Goal: Task Accomplishment & Management: Use online tool/utility

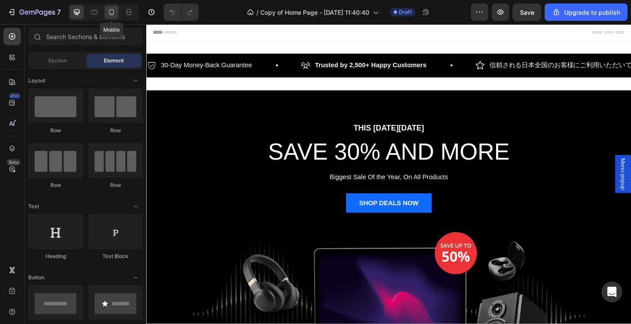
click at [113, 15] on icon at bounding box center [111, 12] width 5 height 6
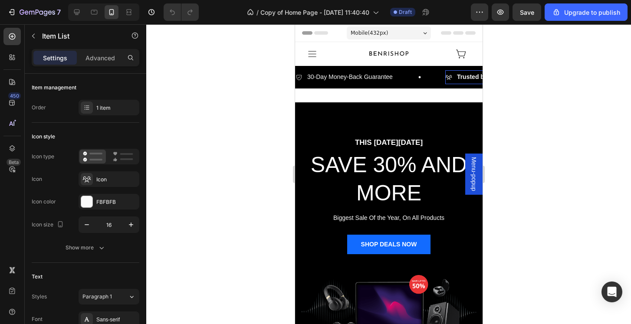
click at [481, 81] on p "Trusted by 2,500+ Happy Customers" at bounding box center [508, 77] width 105 height 11
click at [111, 110] on div "1 item" at bounding box center [116, 108] width 41 height 8
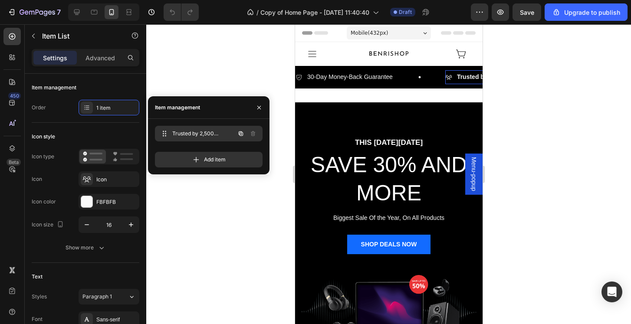
click at [189, 128] on div "Trusted by 2,500+ Happy Customers Trusted by 2,500+ Happy Customers" at bounding box center [196, 134] width 76 height 12
click at [197, 133] on span "Trusted by 2,500+ Happy Customers" at bounding box center [203, 134] width 64 height 8
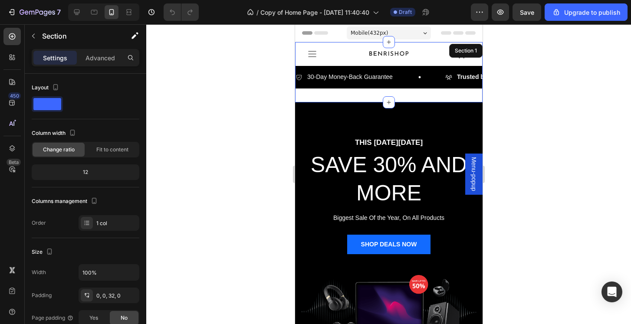
click at [413, 90] on div "Icon Image Icon Row 30-Day Money-Back Guarantee Item List Trusted by 2,500+ Hap…" at bounding box center [388, 72] width 187 height 60
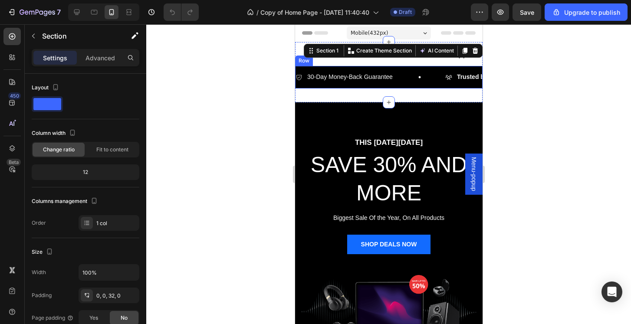
click at [415, 85] on div "30-Day Money-Back Guarantee Item List Trusted by 2,500+ Happy Customers Item Li…" at bounding box center [388, 77] width 187 height 22
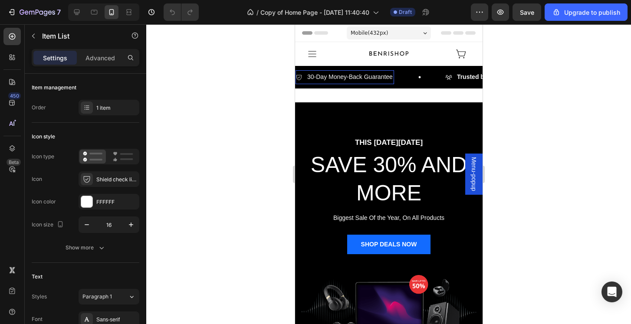
click at [386, 82] on p "30-Day Money-Back Guarantee" at bounding box center [349, 77] width 85 height 11
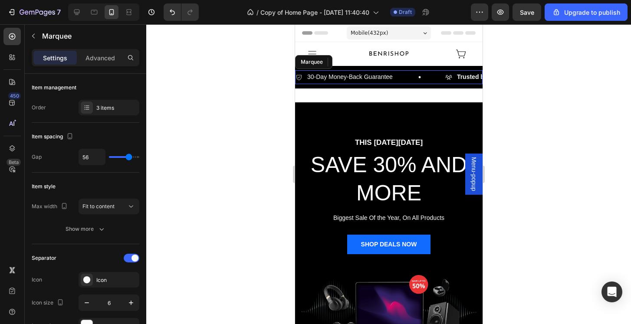
click at [400, 82] on div "30-Day Money-Back Guarantee Item List 0" at bounding box center [370, 76] width 150 height 13
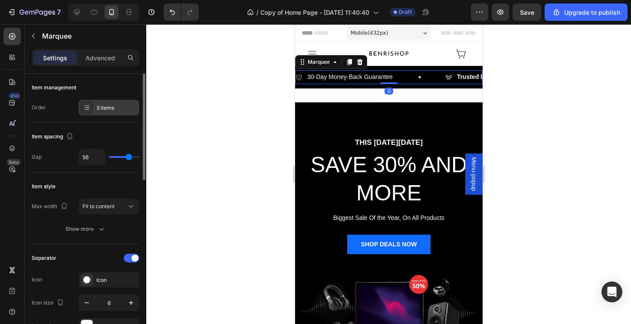
click at [110, 105] on div "3 items" at bounding box center [116, 108] width 41 height 8
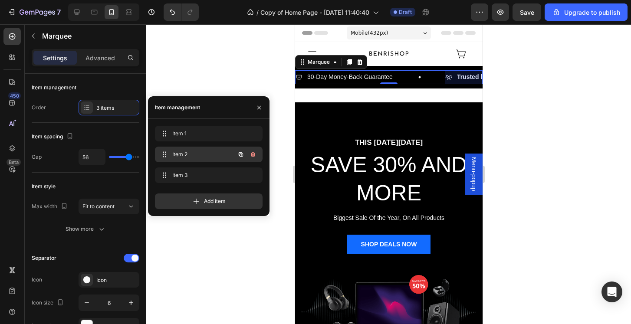
click at [188, 153] on span "Item 2" at bounding box center [196, 155] width 49 height 8
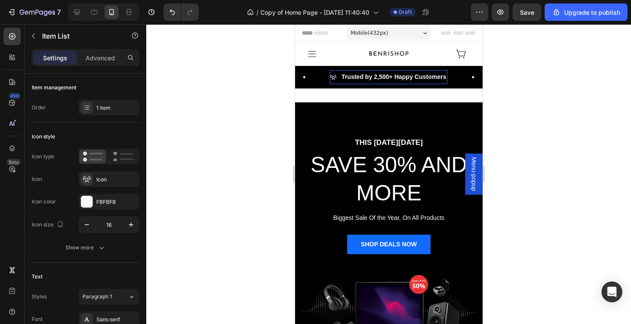
click at [408, 74] on strong "Trusted by 2,500+ Happy Customers" at bounding box center [393, 76] width 105 height 7
click at [390, 78] on strong "Trusted by 2,500+ Happy Customers" at bounding box center [393, 76] width 105 height 7
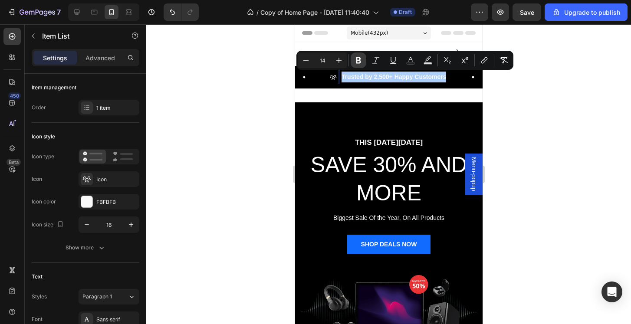
click at [354, 57] on icon "Editor contextual toolbar" at bounding box center [358, 60] width 9 height 9
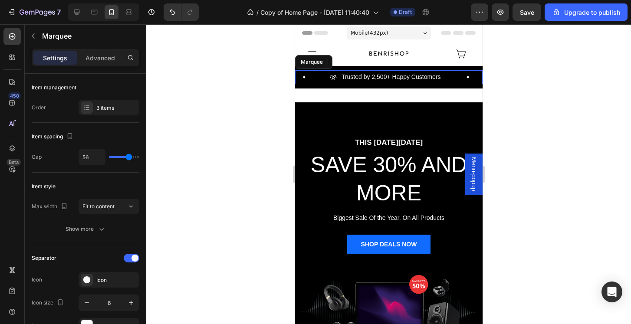
click at [452, 80] on div "Trusted by 2,500+ Happy Customers Item List 0" at bounding box center [411, 76] width 164 height 13
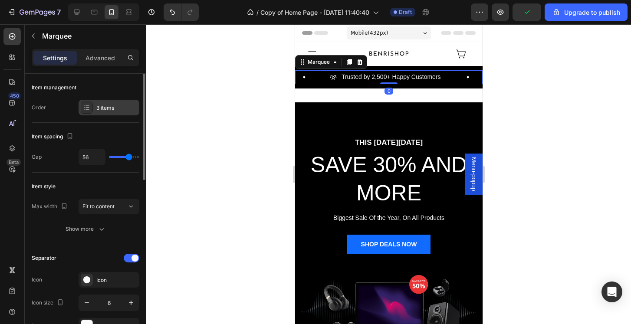
click at [108, 108] on div "3 items" at bounding box center [116, 108] width 41 height 8
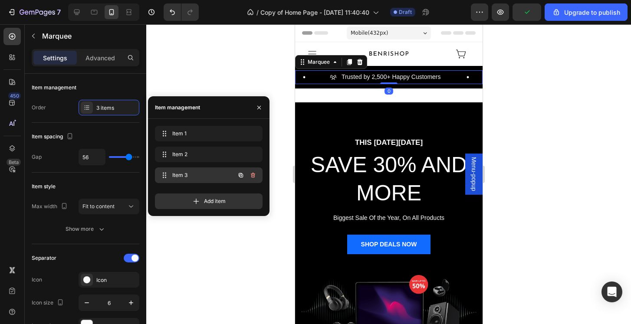
click at [204, 179] on div "Item 3 Item 3" at bounding box center [196, 175] width 76 height 12
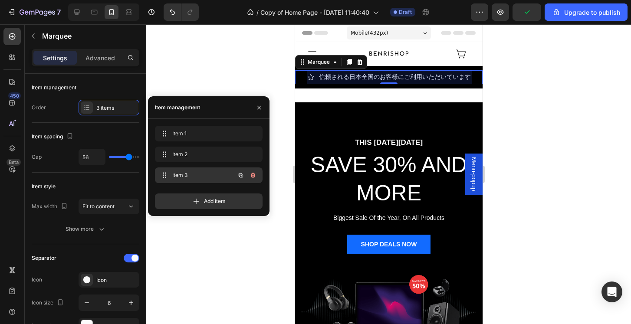
scroll to position [0, 302]
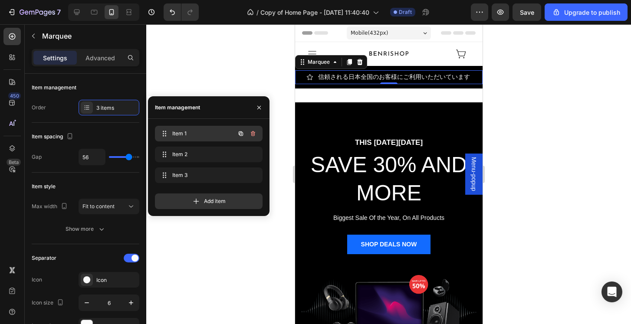
click at [190, 139] on div "Item 1 Item 1" at bounding box center [196, 134] width 76 height 12
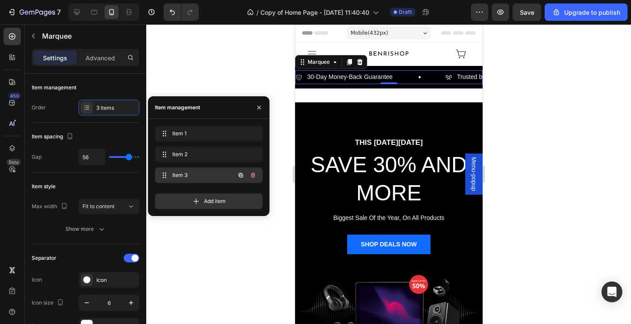
click at [210, 169] on div "Item 3 Item 3" at bounding box center [209, 175] width 108 height 16
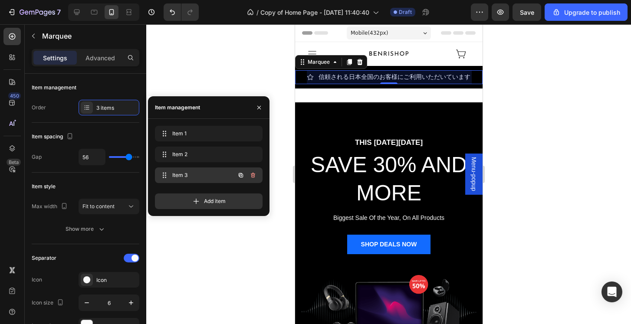
scroll to position [0, 302]
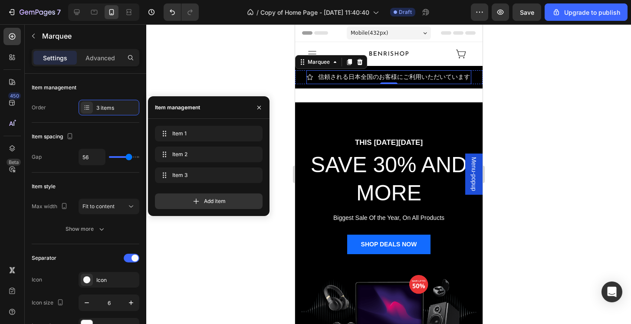
click at [364, 82] on p "信頼される日本全国のお客様にご利用いただいています" at bounding box center [394, 77] width 152 height 11
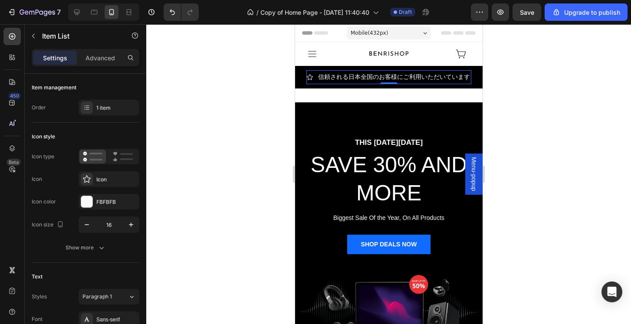
click at [379, 77] on p "信頼される日本全国のお客様にご利用いただいています" at bounding box center [394, 77] width 152 height 11
click at [306, 76] on icon at bounding box center [309, 77] width 7 height 7
click at [312, 79] on icon at bounding box center [309, 77] width 7 height 7
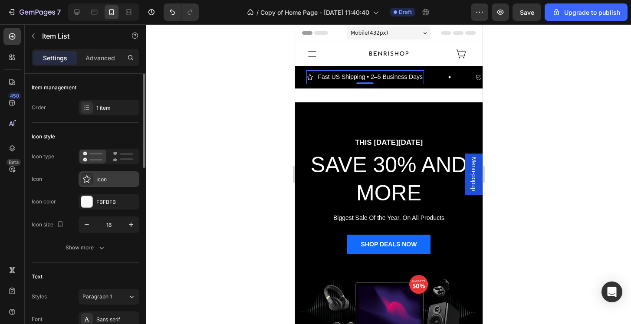
click at [113, 179] on div "Icon" at bounding box center [116, 180] width 41 height 8
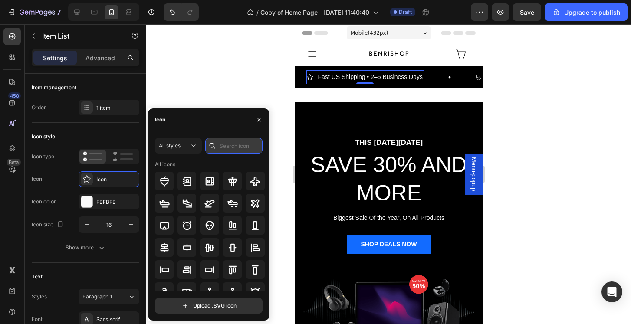
click at [223, 148] on input "text" at bounding box center [233, 146] width 57 height 16
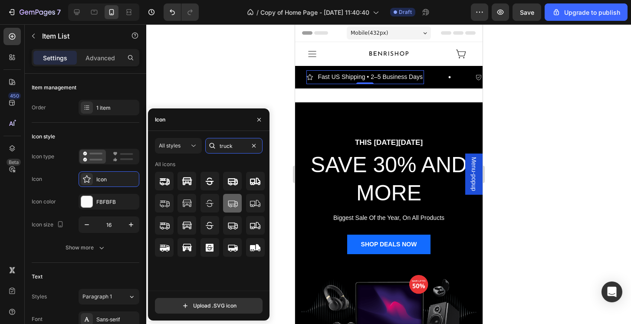
type input "truck"
click at [235, 206] on icon at bounding box center [232, 203] width 10 height 10
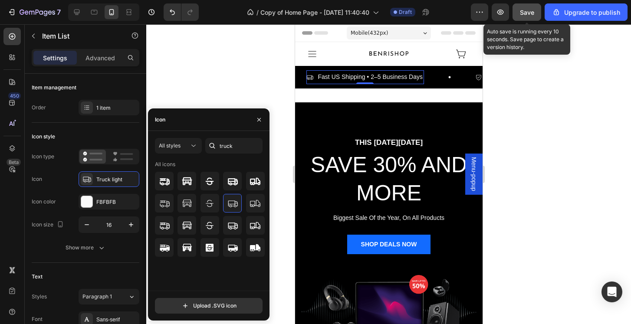
click at [538, 13] on button "Save" at bounding box center [526, 11] width 29 height 17
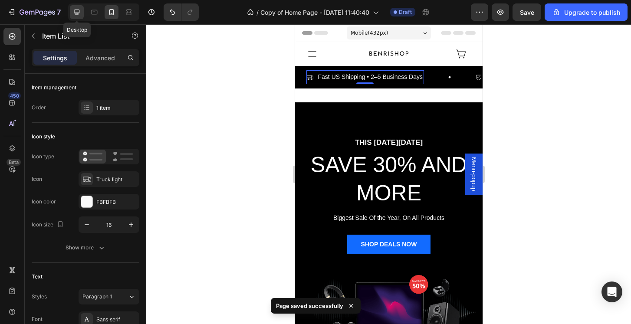
click at [77, 11] on icon at bounding box center [76, 12] width 9 height 9
type input "24"
type input "16"
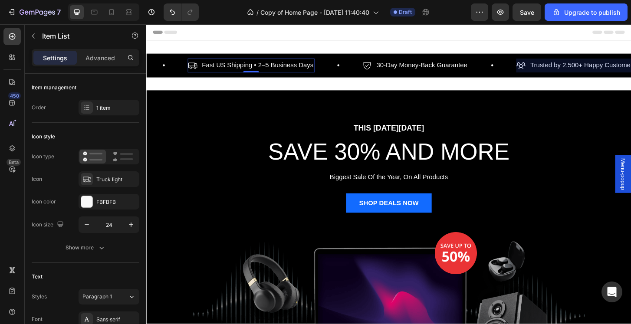
scroll to position [7, 0]
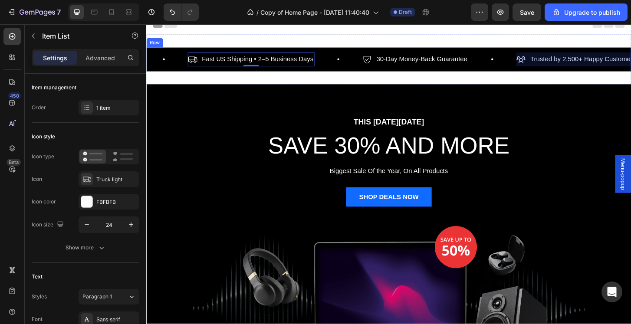
click at [378, 73] on div "30-Day Money-Back Guarantee Item List Trusted by 2,500+ Happy Customers Item Li…" at bounding box center [406, 62] width 521 height 26
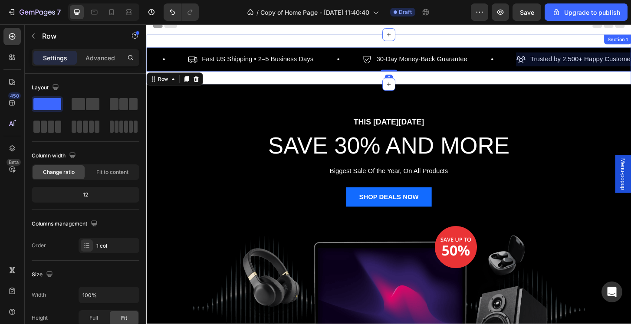
click at [586, 86] on div "Icon Image Icon Row 30-Day Money-Back Guarantee Item List Trusted by 2,500+ Hap…" at bounding box center [406, 62] width 521 height 53
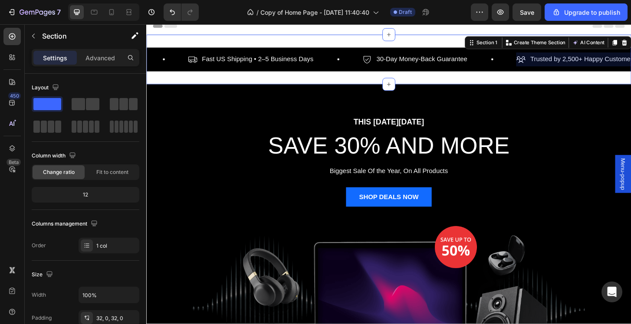
click at [560, 79] on div "Icon Image Icon Row 30-Day Money-Back Guarantee Item List Trusted by 2,500+ Hap…" at bounding box center [406, 62] width 521 height 53
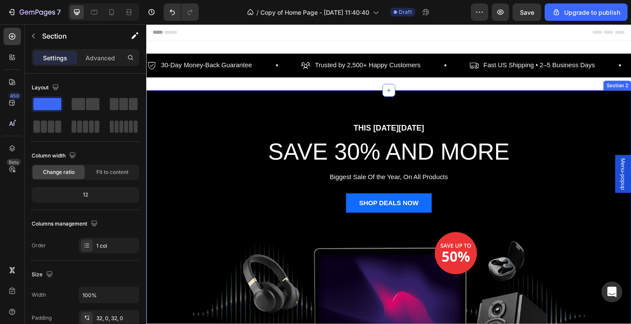
scroll to position [0, 0]
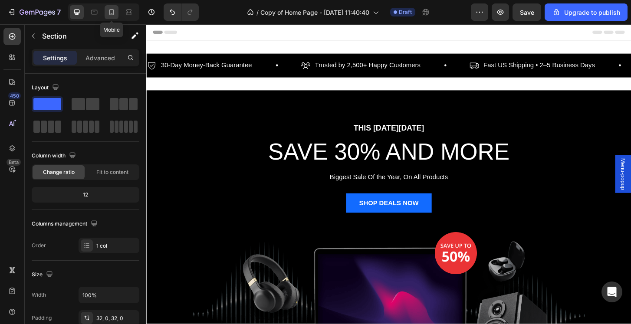
click at [116, 12] on div at bounding box center [112, 12] width 14 height 14
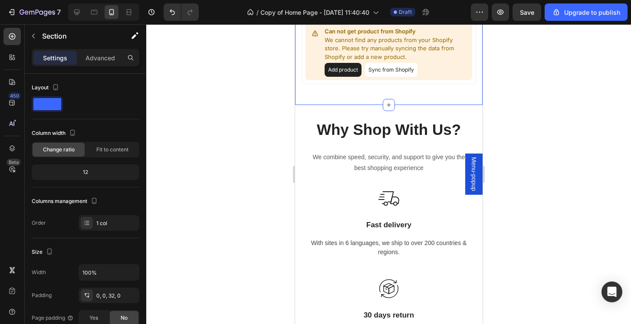
scroll to position [699, 0]
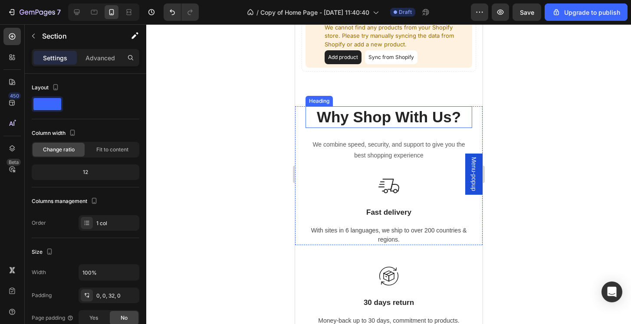
click at [399, 115] on h2 "Why Shop With Us?" at bounding box center [388, 117] width 167 height 22
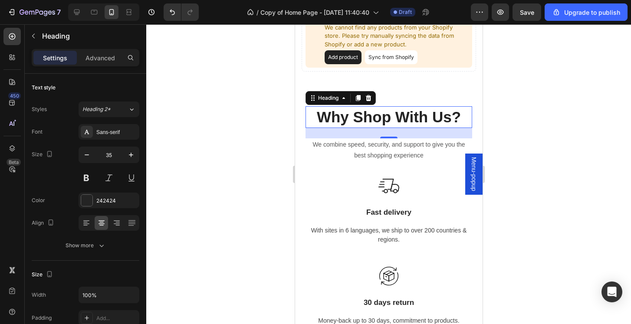
click at [418, 106] on h2 "Why Shop With Us?" at bounding box center [388, 117] width 167 height 22
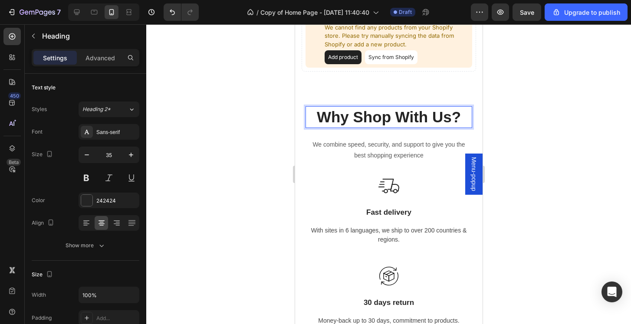
click at [400, 115] on p "Why Shop With Us?" at bounding box center [388, 117] width 165 height 20
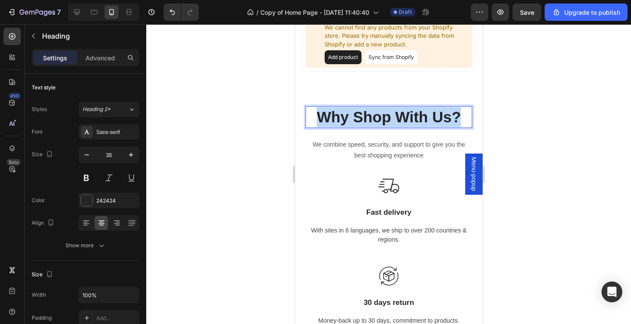
click at [400, 115] on p "Why Shop With Us?" at bounding box center [388, 117] width 165 height 20
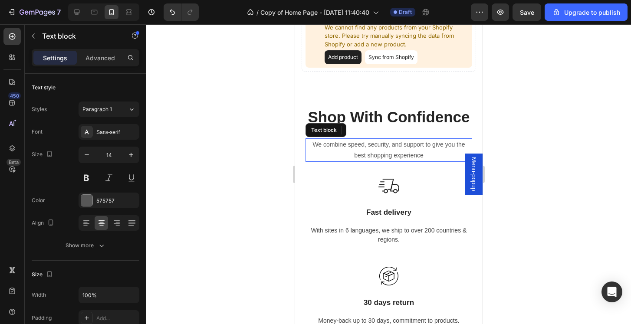
click at [379, 157] on p "We combine speed, security, and support to give you the best shopping experience" at bounding box center [388, 150] width 165 height 22
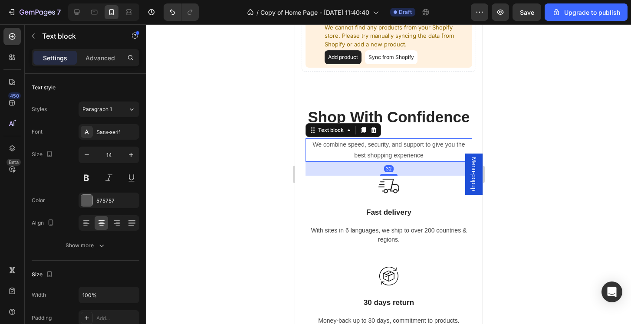
click at [379, 157] on p "We combine speed, security, and support to give you the best shopping experience" at bounding box center [388, 150] width 165 height 22
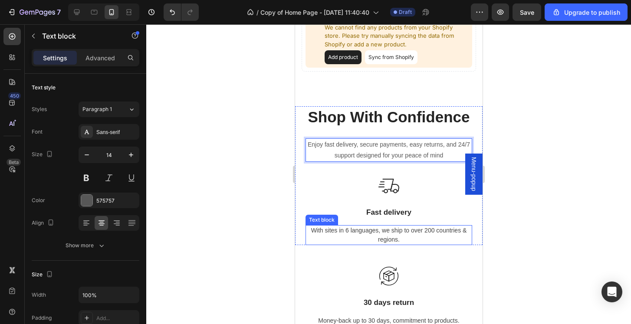
click at [410, 226] on p "With sites in 6 languages, we ship to over 200 countries & regions." at bounding box center [388, 235] width 165 height 18
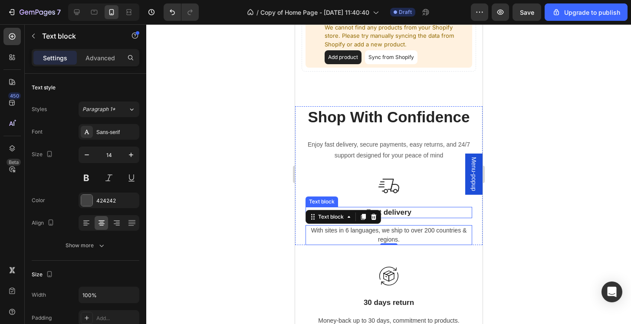
scroll to position [764, 0]
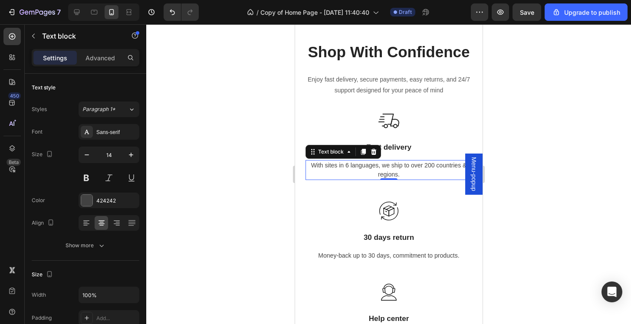
click at [593, 132] on div at bounding box center [388, 174] width 485 height 300
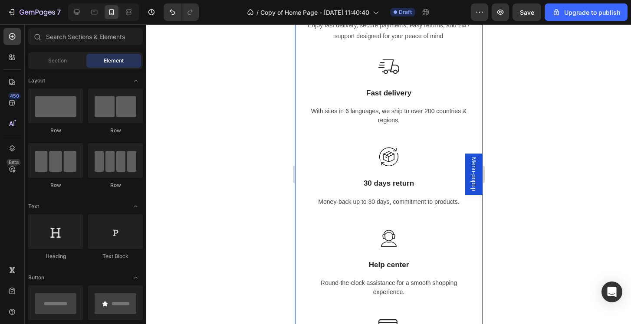
scroll to position [657, 0]
click at [528, 98] on div at bounding box center [388, 174] width 485 height 300
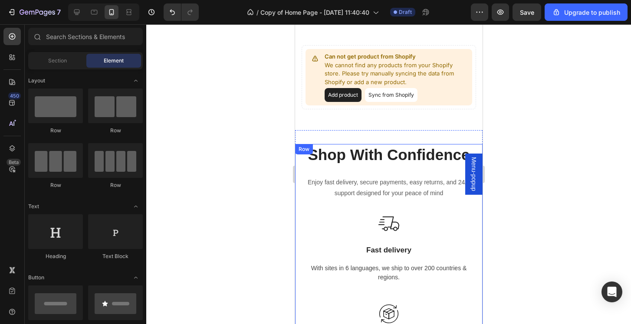
scroll to position [501, 0]
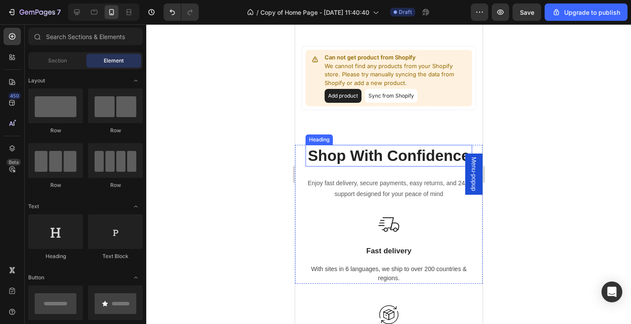
click at [386, 148] on h2 "Shop With Confidence" at bounding box center [388, 156] width 167 height 22
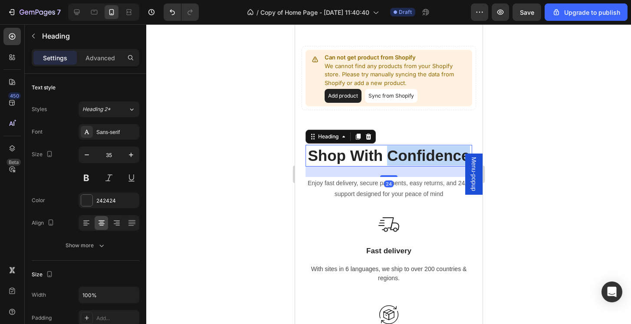
click at [386, 148] on p "Shop With Confidence" at bounding box center [388, 156] width 165 height 20
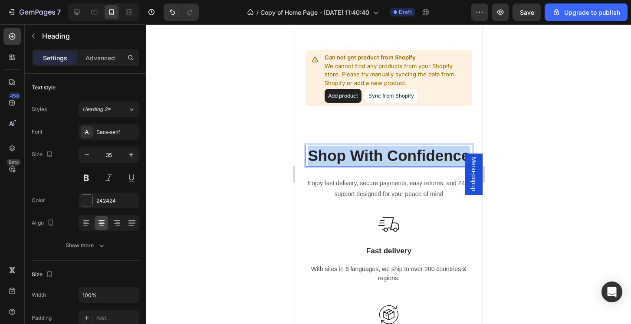
click at [386, 148] on p "Shop With Confidence" at bounding box center [388, 156] width 165 height 20
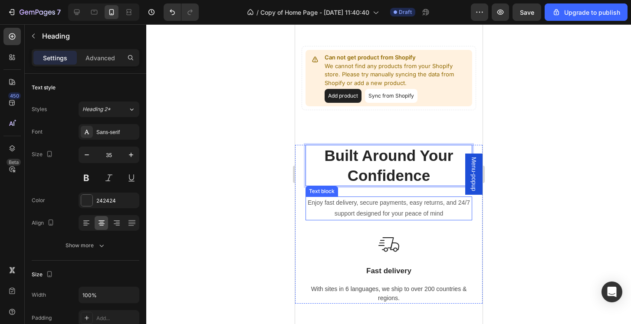
click at [378, 202] on p "Enjoy fast delivery, secure payments, easy returns, and 24/7 support designed f…" at bounding box center [388, 208] width 165 height 22
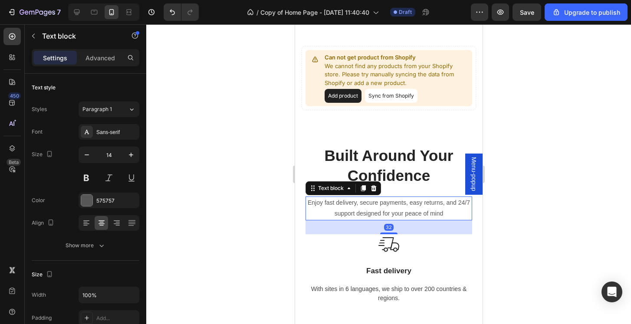
click at [378, 202] on p "Enjoy fast delivery, secure payments, easy returns, and 24/7 support designed f…" at bounding box center [388, 208] width 165 height 22
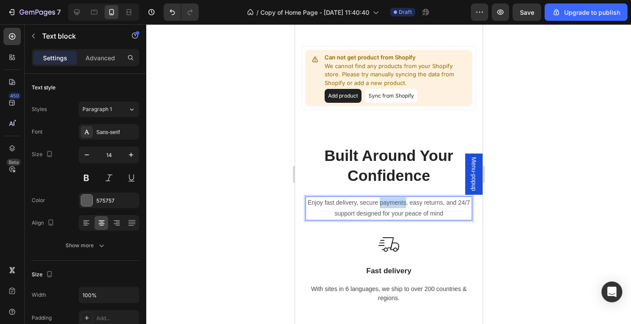
click at [378, 202] on p "Enjoy fast delivery, secure payments, easy returns, and 24/7 support designed f…" at bounding box center [388, 208] width 165 height 22
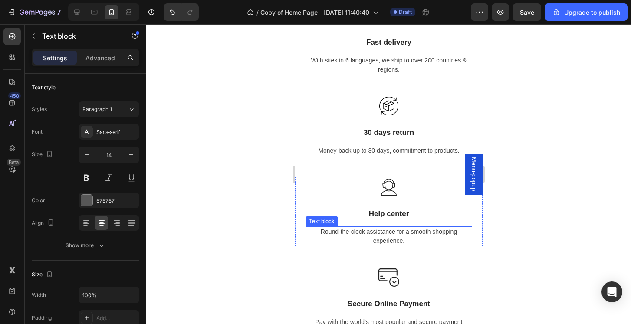
scroll to position [767, 0]
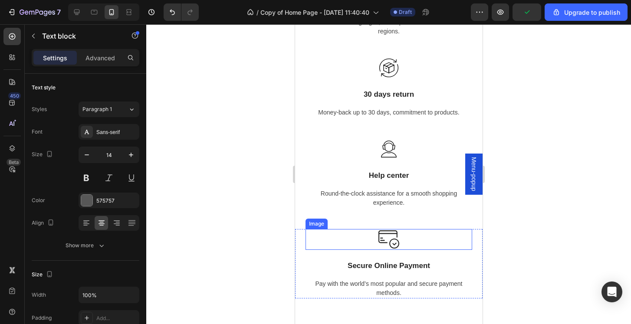
click at [542, 251] on div at bounding box center [388, 174] width 485 height 300
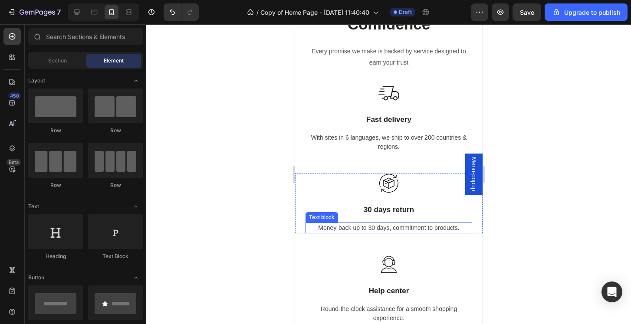
scroll to position [651, 0]
click at [527, 196] on div at bounding box center [388, 174] width 485 height 300
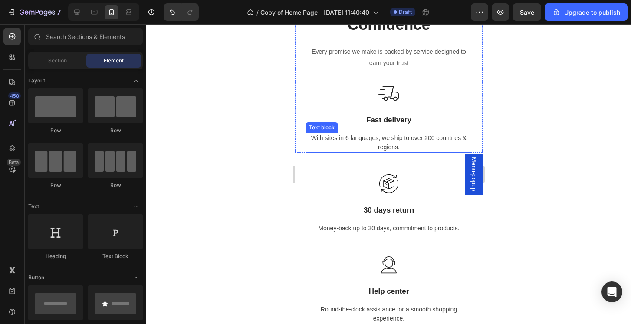
click at [407, 134] on p "With sites in 6 languages, we ship to over 200 countries & regions." at bounding box center [388, 143] width 165 height 18
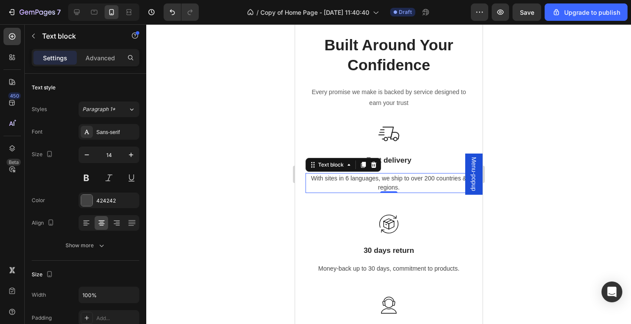
scroll to position [603, 0]
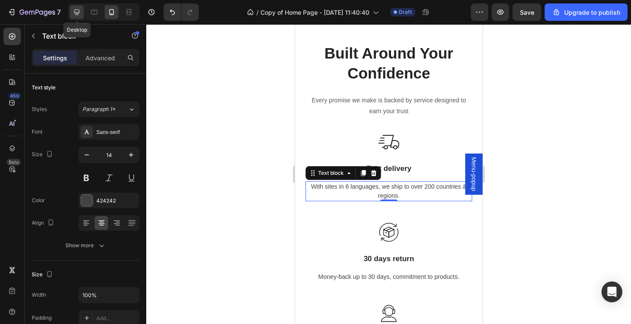
click at [83, 13] on div at bounding box center [77, 12] width 14 height 14
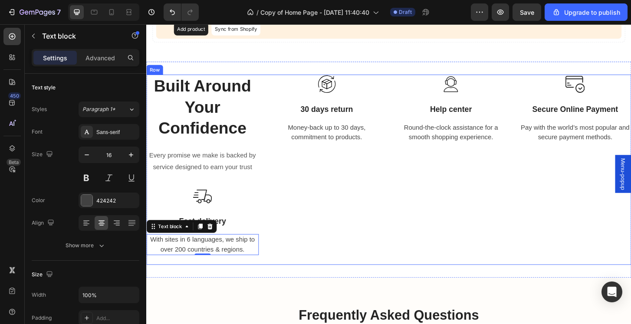
scroll to position [567, 0]
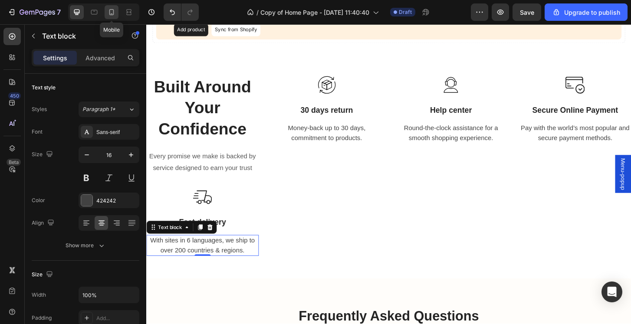
click at [105, 9] on div at bounding box center [112, 12] width 14 height 14
type input "14"
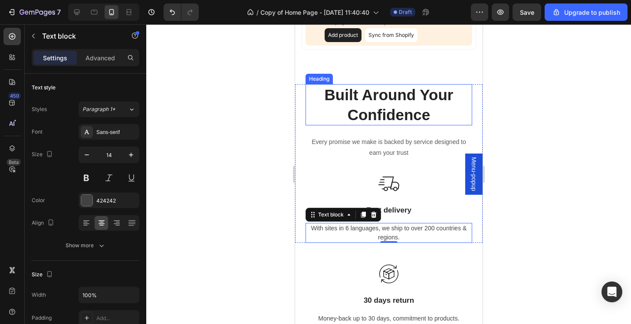
scroll to position [557, 0]
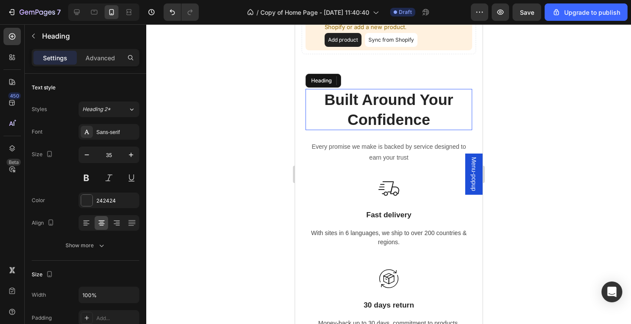
click at [356, 98] on p "Built Around Your Confidence" at bounding box center [388, 109] width 165 height 39
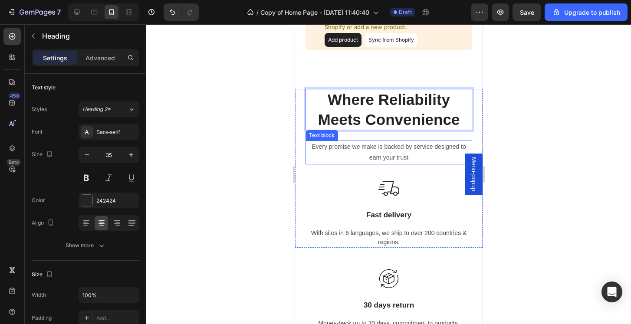
click at [390, 154] on p "Every promise we make is backed by service designed to earn your trust" at bounding box center [388, 152] width 165 height 22
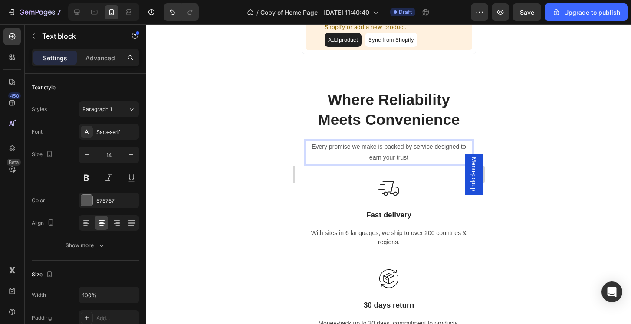
click at [390, 154] on p "Every promise we make is backed by service designed to earn your trust" at bounding box center [388, 152] width 165 height 22
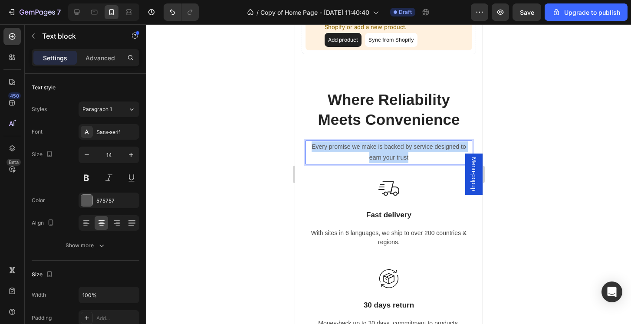
click at [390, 154] on p "Every promise we make is backed by service designed to earn your trust" at bounding box center [388, 152] width 165 height 22
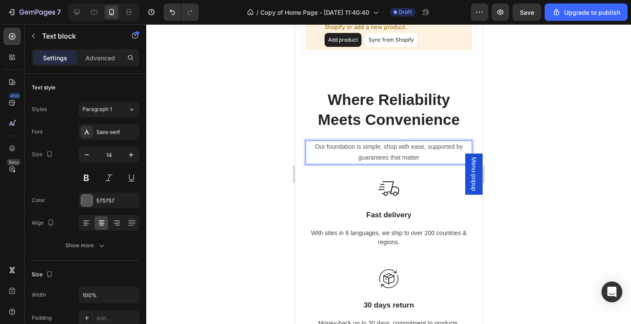
click at [590, 175] on div at bounding box center [388, 174] width 485 height 300
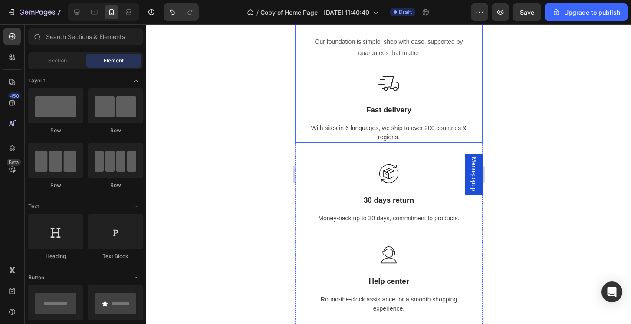
scroll to position [660, 0]
click at [396, 109] on p "Fast delivery" at bounding box center [388, 111] width 165 height 10
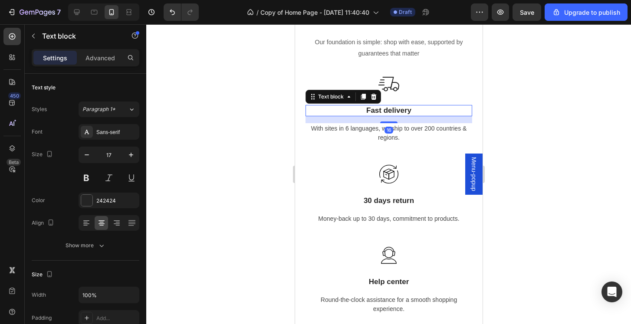
click at [396, 109] on p "Fast delivery" at bounding box center [388, 111] width 165 height 10
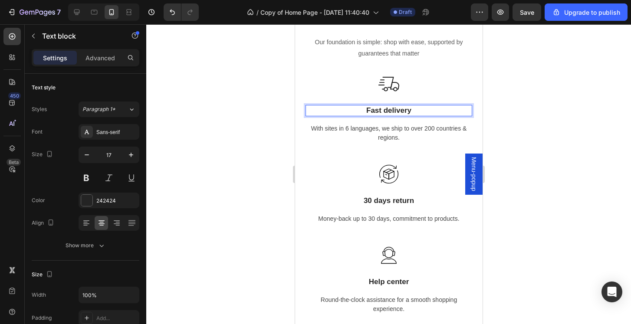
click at [396, 109] on p "Fast delivery" at bounding box center [388, 111] width 165 height 10
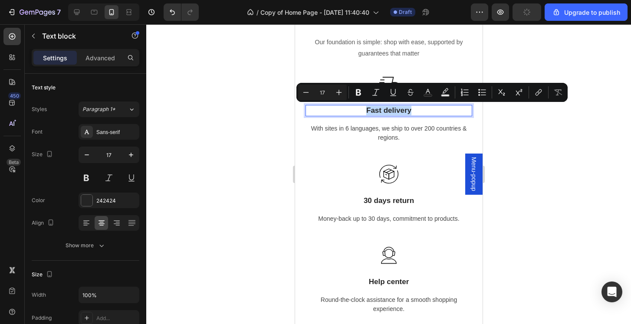
copy p "Fast delivery"
click at [397, 127] on p "With sites in 6 languages, we ship to over 200 countries & regions." at bounding box center [388, 133] width 165 height 18
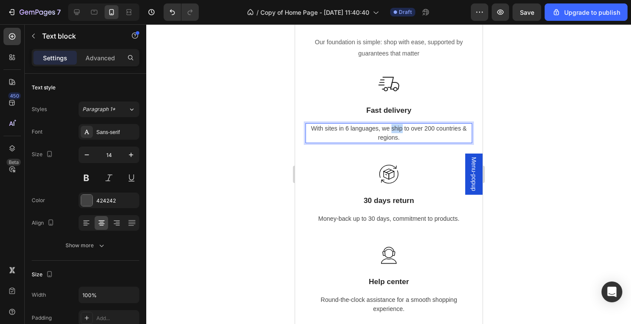
click at [397, 127] on p "With sites in 6 languages, we ship to over 200 countries & regions." at bounding box center [388, 133] width 165 height 18
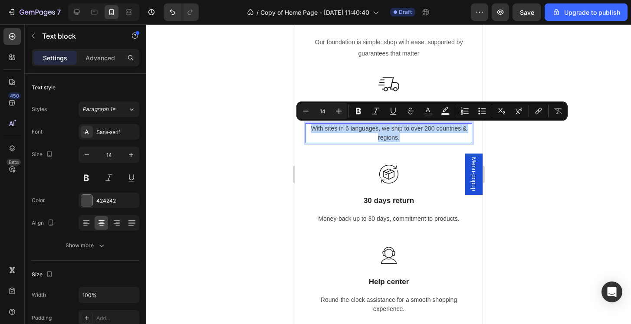
copy p "With sites in 6 languages, we ship to over 200 countries & regions."
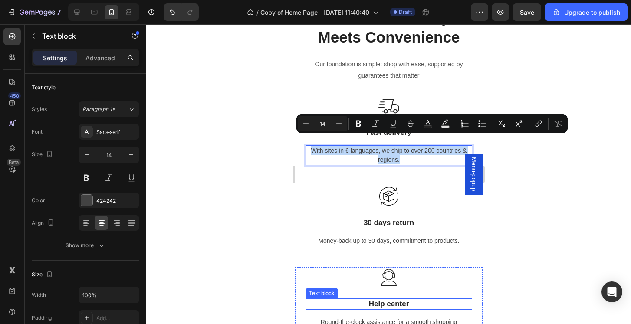
scroll to position [637, 0]
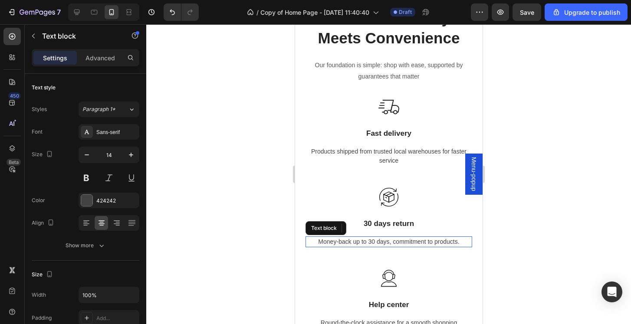
click at [466, 245] on p "Money-back up to 30 days, commitment to products." at bounding box center [388, 241] width 165 height 9
click at [460, 244] on p "Money-back up to 30 days, commitment to products." at bounding box center [388, 241] width 165 height 9
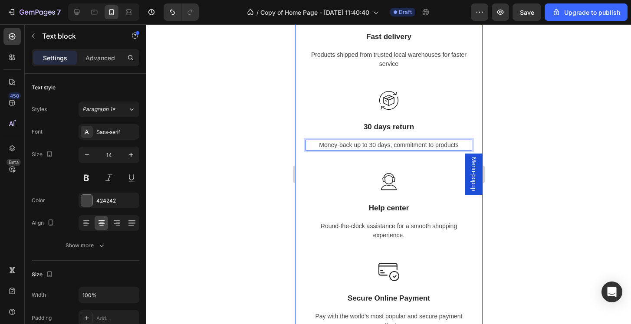
scroll to position [754, 0]
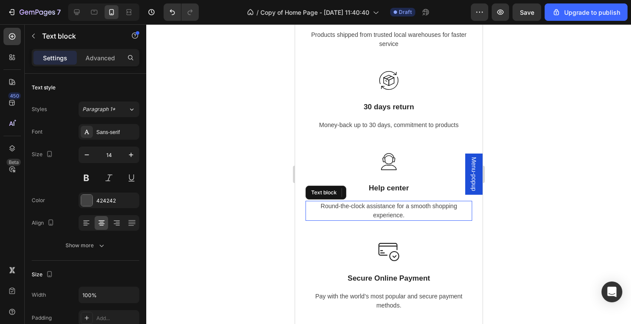
click at [397, 213] on p "Round-the-clock assistance for a smooth shopping experience." at bounding box center [388, 211] width 165 height 18
click at [411, 216] on p "Round-the-clock assistance for a smooth shopping experience." at bounding box center [388, 211] width 165 height 18
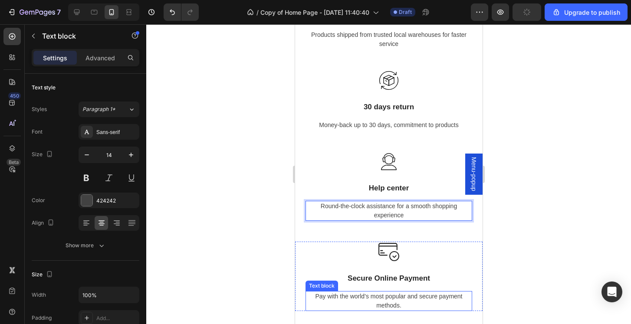
click at [404, 297] on p "Pay with the world’s most popular and secure payment methods." at bounding box center [388, 301] width 165 height 18
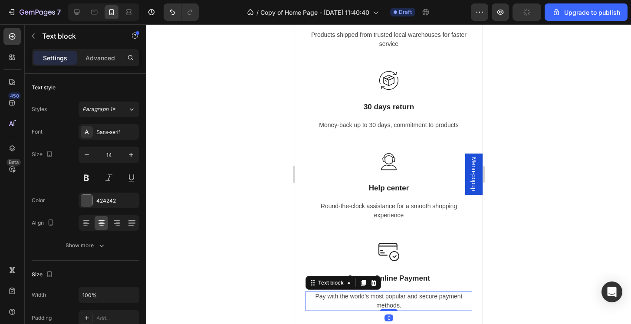
click at [404, 306] on p "Pay with the world’s most popular and secure payment methods." at bounding box center [388, 301] width 165 height 18
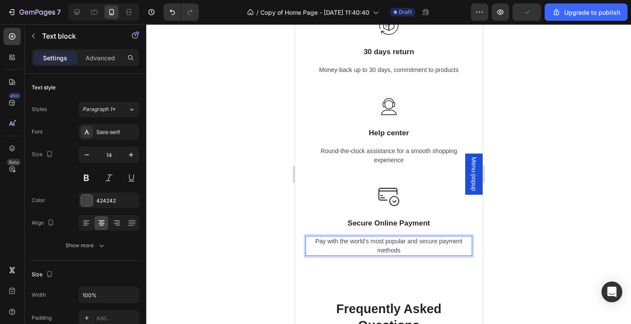
scroll to position [813, 0]
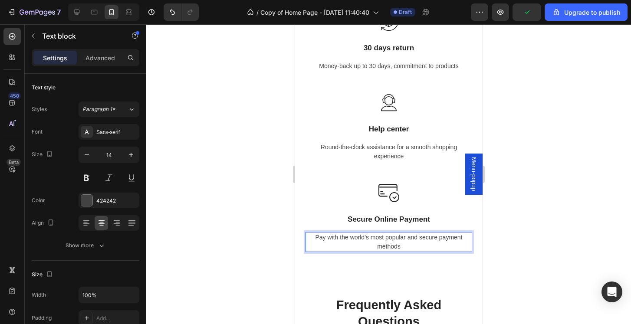
click at [535, 288] on div at bounding box center [388, 174] width 485 height 300
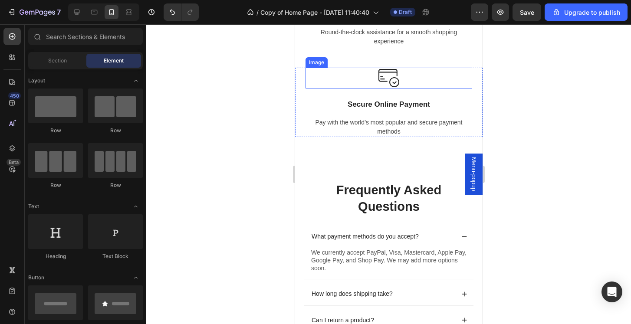
scroll to position [928, 0]
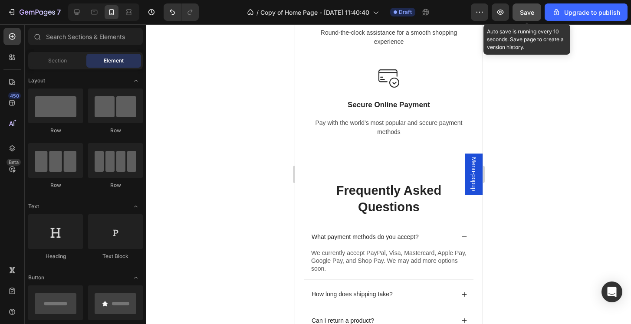
click at [527, 14] on span "Save" at bounding box center [527, 12] width 14 height 7
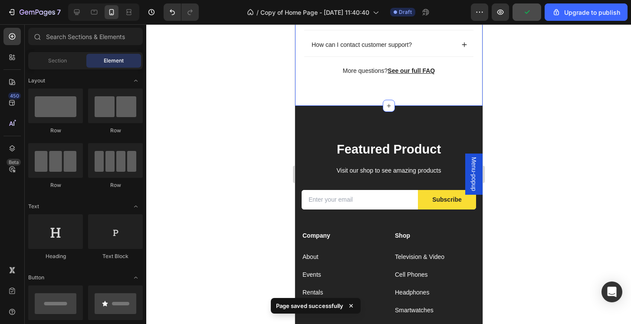
scroll to position [1255, 0]
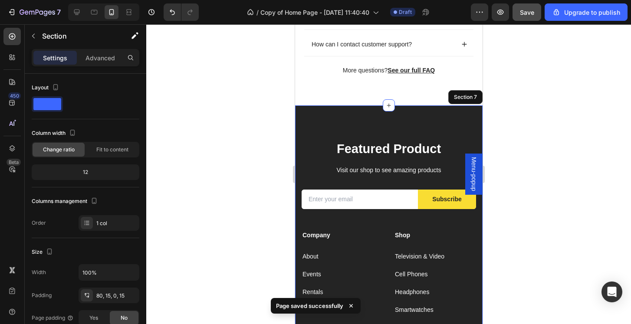
click at [462, 120] on div "Featured Product Heading Visit our shop to see amazing products Text block Emai…" at bounding box center [388, 270] width 187 height 330
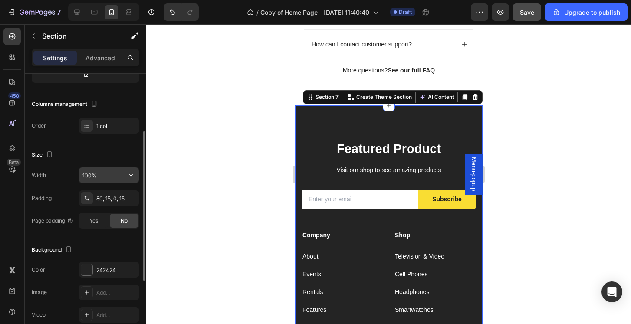
scroll to position [101, 0]
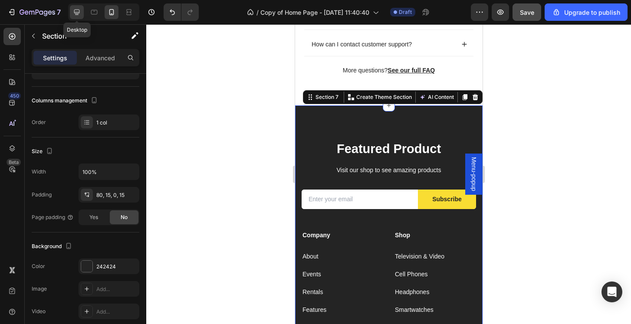
click at [75, 16] on icon at bounding box center [76, 12] width 9 height 9
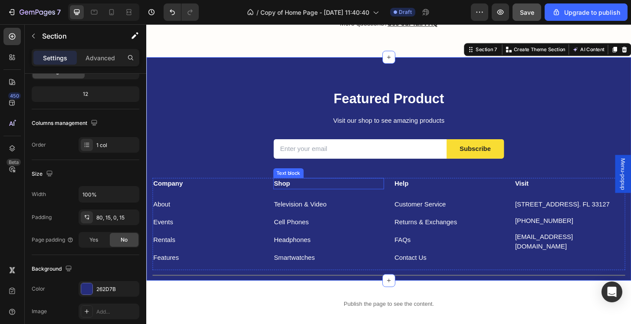
scroll to position [1317, 0]
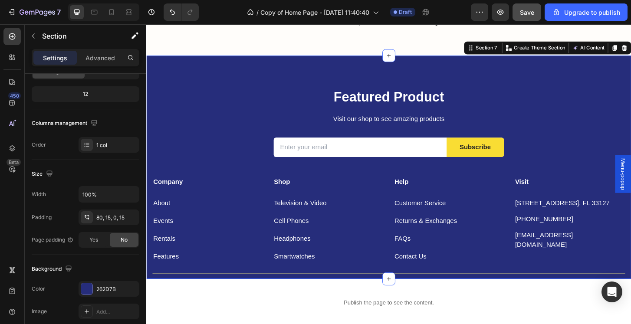
click at [253, 75] on div "Featured Product Heading Visit our shop to see amazing products Text block Emai…" at bounding box center [406, 178] width 521 height 240
click at [107, 291] on div "262D7B" at bounding box center [108, 289] width 25 height 8
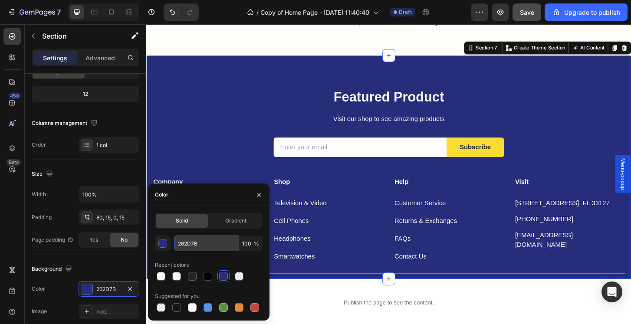
click at [203, 246] on input "262D7B" at bounding box center [206, 244] width 64 height 16
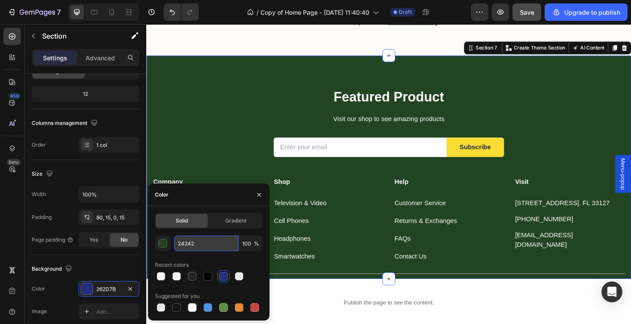
type input "242424"
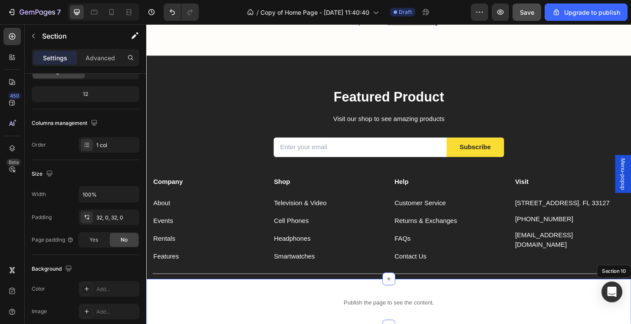
click at [505, 301] on div "Publish the page to see the content. Cart Section 10" at bounding box center [406, 323] width 521 height 51
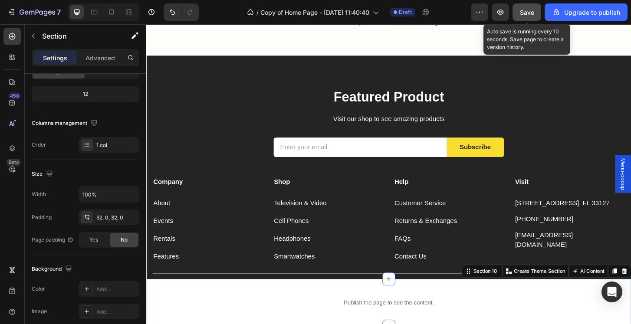
click at [532, 18] on button "Save" at bounding box center [526, 11] width 29 height 17
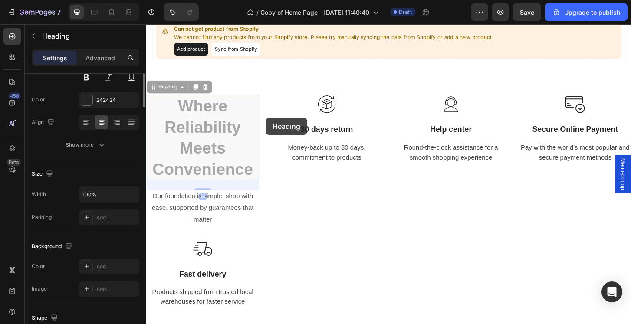
scroll to position [0, 0]
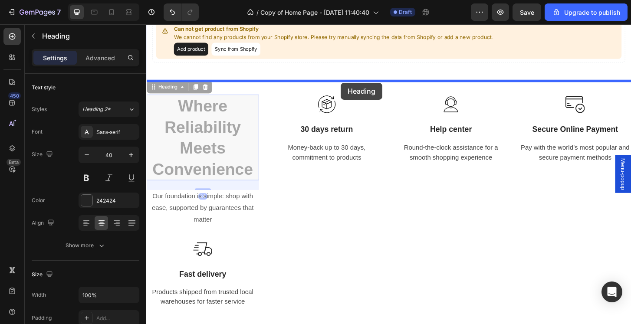
drag, startPoint x: 194, startPoint y: 128, endPoint x: 355, endPoint y: 87, distance: 165.7
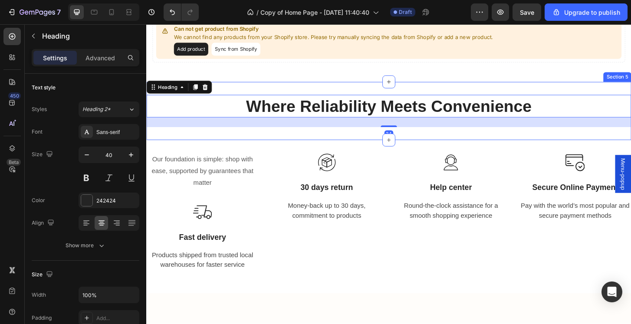
scroll to position [468, 0]
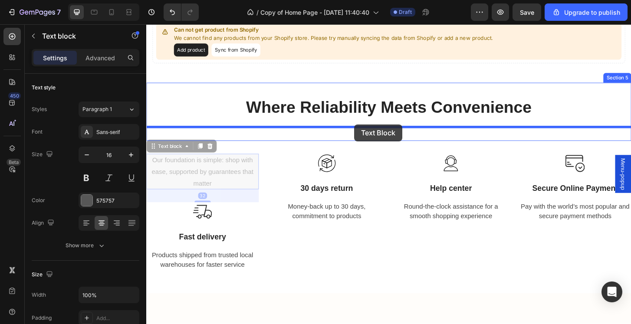
drag, startPoint x: 209, startPoint y: 179, endPoint x: 370, endPoint y: 132, distance: 167.6
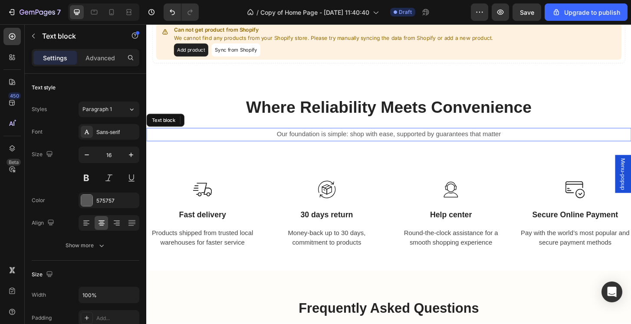
scroll to position [466, 0]
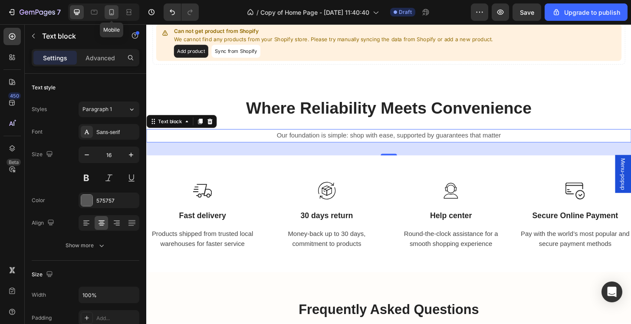
click at [107, 13] on div at bounding box center [112, 12] width 14 height 14
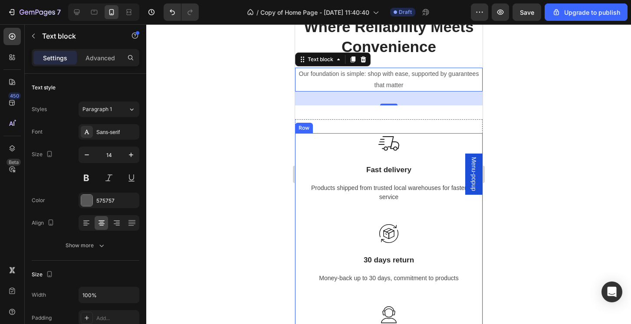
scroll to position [564, 0]
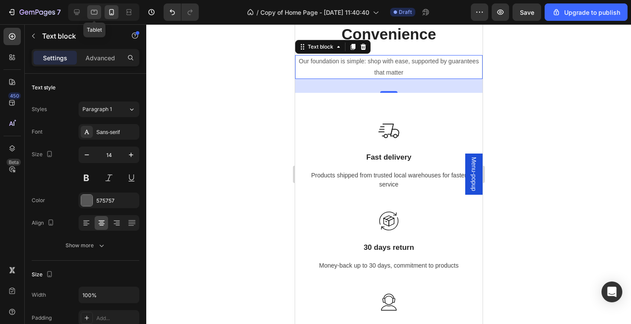
click at [94, 13] on icon at bounding box center [94, 12] width 9 height 9
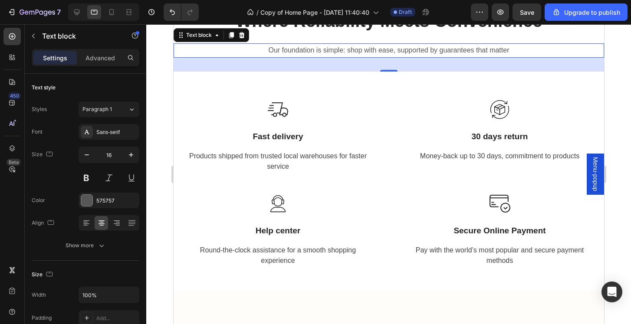
scroll to position [581, 0]
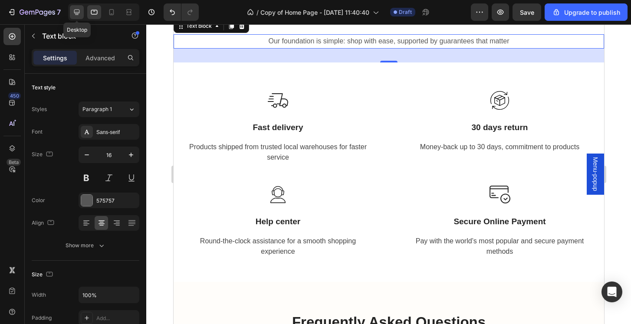
click at [73, 15] on icon at bounding box center [76, 12] width 9 height 9
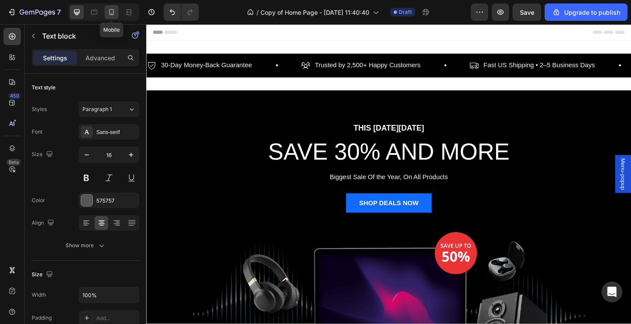
click at [108, 13] on icon at bounding box center [111, 12] width 9 height 9
type input "14"
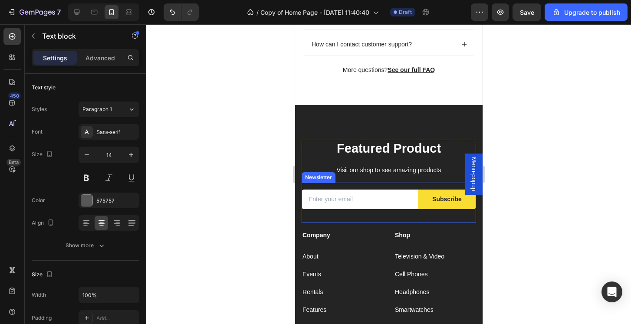
scroll to position [1516, 0]
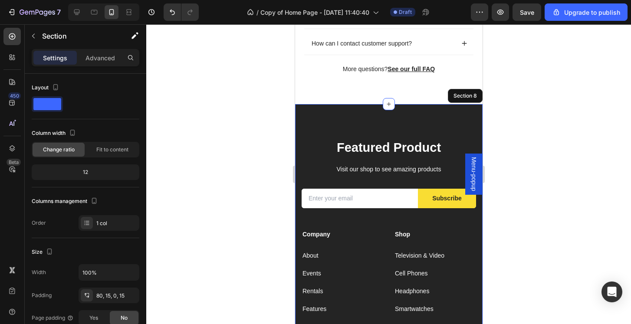
drag, startPoint x: 458, startPoint y: 116, endPoint x: 354, endPoint y: 115, distance: 103.3
click at [458, 116] on div "Featured Product Heading Visit our shop to see amazing products Text block Emai…" at bounding box center [388, 269] width 187 height 330
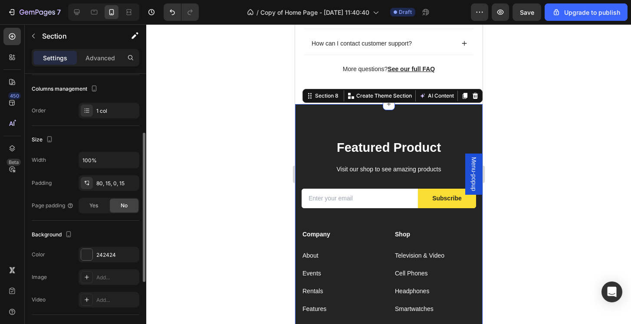
scroll to position [115, 0]
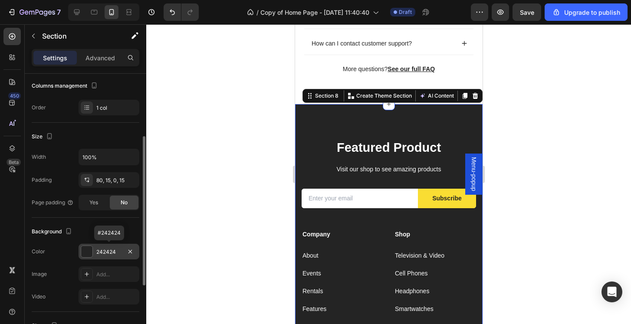
click at [95, 246] on div "242424" at bounding box center [109, 252] width 61 height 16
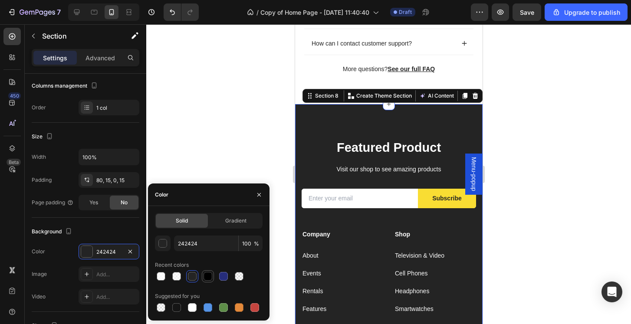
click at [206, 277] on div at bounding box center [207, 276] width 9 height 9
type input "000000"
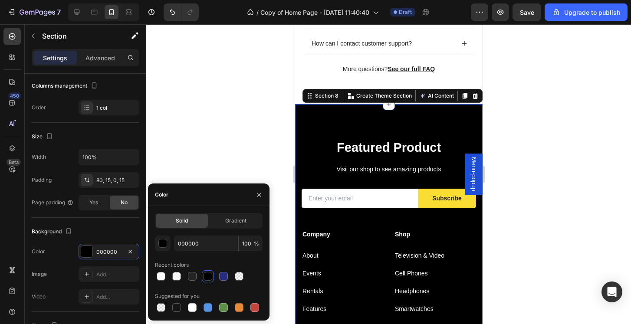
drag, startPoint x: 583, startPoint y: 155, endPoint x: 509, endPoint y: 165, distance: 74.1
click at [582, 155] on div at bounding box center [388, 174] width 485 height 300
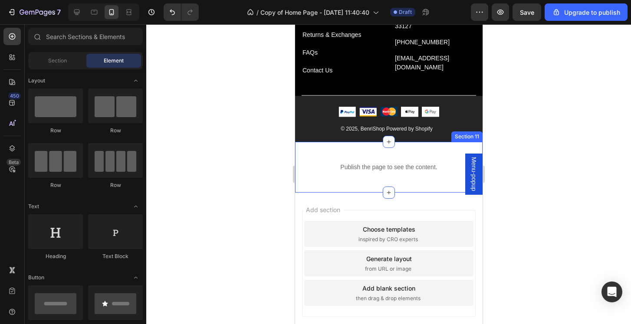
scroll to position [1850, 0]
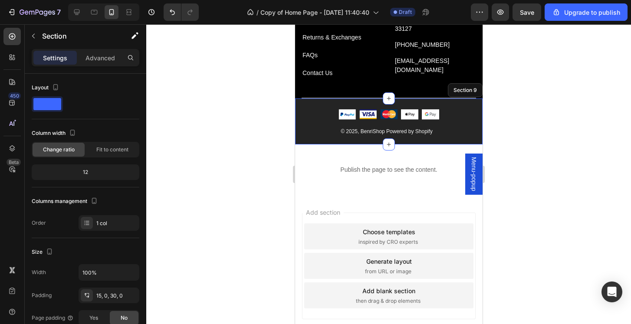
click at [456, 141] on div "Image Image Image Image Image Icon List Hoz Row © 2025, BenriShop Powered by Sh…" at bounding box center [388, 121] width 187 height 46
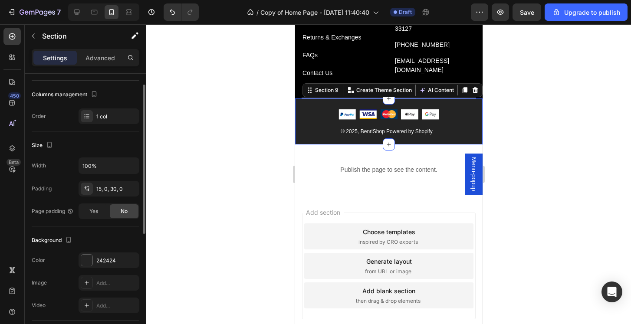
scroll to position [108, 0]
click at [86, 261] on div at bounding box center [86, 258] width 11 height 11
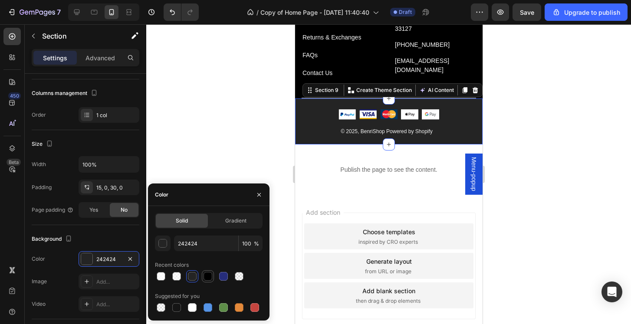
click at [205, 277] on div at bounding box center [207, 276] width 9 height 9
type input "000000"
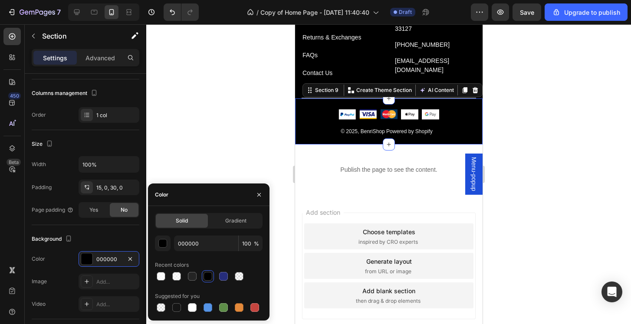
click at [556, 183] on div at bounding box center [388, 174] width 485 height 300
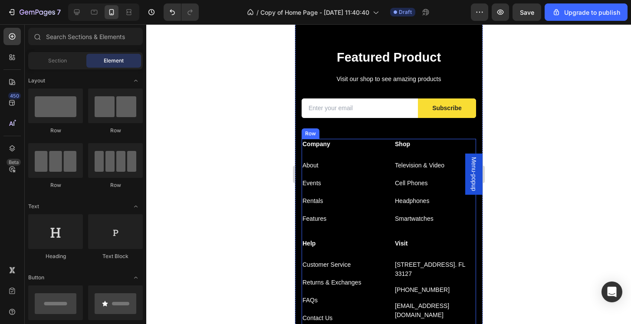
scroll to position [1586, 0]
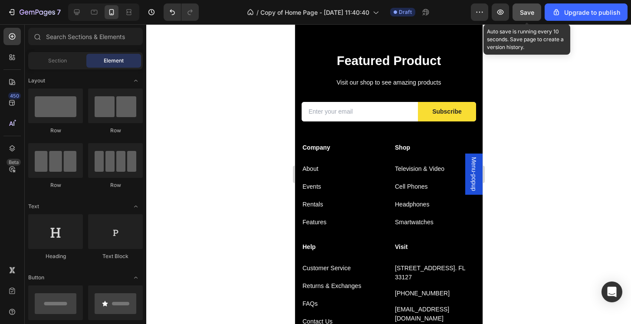
click at [537, 18] on button "Save" at bounding box center [526, 11] width 29 height 17
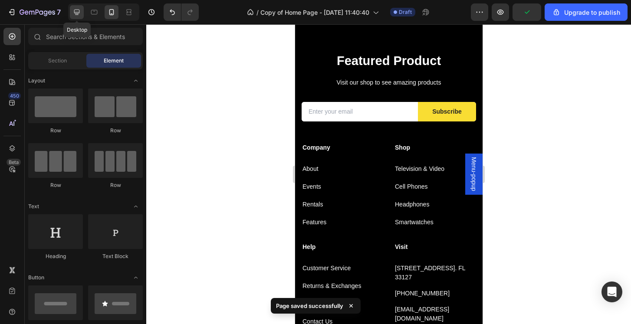
click at [81, 12] on icon at bounding box center [76, 12] width 9 height 9
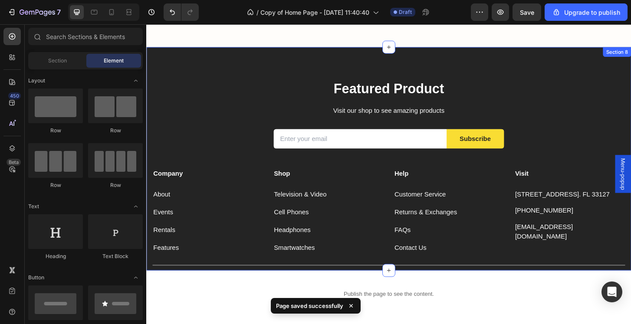
click at [538, 68] on div "Featured Product Heading Visit our shop to see amazing products Text block Emai…" at bounding box center [406, 169] width 521 height 240
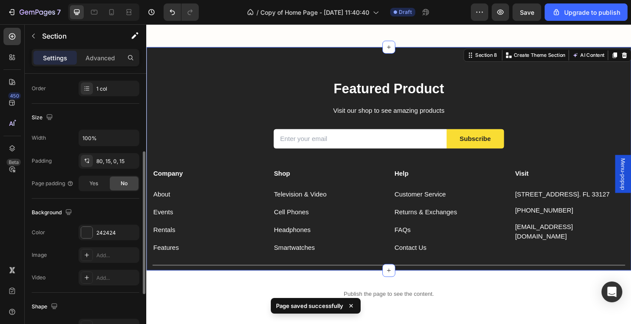
scroll to position [158, 0]
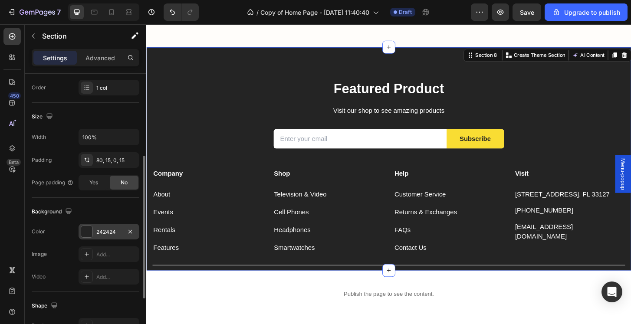
click at [98, 233] on div "242424" at bounding box center [108, 232] width 25 height 8
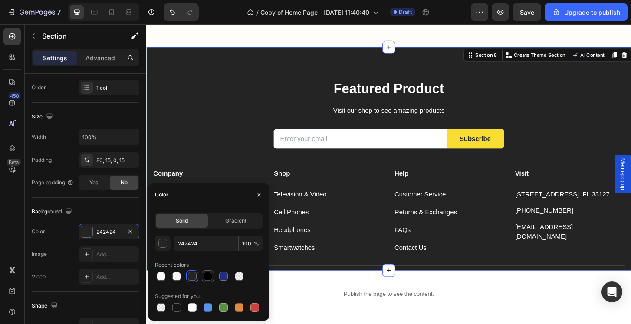
click at [207, 281] on div at bounding box center [208, 276] width 10 height 10
type input "000000"
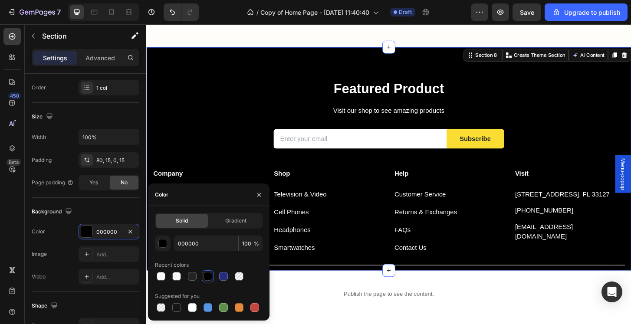
click at [256, 118] on div "Featured Product Heading Visit our shop to see amazing products Text block Emai…" at bounding box center [407, 186] width 508 height 205
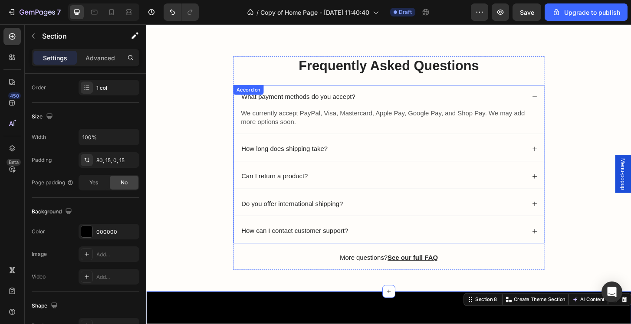
scroll to position [1075, 0]
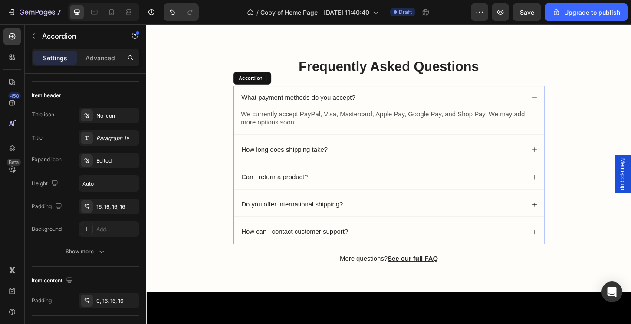
click at [525, 155] on div "How long does shipping take?" at bounding box center [400, 160] width 306 height 12
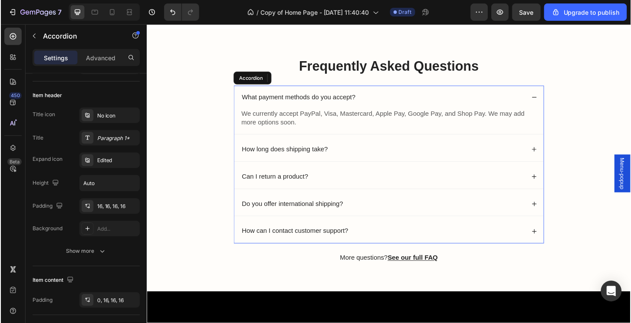
scroll to position [0, 0]
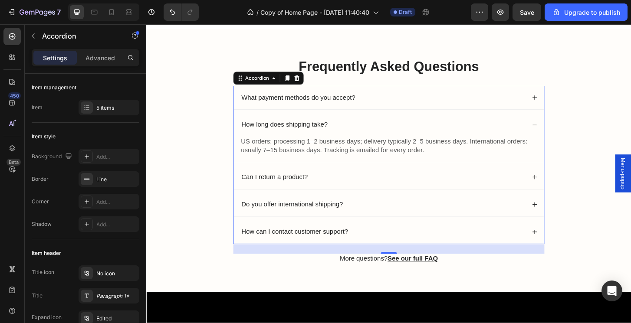
click at [501, 189] on div "Can I return a product?" at bounding box center [400, 189] width 306 height 12
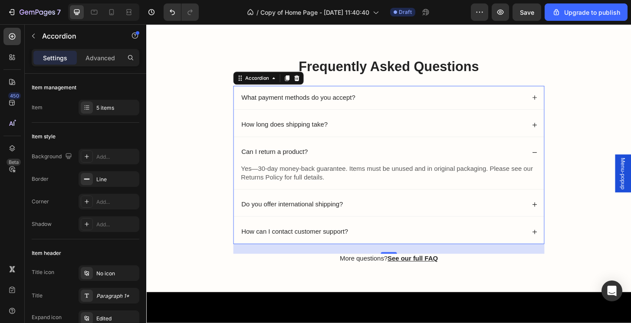
click at [564, 159] on icon at bounding box center [563, 162] width 6 height 6
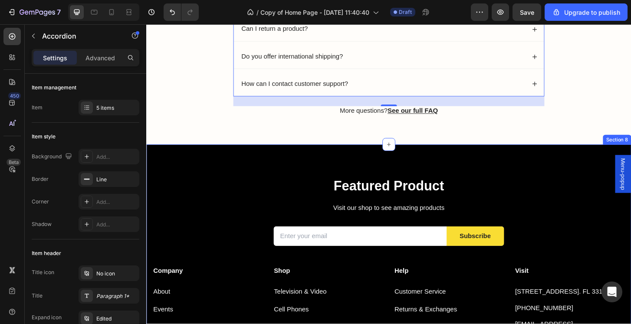
scroll to position [1125, 0]
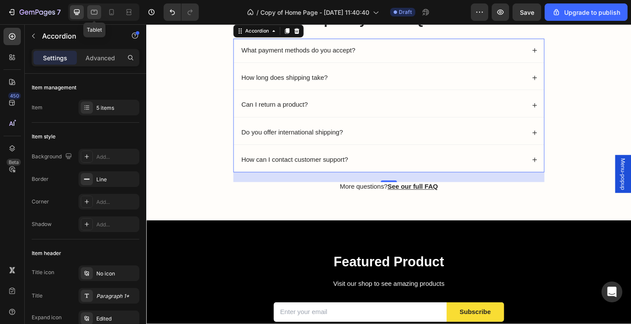
click at [97, 8] on icon at bounding box center [94, 12] width 9 height 9
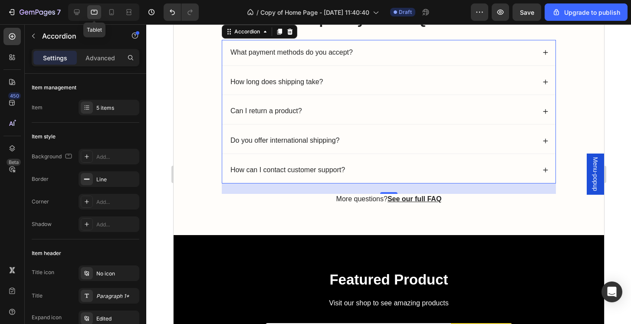
scroll to position [1110, 0]
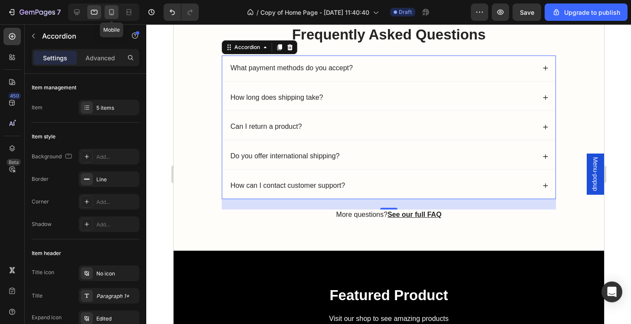
click at [118, 14] on div at bounding box center [112, 12] width 14 height 14
type input "7"
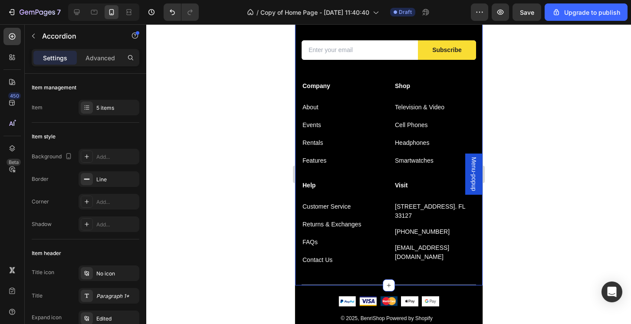
scroll to position [1389, 0]
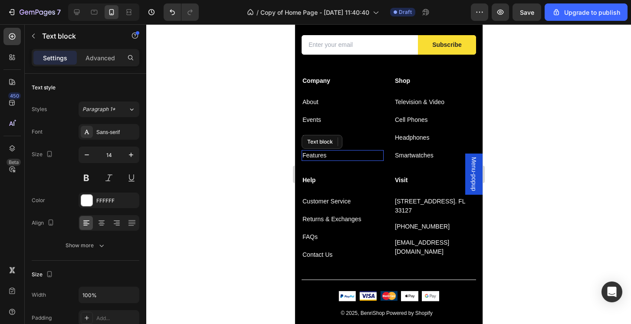
click at [315, 155] on p "Features" at bounding box center [342, 155] width 80 height 9
click at [368, 140] on icon at bounding box center [370, 141] width 6 height 6
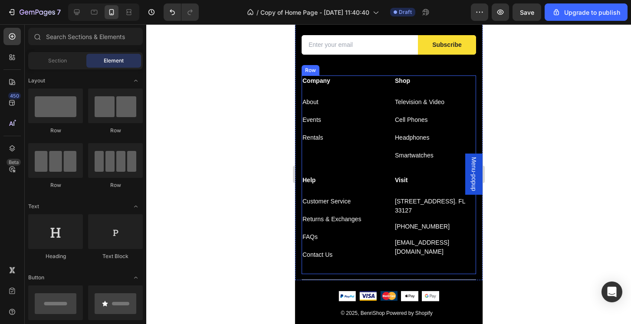
click at [315, 159] on div "Company Text block About Text block Events Text block Rentals Text block" at bounding box center [342, 124] width 82 height 99
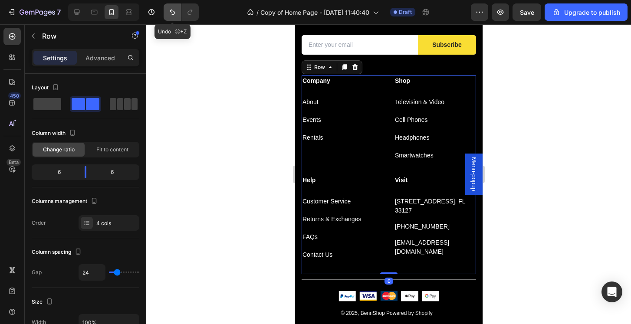
click at [179, 11] on button "Undo/Redo" at bounding box center [172, 11] width 17 height 17
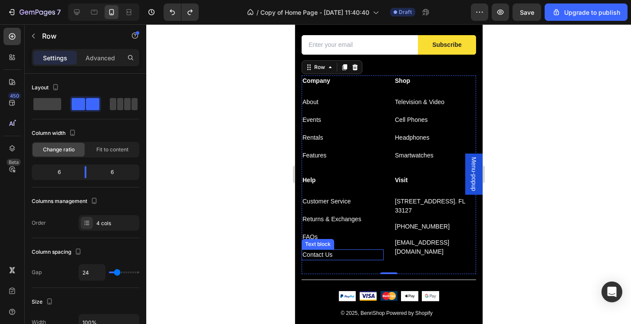
click at [334, 255] on p "Contact Us" at bounding box center [342, 254] width 80 height 9
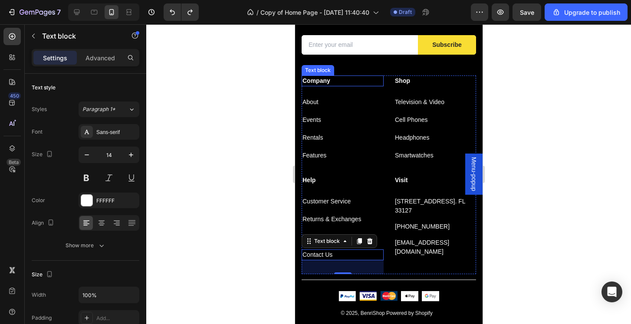
click at [366, 84] on p "Company" at bounding box center [342, 80] width 80 height 9
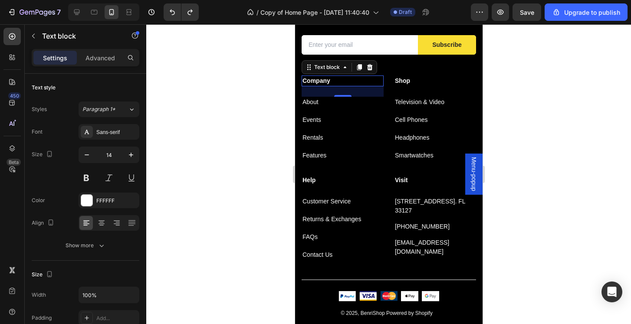
drag, startPoint x: 629, startPoint y: 147, endPoint x: 564, endPoint y: 140, distance: 65.0
click at [627, 146] on div at bounding box center [388, 174] width 485 height 300
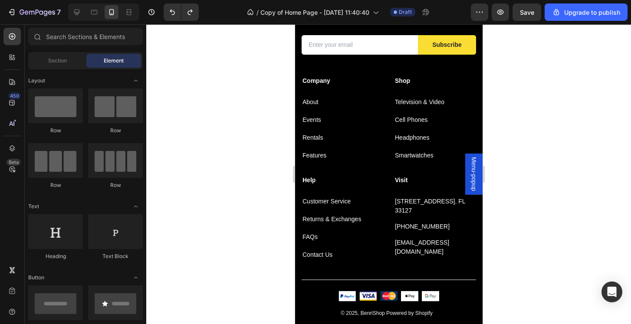
drag, startPoint x: 564, startPoint y: 140, endPoint x: 489, endPoint y: 137, distance: 74.7
click at [563, 140] on div at bounding box center [388, 174] width 485 height 300
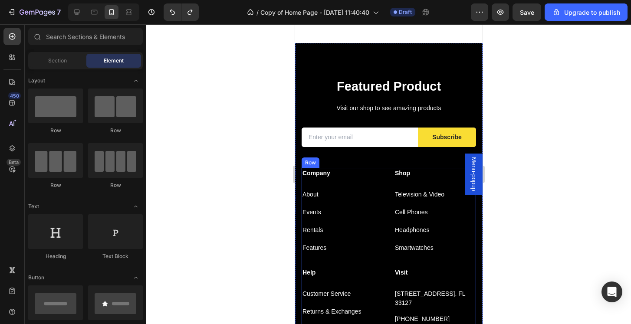
scroll to position [1342, 0]
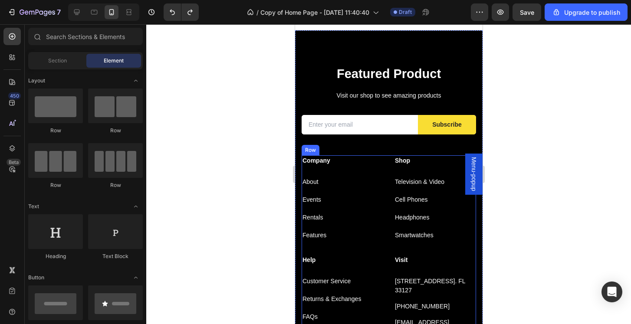
click at [386, 156] on div "Company Text block About Text block Events Text block Rentals Text block Featur…" at bounding box center [388, 254] width 174 height 199
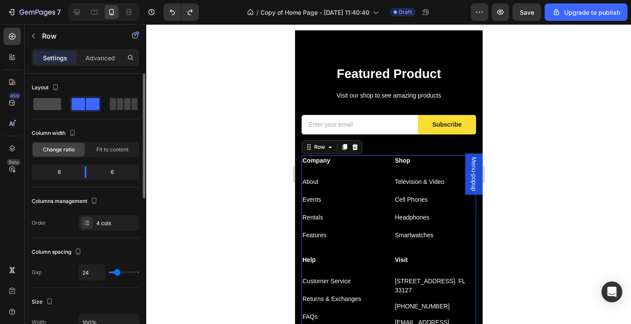
click at [117, 103] on span at bounding box center [120, 104] width 7 height 12
type input "0"
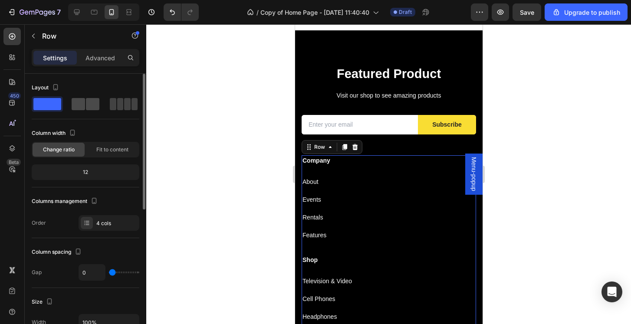
click at [79, 108] on span at bounding box center [78, 104] width 13 height 12
type input "24"
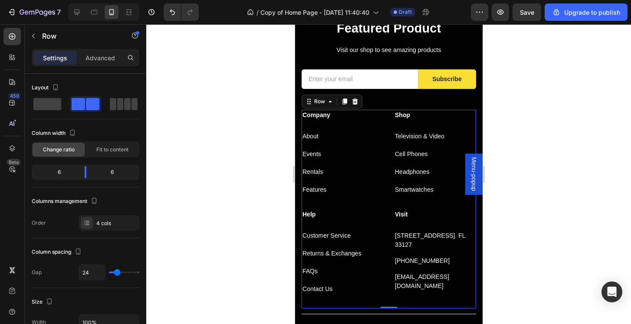
scroll to position [1403, 0]
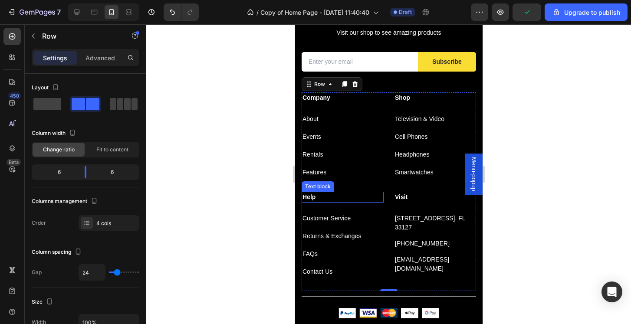
click at [343, 198] on p "Help" at bounding box center [342, 197] width 80 height 9
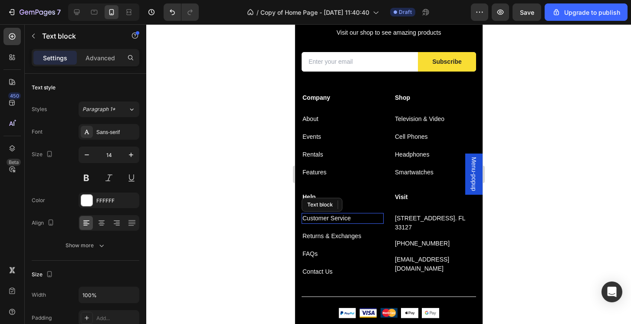
click at [364, 220] on p "Customer Service" at bounding box center [342, 218] width 80 height 9
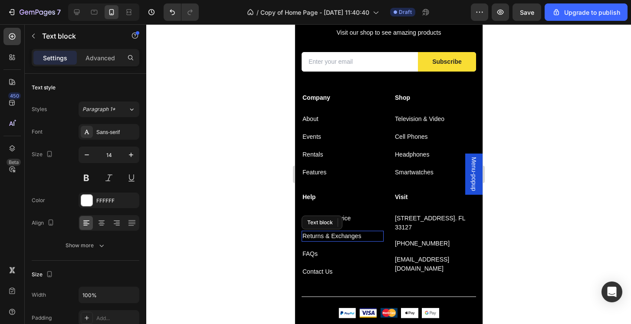
click at [366, 234] on p "Returns & Exchanges" at bounding box center [342, 236] width 80 height 9
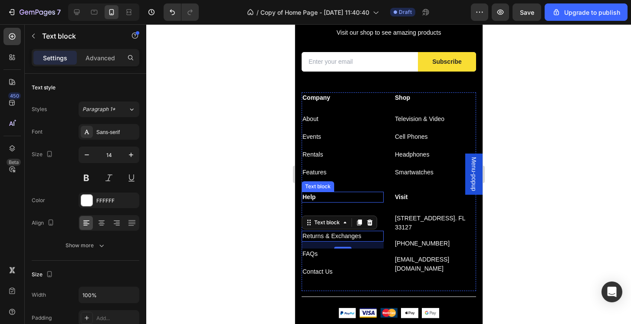
click at [356, 201] on p "Help" at bounding box center [342, 197] width 80 height 9
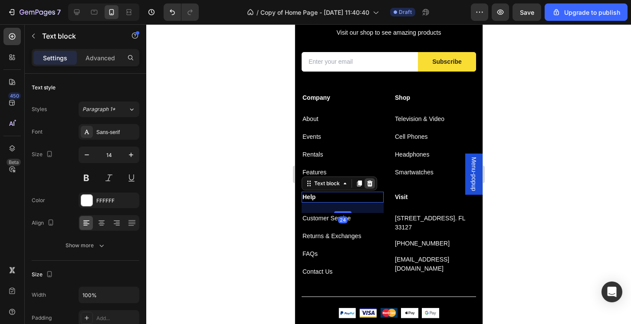
click at [367, 187] on div at bounding box center [369, 183] width 10 height 10
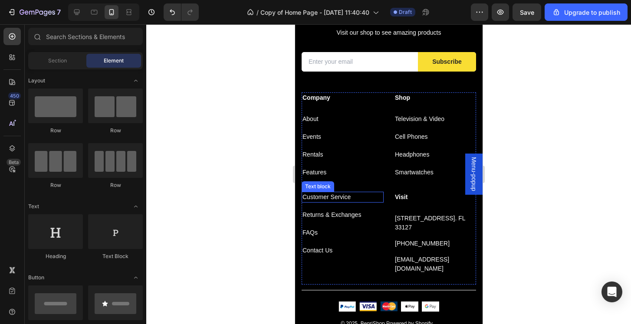
click at [367, 196] on p "Customer Service" at bounding box center [342, 197] width 80 height 9
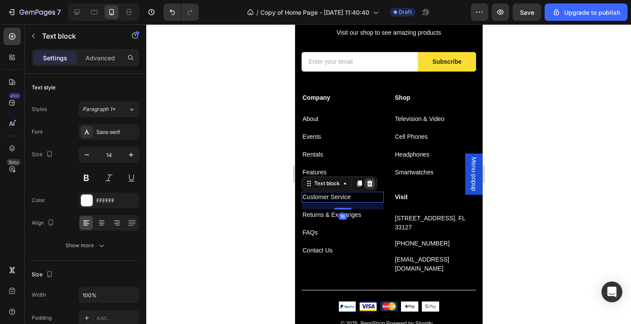
click at [371, 184] on icon at bounding box center [370, 183] width 6 height 6
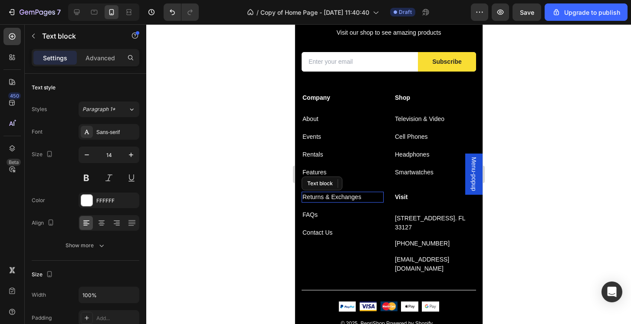
click at [369, 196] on p "Returns & Exchanges" at bounding box center [342, 197] width 80 height 9
click at [370, 183] on icon at bounding box center [369, 183] width 7 height 7
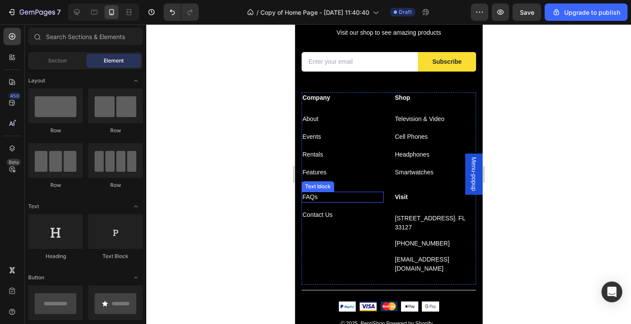
click at [368, 194] on p "FAQs" at bounding box center [342, 197] width 80 height 9
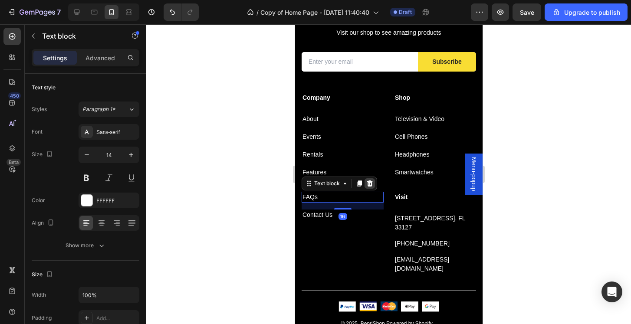
click at [371, 184] on icon at bounding box center [370, 183] width 6 height 6
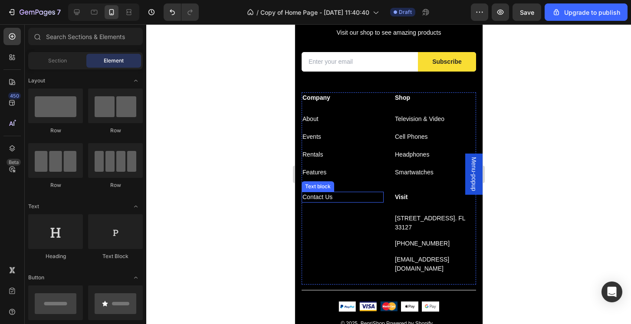
click at [366, 194] on p "Contact Us" at bounding box center [342, 197] width 80 height 9
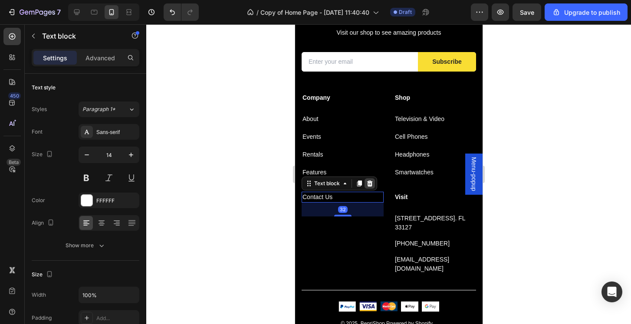
click at [371, 185] on icon at bounding box center [370, 183] width 6 height 6
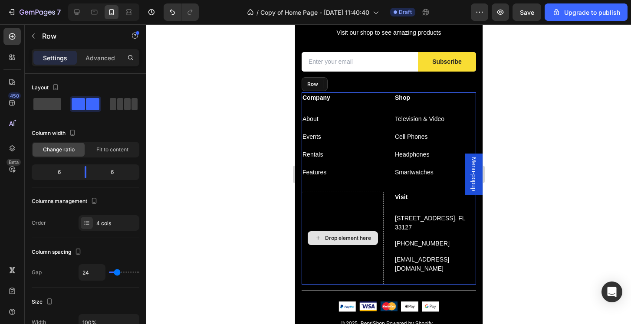
click at [341, 210] on div "Drop element here" at bounding box center [342, 238] width 82 height 93
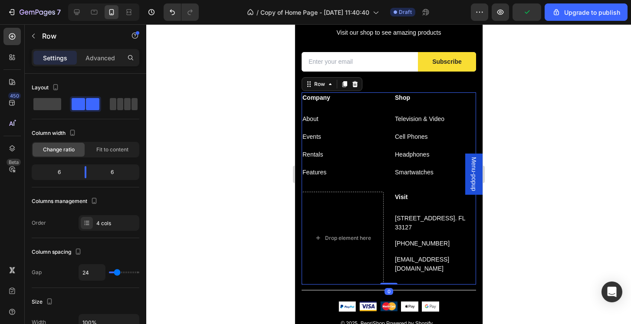
drag, startPoint x: 390, startPoint y: 275, endPoint x: 386, endPoint y: 207, distance: 68.3
click at [386, 207] on div "Company Text block About Text block Events Text block Rentals Text block Featur…" at bounding box center [388, 188] width 174 height 192
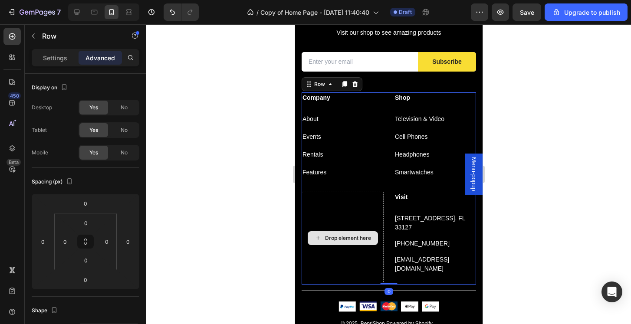
click at [357, 249] on div "Drop element here" at bounding box center [342, 238] width 82 height 93
click at [53, 58] on p "Settings" at bounding box center [55, 57] width 24 height 9
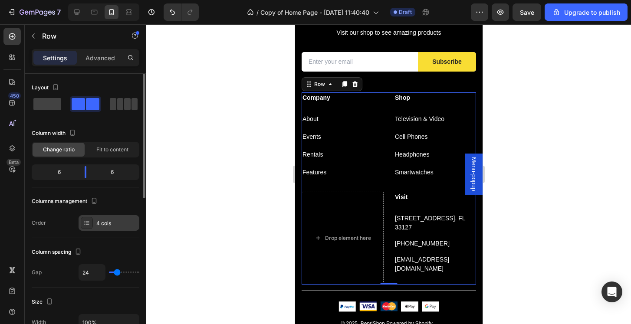
click at [104, 227] on div "4 cols" at bounding box center [109, 223] width 61 height 16
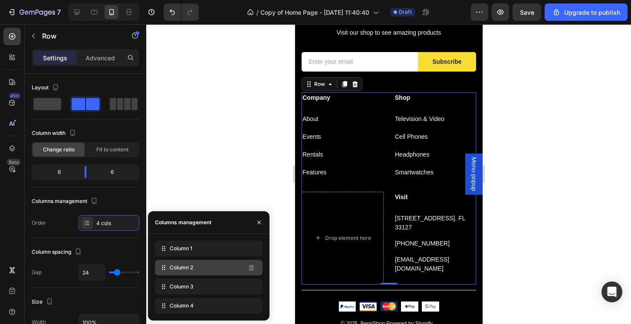
click at [195, 269] on div "Column 2" at bounding box center [209, 268] width 108 height 16
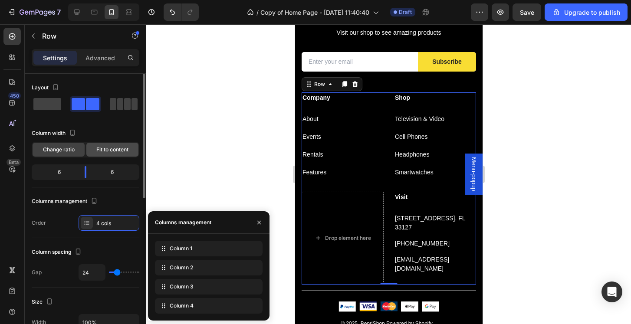
click at [116, 151] on span "Fit to content" at bounding box center [112, 150] width 32 height 8
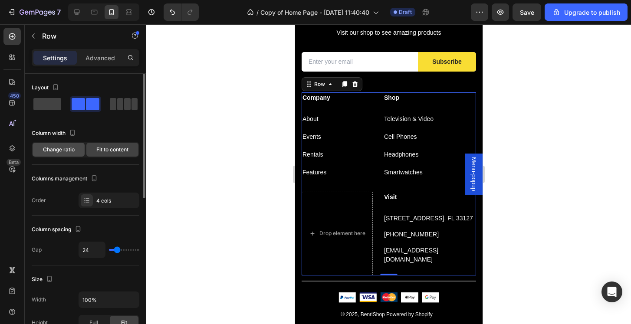
click at [33, 152] on div "Change ratio" at bounding box center [59, 150] width 52 height 14
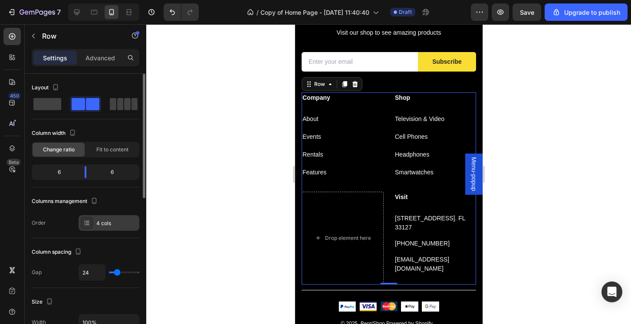
click at [116, 226] on div "4 cols" at bounding box center [116, 224] width 41 height 8
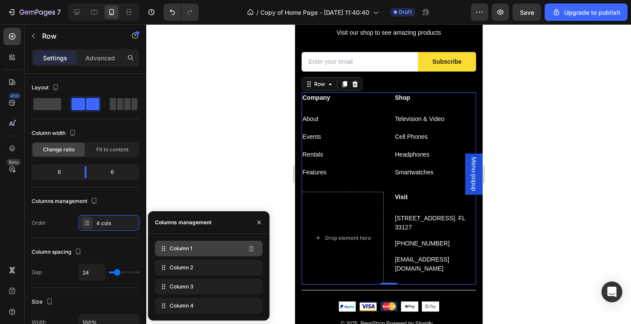
click at [190, 250] on span "Column 1" at bounding box center [181, 249] width 23 height 8
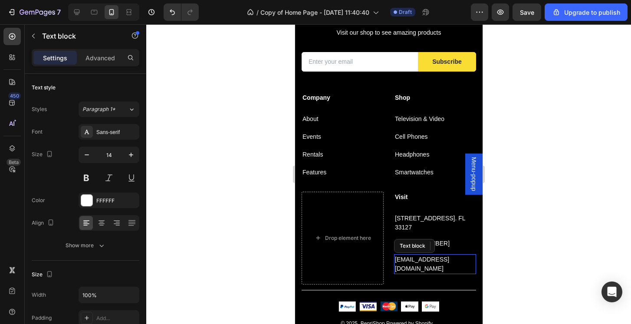
click at [408, 252] on div "Visit Text block 261 NW 26th Street Miami. FL 33127 Text block 999-999-999 Text…" at bounding box center [434, 238] width 82 height 93
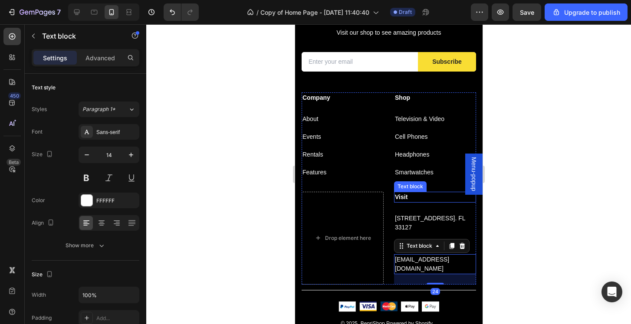
click at [463, 198] on p "Visit" at bounding box center [434, 197] width 80 height 9
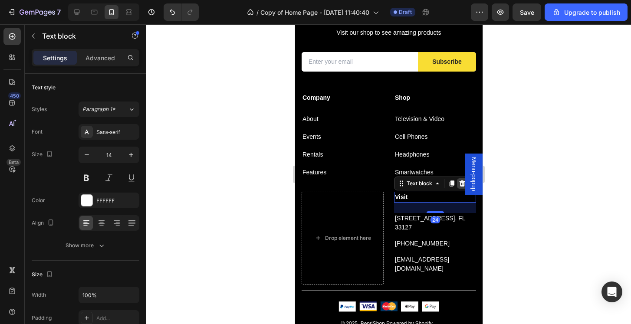
click at [462, 184] on icon at bounding box center [462, 183] width 6 height 6
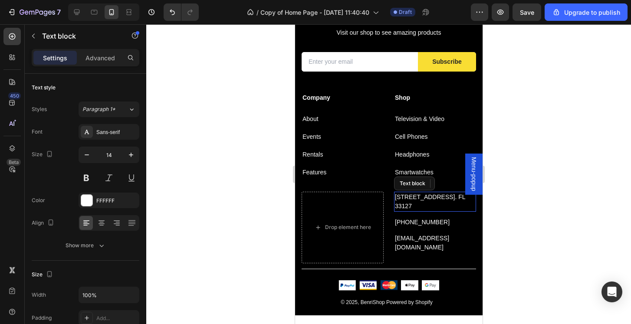
click at [462, 200] on p "261 NW 26th Street Miami. FL 33127" at bounding box center [434, 202] width 80 height 18
click at [461, 186] on icon at bounding box center [462, 183] width 6 height 6
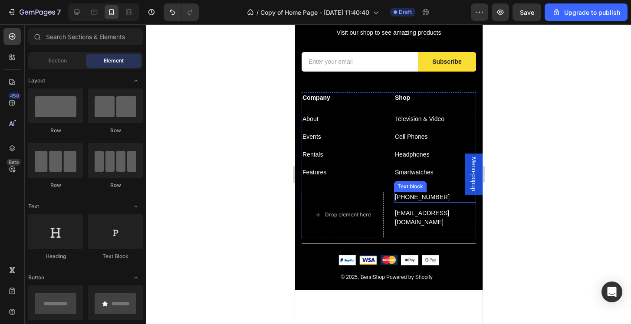
click at [455, 197] on p "999-999-999" at bounding box center [434, 197] width 80 height 9
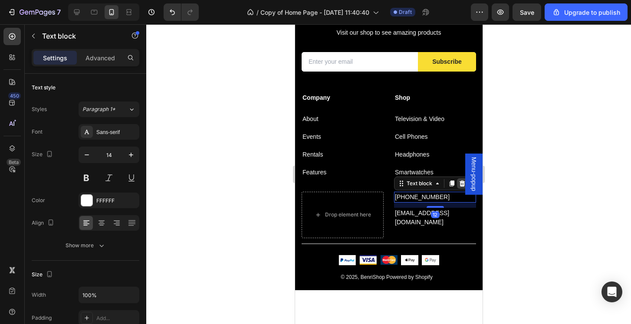
click at [462, 183] on icon at bounding box center [461, 183] width 7 height 7
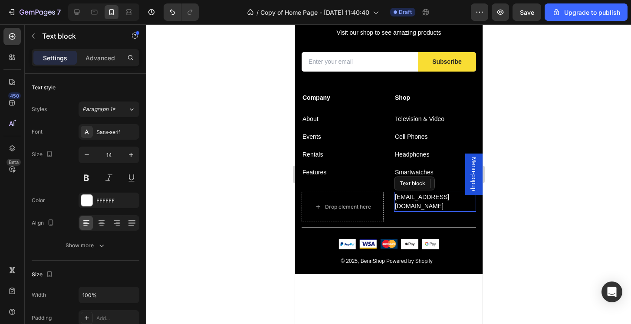
click at [458, 201] on p "info@benrishop.com" at bounding box center [434, 202] width 80 height 18
click at [462, 183] on icon at bounding box center [462, 183] width 6 height 6
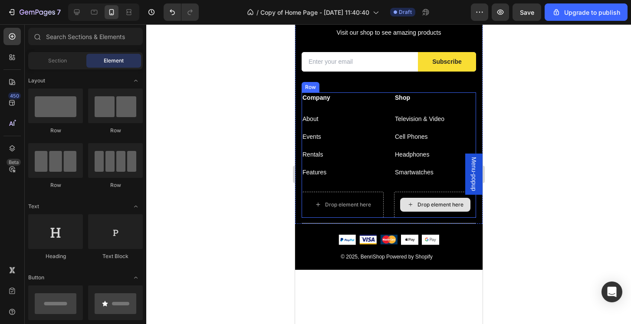
click at [438, 203] on div "Drop element here" at bounding box center [440, 204] width 46 height 7
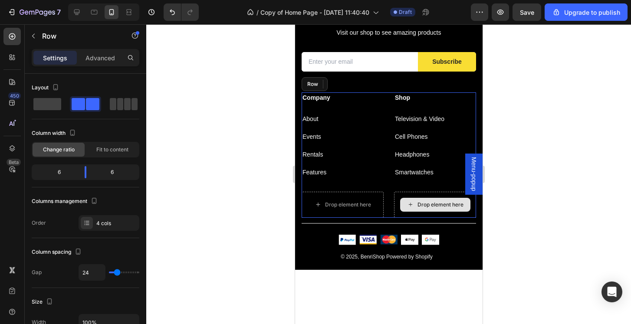
click at [398, 197] on div "Drop element here" at bounding box center [434, 205] width 82 height 26
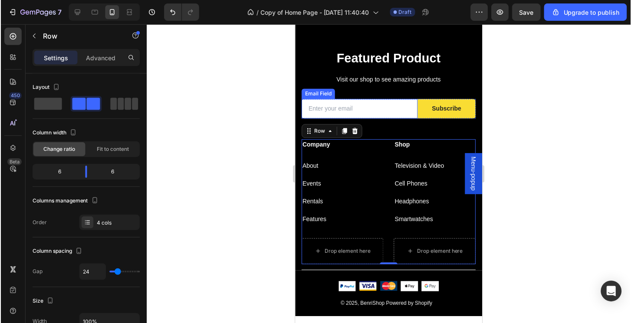
scroll to position [1315, 0]
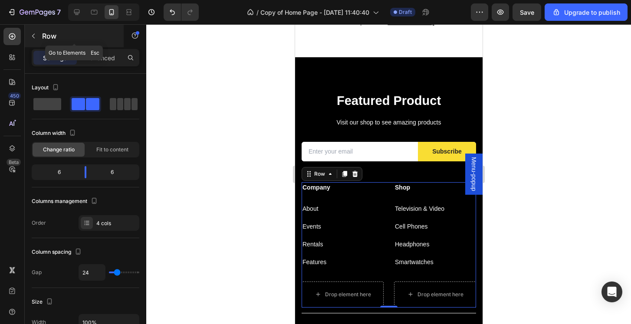
click at [33, 33] on icon "button" at bounding box center [33, 36] width 7 height 7
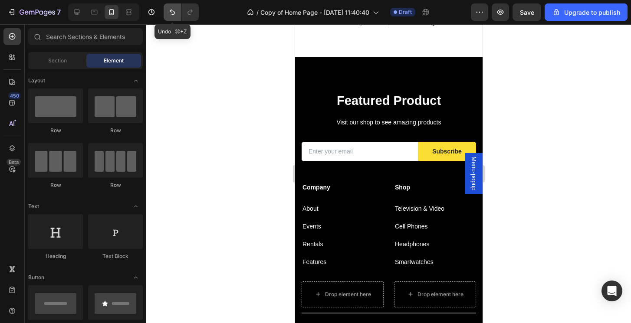
click at [177, 12] on icon "Undo/Redo" at bounding box center [172, 12] width 9 height 9
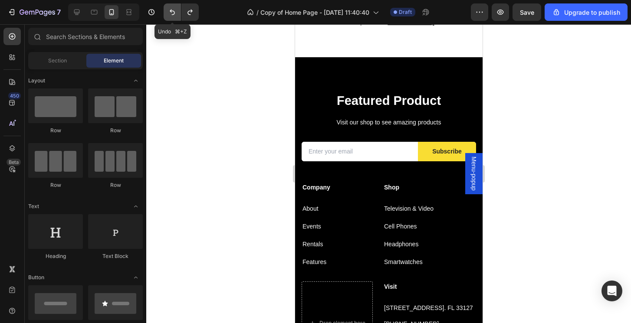
click at [177, 12] on icon "Undo/Redo" at bounding box center [172, 12] width 9 height 9
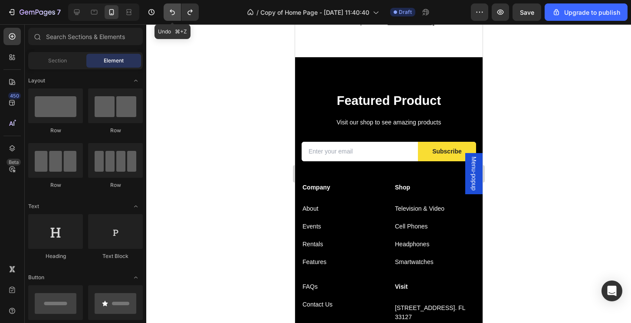
click at [177, 12] on icon "Undo/Redo" at bounding box center [172, 12] width 9 height 9
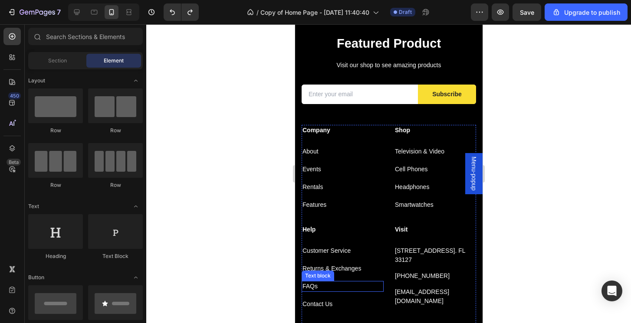
scroll to position [1365, 0]
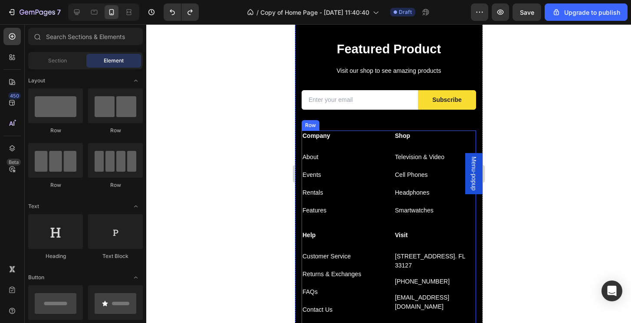
click at [495, 219] on div at bounding box center [388, 173] width 485 height 299
click at [549, 226] on div at bounding box center [388, 173] width 485 height 299
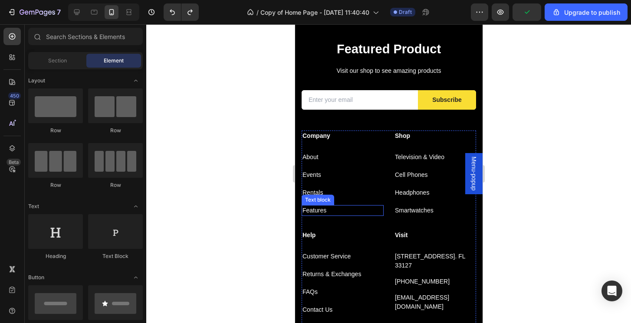
click at [321, 214] on p "Features" at bounding box center [342, 210] width 80 height 9
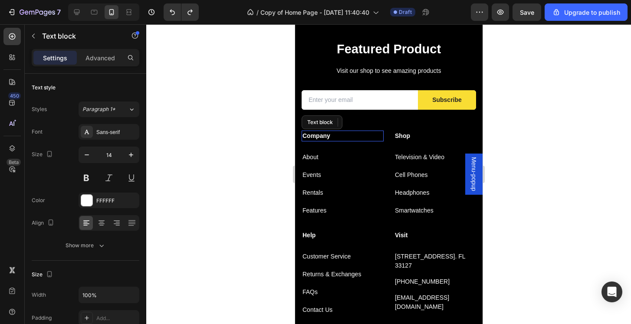
click at [346, 138] on p "Company" at bounding box center [342, 135] width 80 height 9
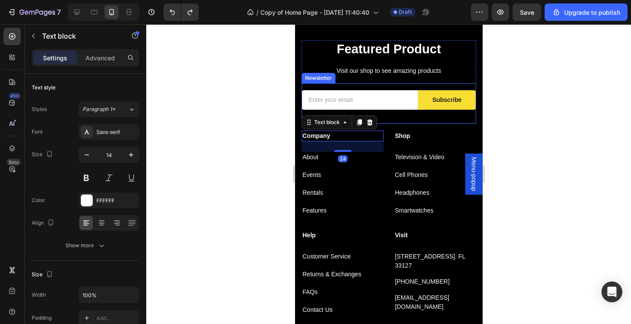
click at [404, 121] on div "Email Field Subscribe Submit Button Row Newsletter" at bounding box center [388, 103] width 174 height 40
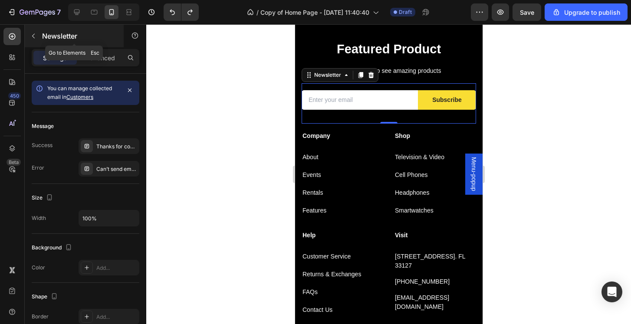
click at [35, 39] on icon "button" at bounding box center [33, 36] width 7 height 7
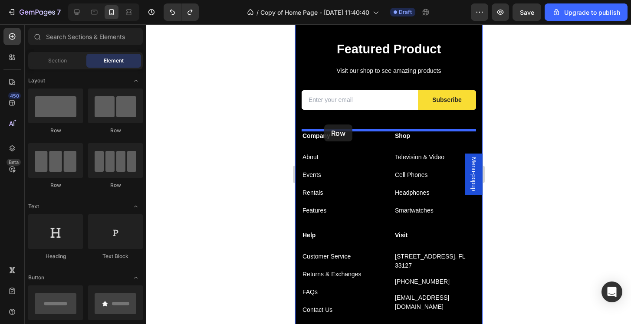
drag, startPoint x: 397, startPoint y: 144, endPoint x: 324, endPoint y: 125, distance: 76.2
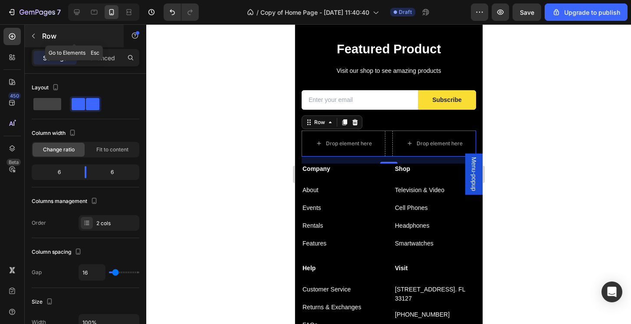
click at [34, 39] on button "button" at bounding box center [33, 36] width 14 height 14
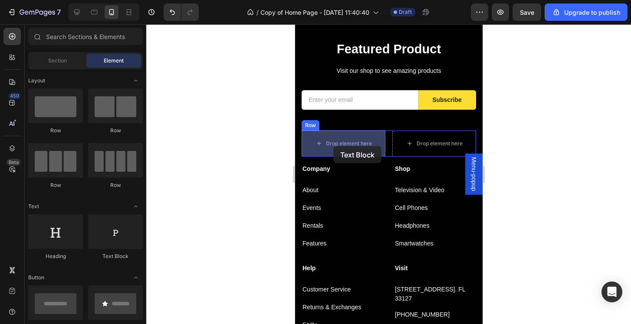
drag, startPoint x: 398, startPoint y: 255, endPoint x: 333, endPoint y: 146, distance: 126.9
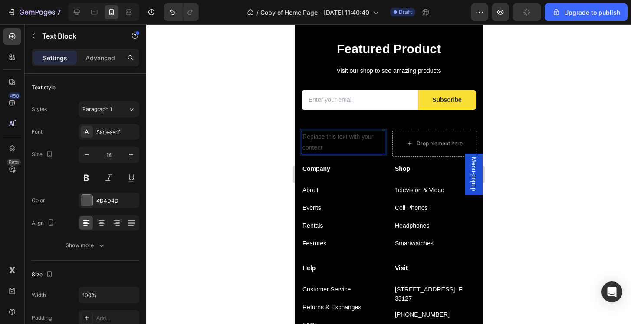
click at [328, 140] on div "Replace this text with your content" at bounding box center [343, 142] width 84 height 23
click at [328, 140] on p "Replace this text with your content" at bounding box center [343, 142] width 82 height 22
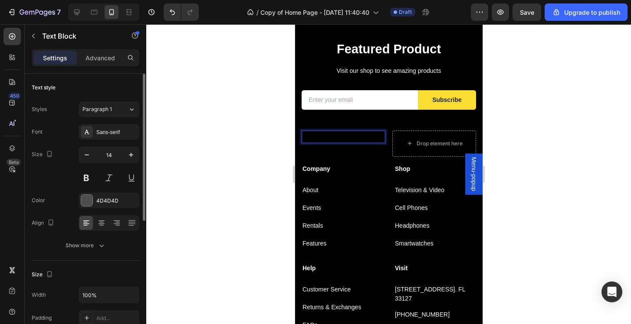
click at [94, 208] on div "Font Sans-serif Size 14 Color 4D4D4D Align Show more" at bounding box center [86, 188] width 108 height 129
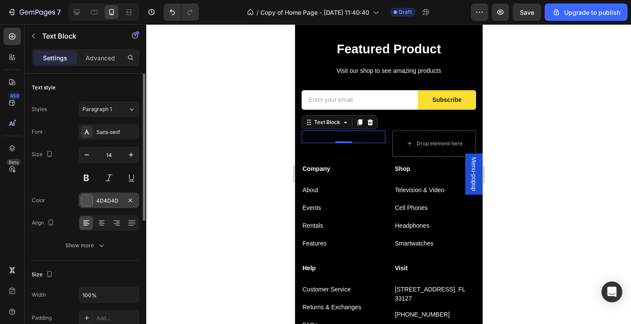
click at [109, 203] on div "4D4D4D" at bounding box center [108, 201] width 25 height 8
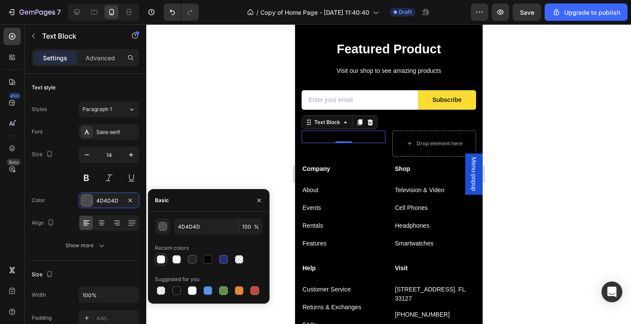
click at [161, 262] on div at bounding box center [161, 259] width 9 height 9
type input "FFFFFF"
type input "80"
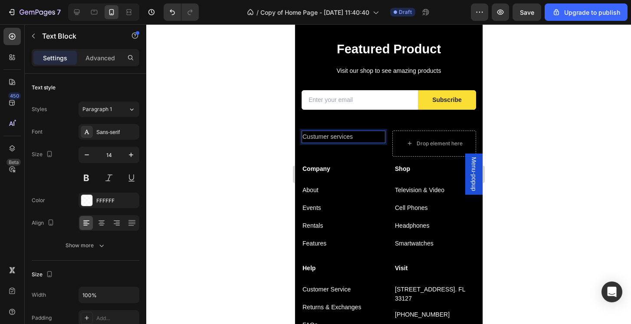
click at [324, 137] on p "Custumer services" at bounding box center [343, 136] width 82 height 11
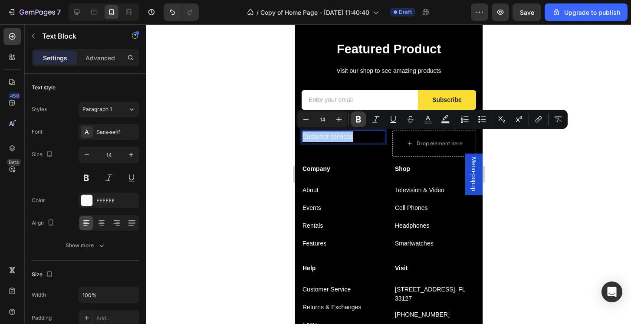
click at [357, 120] on icon "Editor contextual toolbar" at bounding box center [358, 119] width 5 height 7
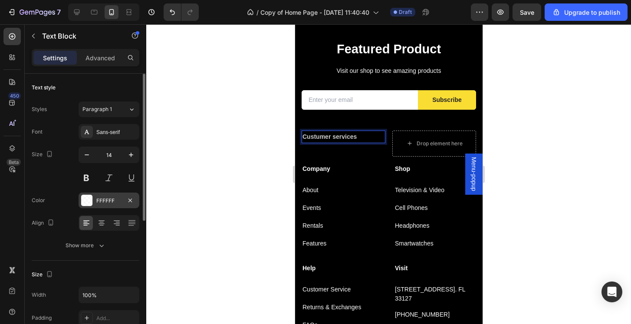
click at [111, 201] on div "FFFFFF" at bounding box center [108, 201] width 25 height 8
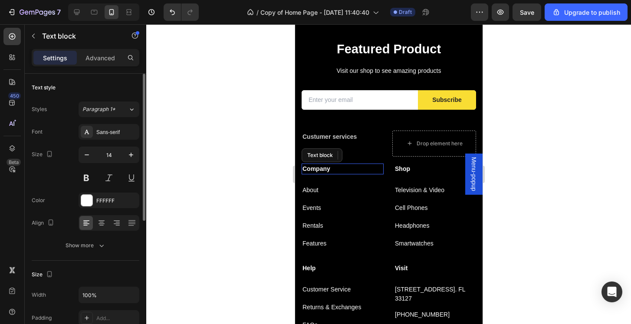
click at [327, 170] on p "Company" at bounding box center [342, 168] width 80 height 9
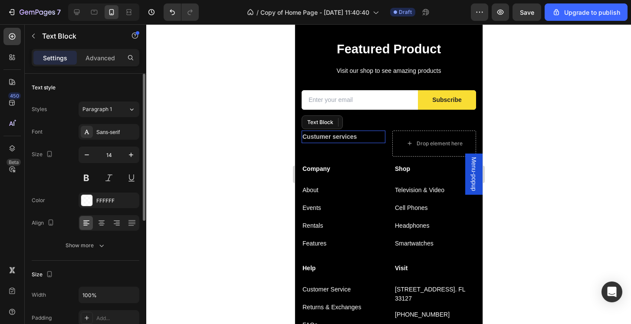
click at [329, 134] on strong "Custumer services" at bounding box center [329, 136] width 54 height 7
click at [358, 142] on div "Custumer services" at bounding box center [343, 137] width 84 height 13
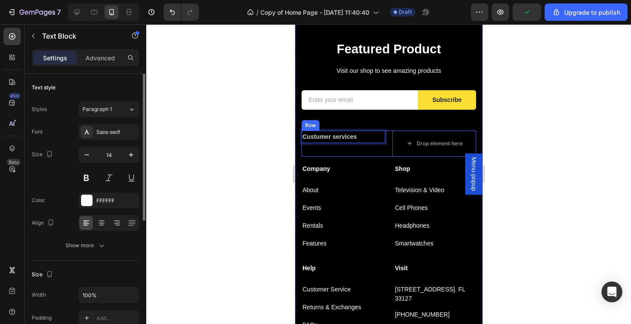
click at [344, 148] on div "Custumer services Text Block 0" at bounding box center [343, 144] width 84 height 26
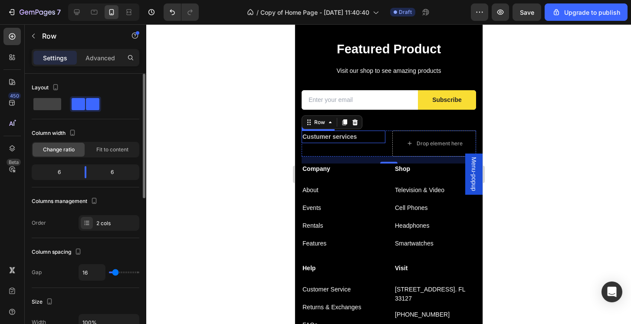
click at [346, 138] on strong "Custumer services" at bounding box center [329, 136] width 54 height 7
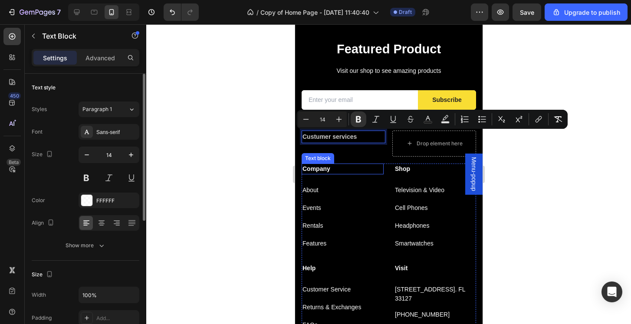
click at [321, 170] on p "Company" at bounding box center [342, 168] width 80 height 9
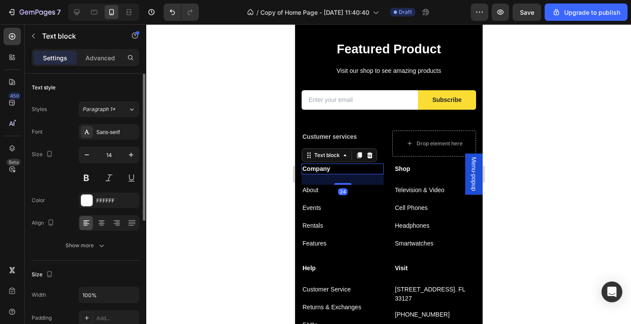
click at [321, 170] on p "Company" at bounding box center [342, 168] width 80 height 9
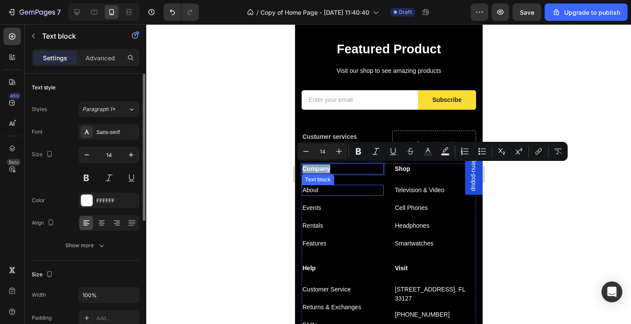
click at [312, 190] on p "About" at bounding box center [342, 190] width 80 height 9
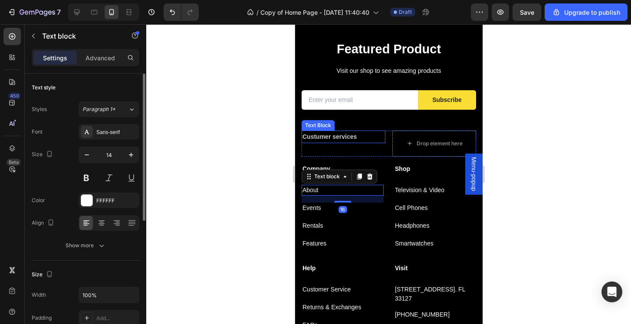
click at [342, 138] on strong "Custumer services" at bounding box center [329, 136] width 54 height 7
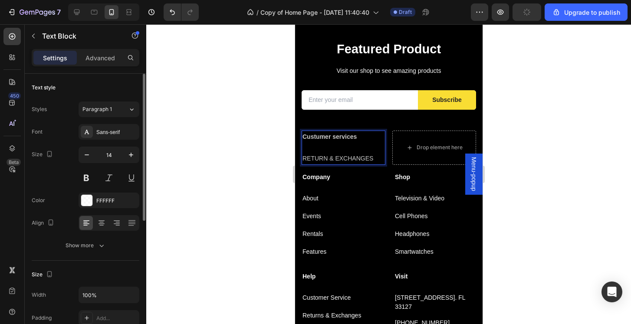
click at [343, 158] on p "RETURN & EXCHANGES" at bounding box center [343, 158] width 82 height 11
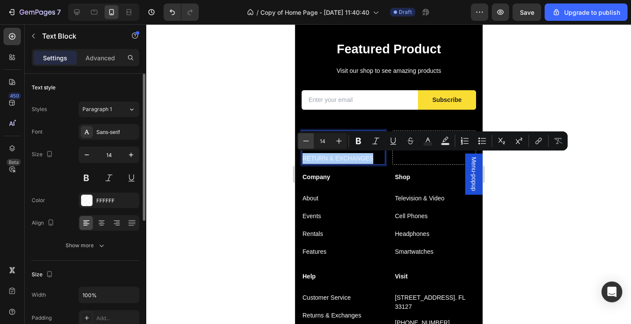
click at [306, 141] on icon "Editor contextual toolbar" at bounding box center [306, 141] width 9 height 9
click at [336, 145] on button "Plus" at bounding box center [339, 141] width 16 height 16
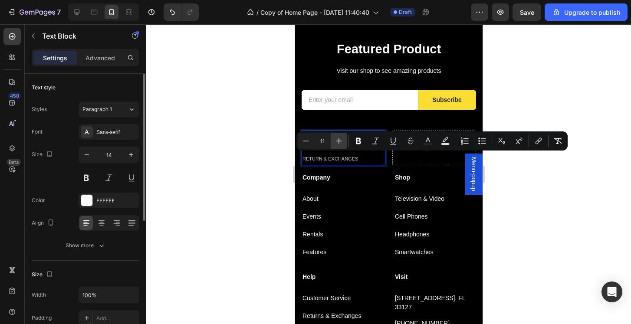
click at [336, 145] on button "Plus" at bounding box center [339, 141] width 16 height 16
type input "12"
click at [555, 193] on div at bounding box center [388, 174] width 485 height 300
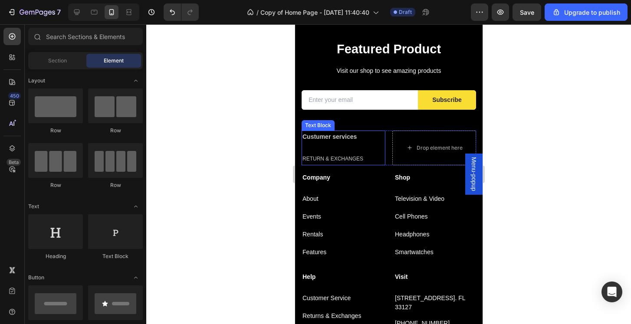
click at [331, 139] on strong "Custumer services" at bounding box center [329, 136] width 54 height 7
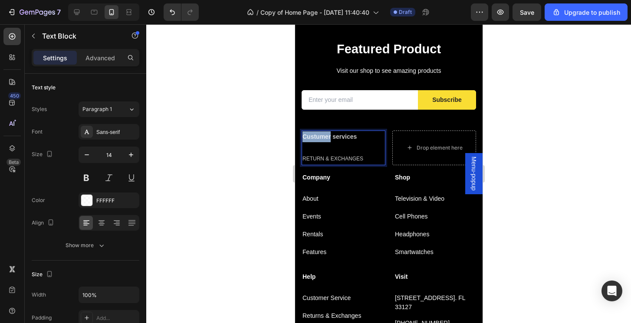
click at [315, 137] on strong "Custumer services" at bounding box center [329, 136] width 54 height 7
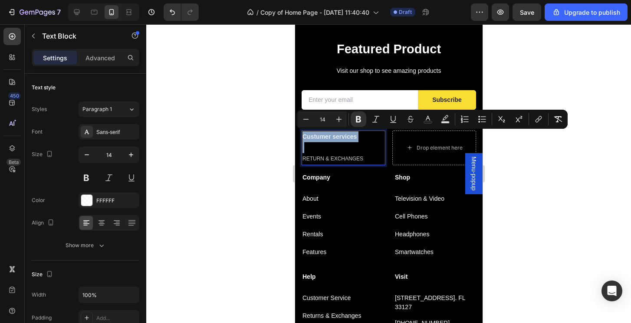
click at [322, 137] on strong "Custumer services" at bounding box center [329, 136] width 54 height 7
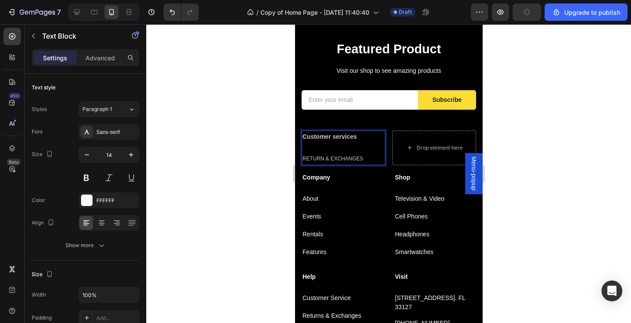
click at [349, 156] on span "RETURN & EXCHANGES" at bounding box center [332, 159] width 61 height 6
click at [344, 157] on span "RETURN & EXCHANGES" at bounding box center [332, 159] width 61 height 6
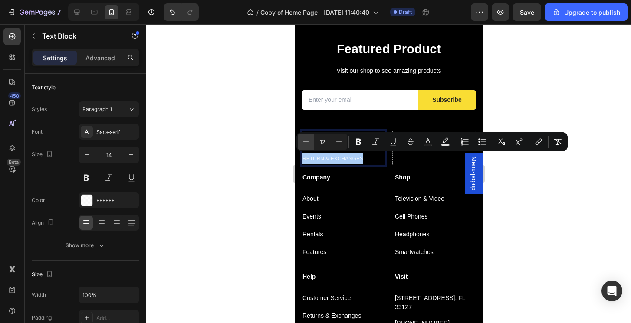
click at [308, 144] on icon "Editor contextual toolbar" at bounding box center [306, 142] width 9 height 9
type input "10"
click at [357, 143] on icon "Editor contextual toolbar" at bounding box center [358, 142] width 9 height 9
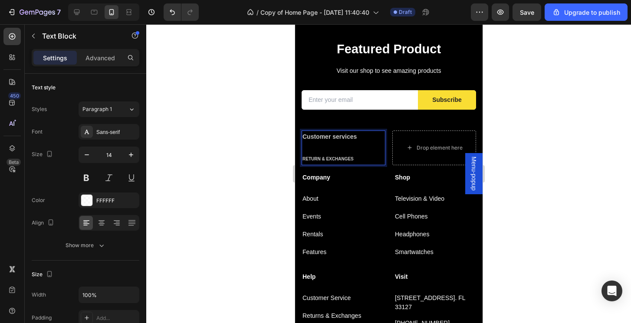
click at [341, 158] on strong "RETURN & EXCHANGES" at bounding box center [327, 159] width 51 height 5
click at [495, 180] on div at bounding box center [388, 173] width 485 height 299
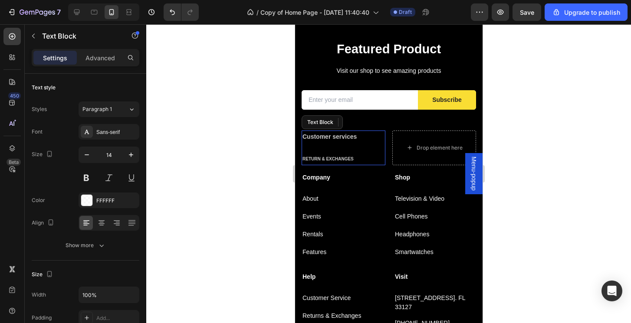
click at [308, 160] on strong "RETURN & EXCHANGES" at bounding box center [327, 159] width 51 height 5
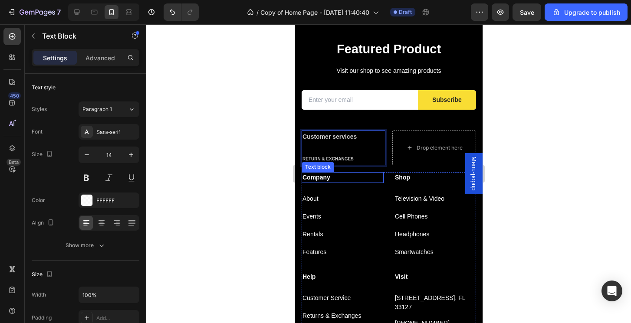
click at [355, 180] on p "Company" at bounding box center [342, 177] width 80 height 9
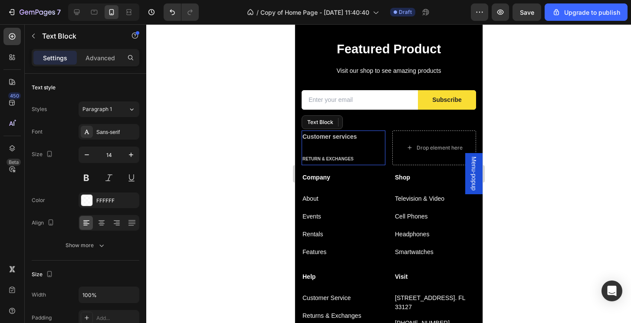
click at [350, 142] on p "Rich Text Editor. Editing area: main" at bounding box center [343, 147] width 82 height 11
click at [306, 159] on strong "RETURN & EXCHANGES" at bounding box center [327, 159] width 51 height 5
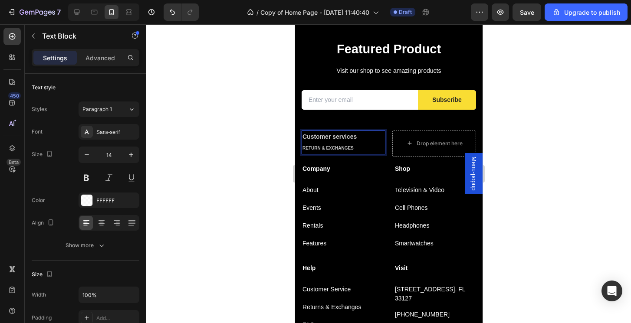
click at [366, 149] on p "RETURN & EXCHANGES" at bounding box center [343, 147] width 82 height 11
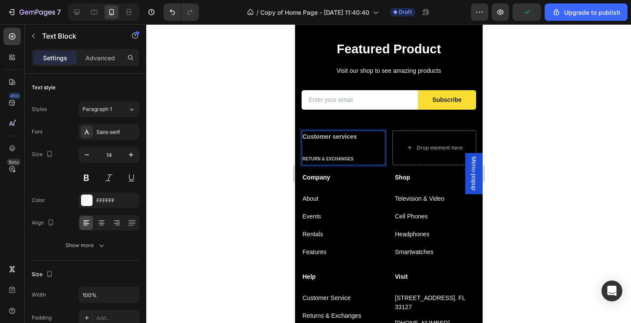
click at [336, 160] on strong "RETURN & EXCHANGES" at bounding box center [327, 159] width 51 height 5
click at [323, 185] on div "Company Text block About Text block Events Text block Rentals Text block Featur…" at bounding box center [342, 221] width 82 height 99
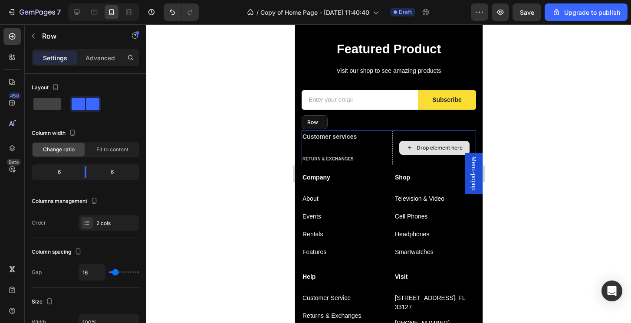
click at [403, 163] on div "Drop element here" at bounding box center [434, 148] width 84 height 35
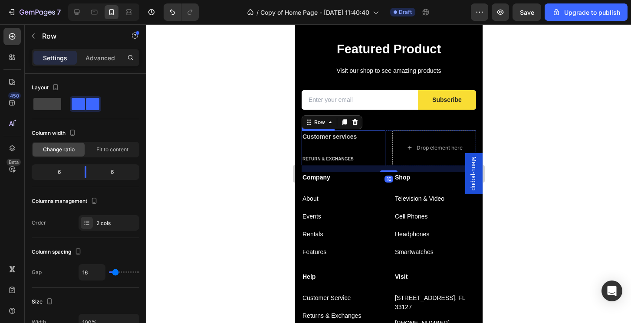
click at [319, 157] on strong "RETURN & EXCHANGES" at bounding box center [327, 159] width 51 height 5
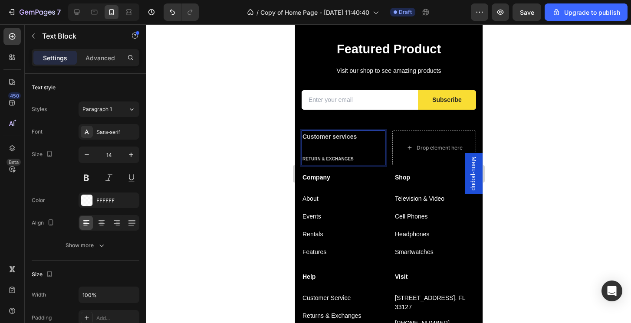
click at [319, 157] on strong "RETURN & EXCHANGES" at bounding box center [327, 159] width 51 height 5
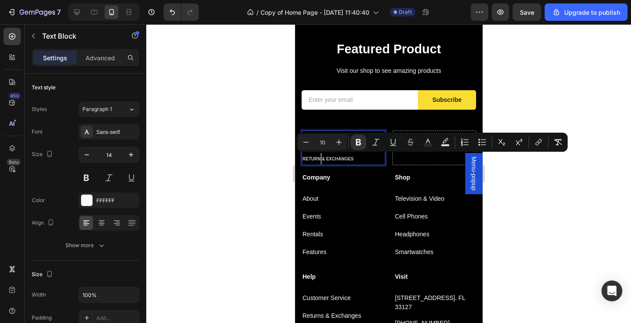
click at [319, 157] on strong "RETURN & EXCHANGES" at bounding box center [327, 159] width 51 height 5
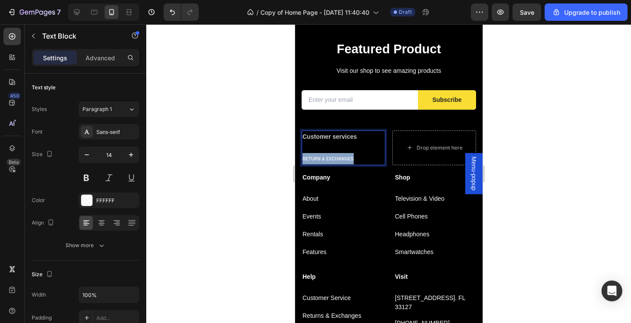
click at [319, 157] on strong "RETURN & EXCHANGES" at bounding box center [327, 159] width 51 height 5
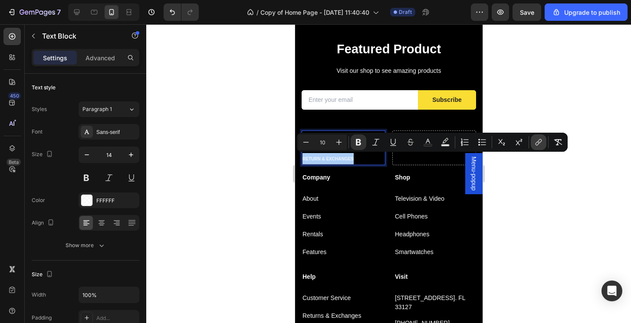
click at [539, 142] on icon "Editor contextual toolbar" at bounding box center [538, 142] width 9 height 9
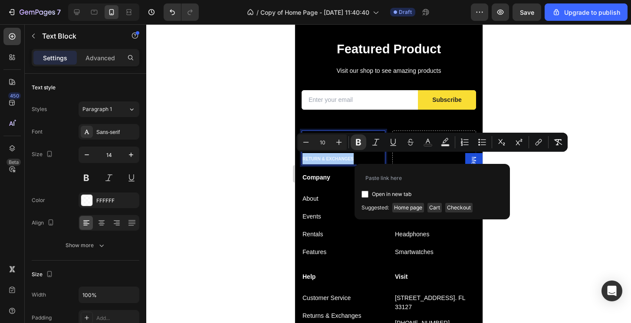
click at [525, 220] on div at bounding box center [388, 173] width 485 height 299
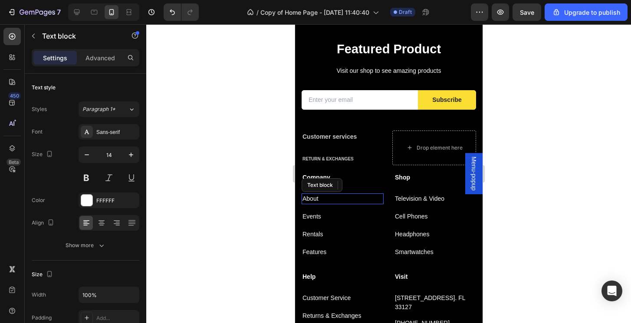
click at [308, 199] on p "About" at bounding box center [342, 198] width 80 height 9
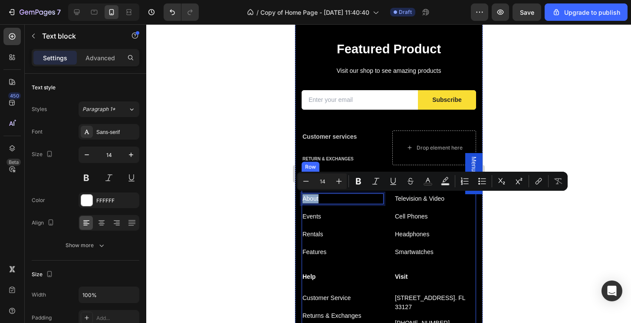
click at [326, 240] on div "Company Text block About Text block 16 Events Text block Rentals Text block Fea…" at bounding box center [342, 221] width 82 height 99
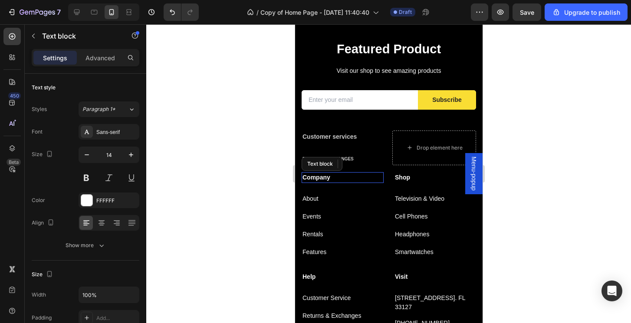
click at [318, 177] on p "Company" at bounding box center [342, 177] width 80 height 9
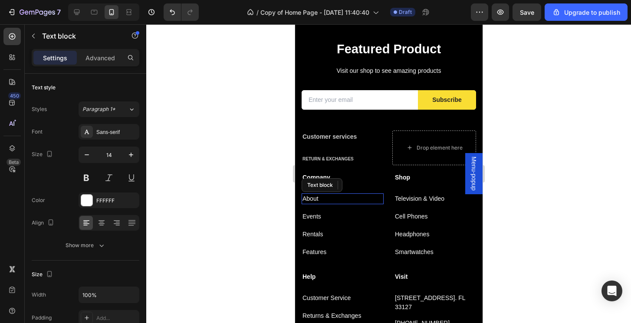
click at [312, 197] on p "About" at bounding box center [342, 198] width 80 height 9
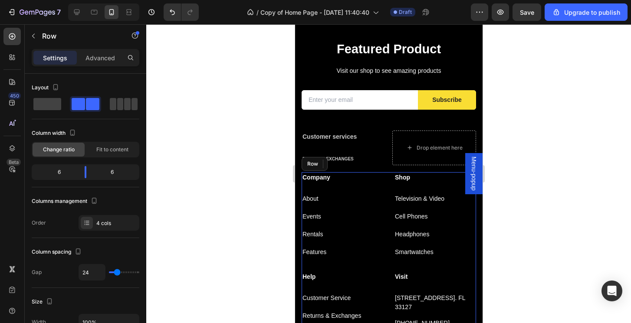
click at [320, 226] on div "Company Text block About Text block 16 Events Text block Rentals Text block Fea…" at bounding box center [342, 221] width 82 height 99
click at [315, 180] on p "Company" at bounding box center [342, 177] width 80 height 9
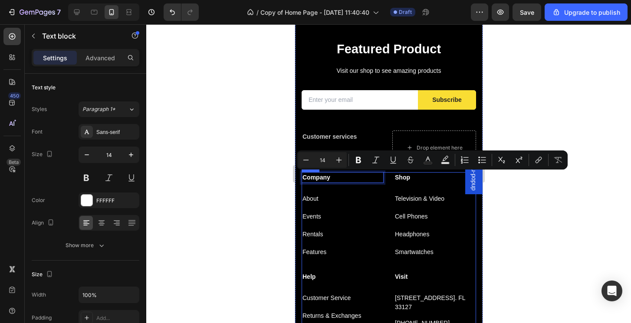
click at [321, 224] on div "Company Text block 24 About Text block Events Text block Rentals Text block Fea…" at bounding box center [342, 221] width 82 height 99
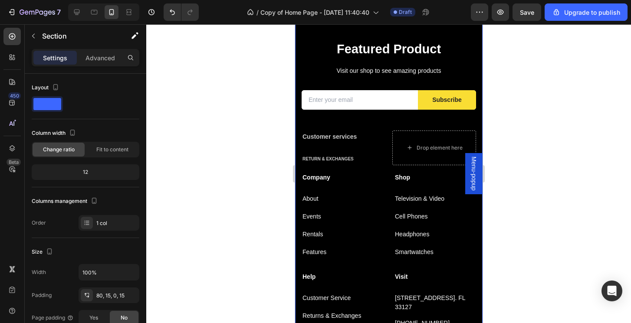
click at [394, 168] on div "Featured Product Heading Visit our shop to see amazing products Text block Emai…" at bounding box center [388, 208] width 174 height 337
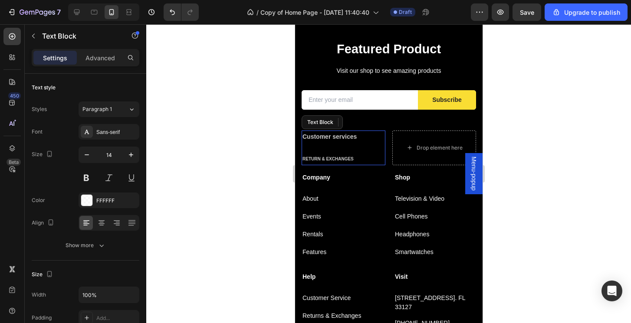
click at [330, 157] on strong "RETURN & EXCHANGES" at bounding box center [327, 159] width 51 height 5
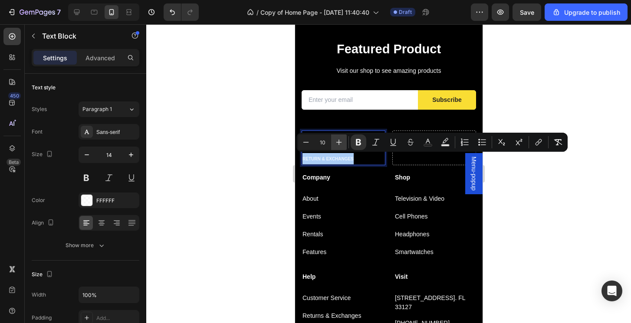
click at [334, 141] on icon "Editor contextual toolbar" at bounding box center [338, 142] width 9 height 9
click at [337, 143] on icon "Editor contextual toolbar" at bounding box center [338, 142] width 9 height 9
type input "14"
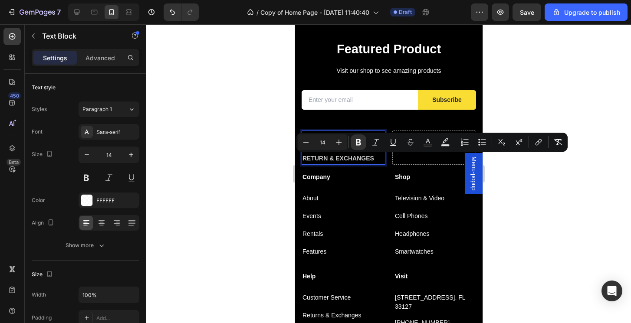
click at [335, 158] on strong "RETURN & EXCHANGES" at bounding box center [338, 158] width 72 height 7
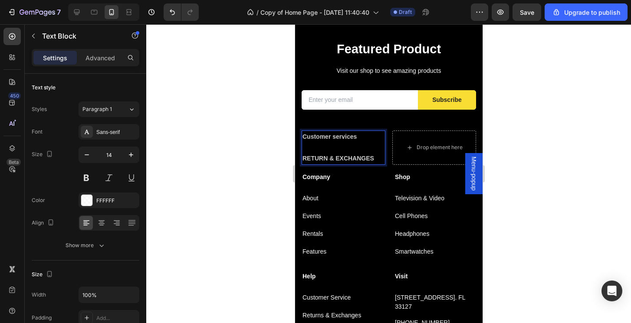
click at [335, 158] on strong "RETURN & EXCHANGES" at bounding box center [338, 158] width 72 height 7
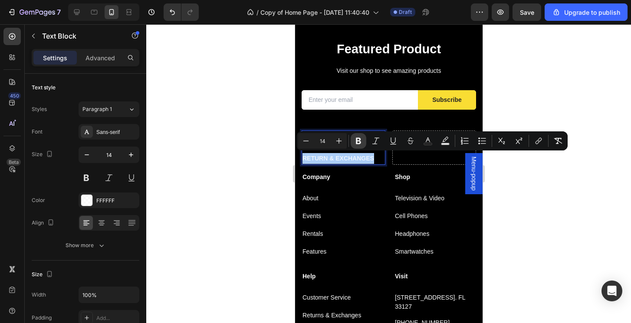
click at [362, 141] on icon "Editor contextual toolbar" at bounding box center [358, 141] width 9 height 9
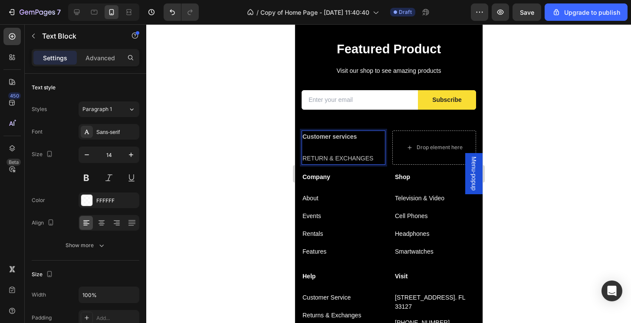
click at [361, 159] on span "RETURN & EXCHANGES" at bounding box center [337, 158] width 71 height 7
click at [324, 153] on p "eR" at bounding box center [343, 158] width 82 height 11
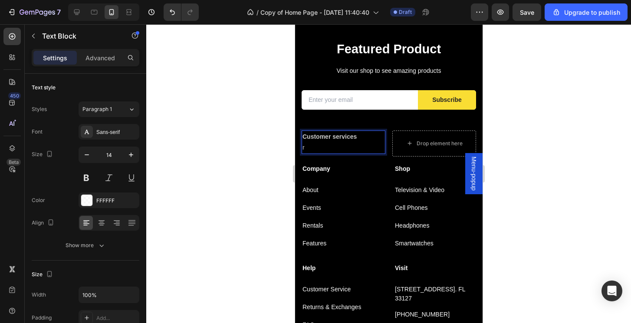
click at [315, 147] on p "r" at bounding box center [343, 147] width 82 height 11
click at [367, 138] on p "Customer services" at bounding box center [343, 136] width 82 height 11
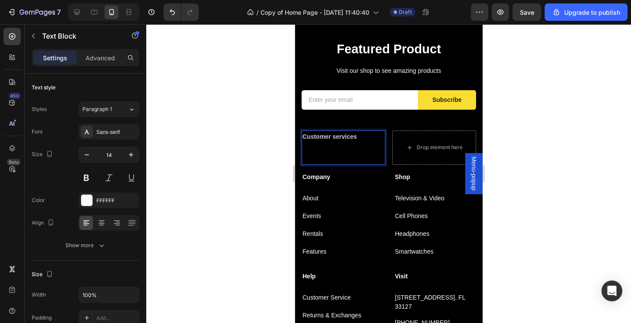
click at [567, 183] on div at bounding box center [388, 173] width 485 height 299
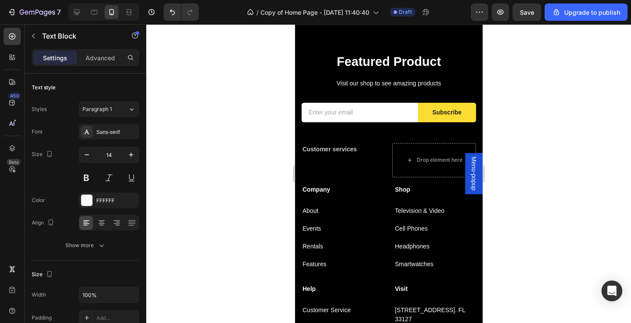
scroll to position [1599, 0]
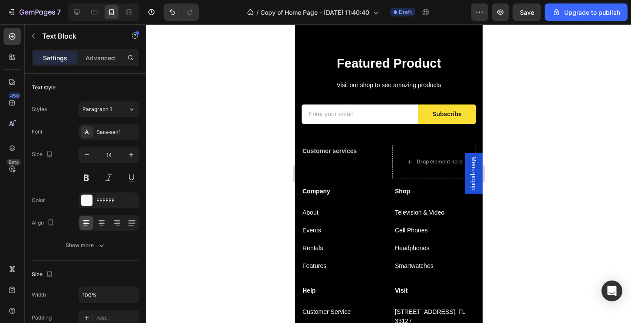
click at [348, 150] on strong "Customer services" at bounding box center [329, 151] width 54 height 7
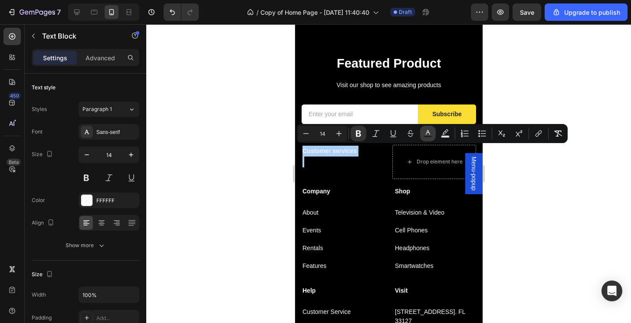
click at [430, 135] on icon "Editor contextual toolbar" at bounding box center [427, 133] width 9 height 9
type input "FFFFFF"
type input "80"
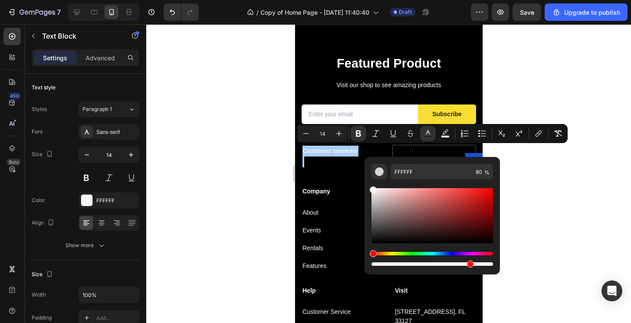
click at [538, 171] on div at bounding box center [388, 173] width 485 height 299
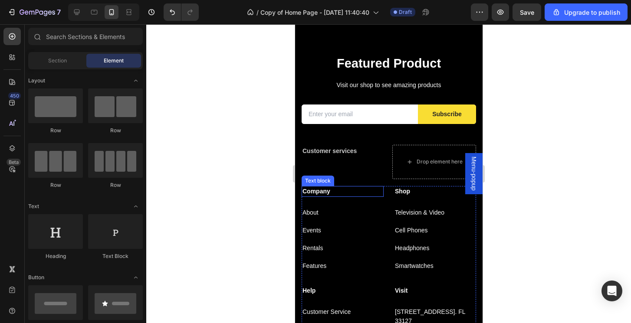
click at [324, 193] on p "Company" at bounding box center [342, 191] width 80 height 9
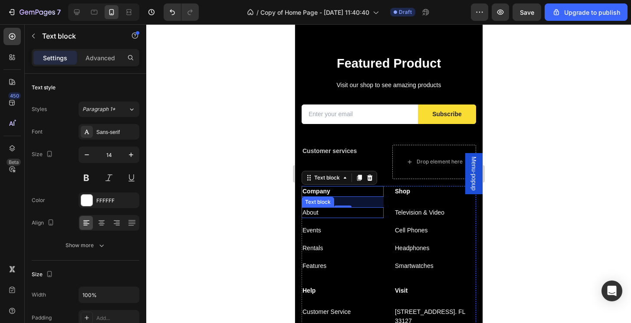
click at [316, 210] on p "About" at bounding box center [342, 212] width 80 height 9
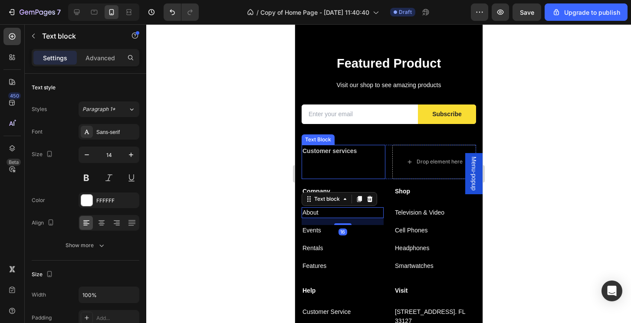
click at [335, 152] on strong "Customer services" at bounding box center [329, 151] width 54 height 7
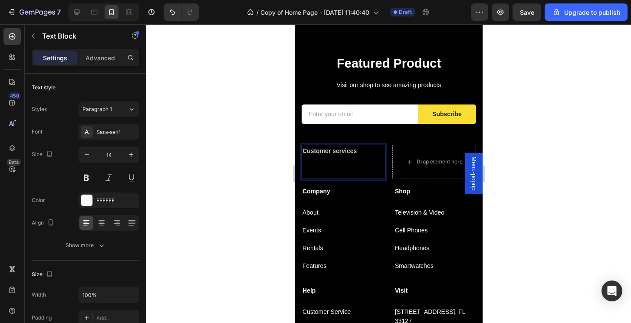
click at [335, 152] on strong "Customer services" at bounding box center [329, 151] width 54 height 7
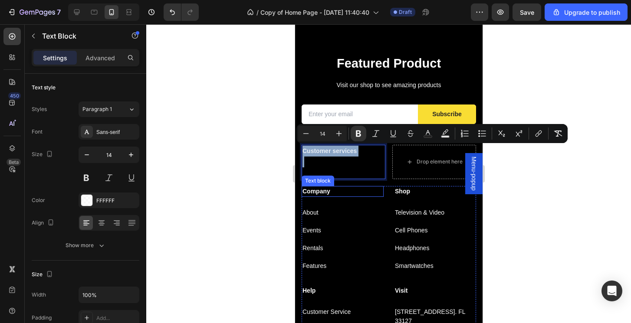
click at [317, 195] on p "Company" at bounding box center [342, 191] width 80 height 9
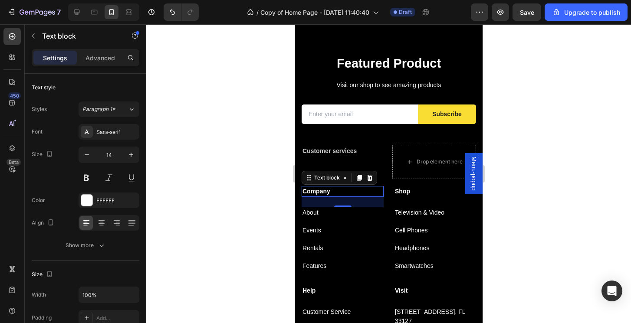
click at [317, 195] on p "Company" at bounding box center [342, 191] width 80 height 9
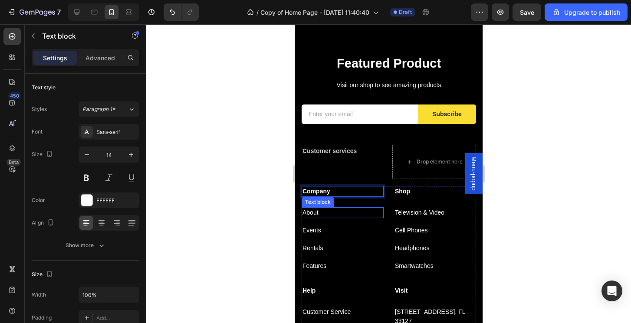
click at [314, 216] on p "About" at bounding box center [342, 212] width 80 height 9
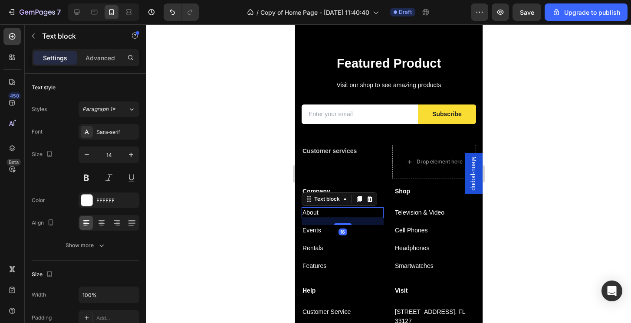
click at [314, 216] on p "About" at bounding box center [342, 212] width 80 height 9
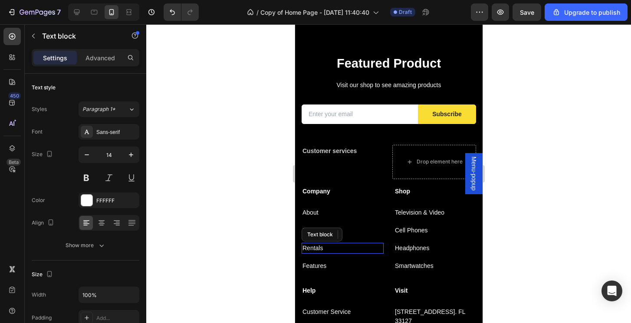
click at [353, 244] on p "Rentals" at bounding box center [342, 248] width 80 height 9
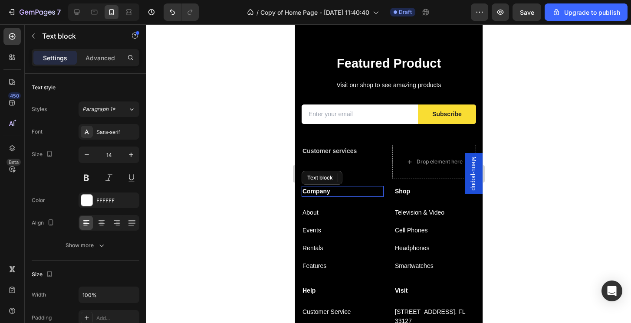
click at [317, 190] on p "Company" at bounding box center [342, 191] width 80 height 9
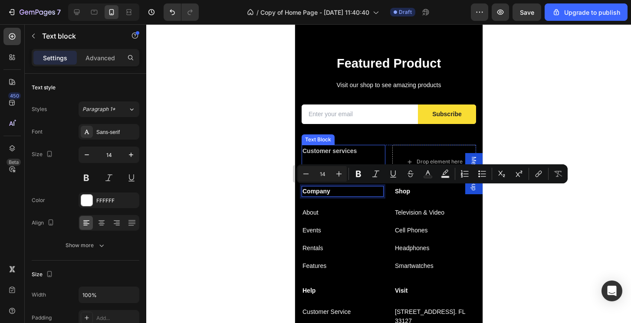
click at [330, 151] on strong "Customer services" at bounding box center [329, 151] width 54 height 7
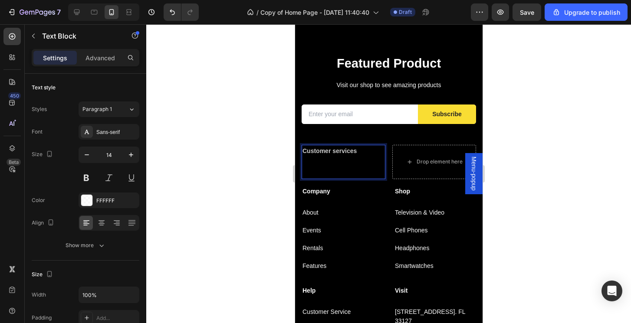
click at [330, 151] on strong "Customer services" at bounding box center [329, 151] width 54 height 7
click at [311, 190] on p "Company" at bounding box center [342, 191] width 80 height 9
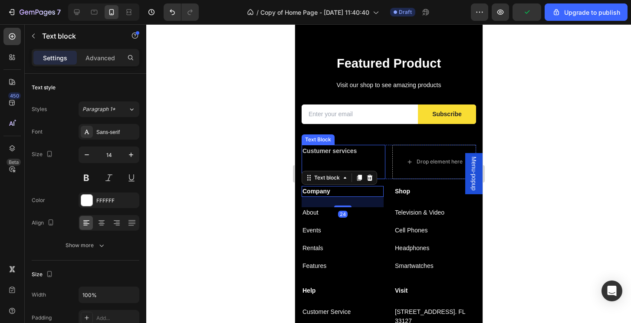
click at [334, 153] on strong "Custumer services" at bounding box center [329, 151] width 54 height 7
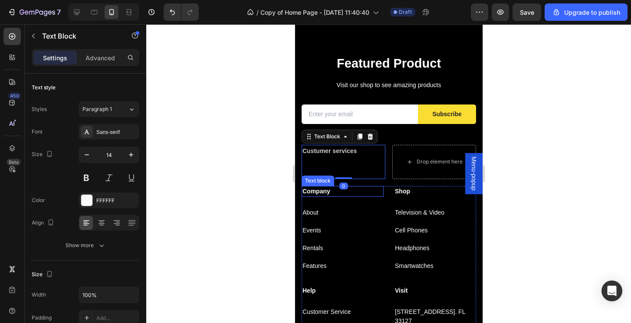
click at [324, 190] on p "Company" at bounding box center [342, 191] width 80 height 9
click at [331, 148] on strong "Custumer services" at bounding box center [329, 151] width 54 height 7
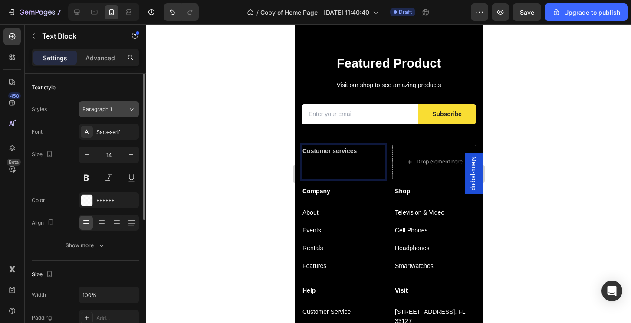
click at [121, 104] on button "Paragraph 1" at bounding box center [109, 110] width 61 height 16
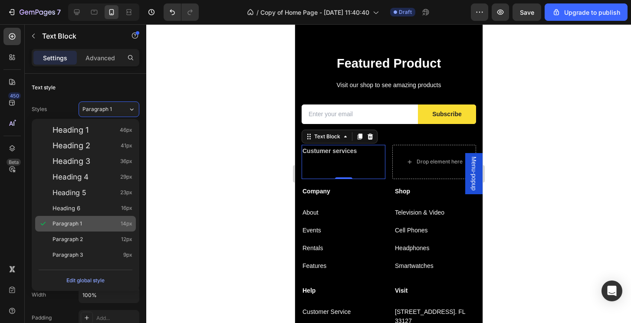
click at [103, 223] on div "Paragraph 1 14px" at bounding box center [92, 224] width 80 height 9
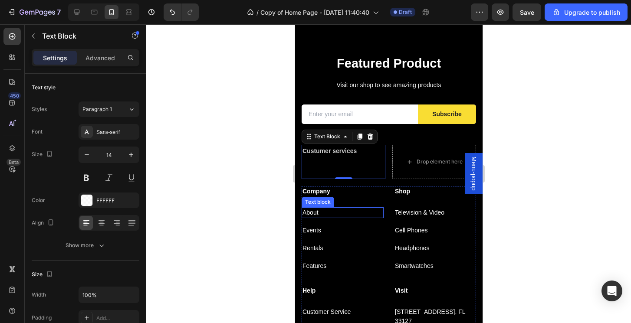
click at [315, 211] on p "About" at bounding box center [342, 212] width 80 height 9
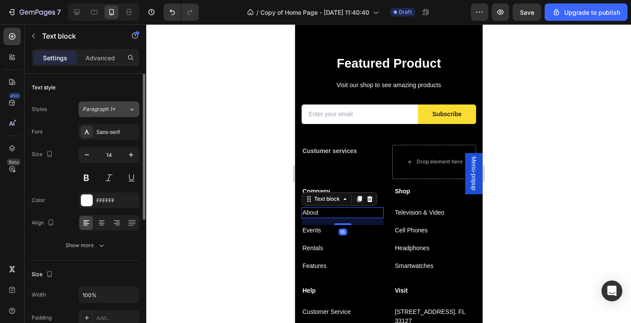
click at [92, 105] on button "Paragraph 1*" at bounding box center [109, 110] width 61 height 16
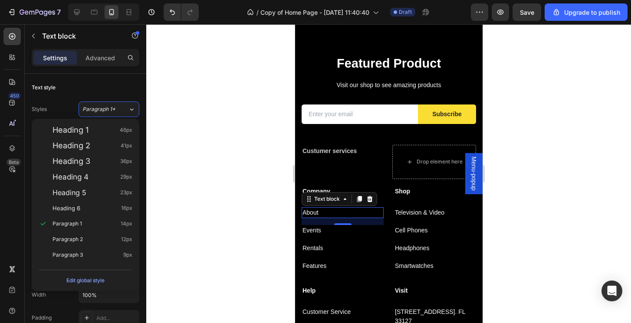
click at [538, 172] on div at bounding box center [388, 173] width 485 height 299
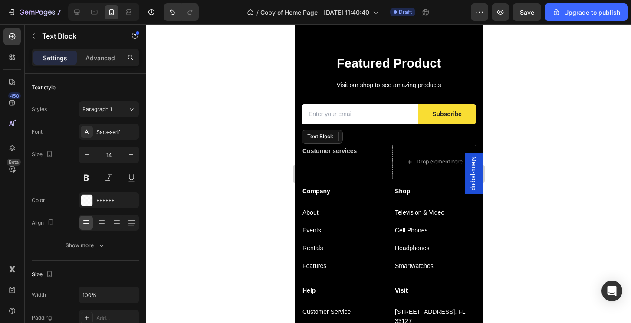
click at [364, 151] on p "Custumer services" at bounding box center [343, 151] width 82 height 11
click at [337, 151] on strong "Custumer services" at bounding box center [329, 151] width 54 height 7
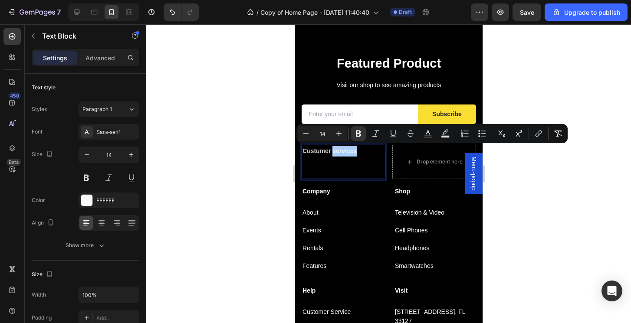
click at [488, 189] on div at bounding box center [388, 173] width 485 height 299
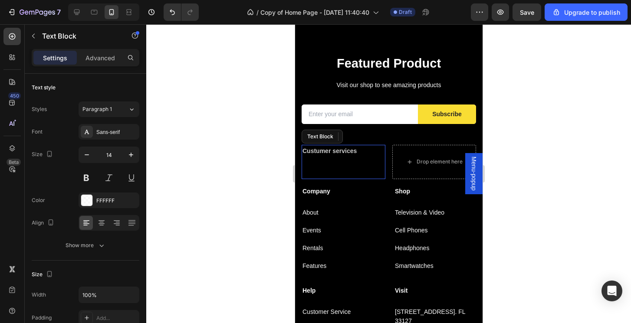
click at [342, 153] on strong "Custumer services" at bounding box center [329, 151] width 54 height 7
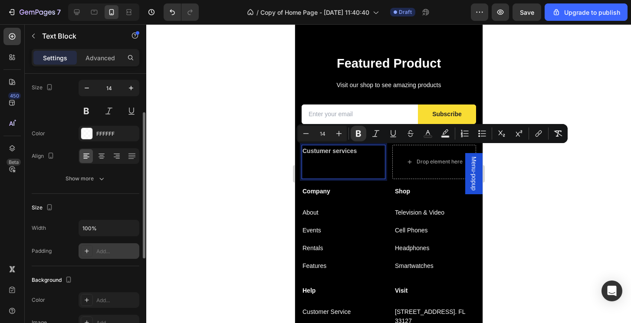
scroll to position [69, 0]
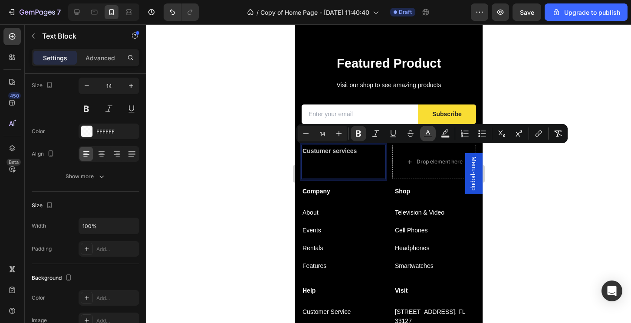
click at [430, 134] on icon "Editor contextual toolbar" at bounding box center [427, 133] width 9 height 9
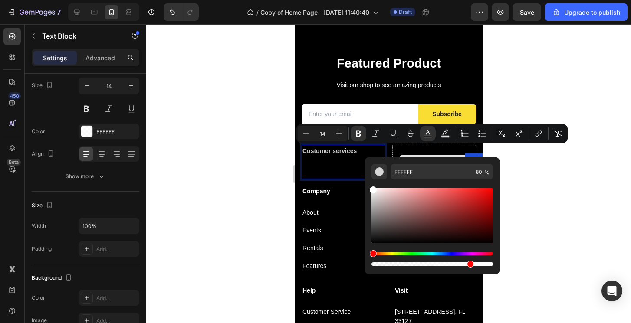
click at [410, 211] on div "Editor contextual toolbar" at bounding box center [431, 215] width 121 height 55
click at [456, 216] on div "Editor contextual toolbar" at bounding box center [431, 215] width 121 height 55
type input "7C2525"
click at [372, 265] on div "Editor contextual toolbar" at bounding box center [431, 263] width 121 height 3
type input "1"
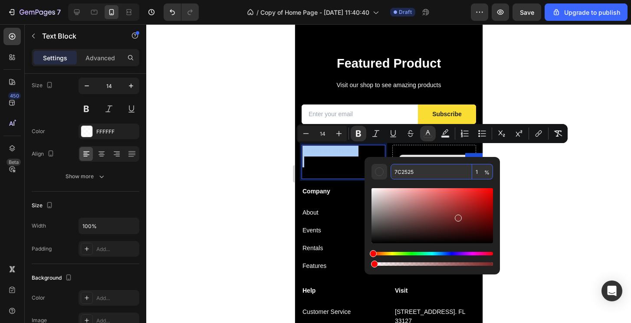
click at [404, 173] on input "7C2525" at bounding box center [431, 172] width 82 height 16
type input "FFFFFF"
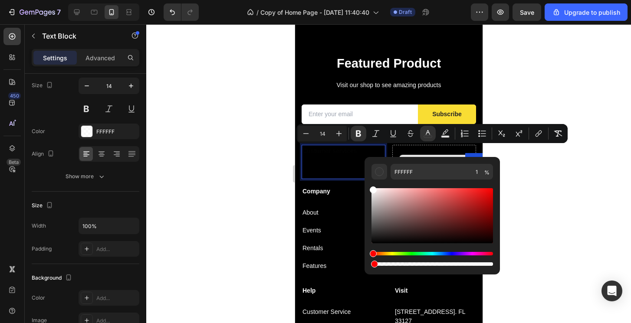
click at [571, 222] on div at bounding box center [388, 173] width 485 height 299
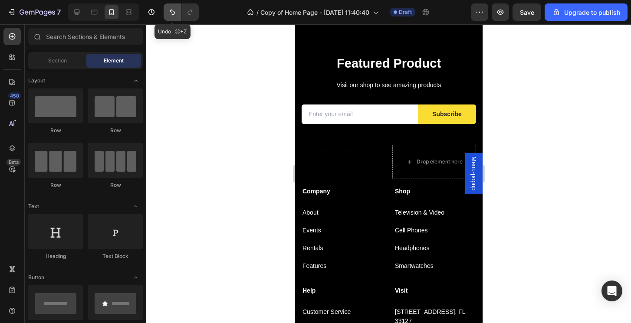
click at [168, 9] on icon "Undo/Redo" at bounding box center [172, 12] width 9 height 9
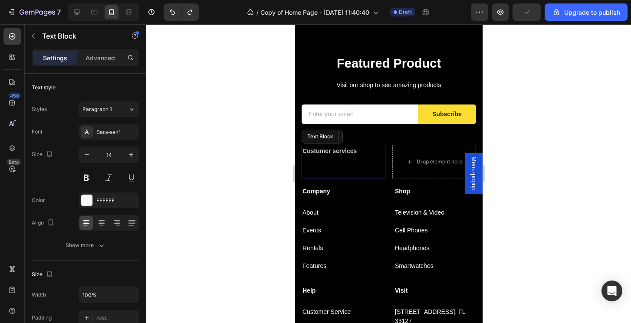
click at [319, 151] on strong "Custumer services" at bounding box center [329, 151] width 54 height 7
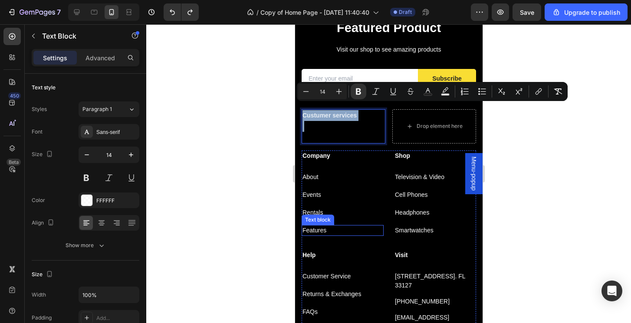
scroll to position [1641, 0]
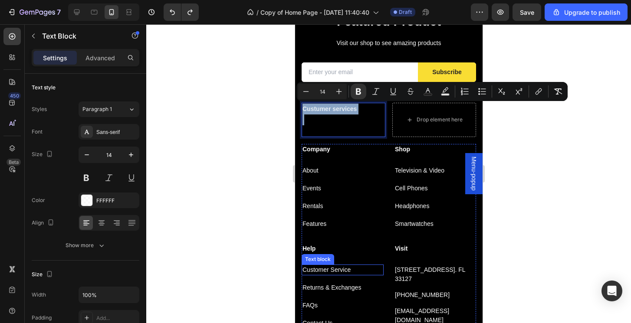
click at [328, 271] on p "Customer Service" at bounding box center [342, 270] width 80 height 9
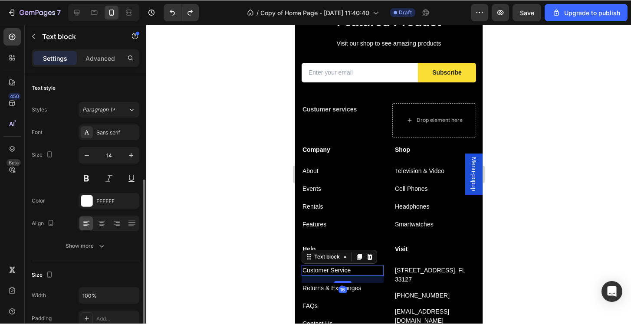
scroll to position [69, 0]
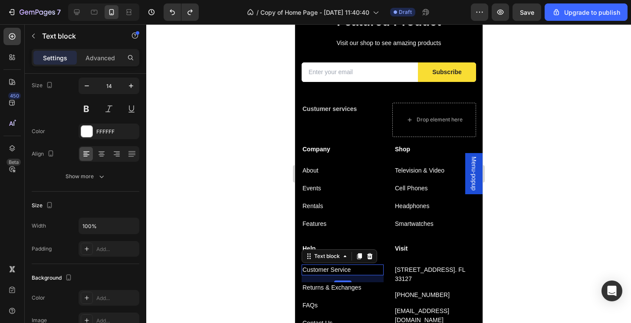
click at [341, 271] on p "Customer Service" at bounding box center [342, 270] width 80 height 9
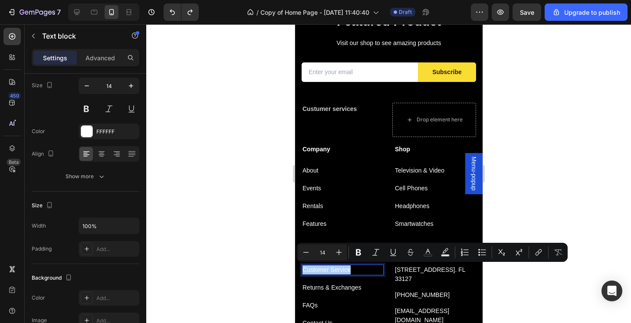
click at [555, 210] on div at bounding box center [388, 173] width 485 height 299
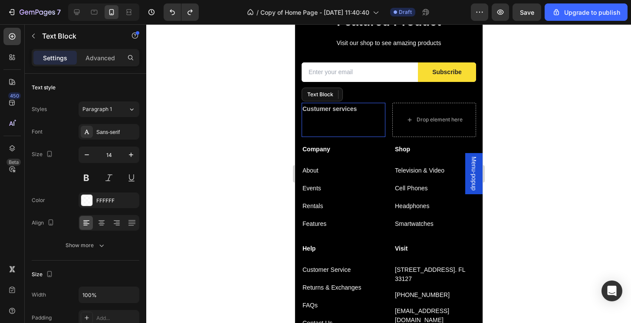
click at [328, 112] on p "Custumer services" at bounding box center [343, 109] width 82 height 11
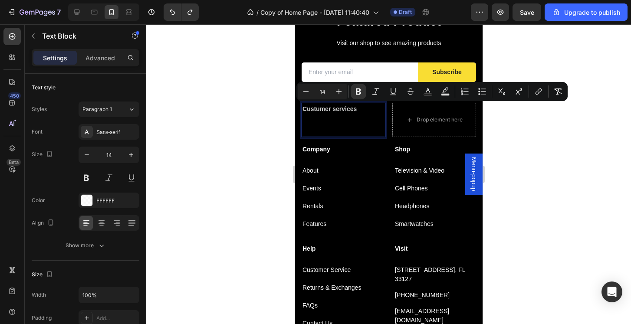
click at [348, 126] on p "Rich Text Editor. Editing area: main" at bounding box center [343, 130] width 82 height 11
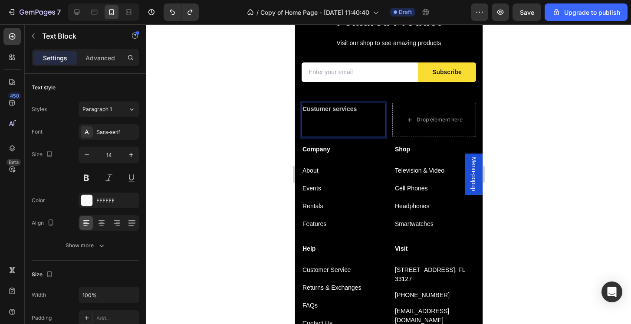
click at [338, 113] on p "Custumer services" at bounding box center [343, 109] width 82 height 11
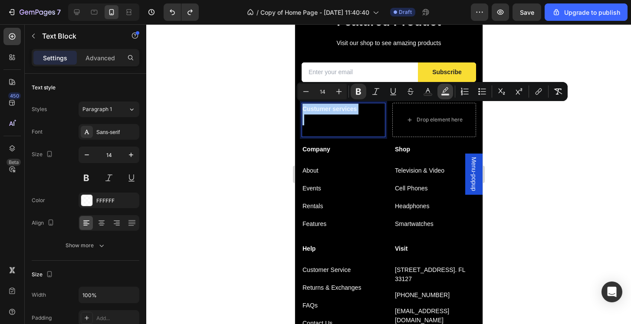
click at [445, 92] on icon "Editor contextual toolbar" at bounding box center [445, 89] width 6 height 5
type input "000000"
type input "77"
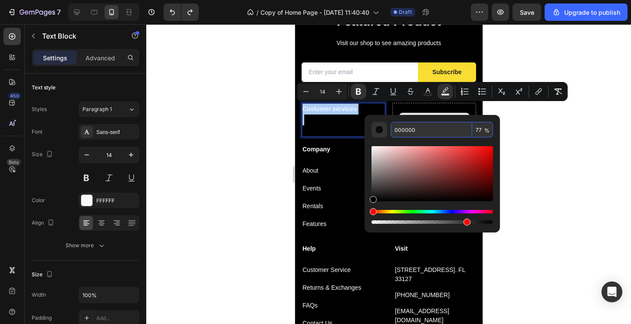
click at [413, 132] on input "000000" at bounding box center [431, 130] width 82 height 16
click at [375, 151] on div "Editor contextual toolbar" at bounding box center [431, 173] width 121 height 55
type input "EAE3E3"
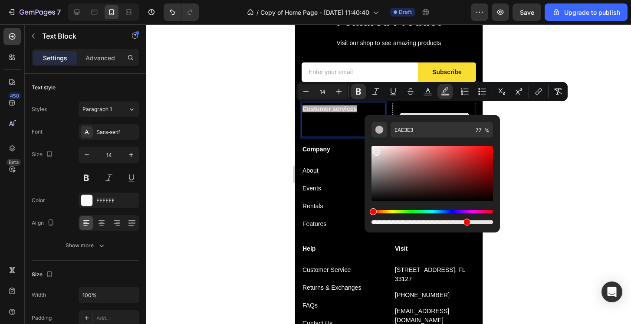
click at [375, 151] on div "Editor contextual toolbar" at bounding box center [376, 152] width 7 height 7
click at [580, 110] on div at bounding box center [388, 174] width 485 height 300
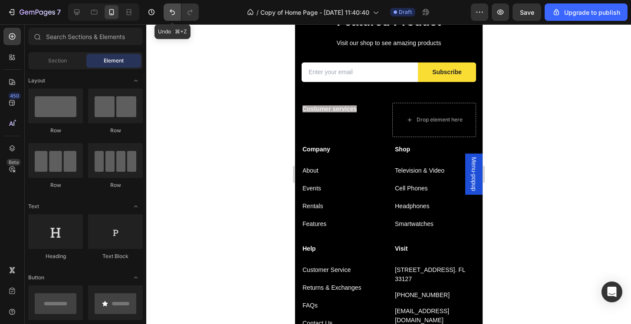
click at [174, 12] on icon "Undo/Redo" at bounding box center [172, 13] width 5 height 6
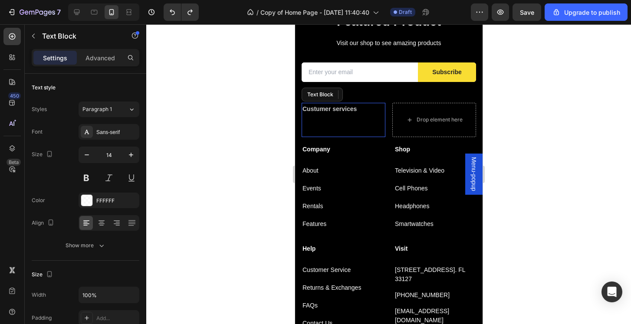
click at [335, 107] on strong "Custumer services" at bounding box center [329, 108] width 54 height 7
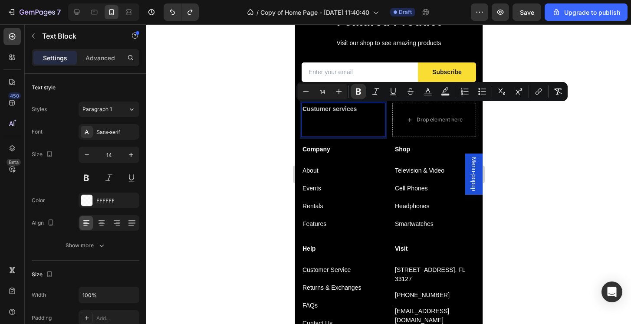
click at [124, 136] on div "Sans-serif" at bounding box center [116, 132] width 41 height 8
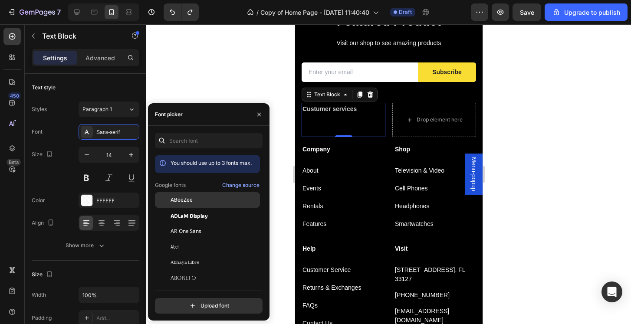
click at [193, 200] on div "ABeeZee" at bounding box center [215, 200] width 88 height 8
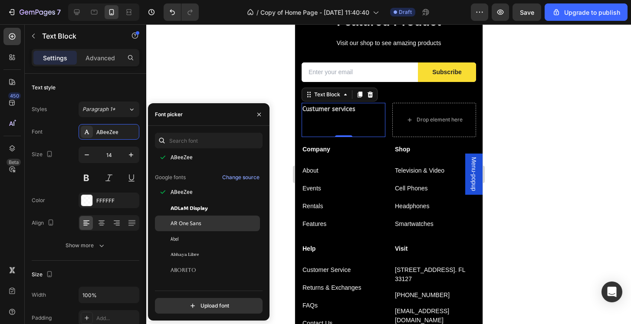
scroll to position [40, 0]
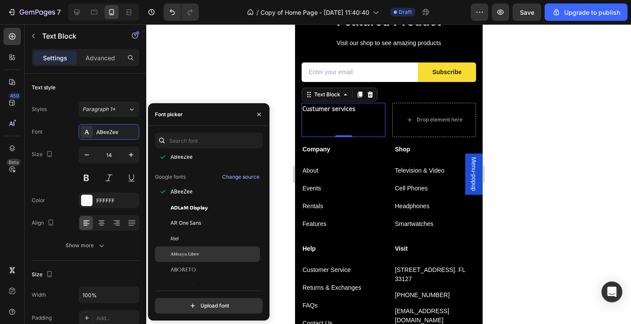
click at [199, 257] on span "Abhaya Libre" at bounding box center [185, 254] width 28 height 8
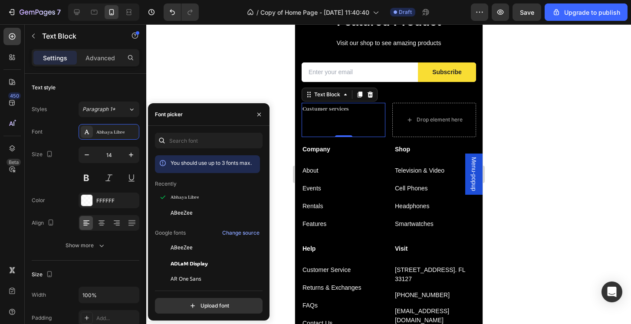
scroll to position [0, 0]
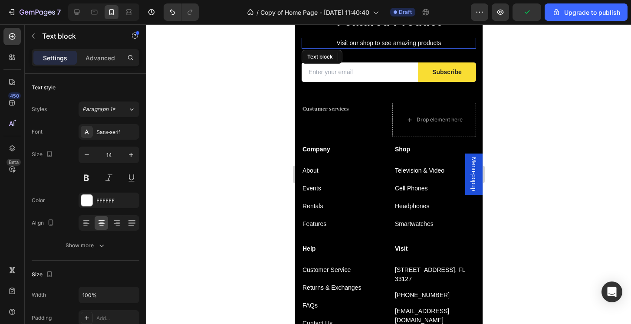
click at [369, 43] on p "Visit our shop to see amazing products" at bounding box center [388, 43] width 173 height 9
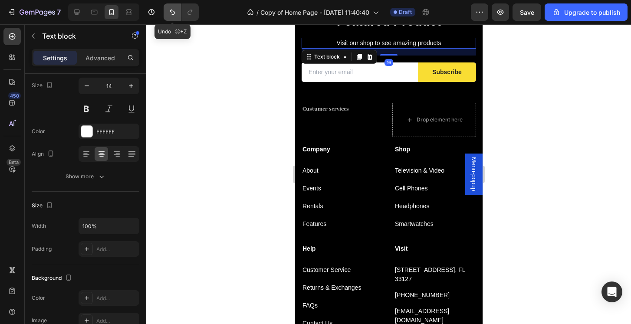
click at [174, 14] on icon "Undo/Redo" at bounding box center [172, 13] width 5 height 6
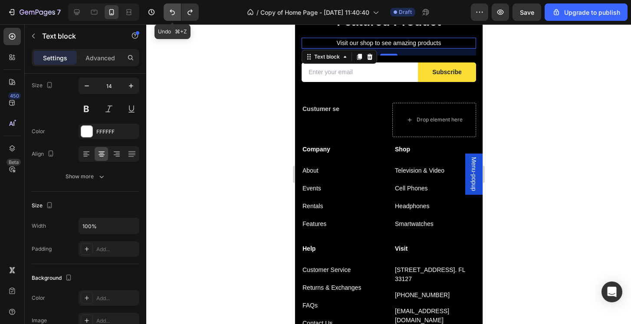
click at [174, 14] on icon "Undo/Redo" at bounding box center [172, 13] width 5 height 6
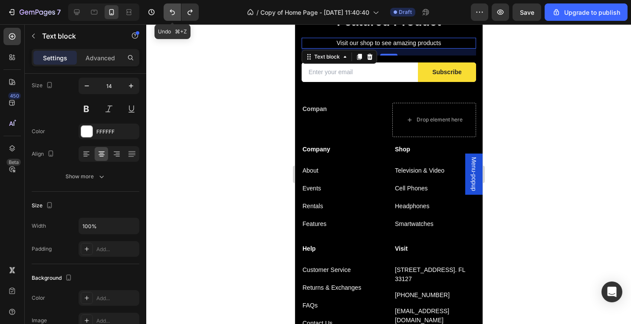
click at [174, 14] on icon "Undo/Redo" at bounding box center [172, 13] width 5 height 6
click at [197, 13] on button "Undo/Redo" at bounding box center [189, 11] width 17 height 17
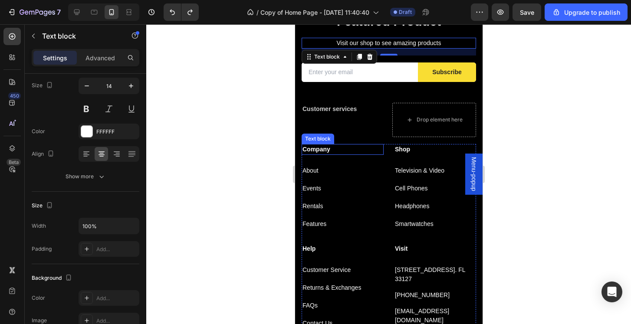
click at [316, 146] on p "Company" at bounding box center [342, 149] width 80 height 9
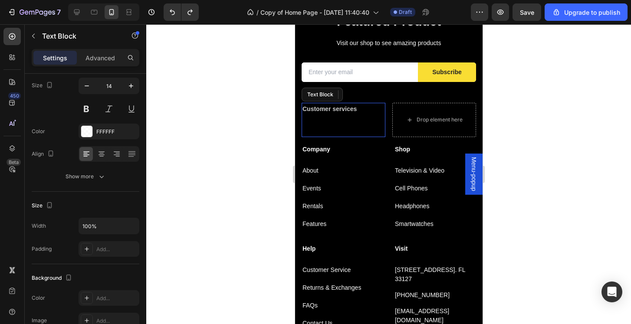
click at [321, 108] on strong "Customer services" at bounding box center [329, 108] width 54 height 7
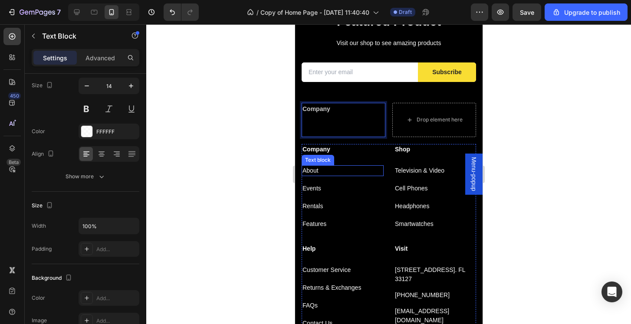
click at [313, 168] on p "About" at bounding box center [342, 170] width 80 height 9
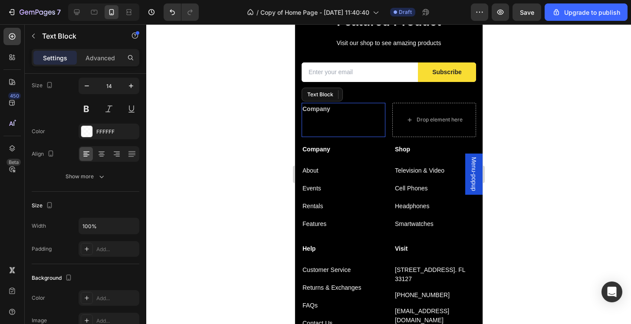
click at [344, 108] on p "Company" at bounding box center [343, 109] width 82 height 11
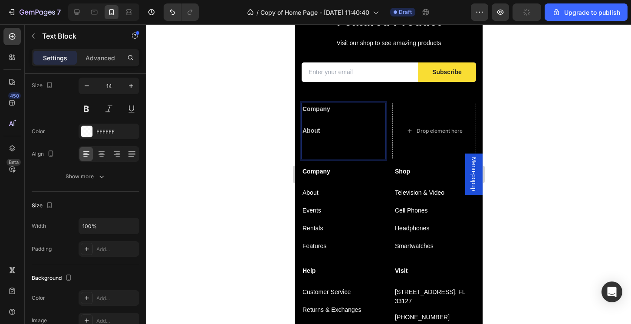
click at [523, 180] on div at bounding box center [388, 174] width 485 height 300
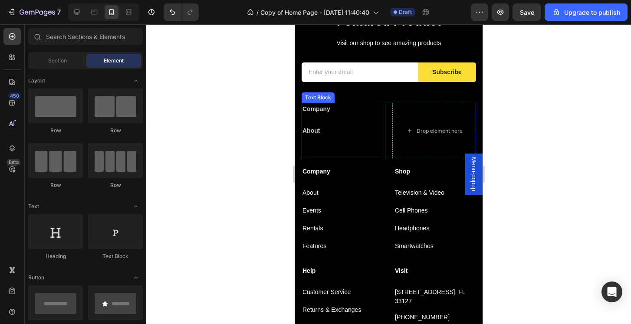
click at [315, 133] on strong "About" at bounding box center [310, 130] width 17 height 7
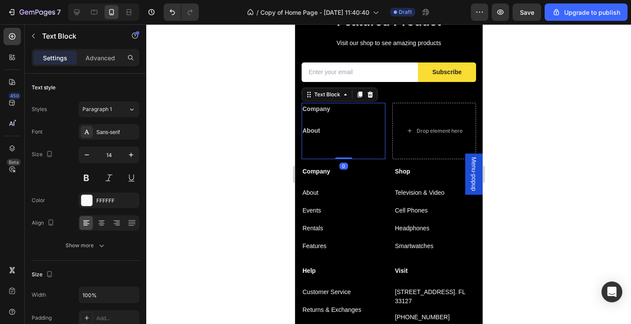
click at [315, 133] on strong "About" at bounding box center [310, 130] width 17 height 7
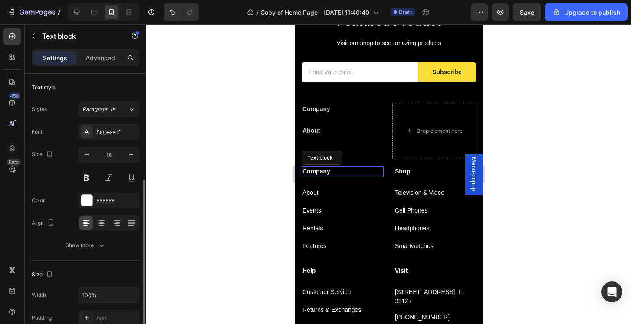
click at [320, 171] on p "Company" at bounding box center [342, 171] width 80 height 9
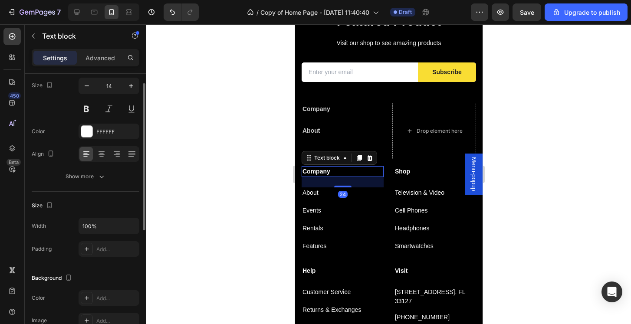
scroll to position [0, 0]
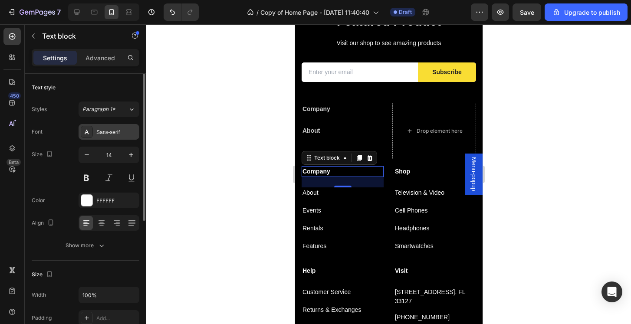
click at [118, 131] on div "Sans-serif" at bounding box center [116, 132] width 41 height 8
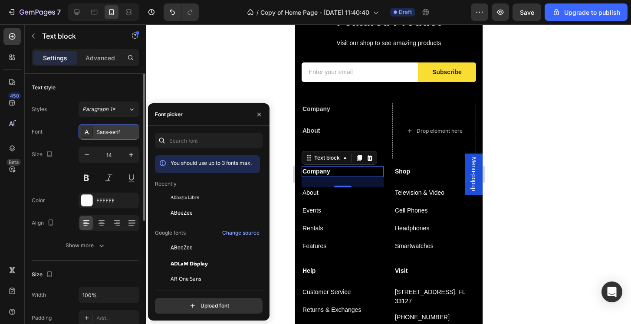
click at [86, 131] on icon at bounding box center [86, 131] width 7 height 7
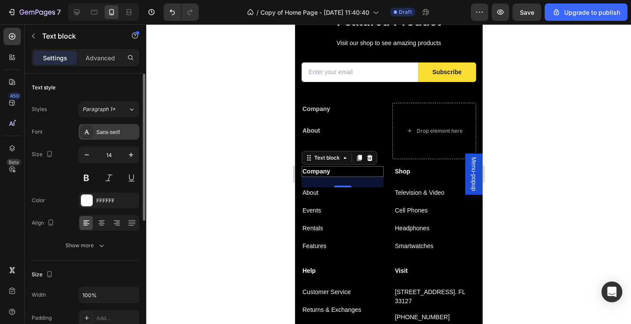
click at [86, 131] on icon at bounding box center [86, 131] width 7 height 7
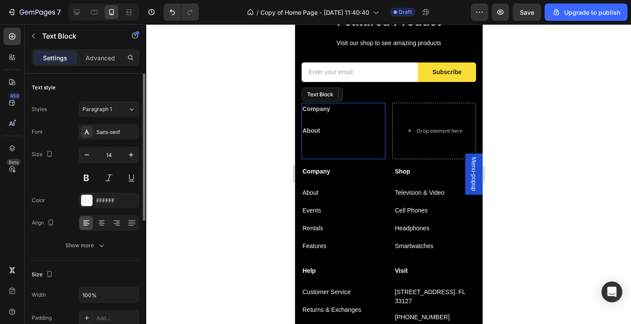
click at [318, 107] on strong "Company" at bounding box center [316, 108] width 28 height 7
click at [322, 112] on p "Company" at bounding box center [343, 109] width 82 height 11
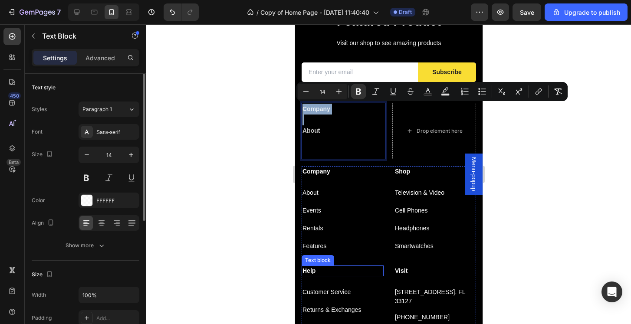
click at [335, 267] on p "Help" at bounding box center [342, 270] width 80 height 9
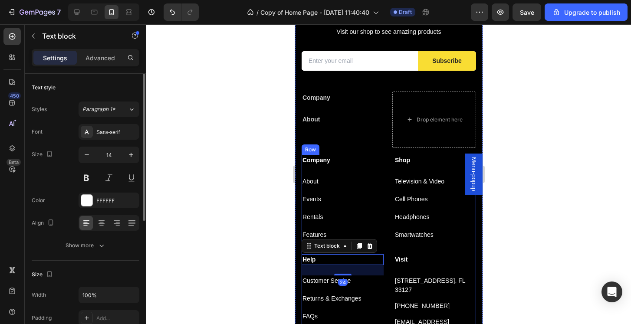
scroll to position [1651, 0]
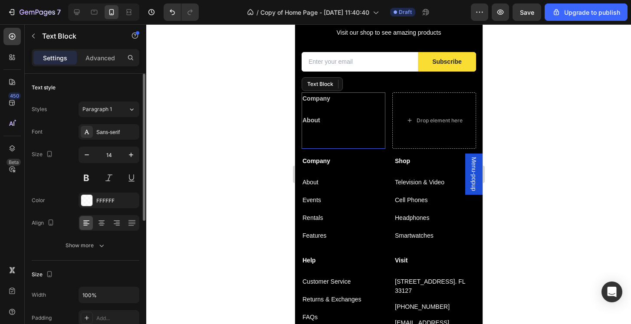
click at [322, 96] on strong "Company" at bounding box center [316, 98] width 28 height 7
click at [108, 131] on div "Sans-serif" at bounding box center [116, 132] width 41 height 8
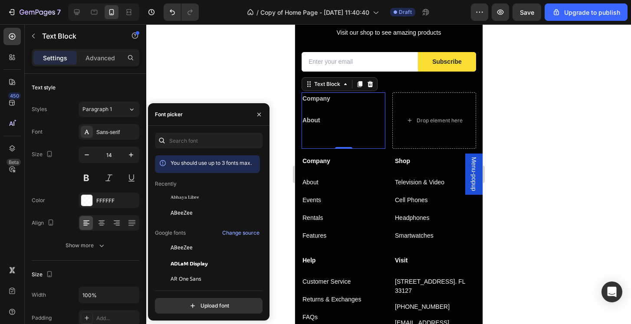
click at [301, 102] on div "Company About" at bounding box center [343, 120] width 84 height 56
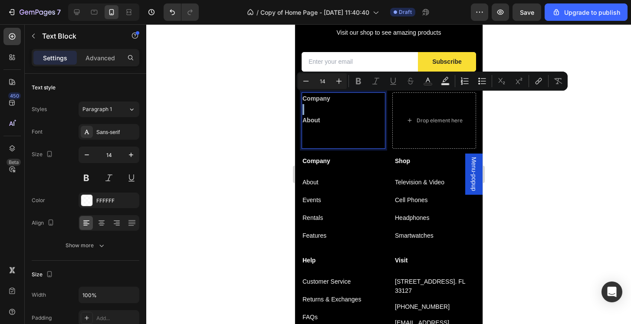
click at [318, 101] on strong "Company" at bounding box center [316, 98] width 28 height 7
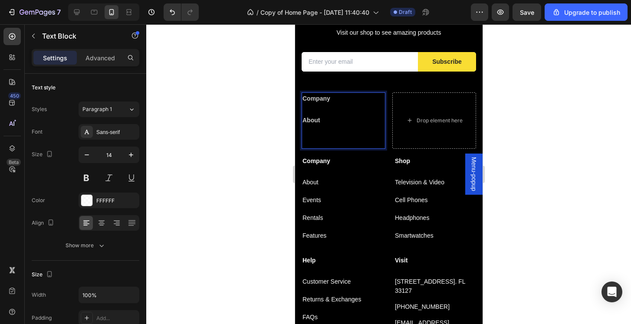
click at [318, 101] on strong "Company" at bounding box center [316, 98] width 28 height 7
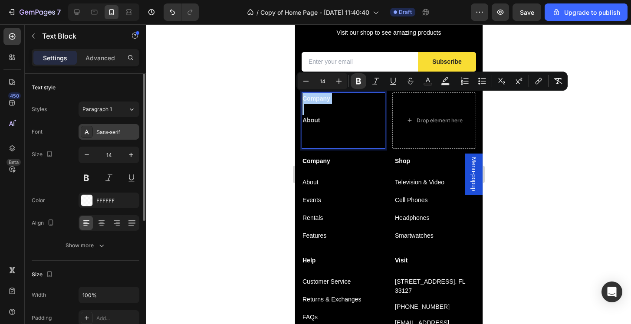
click at [104, 132] on div "Sans-serif" at bounding box center [116, 132] width 41 height 8
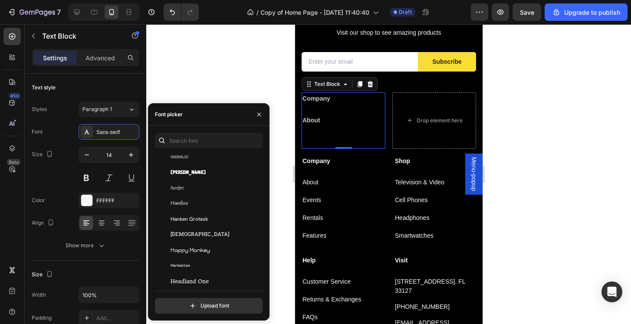
scroll to position [9345, 0]
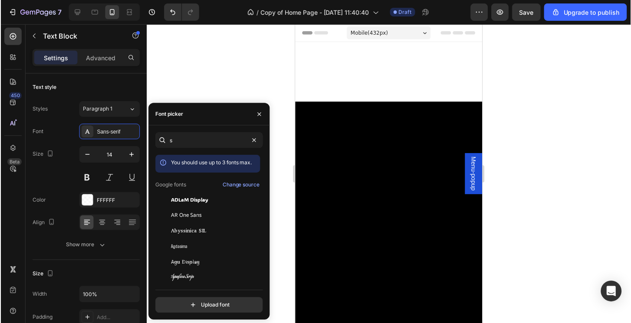
scroll to position [1651, 0]
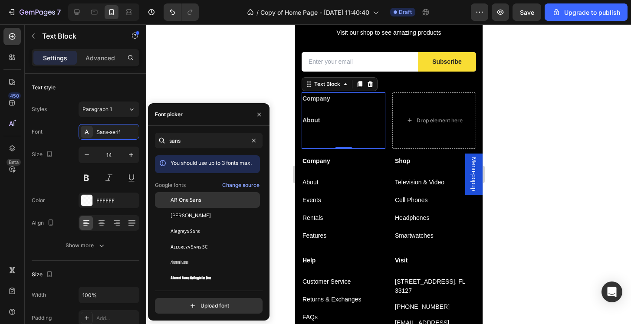
type input "sans"
click at [182, 203] on span "AR One Sans" at bounding box center [186, 200] width 31 height 8
click at [539, 181] on div at bounding box center [388, 174] width 485 height 300
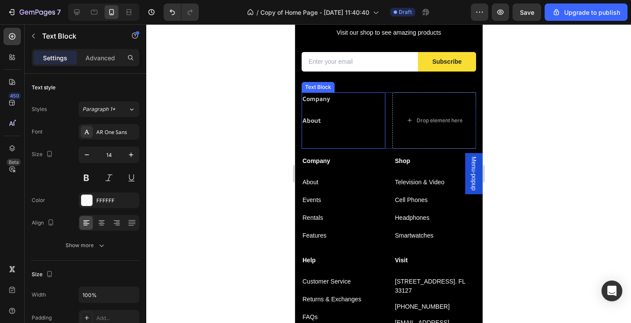
click at [323, 103] on p "Company" at bounding box center [343, 98] width 82 height 11
click at [315, 96] on strong "Company" at bounding box center [316, 99] width 28 height 8
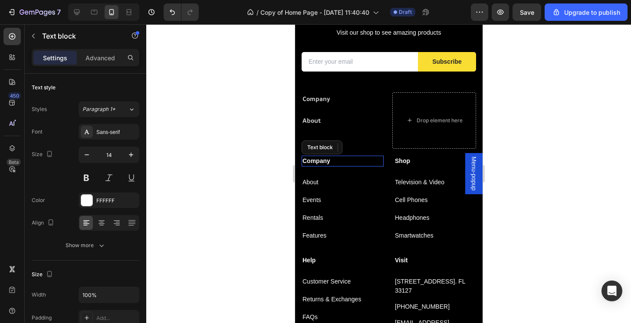
click at [324, 164] on p "Company" at bounding box center [342, 161] width 80 height 9
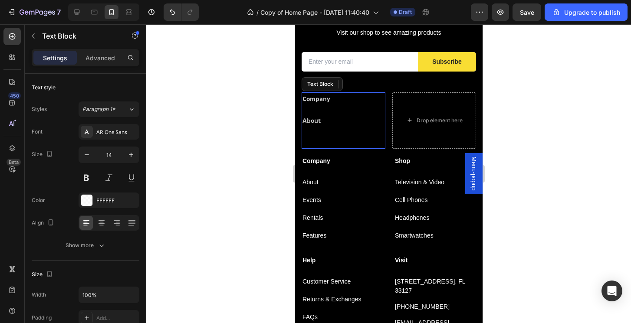
click at [319, 102] on strong "Company" at bounding box center [316, 99] width 28 height 8
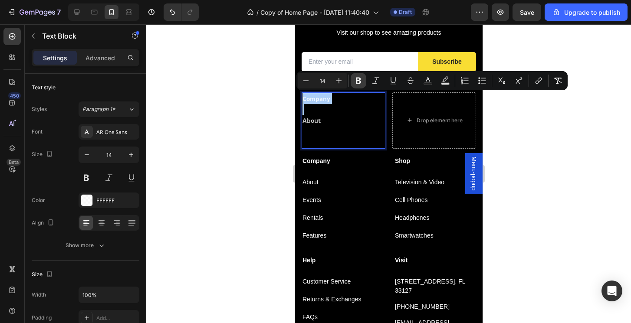
click at [361, 83] on icon "Editor contextual toolbar" at bounding box center [358, 80] width 9 height 9
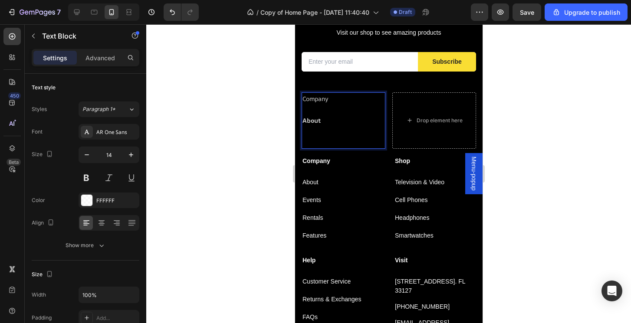
click at [360, 121] on p "About" at bounding box center [343, 120] width 82 height 11
click at [318, 98] on p "Company" at bounding box center [343, 98] width 82 height 11
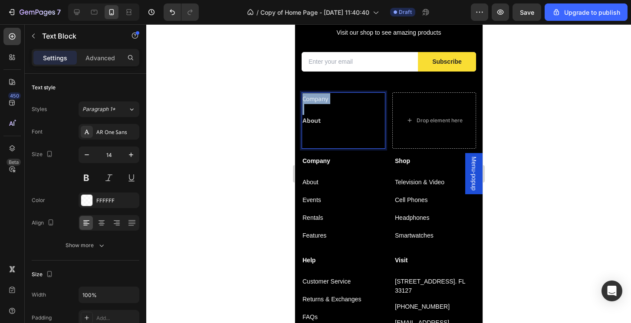
click at [340, 104] on p "Rich Text Editor. Editing area: main" at bounding box center [343, 109] width 82 height 11
click at [318, 117] on strong "About" at bounding box center [311, 120] width 18 height 8
click at [317, 101] on p "Company" at bounding box center [343, 98] width 82 height 11
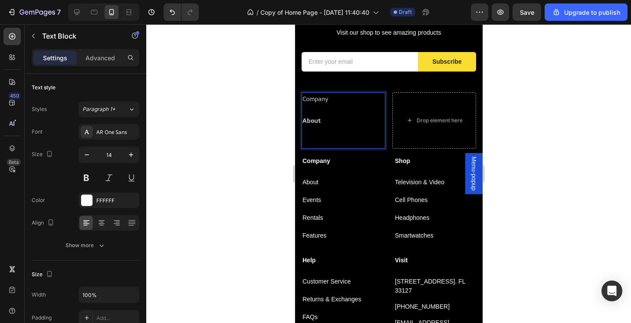
click at [317, 101] on p "Company" at bounding box center [343, 98] width 82 height 11
click at [312, 121] on strong "About" at bounding box center [311, 120] width 18 height 8
click at [521, 152] on div at bounding box center [388, 173] width 485 height 299
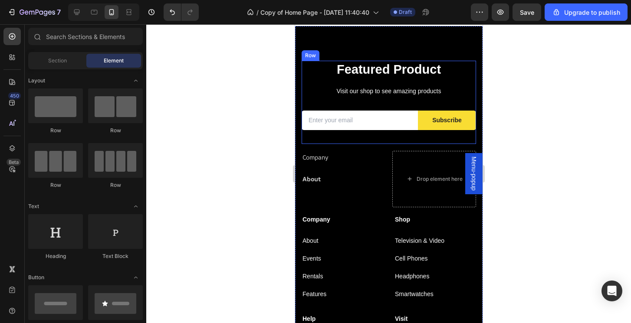
scroll to position [1611, 0]
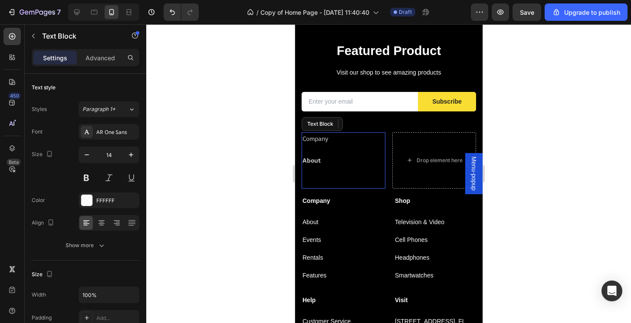
click at [320, 138] on p "Company" at bounding box center [343, 138] width 82 height 11
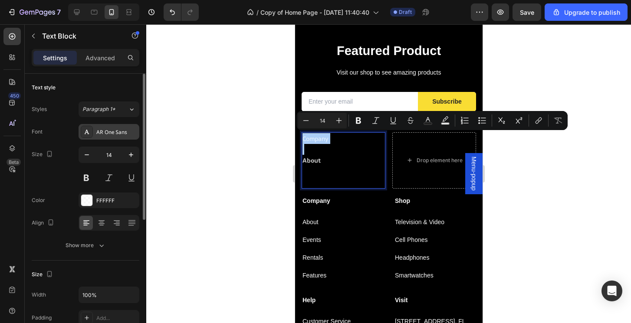
click at [111, 128] on div "AR One Sans" at bounding box center [109, 132] width 61 height 16
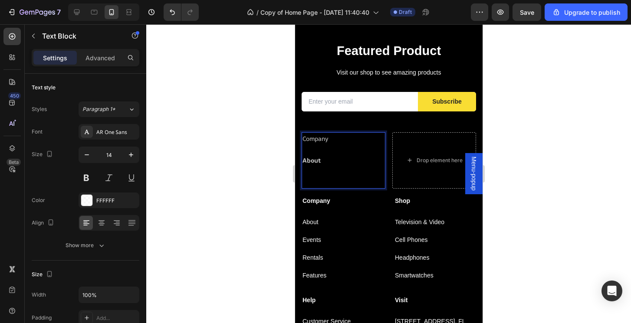
click at [320, 140] on p "Company" at bounding box center [343, 138] width 82 height 11
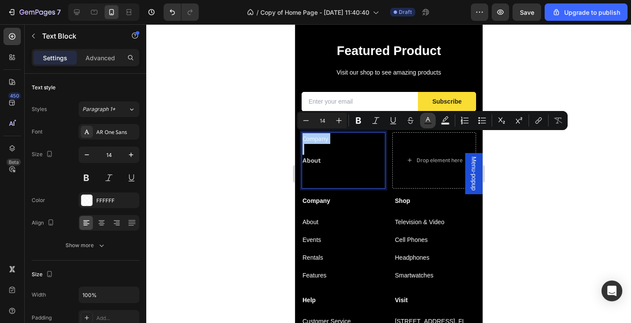
click at [427, 122] on icon "Editor contextual toolbar" at bounding box center [427, 120] width 9 height 9
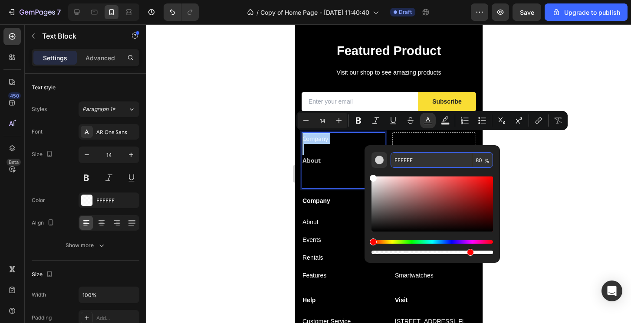
click at [478, 164] on input "80" at bounding box center [482, 160] width 21 height 16
type input "100"
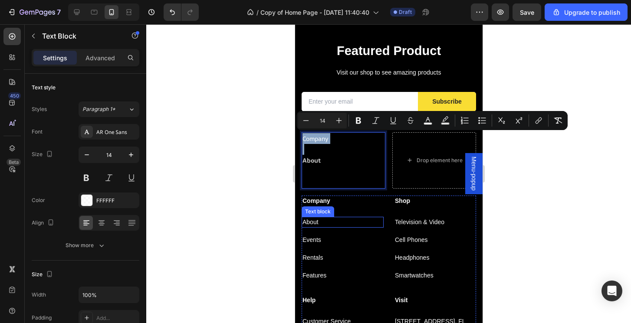
click at [313, 221] on p "About" at bounding box center [342, 222] width 80 height 9
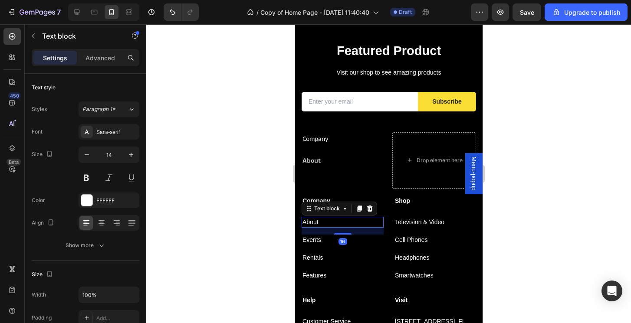
click at [313, 221] on p "About" at bounding box center [342, 222] width 80 height 9
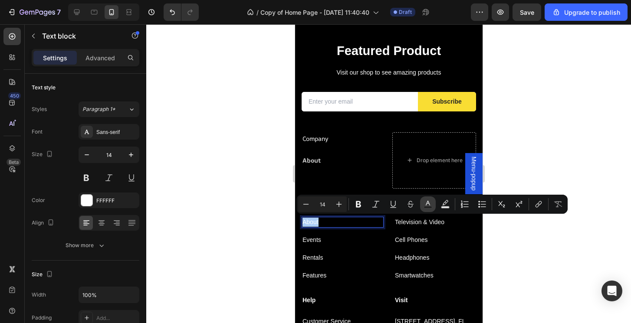
click at [427, 204] on icon "Editor contextual toolbar" at bounding box center [427, 204] width 9 height 9
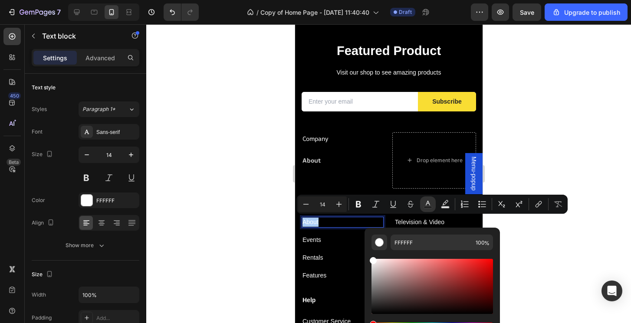
click at [554, 270] on div at bounding box center [388, 173] width 485 height 299
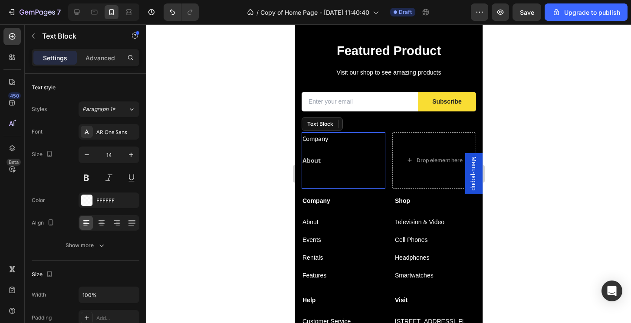
click at [312, 158] on strong "About" at bounding box center [311, 160] width 18 height 8
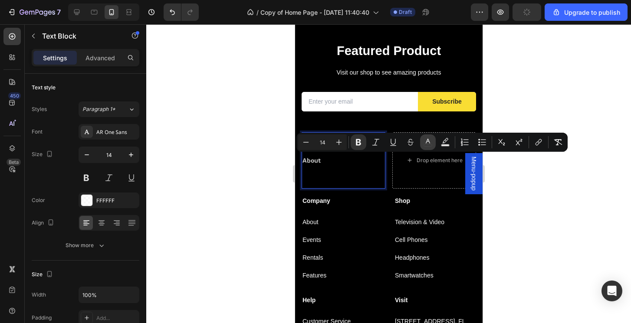
click at [429, 142] on icon "Editor contextual toolbar" at bounding box center [427, 142] width 9 height 9
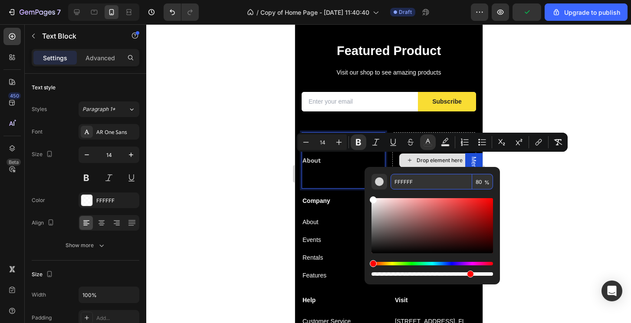
click at [482, 185] on input "80" at bounding box center [482, 182] width 21 height 16
type input "100"
click at [566, 226] on div at bounding box center [388, 173] width 485 height 299
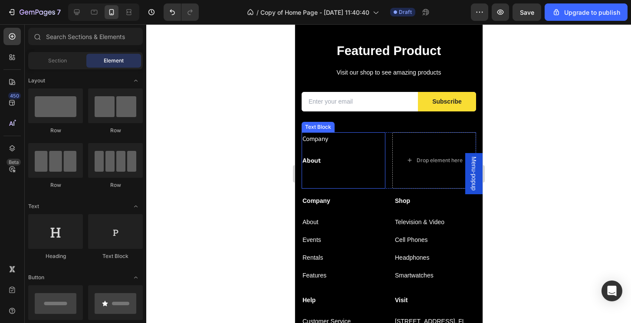
click at [330, 137] on p "Company" at bounding box center [343, 138] width 82 height 11
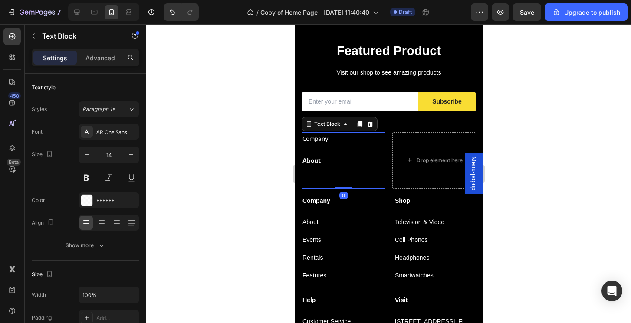
click at [330, 137] on p "Company" at bounding box center [343, 138] width 82 height 11
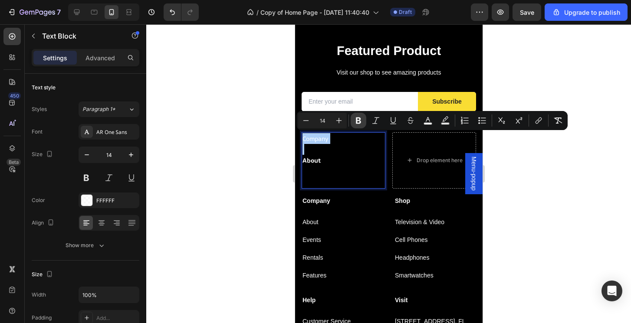
click at [357, 125] on icon "Editor contextual toolbar" at bounding box center [358, 120] width 9 height 9
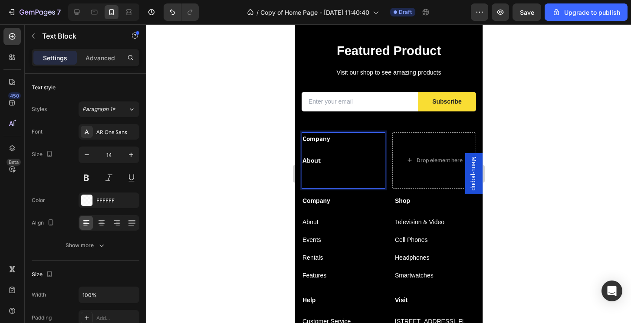
click at [349, 146] on p "Rich Text Editor. Editing area: main" at bounding box center [343, 149] width 82 height 11
click at [325, 138] on strong "Company" at bounding box center [316, 138] width 28 height 8
click at [562, 212] on div at bounding box center [388, 173] width 485 height 299
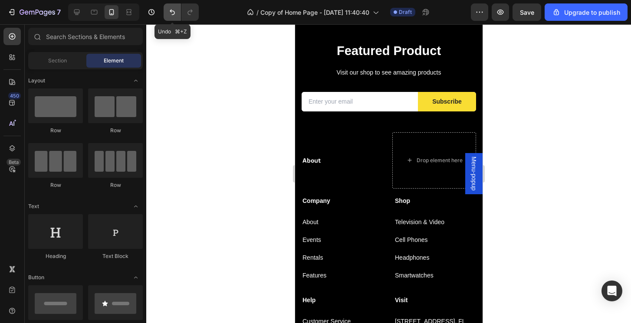
click at [173, 12] on icon "Undo/Redo" at bounding box center [172, 12] width 9 height 9
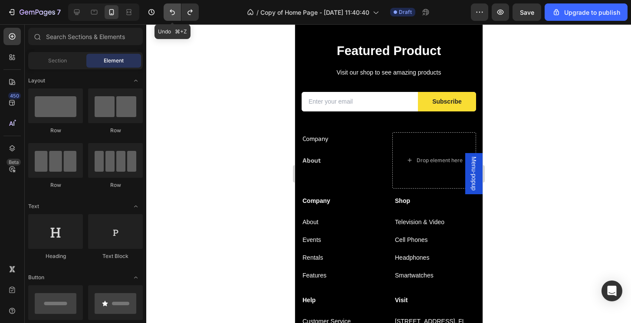
click at [173, 12] on icon "Undo/Redo" at bounding box center [172, 12] width 9 height 9
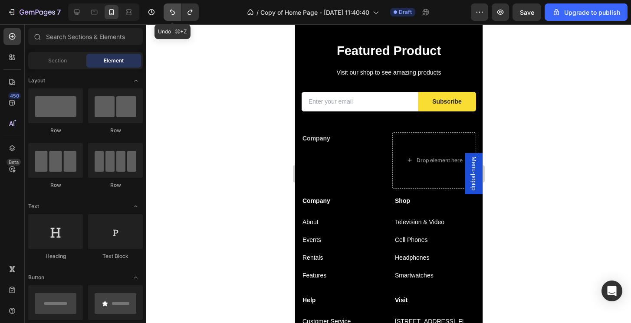
click at [173, 12] on icon "Undo/Redo" at bounding box center [172, 12] width 9 height 9
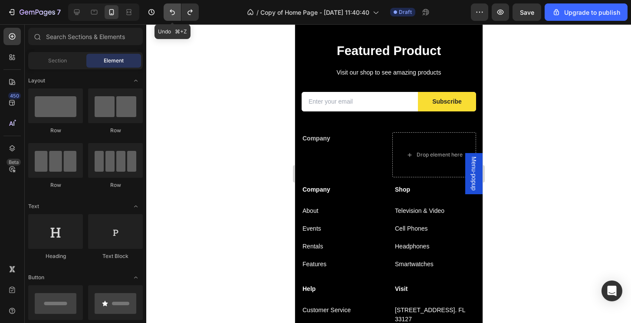
click at [173, 12] on icon "Undo/Redo" at bounding box center [172, 12] width 9 height 9
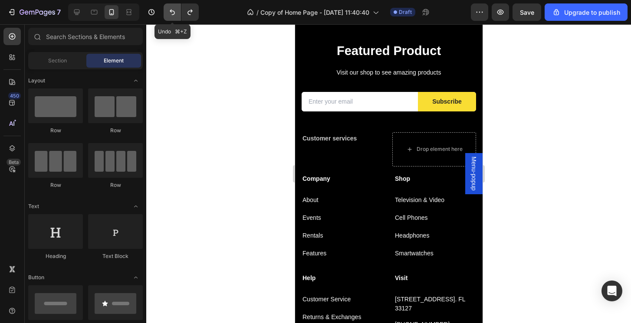
click at [173, 12] on icon "Undo/Redo" at bounding box center [172, 12] width 9 height 9
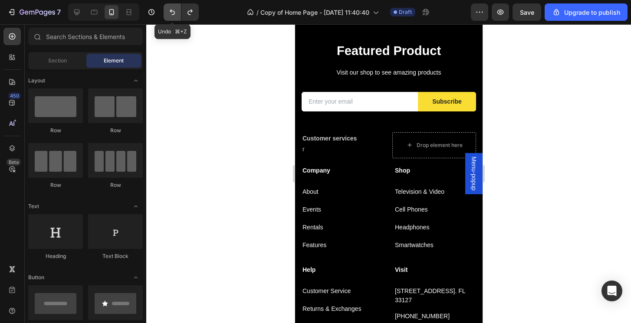
click at [173, 12] on icon "Undo/Redo" at bounding box center [172, 12] width 9 height 9
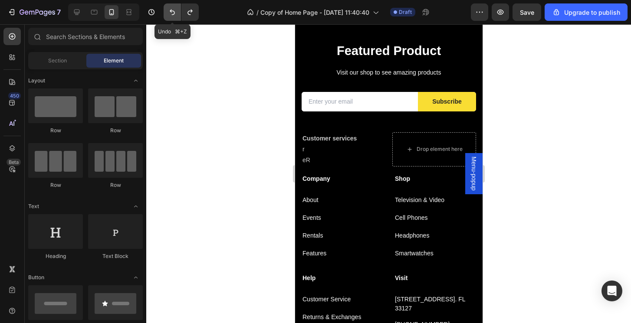
click at [173, 12] on icon "Undo/Redo" at bounding box center [172, 12] width 9 height 9
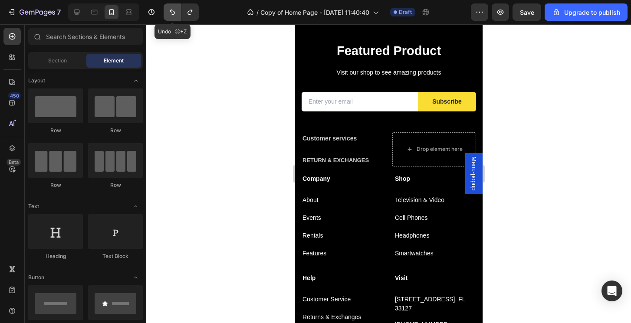
click at [173, 12] on icon "Undo/Redo" at bounding box center [172, 12] width 9 height 9
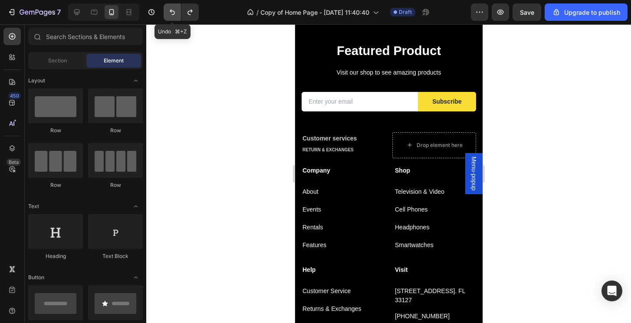
click at [173, 12] on icon "Undo/Redo" at bounding box center [172, 12] width 9 height 9
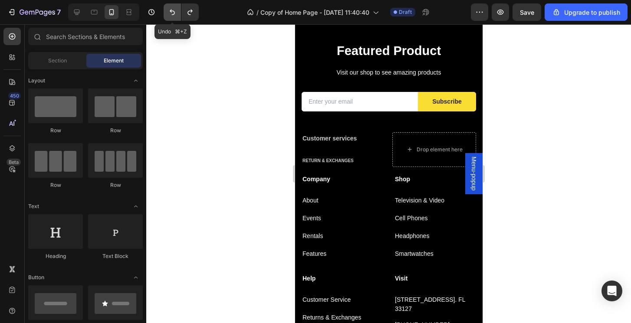
click at [173, 12] on icon "Undo/Redo" at bounding box center [172, 12] width 9 height 9
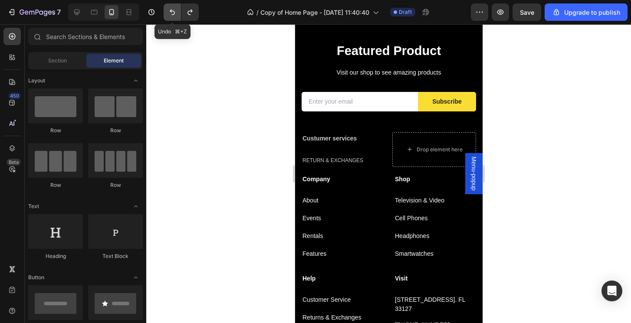
click at [173, 12] on icon "Undo/Redo" at bounding box center [172, 12] width 9 height 9
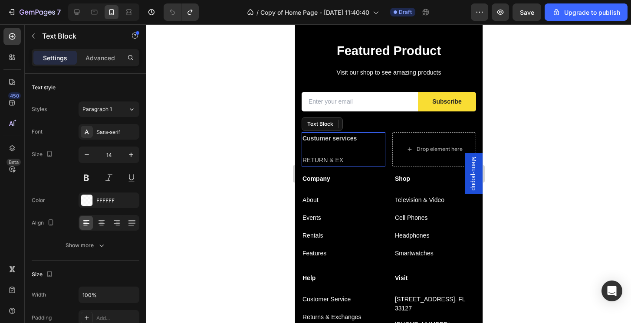
click at [350, 156] on p "RETURN & EX" at bounding box center [343, 160] width 82 height 11
click at [369, 122] on icon at bounding box center [370, 124] width 6 height 6
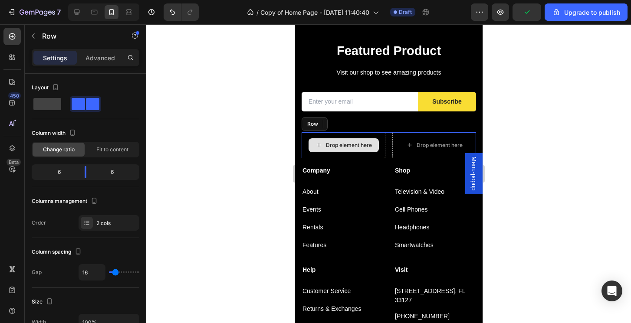
click at [367, 136] on div "Drop element here" at bounding box center [343, 145] width 84 height 26
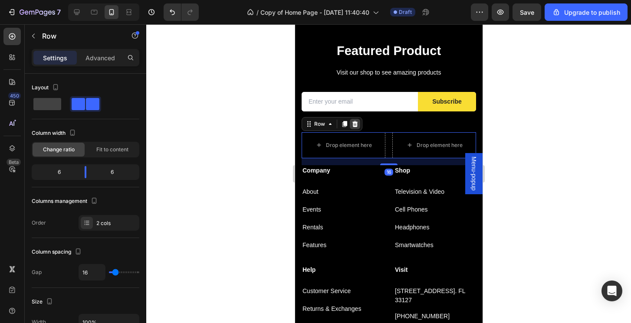
click at [353, 124] on icon at bounding box center [355, 124] width 6 height 6
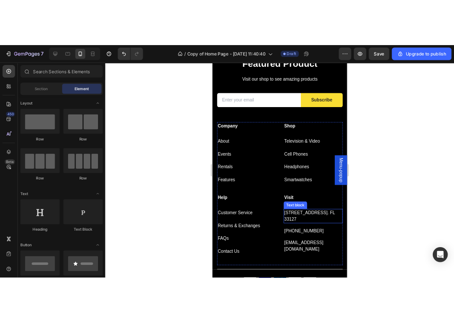
scroll to position [1648, 0]
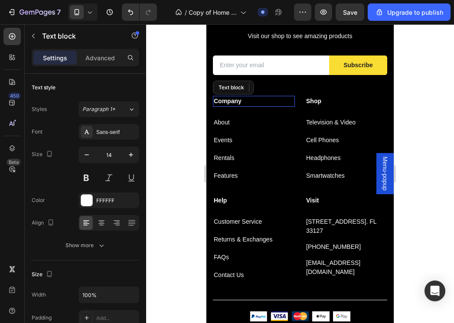
click at [233, 103] on p "Company" at bounding box center [254, 101] width 80 height 9
click at [221, 124] on p "About" at bounding box center [254, 122] width 80 height 9
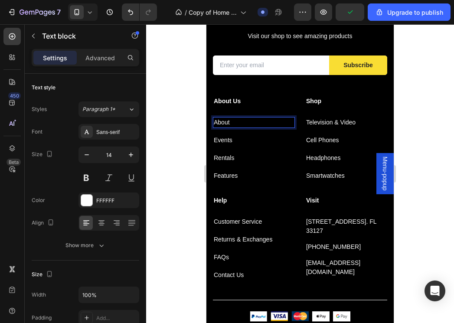
click at [221, 124] on p "About" at bounding box center [254, 122] width 80 height 9
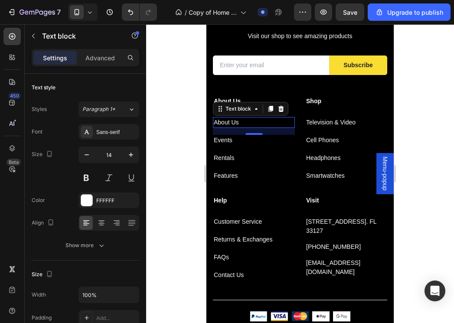
click at [224, 137] on p "Events" at bounding box center [254, 140] width 80 height 9
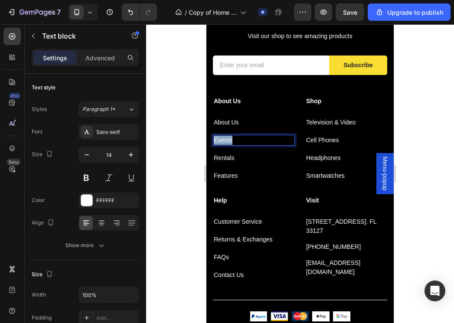
click at [224, 137] on p "Events" at bounding box center [254, 140] width 80 height 9
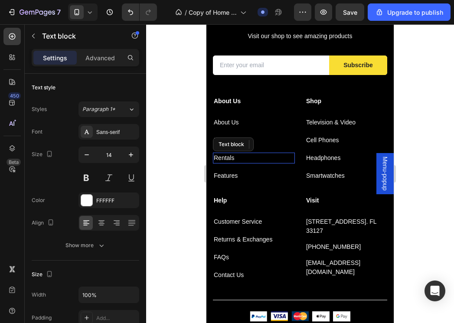
click at [220, 159] on p "Rentals" at bounding box center [254, 158] width 80 height 9
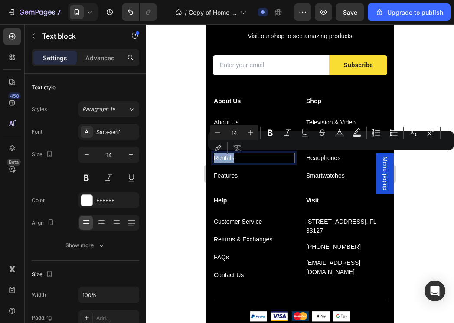
click at [220, 159] on p "Rentals" at bounding box center [254, 158] width 80 height 9
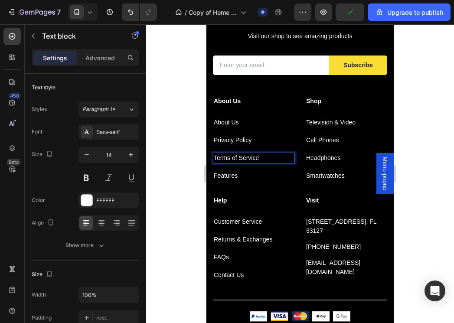
click at [233, 178] on p "Features" at bounding box center [254, 175] width 80 height 9
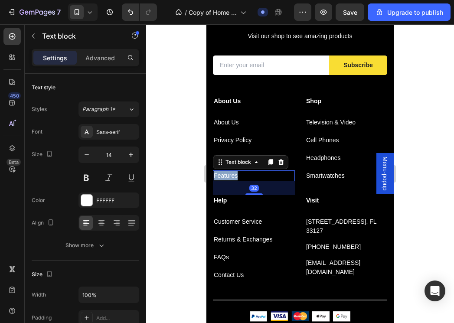
click at [233, 178] on p "Features" at bounding box center [254, 175] width 80 height 9
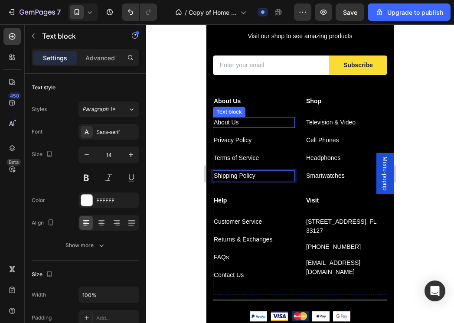
click at [252, 119] on p "About Us" at bounding box center [254, 122] width 80 height 9
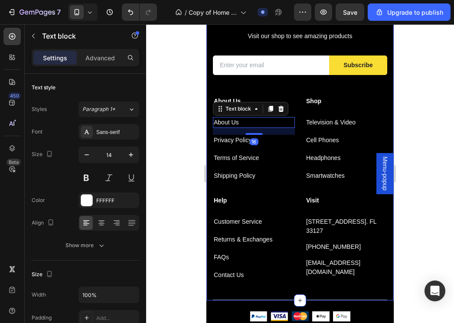
click at [293, 91] on div "Featured Product Heading Visit our shop to see amazing products Text block Emai…" at bounding box center [300, 153] width 174 height 295
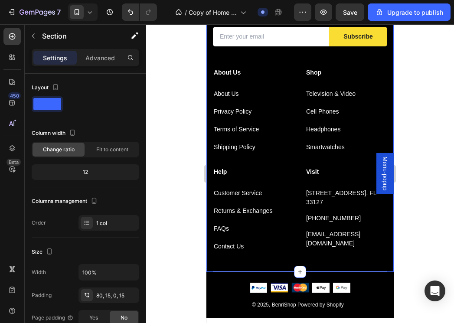
scroll to position [1694, 0]
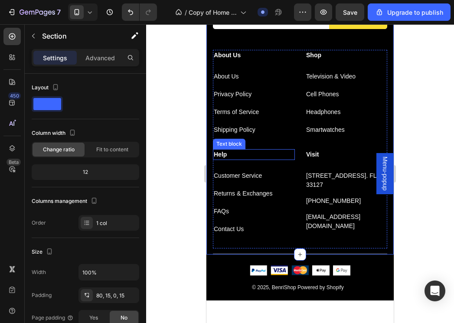
click at [286, 155] on p "Help" at bounding box center [254, 154] width 80 height 9
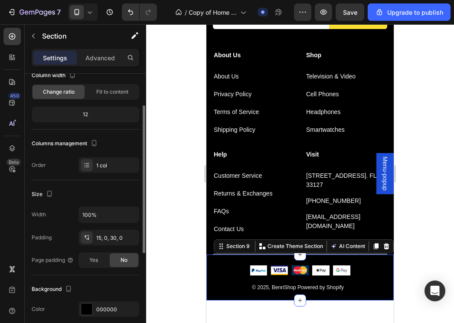
scroll to position [106, 0]
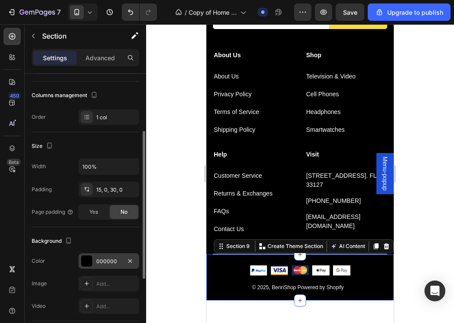
click at [110, 260] on div "000000" at bounding box center [108, 262] width 25 height 8
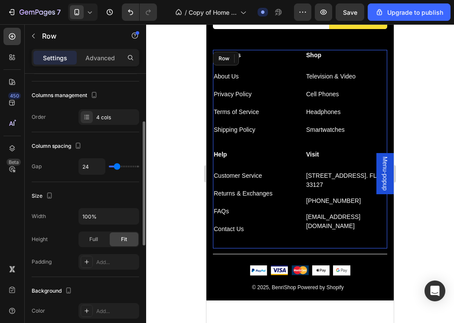
click at [306, 234] on div "Visit Text block 261 NW 26th Street Miami. FL 33127 Text block 999-999-999 Text…" at bounding box center [346, 198] width 82 height 99
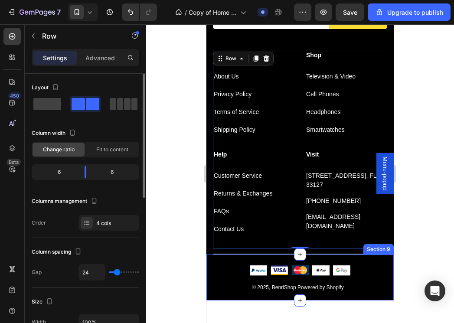
click at [259, 255] on div "Image Image Image Image Image Icon List Hoz Row © 2025, BenriShop Powered by Sh…" at bounding box center [300, 278] width 187 height 46
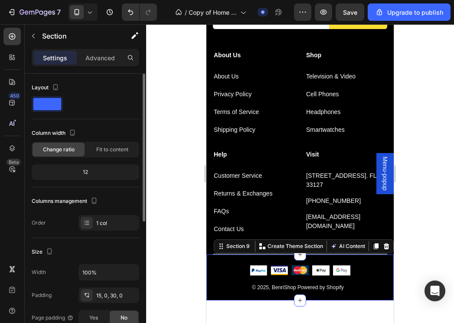
click at [215, 255] on div "Image Image Image Image Image Icon List Hoz Row © 2025, BenriShop Powered by Sh…" at bounding box center [300, 278] width 187 height 46
click at [214, 246] on div "Section 9 You can create reusable sections Create Theme Section AI Content Writ…" at bounding box center [304, 246] width 180 height 14
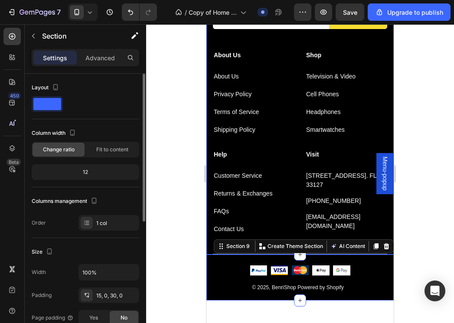
click at [212, 232] on div "Featured Product Heading Visit our shop to see amazing products Text block Emai…" at bounding box center [300, 90] width 187 height 330
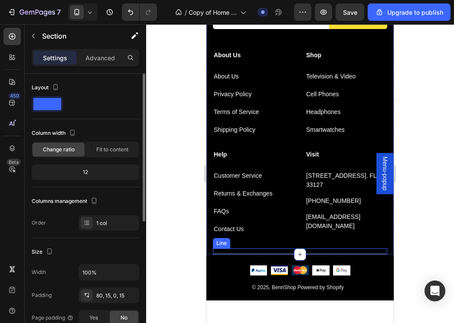
click at [288, 249] on div "Title Line" at bounding box center [300, 252] width 174 height 6
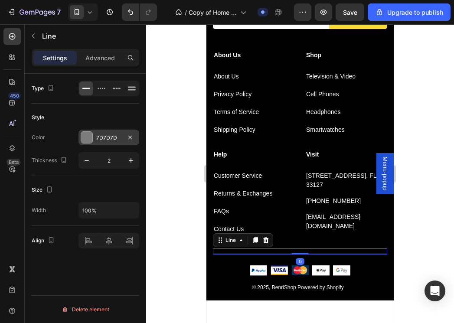
click at [90, 142] on div at bounding box center [86, 137] width 11 height 11
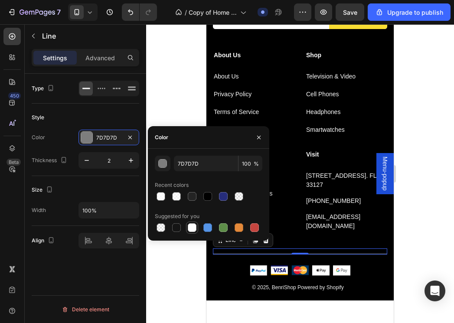
click at [196, 232] on div at bounding box center [192, 228] width 10 height 10
type input "FFFFFF"
click at [402, 261] on div at bounding box center [300, 173] width 308 height 299
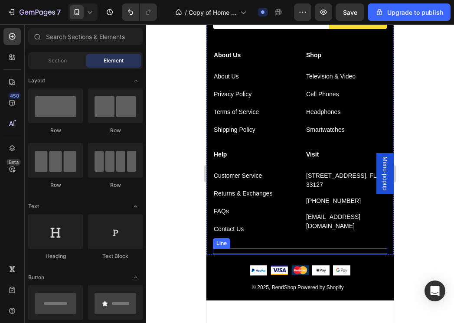
click at [344, 254] on div at bounding box center [300, 254] width 174 height 1
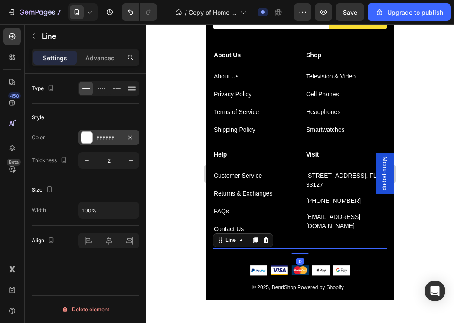
click at [104, 138] on div "FFFFFF" at bounding box center [108, 138] width 25 height 8
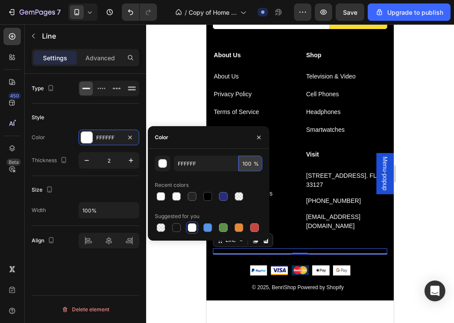
click at [241, 162] on input "100" at bounding box center [251, 164] width 24 height 16
click at [241, 161] on input "100" at bounding box center [251, 164] width 24 height 16
type input "90"
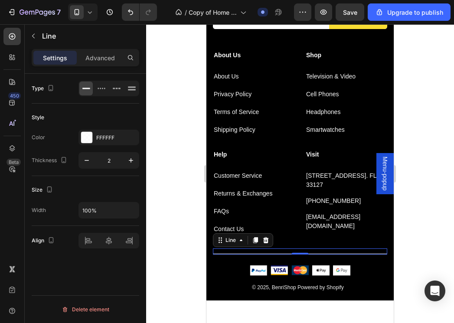
click at [411, 205] on div at bounding box center [300, 173] width 308 height 299
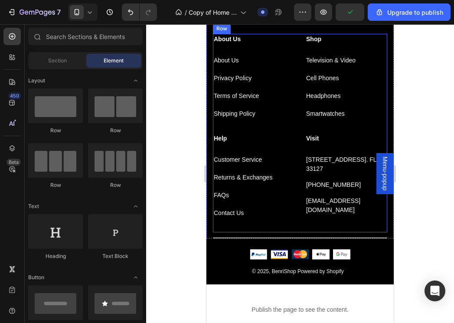
scroll to position [1712, 0]
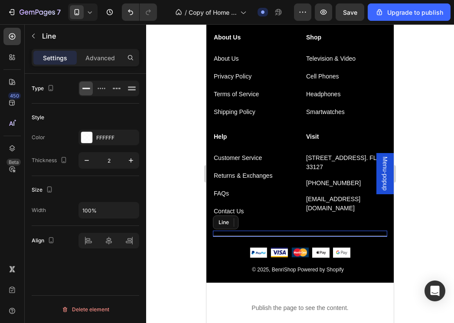
click at [364, 233] on div "Title Line" at bounding box center [300, 234] width 174 height 6
click at [107, 143] on div "FFFFFF" at bounding box center [109, 138] width 61 height 16
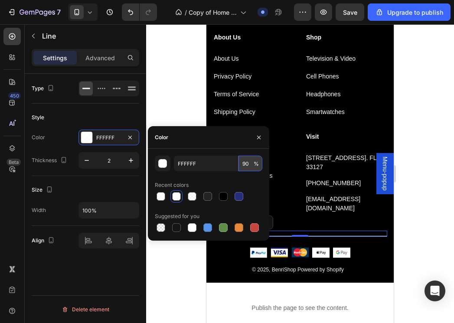
click at [244, 163] on input "90" at bounding box center [251, 164] width 24 height 16
type input "9"
type input "80"
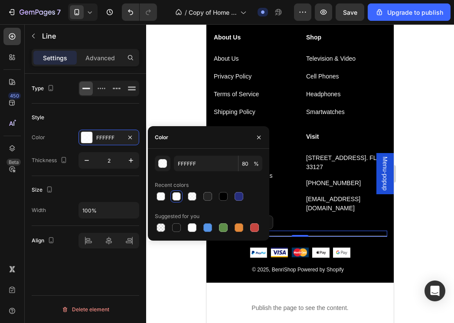
click at [436, 121] on div at bounding box center [300, 173] width 308 height 299
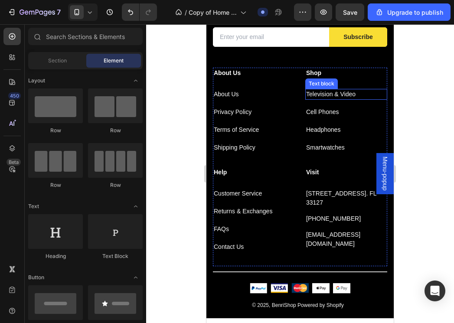
scroll to position [1667, 0]
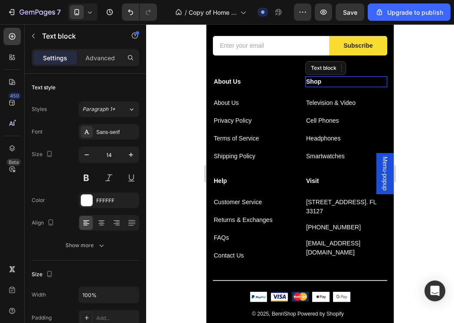
click at [315, 80] on p "Shop" at bounding box center [346, 81] width 80 height 9
click at [332, 108] on div "Television & Video" at bounding box center [346, 103] width 82 height 11
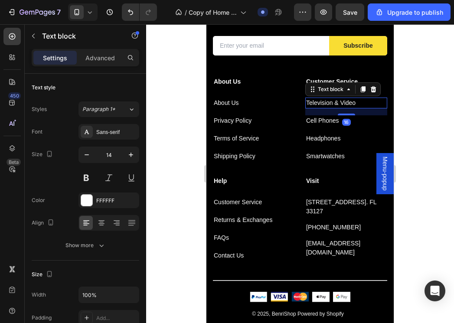
click at [314, 102] on p "Television & Video" at bounding box center [346, 102] width 80 height 9
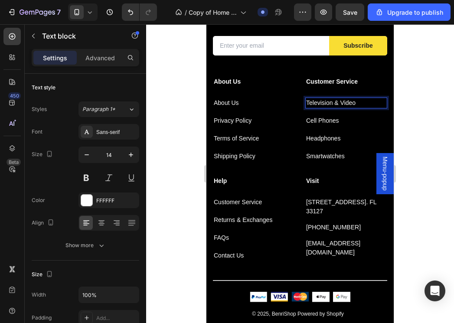
click at [314, 102] on p "Television & Video" at bounding box center [346, 102] width 80 height 9
click at [324, 122] on p "Cell Phones" at bounding box center [346, 120] width 80 height 9
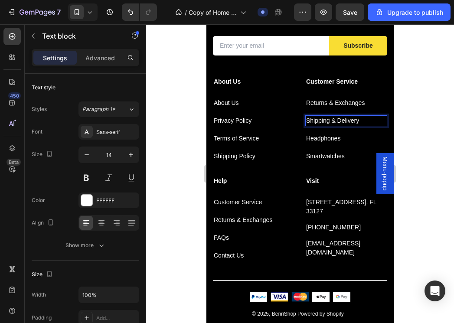
click at [313, 138] on p "Headphones" at bounding box center [346, 138] width 80 height 9
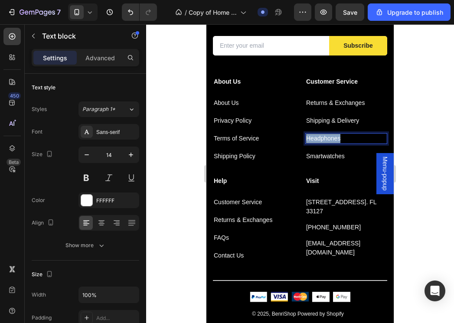
click at [313, 138] on p "Headphones" at bounding box center [346, 138] width 80 height 9
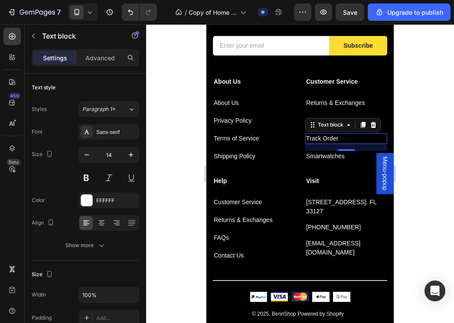
click at [324, 157] on p "Smartwatches" at bounding box center [346, 156] width 80 height 9
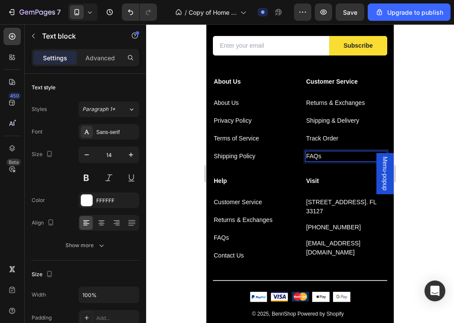
click at [407, 72] on div at bounding box center [300, 173] width 308 height 299
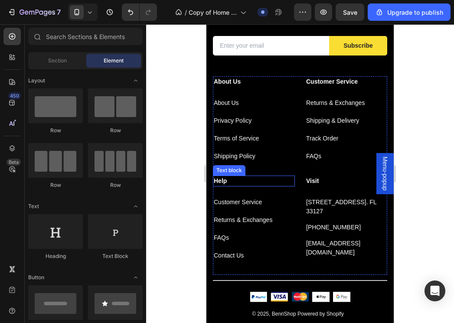
click at [227, 178] on p "Help" at bounding box center [254, 181] width 80 height 9
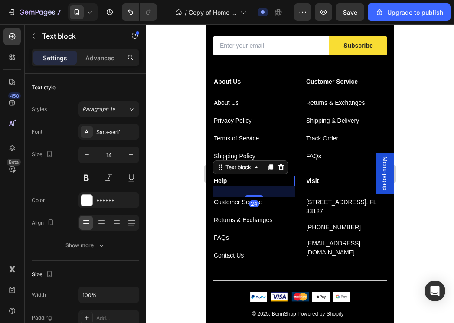
click at [227, 178] on p "Help" at bounding box center [254, 181] width 80 height 9
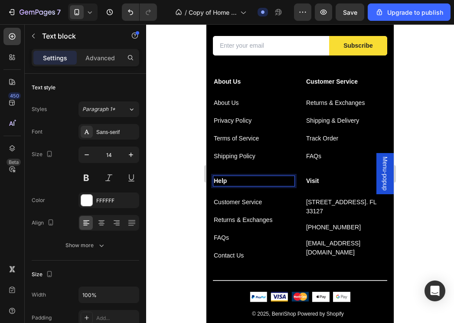
click at [218, 180] on p "Help" at bounding box center [254, 181] width 80 height 9
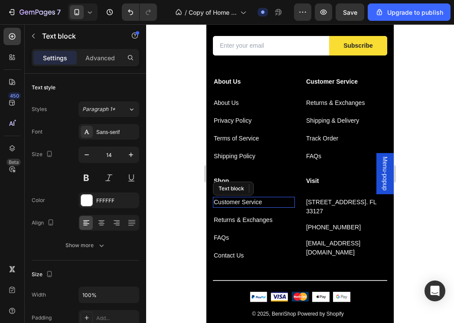
click at [248, 204] on p "Customer Service" at bounding box center [254, 202] width 80 height 9
click at [254, 220] on div "16" at bounding box center [254, 221] width 9 height 7
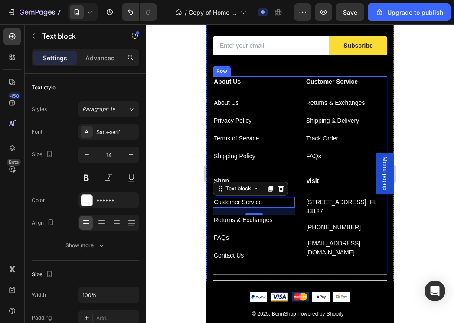
click at [234, 243] on div "Shop Text block Customer Service Text block 16 Returns & Exchanges Text block F…" at bounding box center [254, 225] width 82 height 99
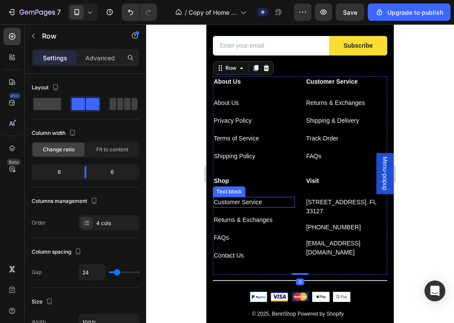
click at [246, 200] on p "Customer Service" at bounding box center [254, 202] width 80 height 9
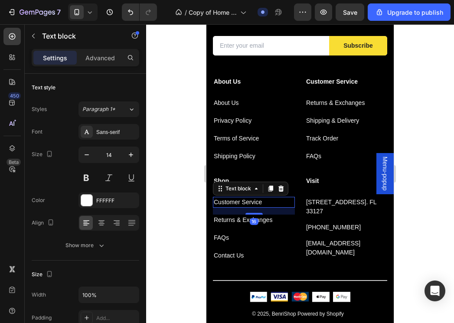
click at [246, 200] on p "Customer Service" at bounding box center [254, 202] width 80 height 9
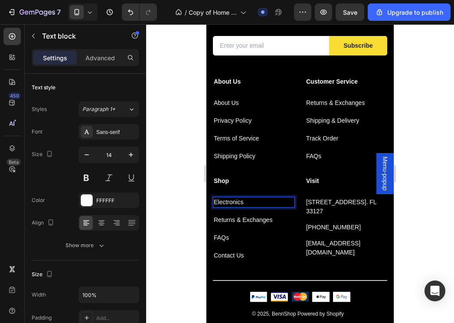
click at [260, 220] on p "Returns & Exchanges" at bounding box center [254, 220] width 80 height 9
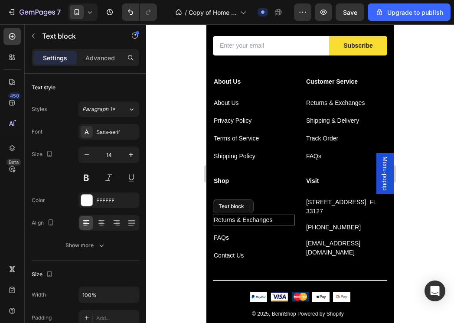
click at [260, 220] on p "Returns & Exchanges" at bounding box center [254, 220] width 80 height 9
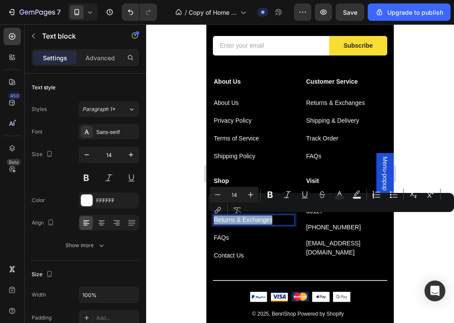
click at [260, 220] on p "Returns & Exchanges" at bounding box center [254, 220] width 80 height 9
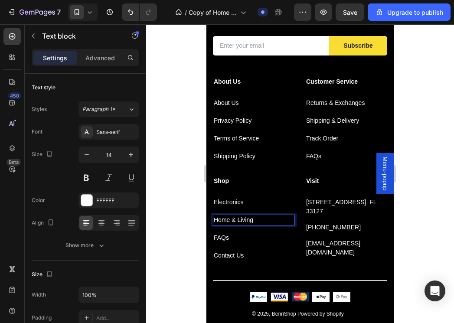
click at [220, 237] on p "FAQs" at bounding box center [254, 237] width 80 height 9
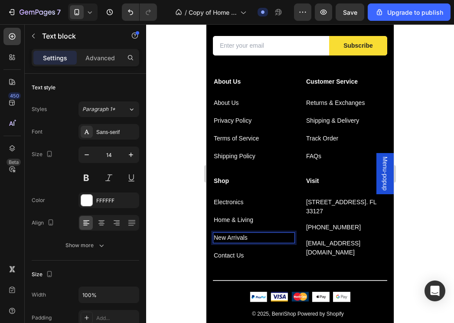
click at [220, 257] on p "Contact Us" at bounding box center [254, 255] width 80 height 9
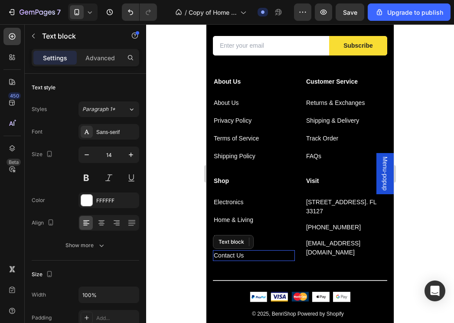
click at [220, 257] on p "Contact Us" at bounding box center [254, 255] width 80 height 9
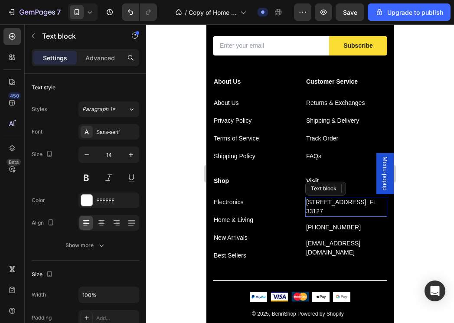
click at [322, 208] on p "261 NW 26th Street Miami. FL 33127" at bounding box center [346, 207] width 80 height 18
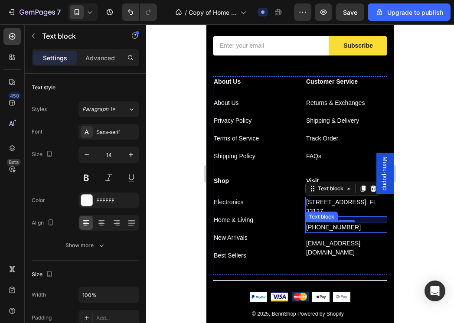
click at [325, 219] on div "Text block" at bounding box center [321, 217] width 33 height 10
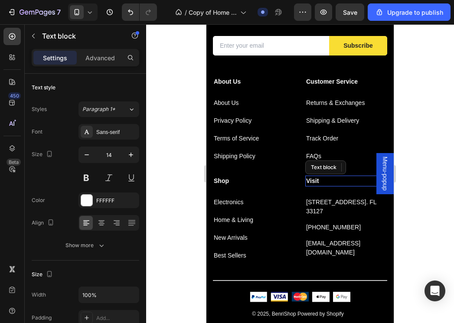
click at [315, 180] on p "Visit" at bounding box center [346, 181] width 80 height 9
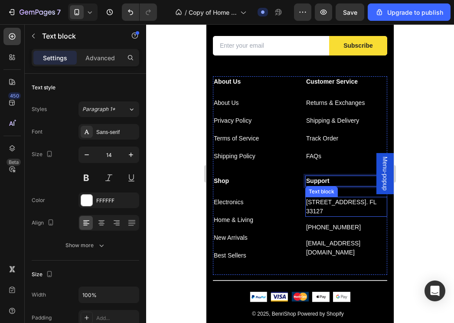
click at [326, 206] on p "261 NW 26th Street Miami. FL 33127" at bounding box center [346, 207] width 80 height 18
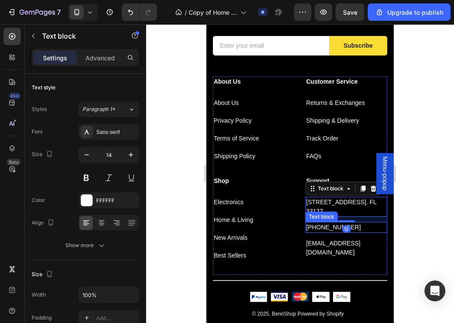
click at [323, 224] on p "999-999-999" at bounding box center [346, 227] width 80 height 9
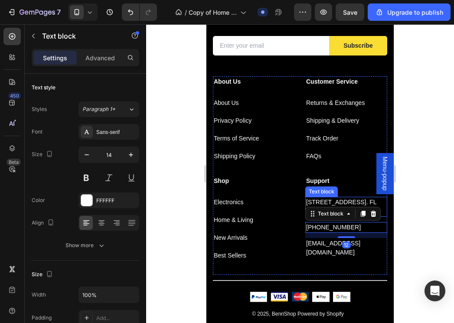
click at [329, 204] on p "261 NW 26th Street Miami. FL 33127" at bounding box center [346, 207] width 80 height 18
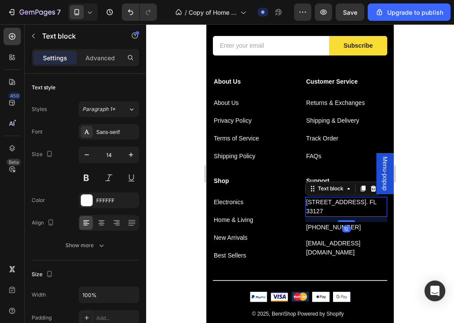
click at [329, 204] on p "261 NW 26th Street Miami. FL 33127" at bounding box center [346, 207] width 80 height 18
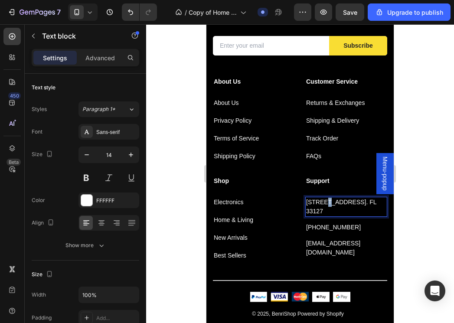
click at [329, 204] on p "261 NW 26th Street Miami. FL 33127" at bounding box center [346, 207] width 80 height 18
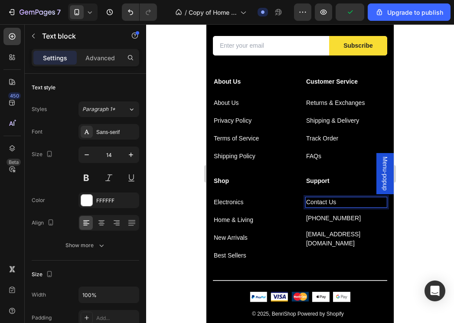
click at [317, 217] on p "999-999-999" at bounding box center [346, 218] width 80 height 9
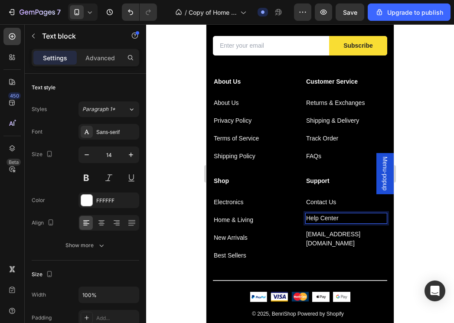
click at [334, 233] on p "info@benrishop.com" at bounding box center [346, 239] width 80 height 18
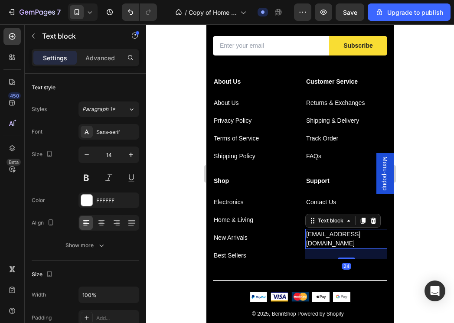
click at [334, 233] on p "info@benrishop.com" at bounding box center [346, 239] width 80 height 18
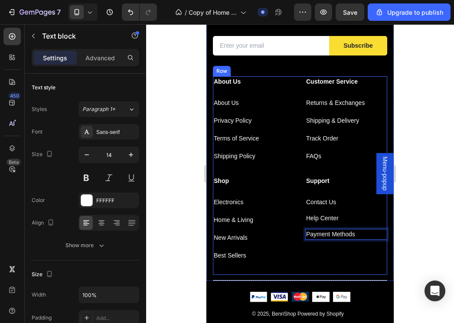
click at [334, 244] on div "Support Text block Contact Us Text block Help Center Text block Payment Methods…" at bounding box center [346, 225] width 82 height 99
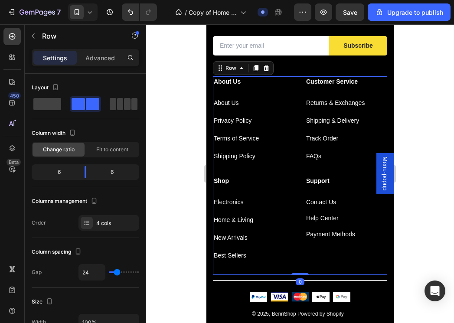
click at [313, 250] on div "Support Text block Contact Us Text block Help Center Text block Payment Methods…" at bounding box center [346, 225] width 82 height 99
click at [362, 238] on p "Payment Methods" at bounding box center [346, 234] width 80 height 9
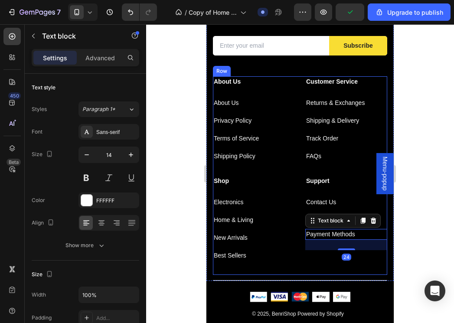
click at [309, 254] on div "Support Text block Contact Us Text block Help Center Text block Payment Methods…" at bounding box center [346, 225] width 82 height 99
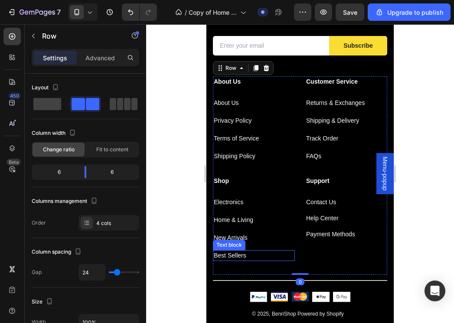
click at [223, 254] on p "Best Sellers" at bounding box center [254, 255] width 80 height 9
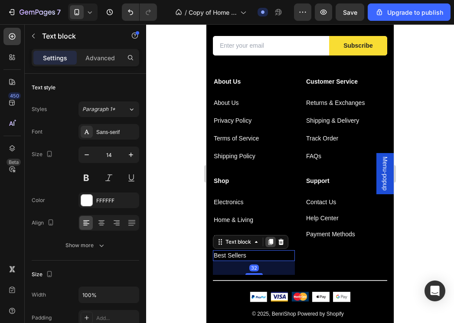
click at [271, 242] on icon at bounding box center [271, 242] width 5 height 6
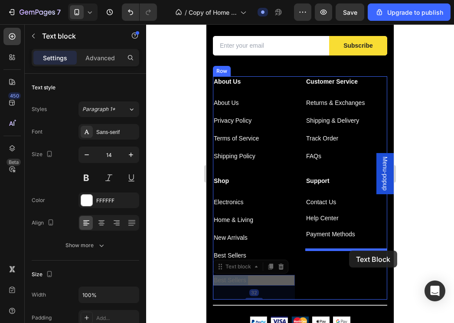
drag, startPoint x: 258, startPoint y: 282, endPoint x: 349, endPoint y: 251, distance: 96.3
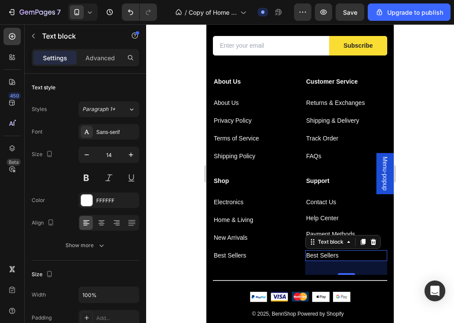
click at [330, 255] on p "Best Sellers" at bounding box center [346, 255] width 80 height 9
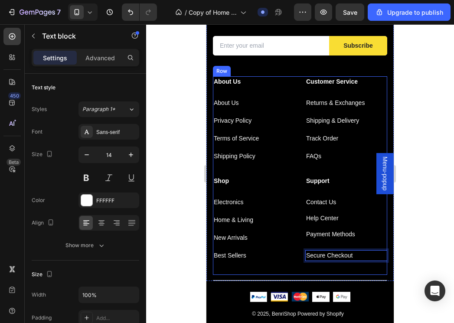
click at [423, 215] on div at bounding box center [300, 173] width 308 height 299
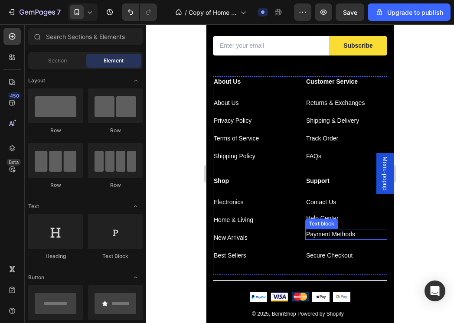
click at [334, 239] on div "Payment Methods" at bounding box center [346, 234] width 82 height 11
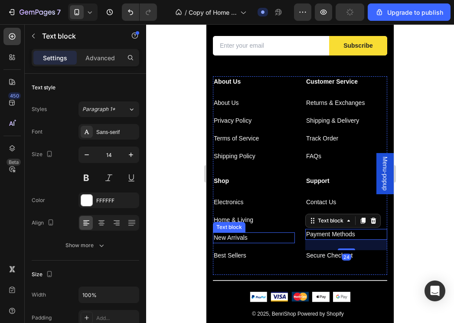
click at [230, 237] on p "New Arrivals" at bounding box center [254, 237] width 80 height 9
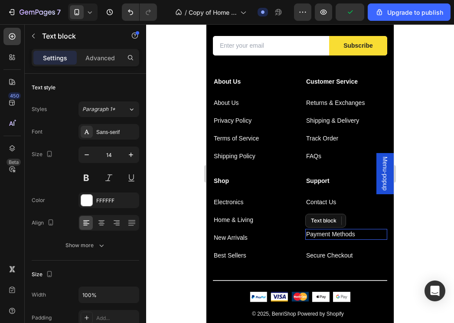
click at [340, 237] on p "Payment Methods" at bounding box center [346, 234] width 80 height 9
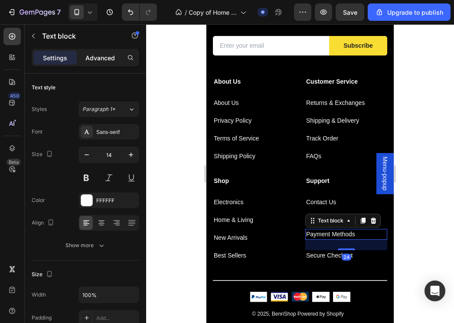
click at [93, 56] on p "Advanced" at bounding box center [100, 57] width 30 height 9
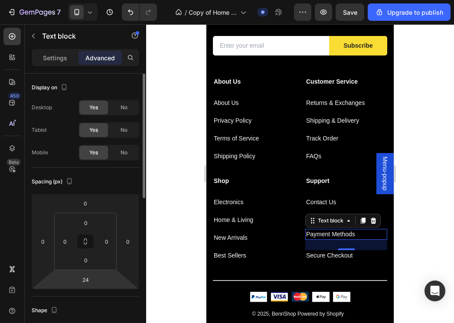
click at [86, 0] on html "7 / Copy of Home Page - Jun 28, 11:40:40 Draft Preview Save Upgrade to publish …" at bounding box center [227, 0] width 454 height 0
click at [86, 278] on input "24" at bounding box center [85, 279] width 17 height 13
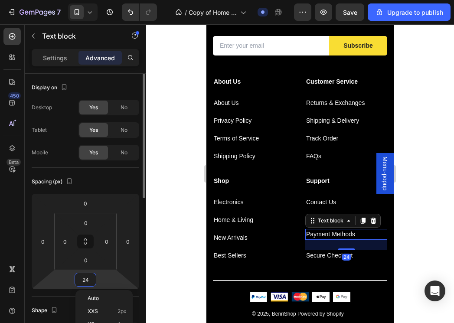
click at [86, 278] on input "24" at bounding box center [85, 279] width 17 height 13
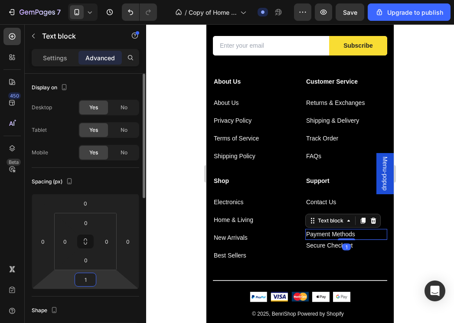
type input "16"
click at [407, 231] on div at bounding box center [300, 173] width 308 height 299
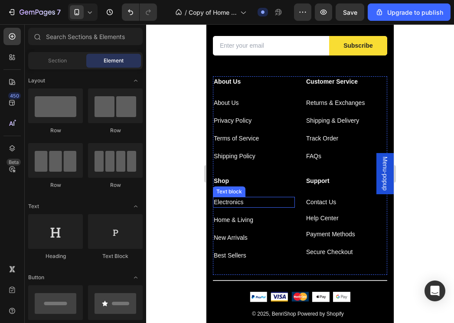
click at [242, 206] on p "Electronics" at bounding box center [254, 202] width 80 height 9
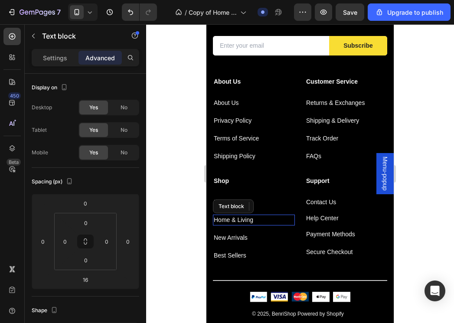
click at [232, 222] on p "Home & Living" at bounding box center [254, 220] width 80 height 9
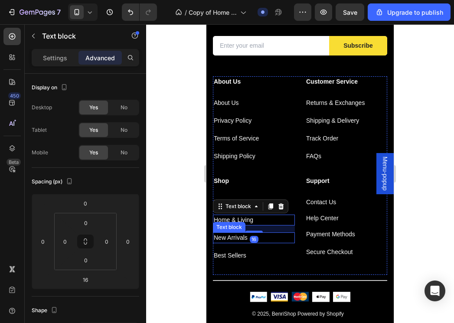
click at [224, 242] on p "New Arrivals" at bounding box center [254, 237] width 80 height 9
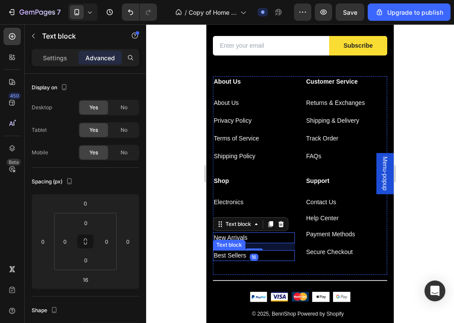
click at [224, 259] on p "Best Sellers" at bounding box center [254, 255] width 80 height 9
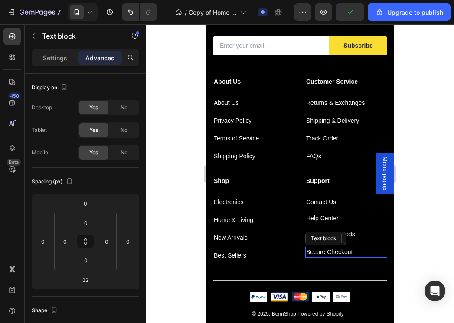
click at [326, 252] on p "Secure Checkout" at bounding box center [346, 252] width 80 height 9
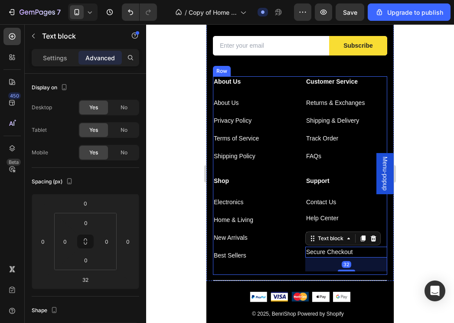
click at [362, 192] on div "Support Text block Contact Us Text block Help Center Text block Payment Methods…" at bounding box center [346, 225] width 82 height 99
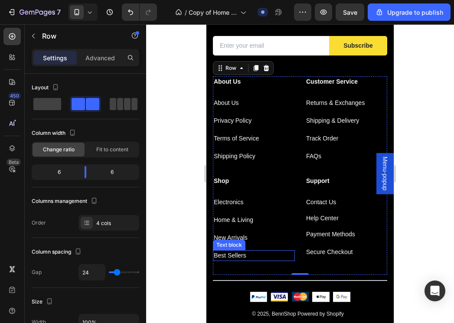
click at [242, 257] on p "Best Sellers" at bounding box center [254, 255] width 80 height 9
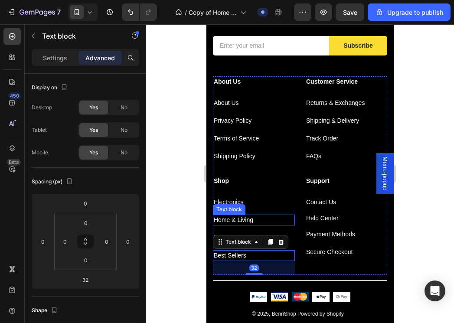
click at [241, 210] on div "Text block" at bounding box center [229, 210] width 29 height 8
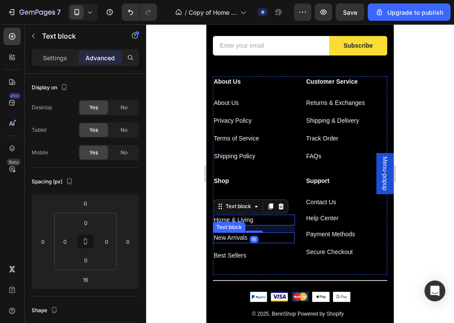
click at [239, 239] on p "New Arrivals" at bounding box center [254, 237] width 80 height 9
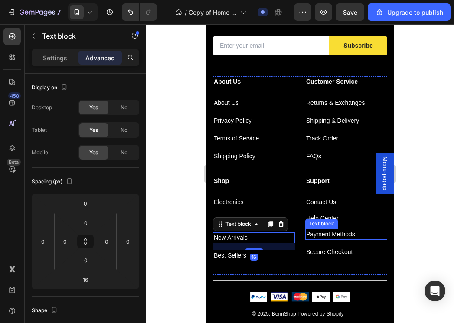
click at [325, 230] on p "Payment Methods" at bounding box center [346, 234] width 80 height 9
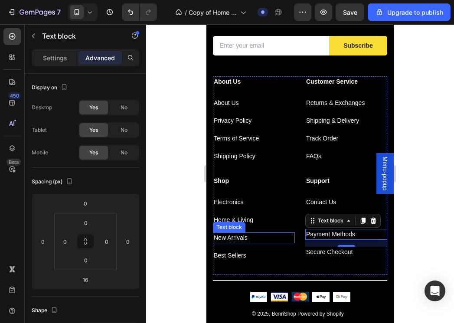
click at [239, 238] on p "New Arrivals" at bounding box center [254, 237] width 80 height 9
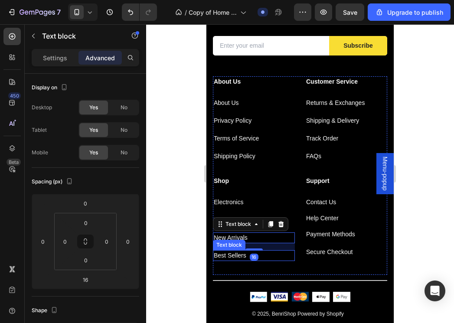
click at [230, 252] on p "Best Sellers" at bounding box center [254, 255] width 80 height 9
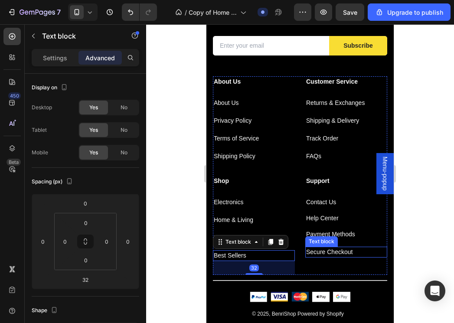
click at [318, 252] on p "Secure Checkout" at bounding box center [346, 252] width 80 height 9
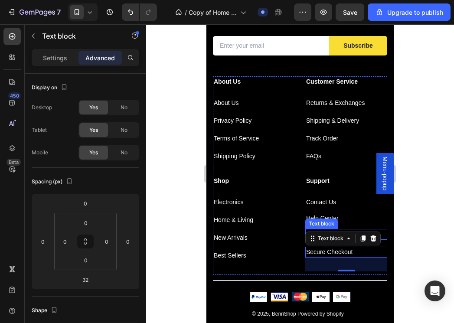
click at [325, 223] on div "Text block" at bounding box center [321, 224] width 29 height 8
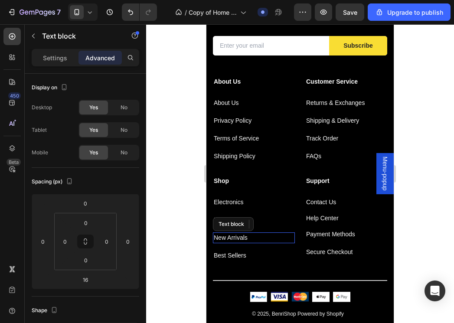
click at [264, 233] on div "New Arrivals" at bounding box center [254, 238] width 82 height 11
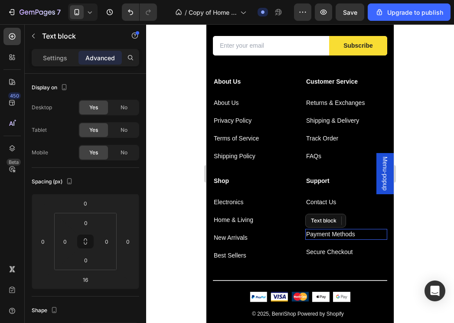
click at [338, 234] on p "Payment Methods" at bounding box center [346, 234] width 80 height 9
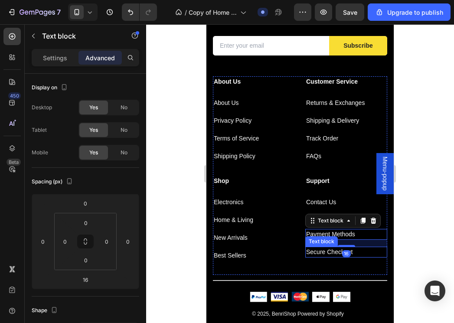
click at [317, 252] on p "Secure Checkout" at bounding box center [346, 252] width 80 height 9
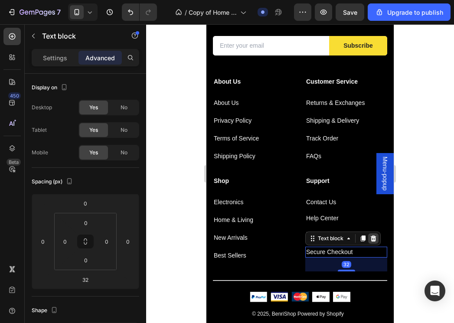
click at [375, 240] on icon at bounding box center [374, 238] width 6 height 6
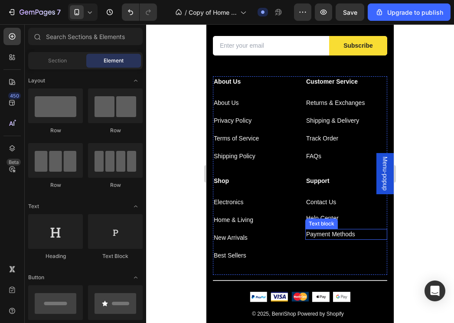
click at [338, 233] on p "Payment Methods" at bounding box center [346, 234] width 80 height 9
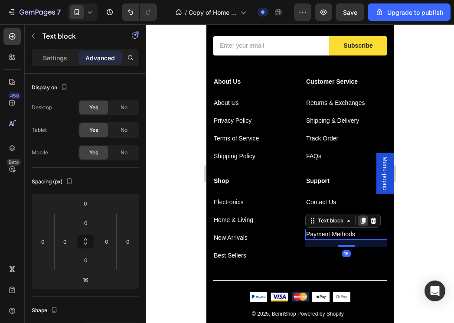
click at [363, 224] on div at bounding box center [363, 221] width 10 height 10
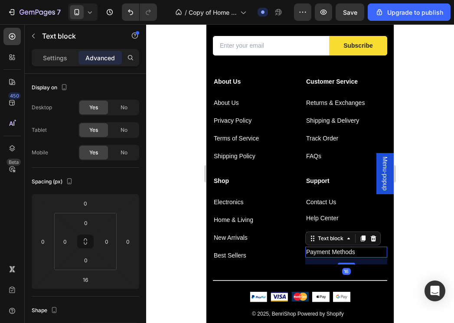
click at [408, 210] on div at bounding box center [300, 173] width 308 height 299
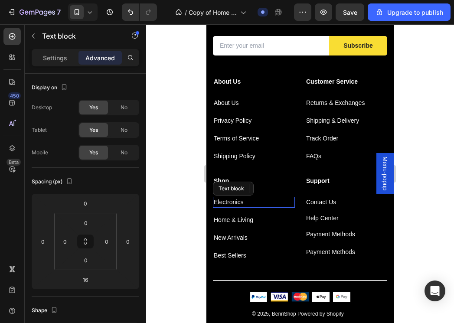
click at [252, 203] on p "Electronics" at bounding box center [254, 202] width 80 height 9
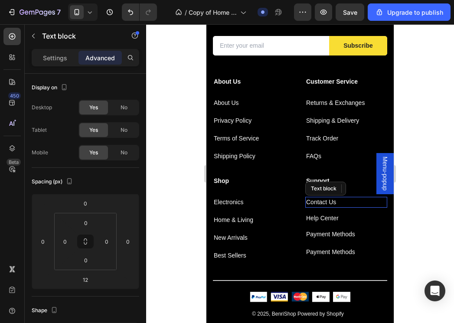
click at [317, 201] on p "Contact Us" at bounding box center [346, 202] width 80 height 9
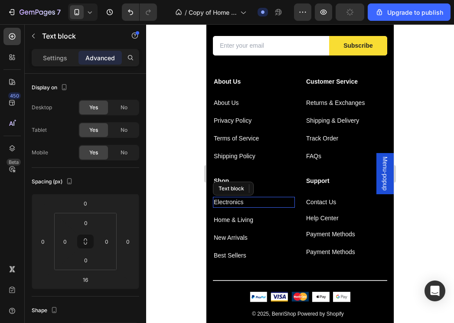
click at [233, 201] on p "Electronics" at bounding box center [254, 202] width 80 height 9
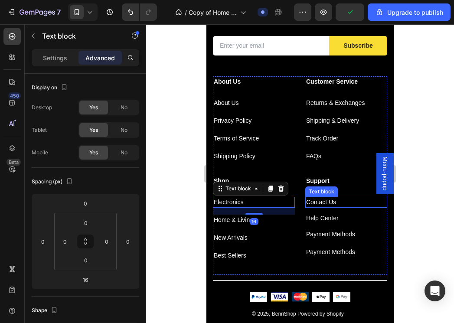
click at [338, 206] on p "Contact Us" at bounding box center [346, 202] width 80 height 9
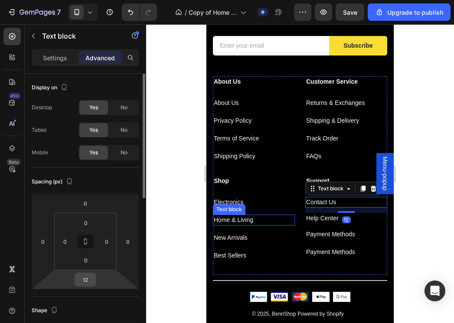
click at [89, 280] on input "12" at bounding box center [85, 279] width 17 height 13
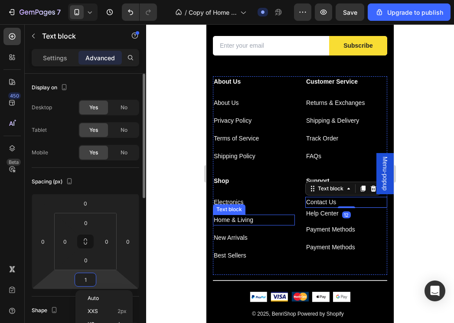
type input "16"
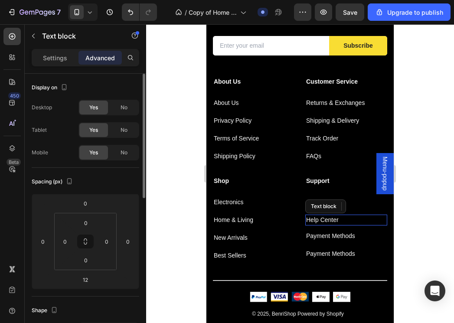
click at [328, 224] on div "Help Center" at bounding box center [346, 220] width 82 height 11
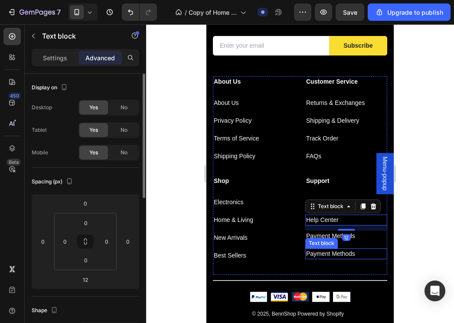
click at [327, 252] on p "Payment Methods" at bounding box center [346, 253] width 80 height 9
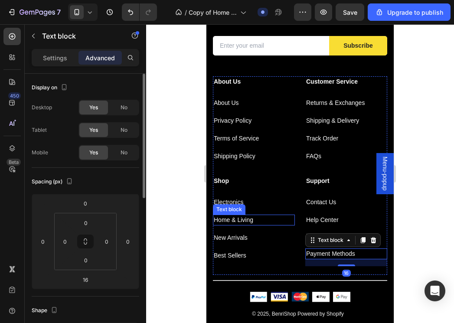
click at [236, 219] on p "Home & Living" at bounding box center [254, 220] width 80 height 9
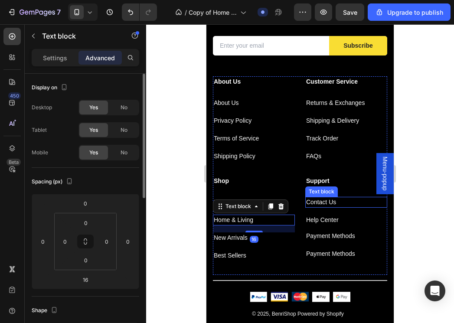
click at [319, 201] on p "Contact Us" at bounding box center [346, 202] width 80 height 9
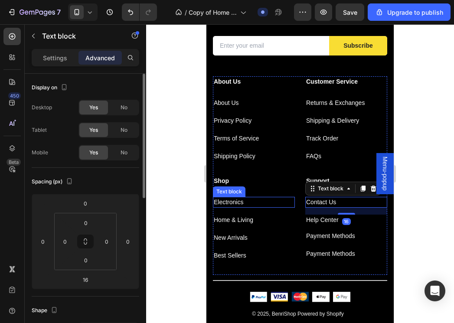
click at [241, 203] on p "Electronics" at bounding box center [254, 202] width 80 height 9
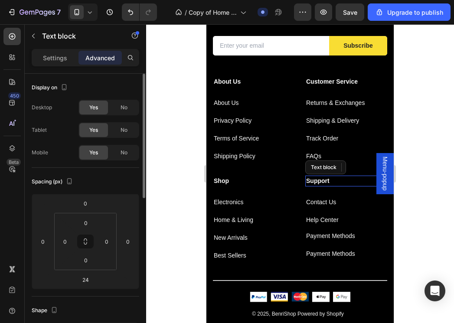
click at [325, 181] on p "Support" at bounding box center [346, 181] width 80 height 9
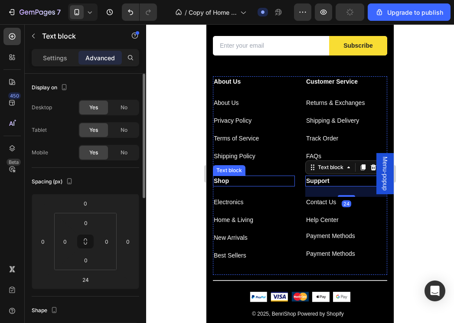
click at [225, 178] on p "Shop" at bounding box center [254, 181] width 80 height 9
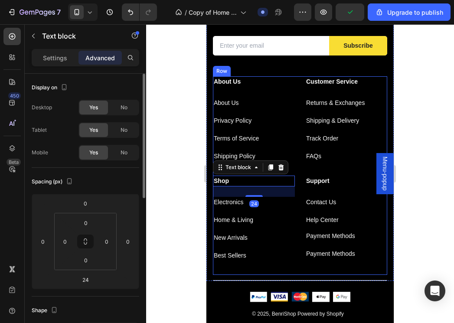
click at [327, 187] on div "Support Text block Contact Us Text block Help Center Text block Payment Methods…" at bounding box center [346, 225] width 82 height 99
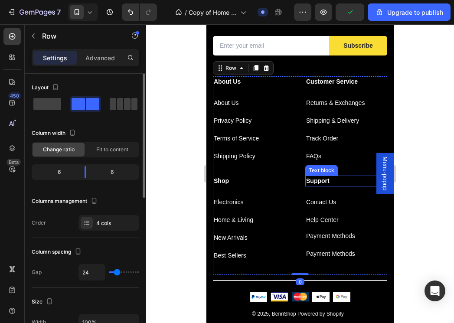
click at [330, 182] on p "Support" at bounding box center [346, 181] width 80 height 9
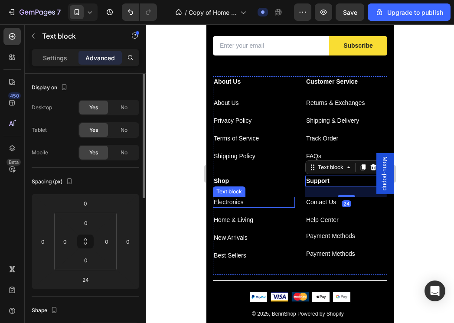
click at [235, 202] on p "Electronics" at bounding box center [254, 202] width 80 height 9
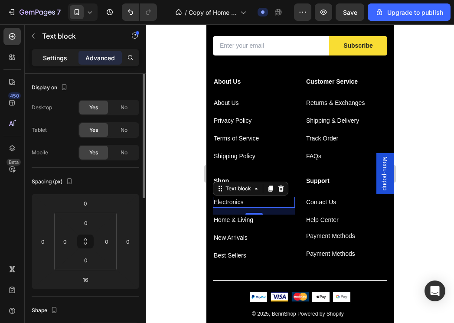
click at [58, 56] on p "Settings" at bounding box center [55, 57] width 24 height 9
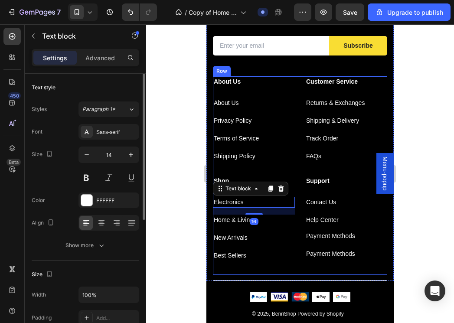
click at [254, 94] on div "About Us Text block About Us Text block Privacy Policy Text block Terms of Serv…" at bounding box center [254, 125] width 82 height 99
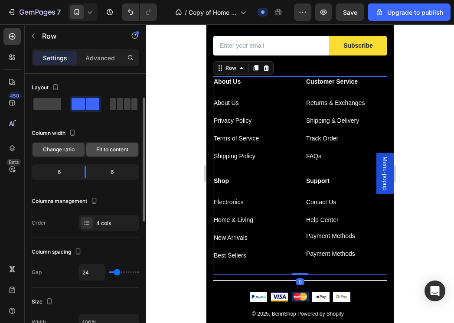
scroll to position [75, 0]
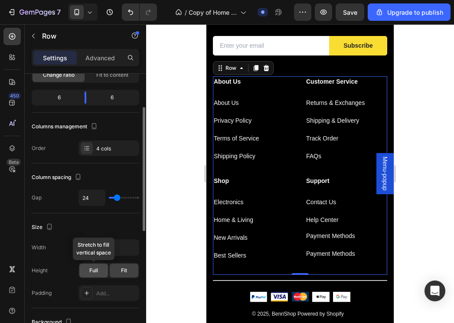
click at [98, 273] on div "Full" at bounding box center [93, 271] width 29 height 14
click at [118, 272] on div "Fit" at bounding box center [124, 271] width 29 height 14
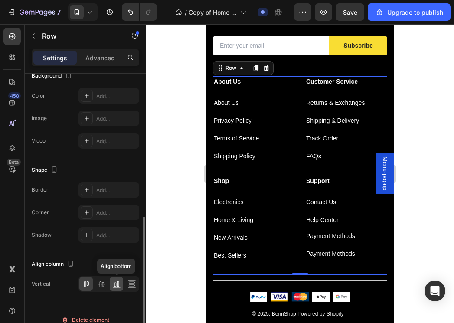
scroll to position [319, 0]
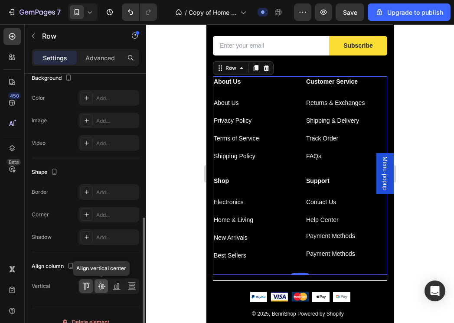
click at [102, 289] on icon at bounding box center [101, 286] width 9 height 9
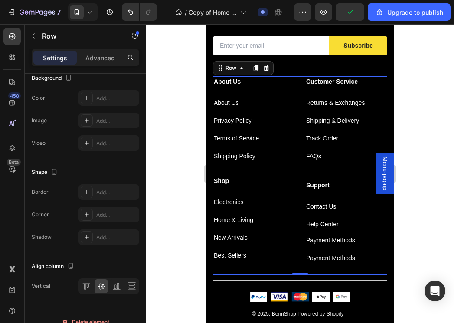
click at [410, 226] on div at bounding box center [300, 173] width 308 height 299
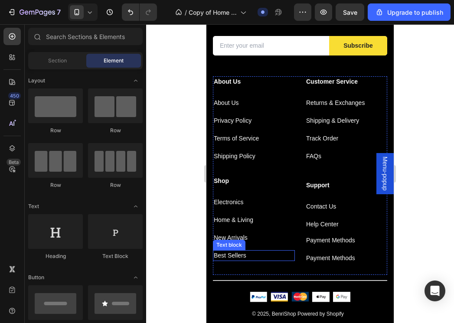
click at [243, 256] on p "Best Sellers" at bounding box center [254, 255] width 80 height 9
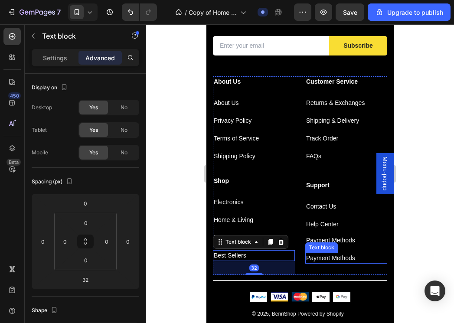
click at [334, 254] on p "Payment Methods" at bounding box center [346, 258] width 80 height 9
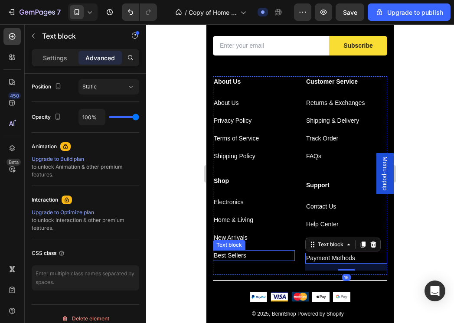
click at [237, 257] on p "Best Sellers" at bounding box center [254, 255] width 80 height 9
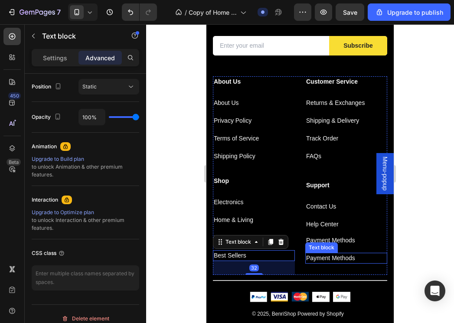
click at [321, 259] on p "Payment Methods" at bounding box center [346, 258] width 80 height 9
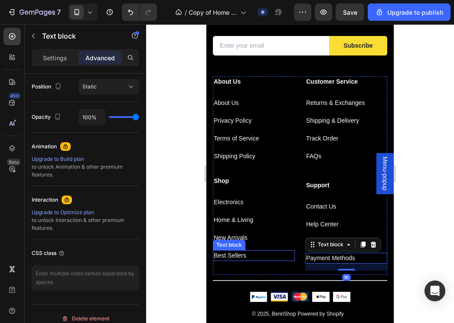
click at [240, 252] on p "Best Sellers" at bounding box center [254, 255] width 80 height 9
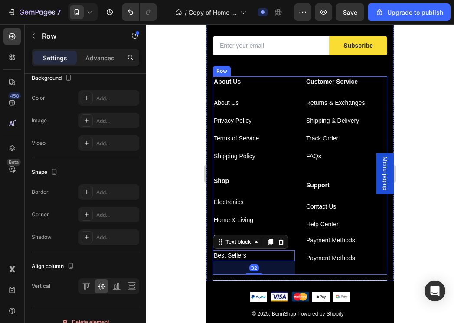
click at [314, 268] on div "Support Text block Contact Us Text block Help Center Text block Payment Methods…" at bounding box center [346, 225] width 82 height 99
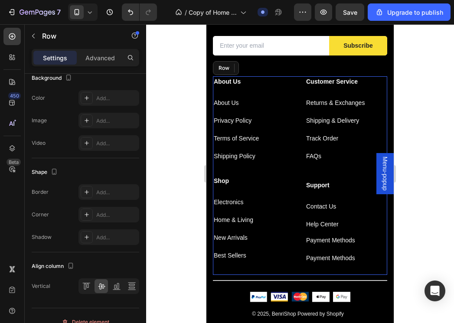
scroll to position [0, 0]
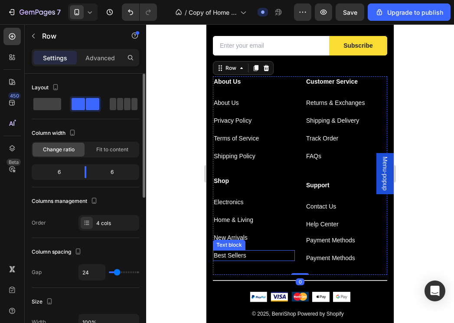
click at [241, 260] on div "Best Sellers" at bounding box center [254, 255] width 82 height 11
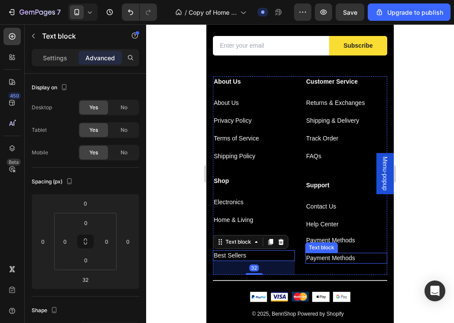
click at [325, 259] on p "Payment Methods" at bounding box center [346, 258] width 80 height 9
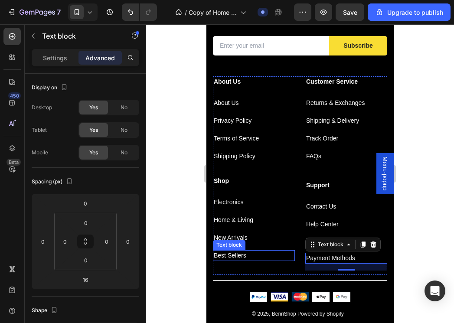
click at [233, 251] on p "Best Sellers" at bounding box center [254, 255] width 80 height 9
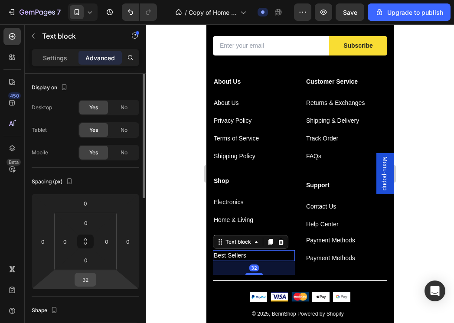
click at [90, 283] on input "32" at bounding box center [85, 279] width 17 height 13
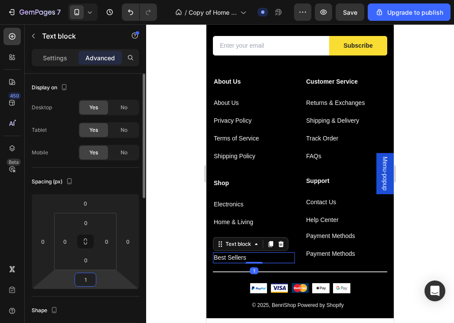
type input "16"
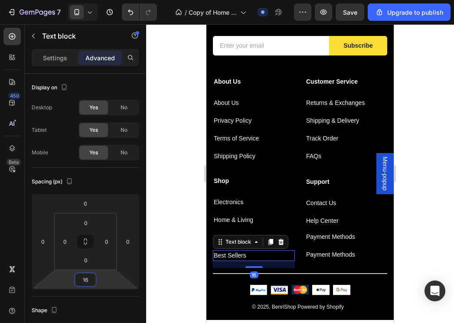
click at [412, 256] on div at bounding box center [300, 173] width 308 height 299
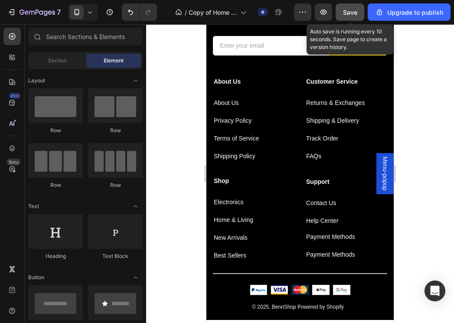
click at [351, 10] on span "Save" at bounding box center [350, 12] width 14 height 7
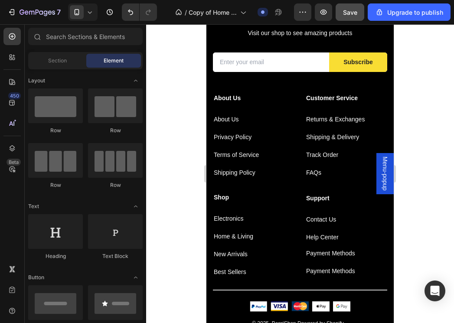
scroll to position [1651, 0]
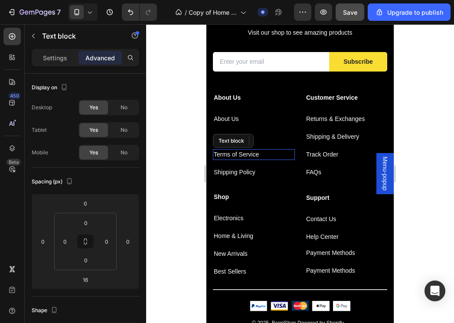
click at [243, 157] on p "Terms of Service" at bounding box center [254, 154] width 80 height 9
click at [420, 144] on div at bounding box center [300, 173] width 308 height 299
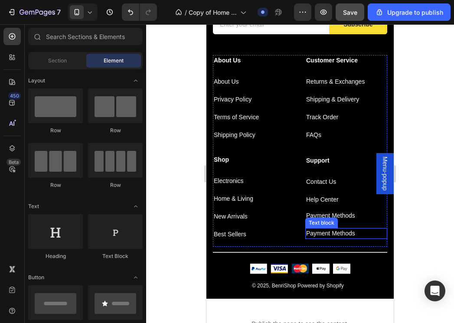
scroll to position [1686, 0]
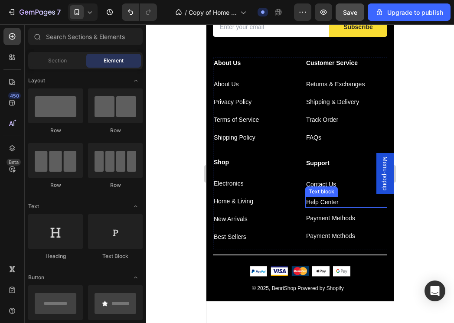
click at [364, 203] on p "Help Center" at bounding box center [346, 202] width 80 height 9
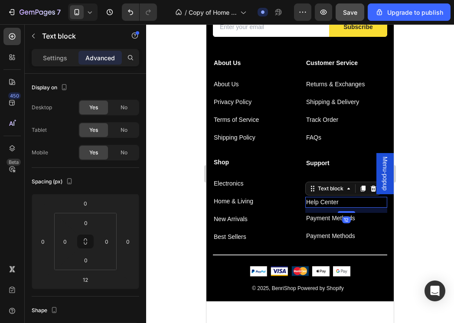
click at [416, 213] on div at bounding box center [300, 173] width 308 height 299
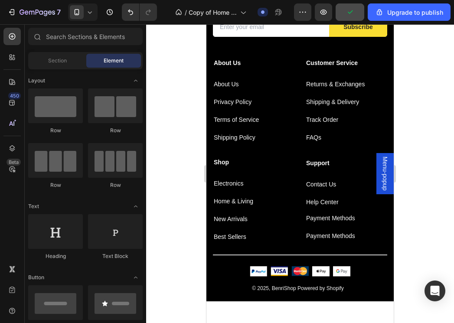
click at [324, 236] on p "Payment Methods" at bounding box center [346, 236] width 80 height 9
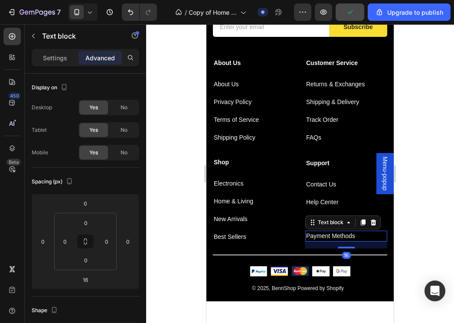
click at [324, 236] on p "Payment Methods" at bounding box center [346, 236] width 80 height 9
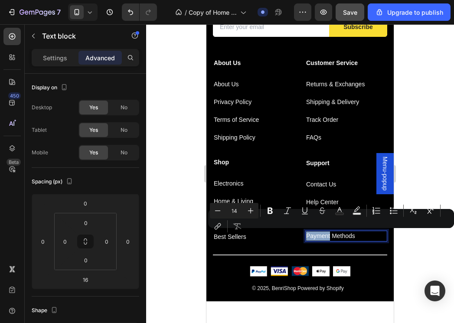
click at [324, 236] on p "Payment Methods" at bounding box center [346, 236] width 80 height 9
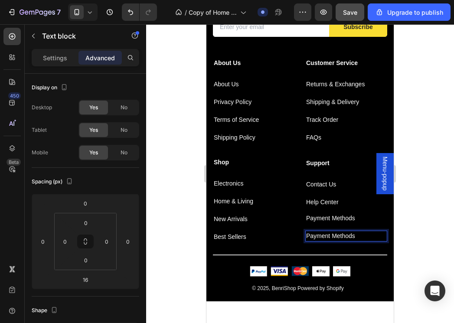
click at [324, 236] on p "Payment Methods" at bounding box center [346, 236] width 80 height 9
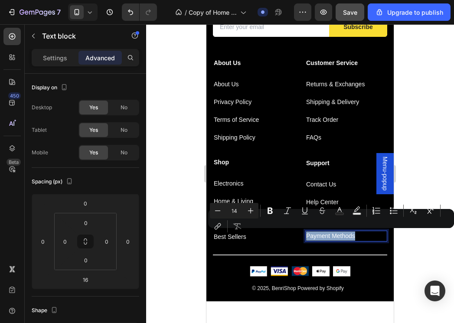
click at [324, 236] on p "Payment Methods" at bounding box center [346, 236] width 80 height 9
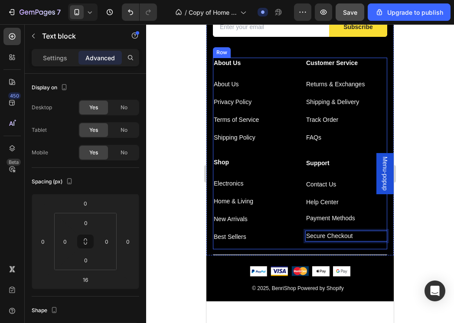
click at [407, 248] on div at bounding box center [300, 173] width 308 height 299
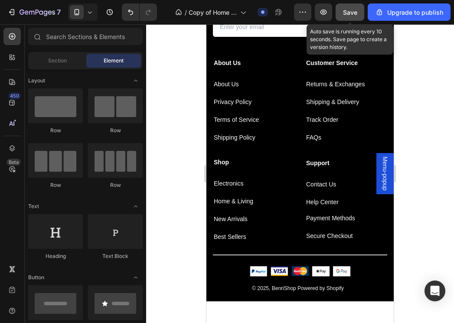
click at [357, 8] on div "Save" at bounding box center [350, 12] width 14 height 9
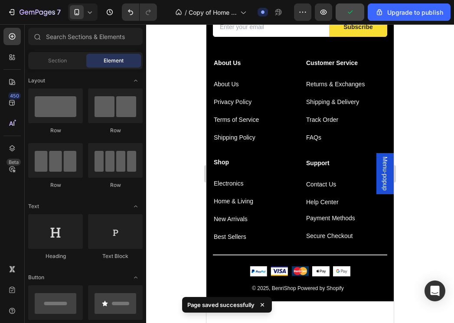
click at [429, 122] on div at bounding box center [300, 173] width 308 height 299
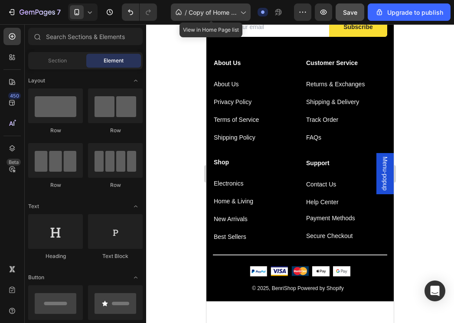
click at [239, 14] on icon at bounding box center [243, 12] width 9 height 9
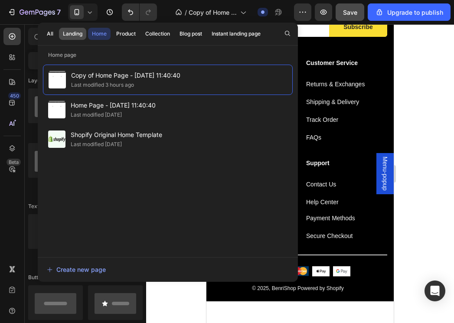
click at [68, 33] on div "Landing" at bounding box center [73, 34] width 20 height 8
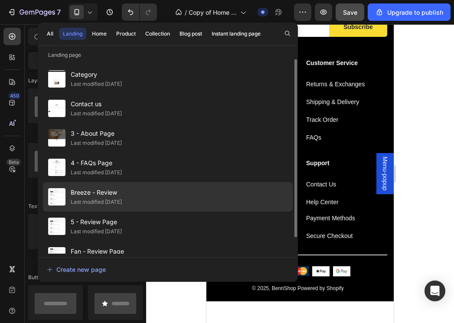
scroll to position [0, 0]
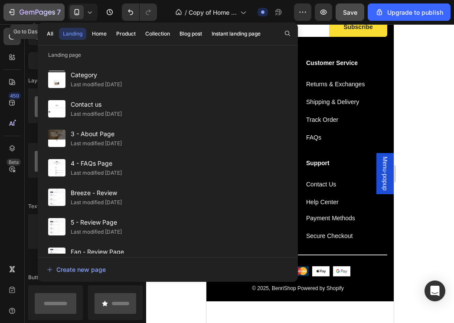
click at [34, 9] on icon "button" at bounding box center [38, 12] width 36 height 7
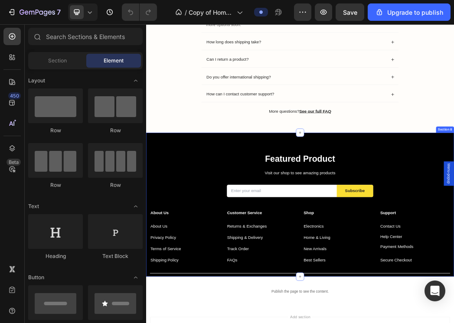
scroll to position [1008, 0]
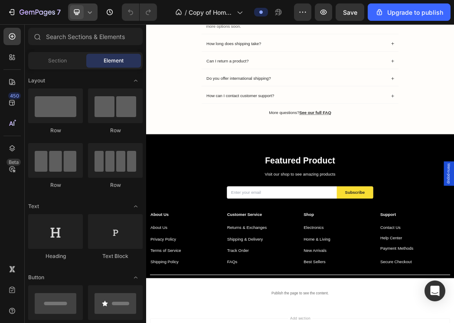
click at [90, 16] on icon at bounding box center [89, 12] width 9 height 9
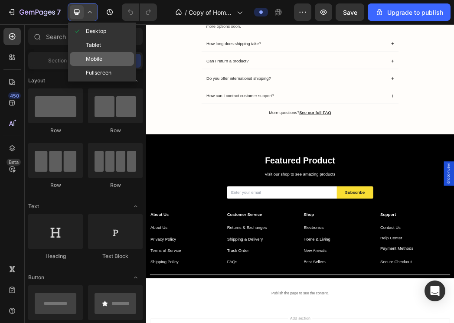
click at [108, 66] on div "Mobile" at bounding box center [102, 73] width 64 height 14
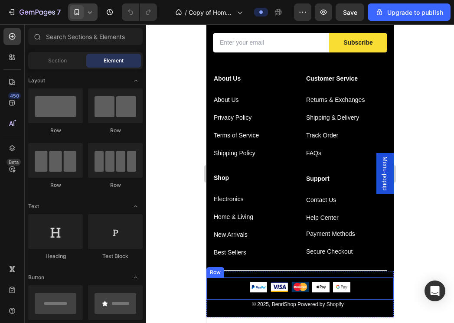
scroll to position [1249, 0]
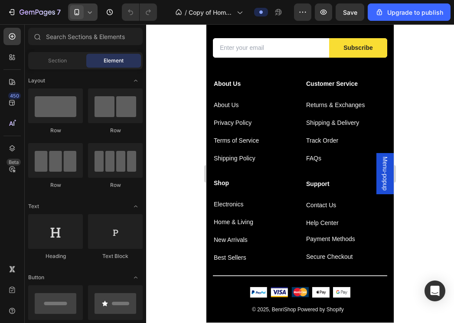
click at [424, 112] on div at bounding box center [300, 173] width 308 height 299
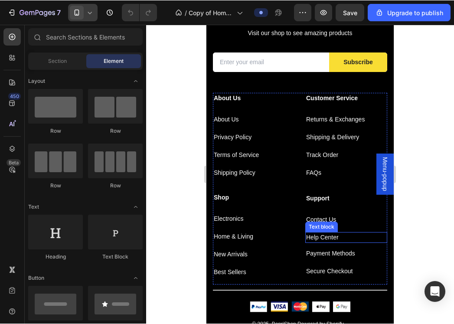
scroll to position [1234, 0]
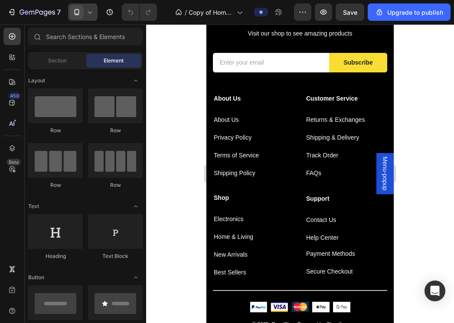
click at [416, 120] on div at bounding box center [300, 173] width 308 height 299
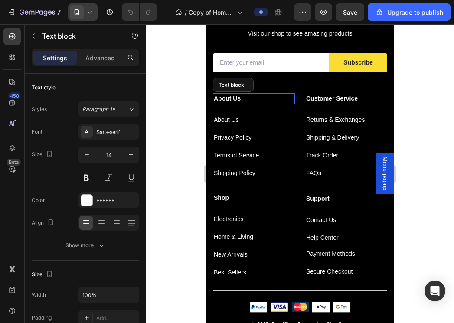
click at [231, 100] on p "About Us" at bounding box center [254, 98] width 80 height 9
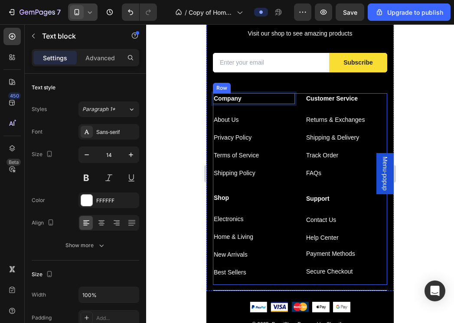
click at [413, 143] on div at bounding box center [300, 173] width 308 height 299
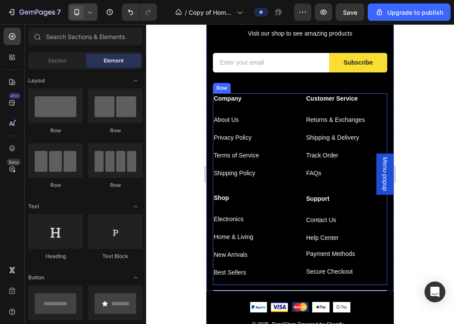
click at [47, 12] on icon "button" at bounding box center [46, 13] width 4 height 6
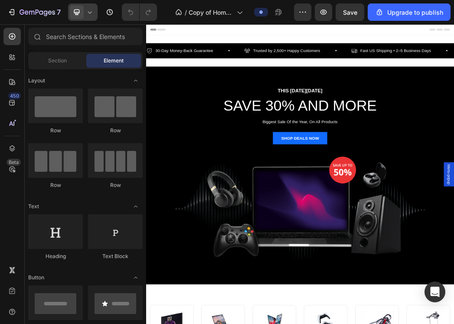
click at [92, 11] on icon at bounding box center [89, 12] width 9 height 9
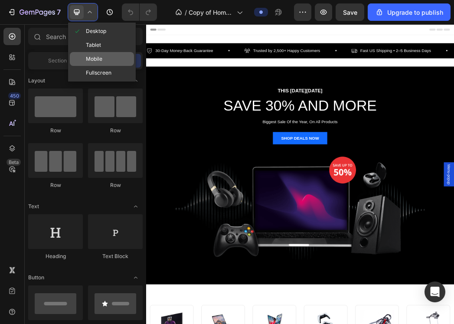
click at [105, 66] on div "Mobile" at bounding box center [102, 73] width 64 height 14
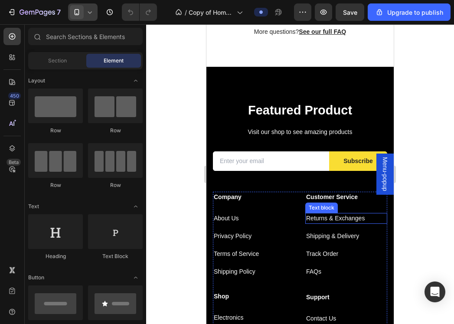
scroll to position [1498, 0]
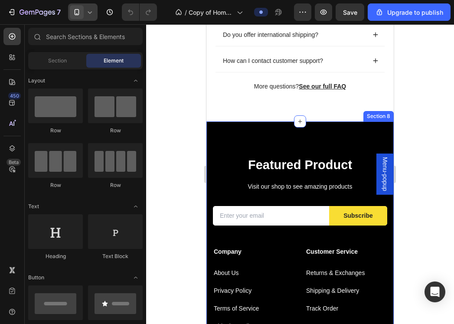
click at [358, 134] on div "Featured Product Heading Visit our shop to see amazing products Text block Emai…" at bounding box center [300, 282] width 187 height 323
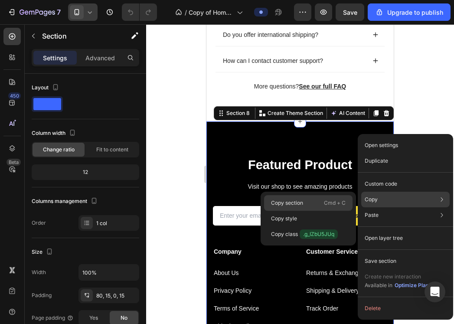
click at [293, 202] on p "Copy section" at bounding box center [287, 203] width 32 height 8
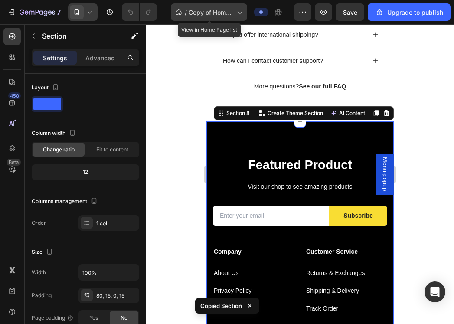
click at [210, 15] on span "Copy of Home Page - [DATE] 11:40:40" at bounding box center [211, 12] width 45 height 9
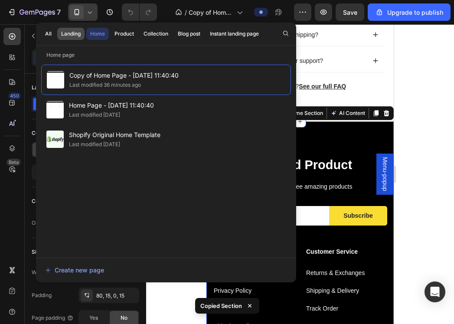
click at [75, 33] on div "Landing" at bounding box center [71, 34] width 20 height 8
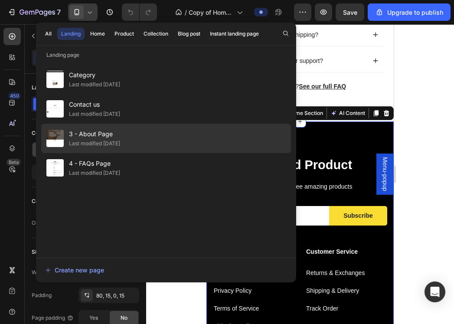
click at [166, 153] on div "3 - About Page Last modified 6 days ago" at bounding box center [166, 168] width 250 height 30
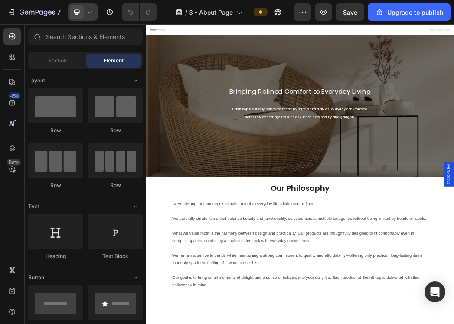
click at [81, 8] on icon at bounding box center [76, 12] width 9 height 9
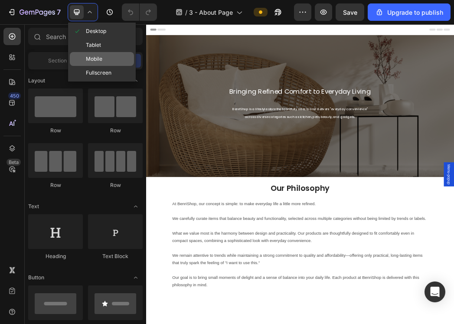
click at [102, 57] on span "Mobile" at bounding box center [94, 59] width 16 height 9
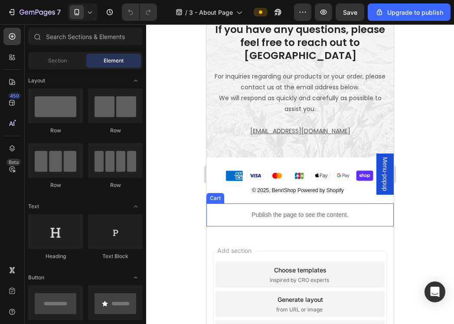
scroll to position [541, 0]
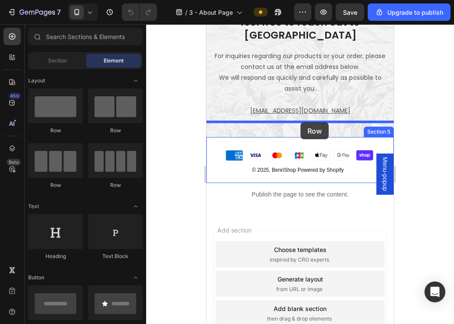
drag, startPoint x: 266, startPoint y: 132, endPoint x: 301, endPoint y: 122, distance: 35.7
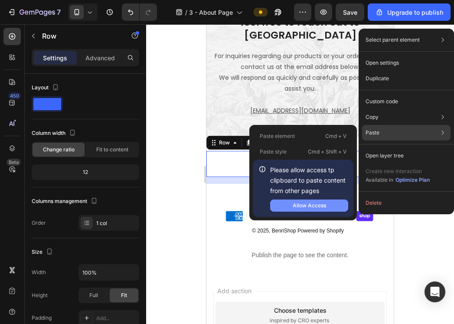
click at [299, 207] on div "Allow Access" at bounding box center [309, 206] width 33 height 8
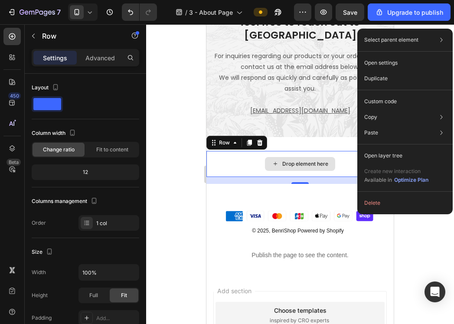
click at [415, 269] on div at bounding box center [300, 174] width 308 height 300
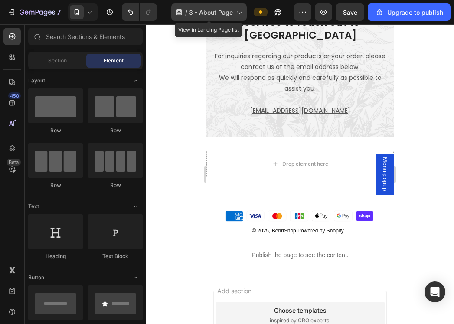
click at [227, 13] on span "3 - About Page" at bounding box center [211, 12] width 44 height 9
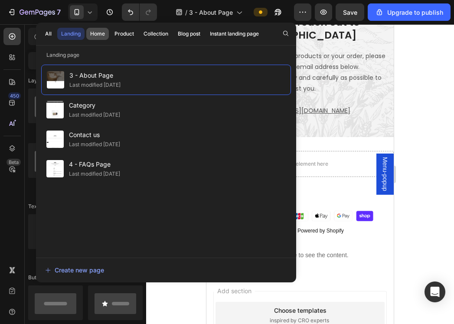
click at [98, 33] on div "Home" at bounding box center [97, 34] width 15 height 8
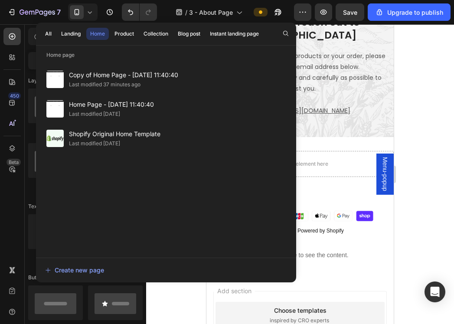
click at [426, 141] on div at bounding box center [300, 174] width 308 height 300
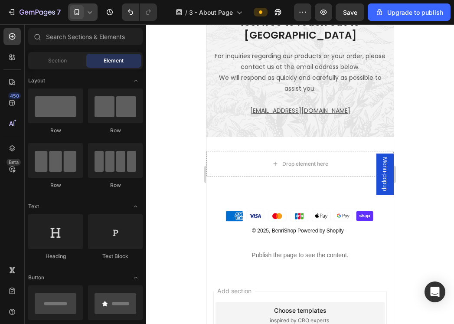
click at [92, 16] on icon at bounding box center [89, 12] width 9 height 9
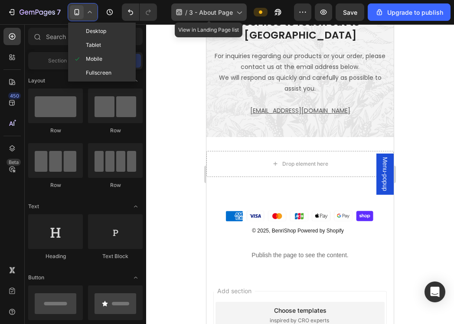
click at [233, 16] on span "3 - About Page" at bounding box center [211, 12] width 44 height 9
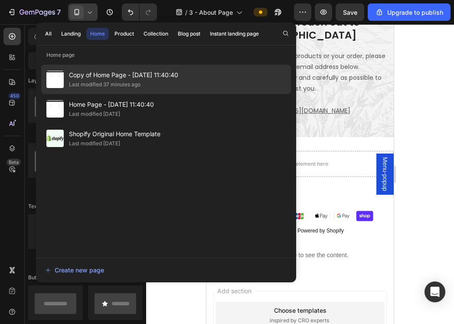
click at [125, 82] on div "Last modified 37 minutes ago" at bounding box center [105, 84] width 72 height 9
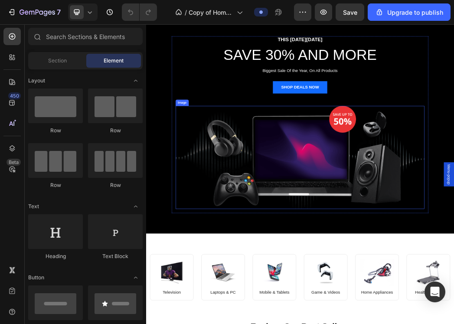
scroll to position [121, 0]
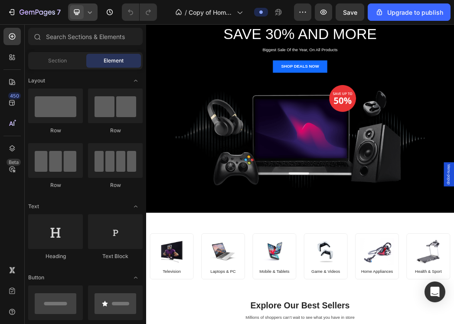
click at [87, 16] on icon at bounding box center [89, 12] width 9 height 9
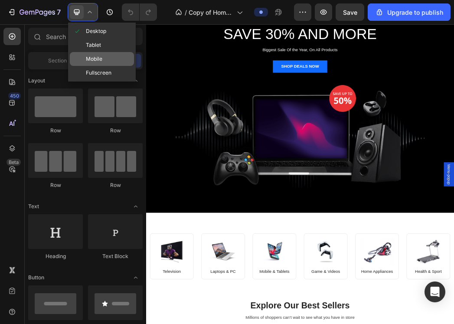
click at [99, 58] on span "Mobile" at bounding box center [94, 59] width 16 height 9
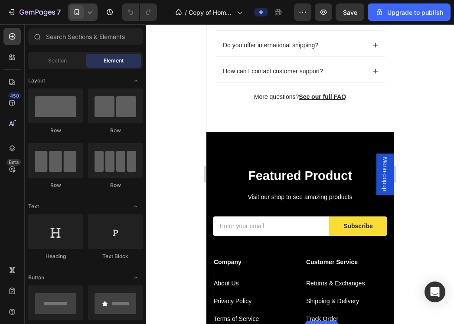
scroll to position [1457, 0]
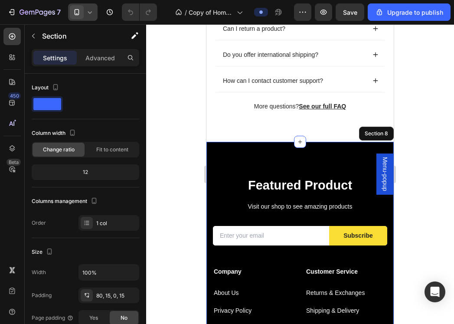
click at [359, 142] on div "Featured Product Heading Visit our shop to see amazing products Text block Emai…" at bounding box center [300, 303] width 187 height 323
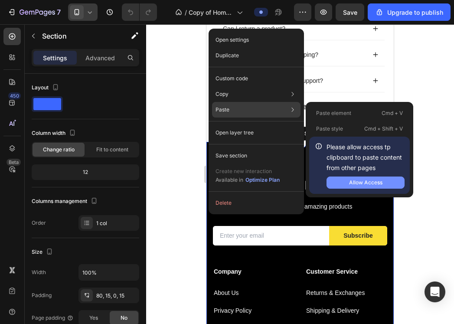
click at [360, 183] on div "Allow Access" at bounding box center [365, 183] width 33 height 8
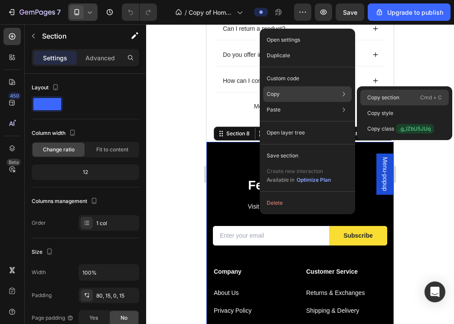
click at [383, 95] on p "Copy section" at bounding box center [383, 98] width 32 height 8
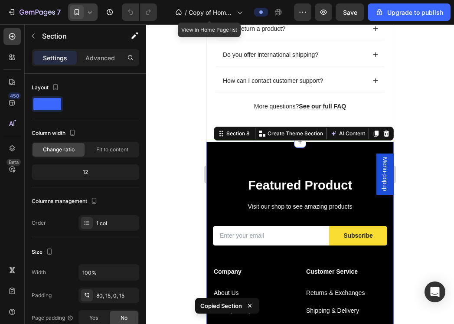
click at [221, 22] on div "/ Copy of Home Page - Jun 28, 11:40:40" at bounding box center [209, 12] width 76 height 21
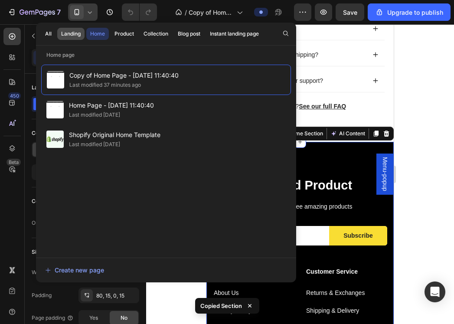
click at [73, 33] on div "Landing" at bounding box center [71, 34] width 20 height 8
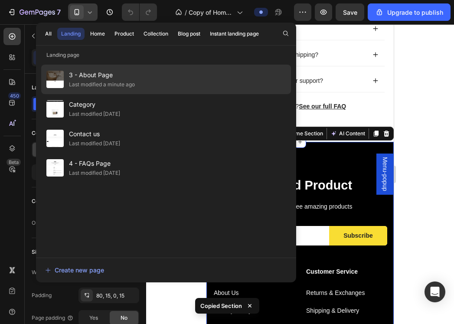
click at [98, 84] on div "Last modified a minute ago" at bounding box center [102, 84] width 66 height 9
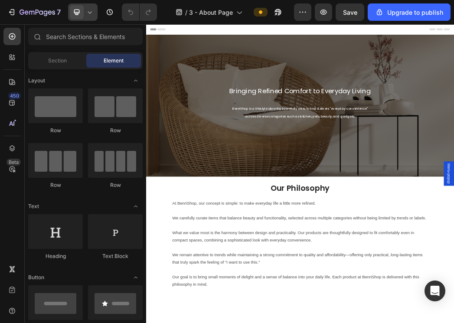
click at [81, 11] on icon at bounding box center [76, 12] width 9 height 9
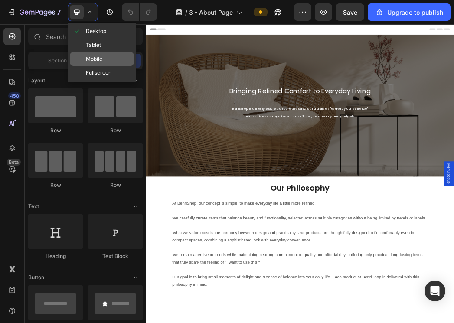
click at [92, 66] on div "Mobile" at bounding box center [102, 73] width 64 height 14
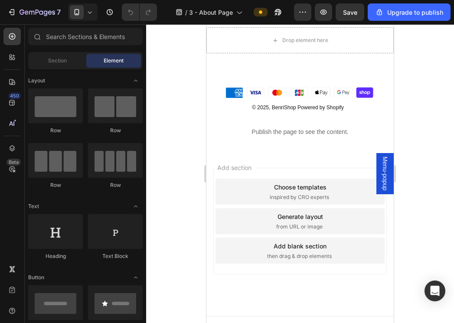
scroll to position [652, 0]
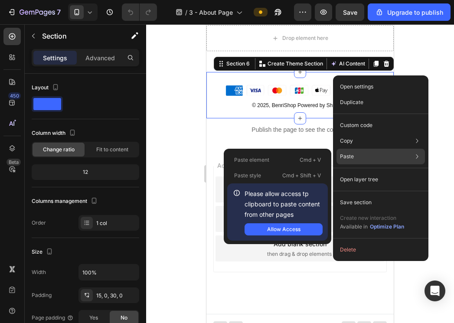
click at [236, 193] on icon at bounding box center [237, 193] width 9 height 9
click at [294, 232] on div "Allow Access" at bounding box center [283, 230] width 33 height 8
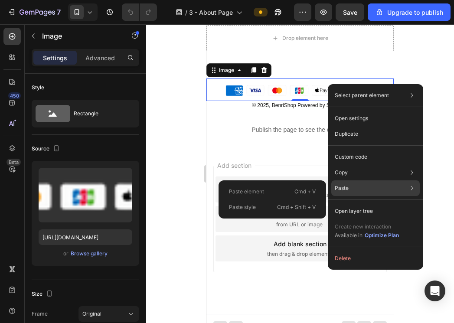
click at [269, 200] on div "Paste element Cmd + V" at bounding box center [272, 208] width 101 height 16
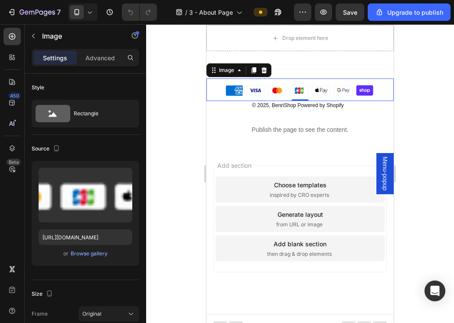
click at [408, 121] on div at bounding box center [300, 173] width 308 height 299
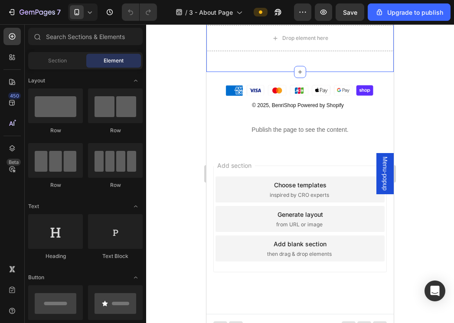
click at [337, 72] on div "Drop element here Row Section 5" at bounding box center [300, 41] width 187 height 61
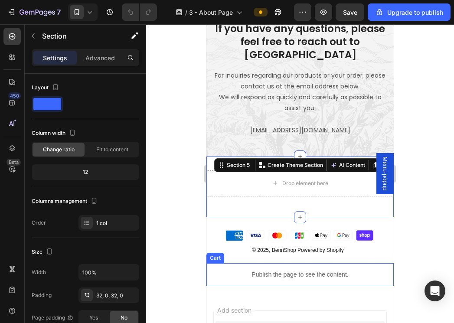
scroll to position [517, 0]
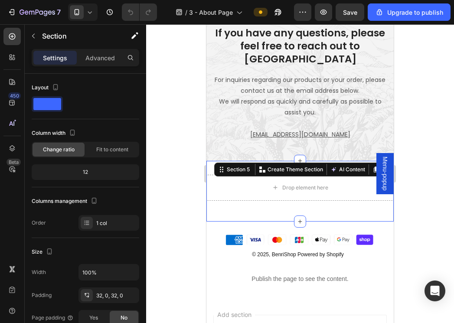
click at [430, 193] on div at bounding box center [300, 173] width 308 height 299
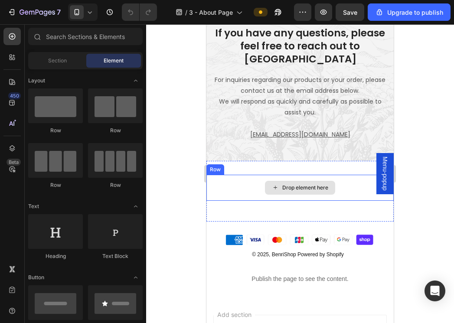
click at [328, 184] on div "Drop element here" at bounding box center [305, 187] width 46 height 7
click at [329, 181] on div "Drop element here" at bounding box center [300, 188] width 70 height 14
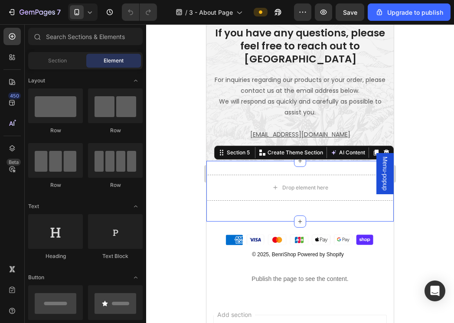
click at [210, 193] on div "Drop element here Row Section 5 You can create reusable sections Create Theme S…" at bounding box center [300, 191] width 187 height 61
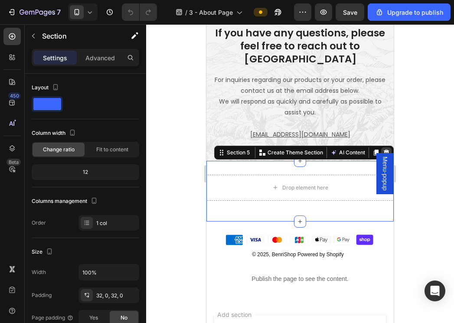
click at [385, 149] on icon at bounding box center [387, 152] width 6 height 6
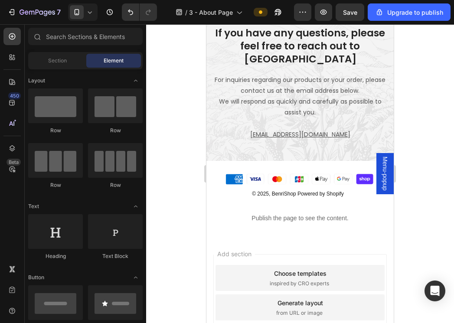
click at [423, 157] on div at bounding box center [300, 173] width 308 height 299
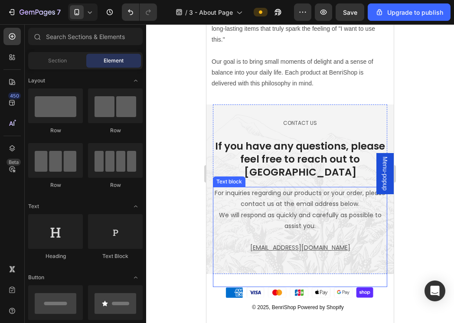
scroll to position [416, 0]
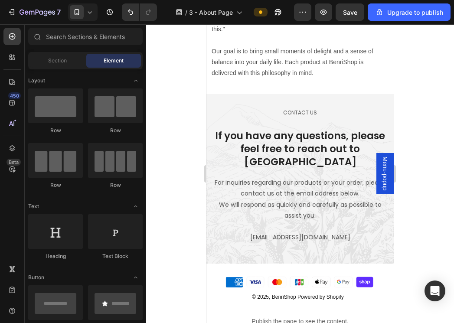
click at [415, 111] on div at bounding box center [300, 173] width 308 height 299
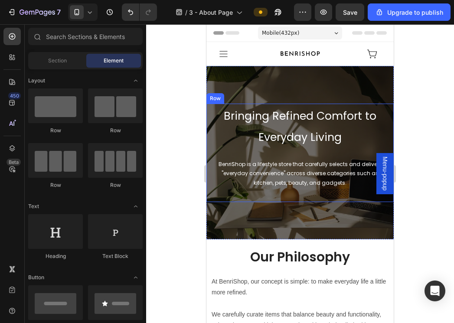
scroll to position [0, 0]
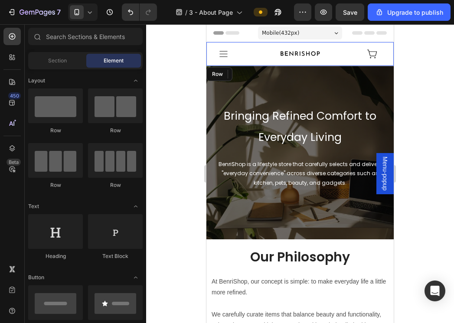
click at [342, 62] on div "Icon" at bounding box center [364, 54] width 60 height 24
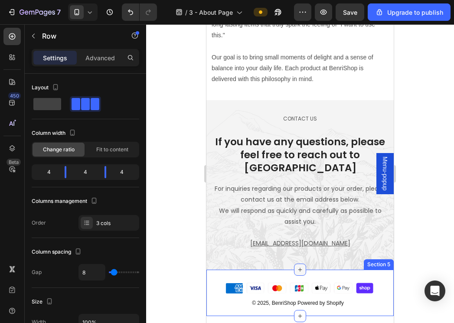
scroll to position [507, 0]
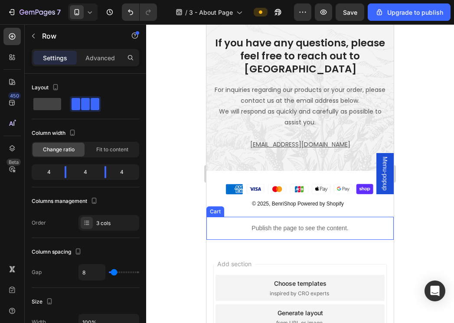
click at [354, 224] on p "Publish the page to see the content." at bounding box center [300, 228] width 187 height 9
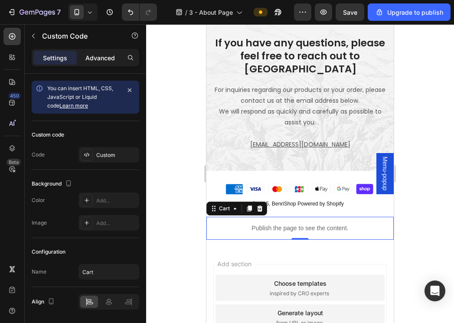
click at [102, 59] on p "Advanced" at bounding box center [100, 57] width 30 height 9
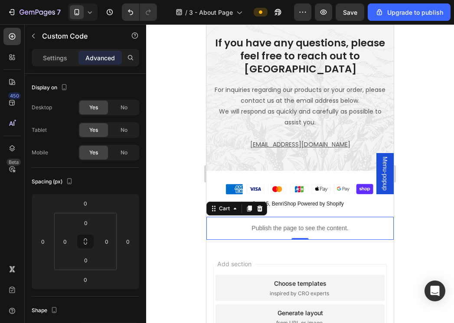
click at [39, 66] on div "Settings Advanced" at bounding box center [86, 57] width 108 height 17
click at [57, 56] on p "Settings" at bounding box center [55, 57] width 24 height 9
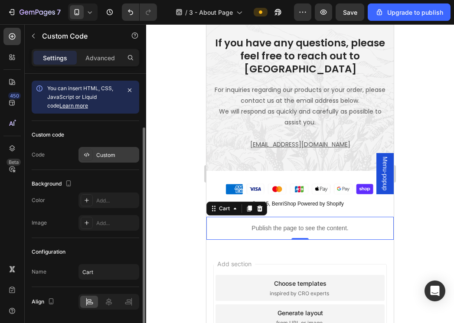
scroll to position [28, 0]
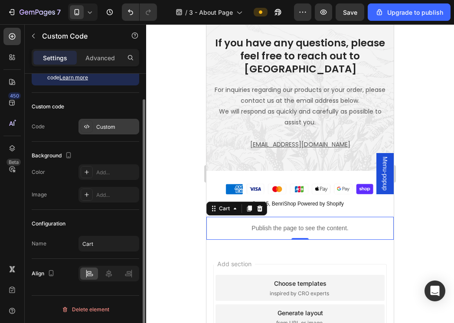
click at [114, 129] on div "Custom" at bounding box center [116, 127] width 41 height 8
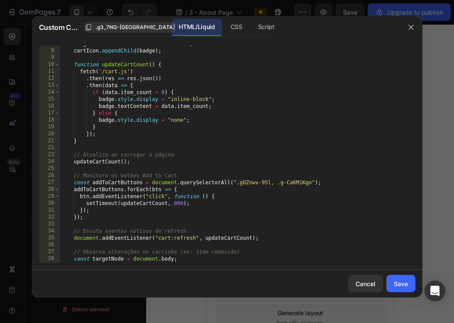
scroll to position [47, 0]
click at [368, 290] on button "Cancel" at bounding box center [365, 283] width 35 height 17
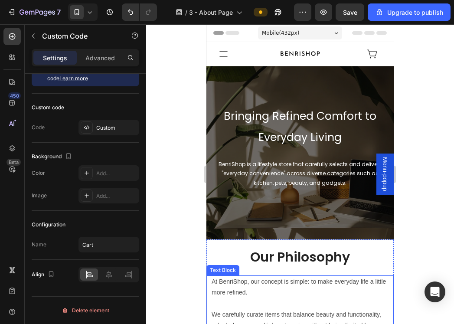
scroll to position [0, 0]
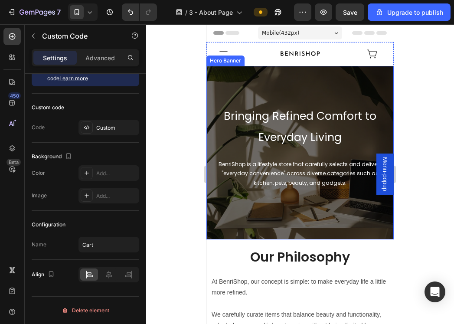
click at [417, 118] on div at bounding box center [300, 174] width 308 height 300
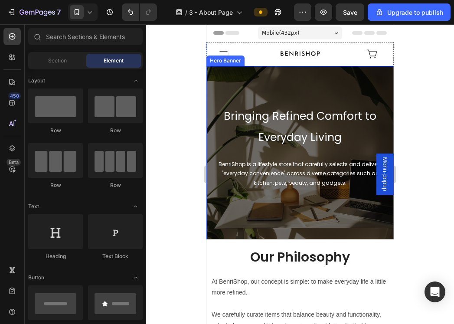
click at [377, 235] on div "Overlay" at bounding box center [300, 153] width 187 height 174
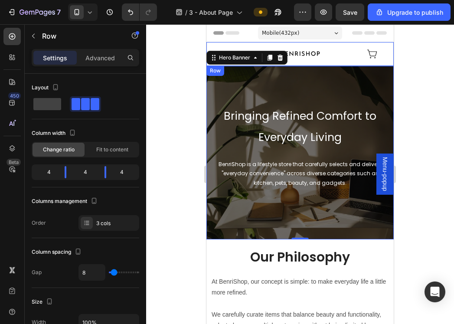
click at [341, 63] on div "Icon" at bounding box center [364, 54] width 60 height 24
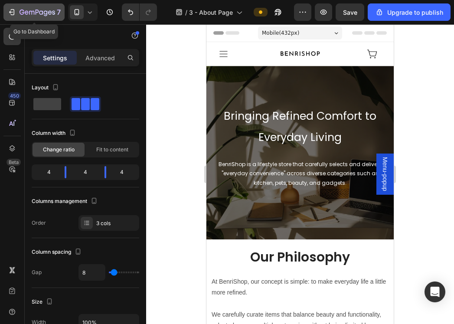
click at [40, 13] on icon "button" at bounding box center [38, 12] width 36 height 7
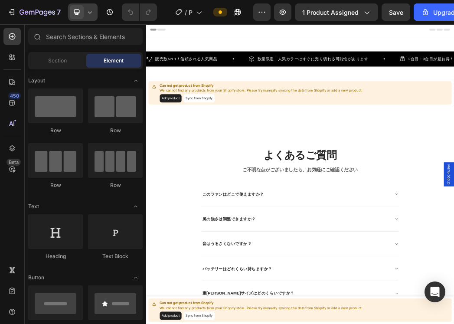
click at [91, 16] on div at bounding box center [83, 11] width 30 height 17
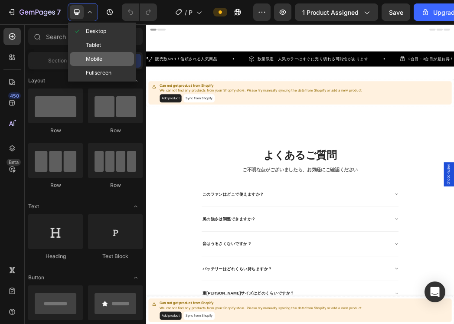
click at [106, 66] on div "Mobile" at bounding box center [102, 73] width 64 height 14
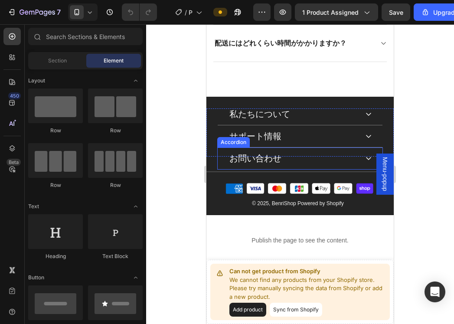
scroll to position [2620, 0]
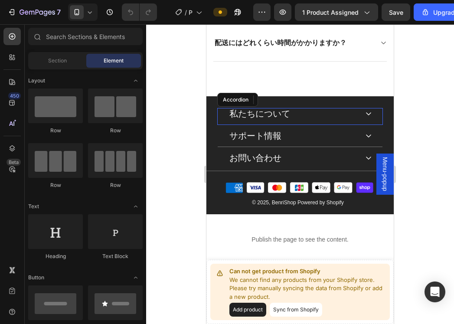
click at [363, 115] on div "私たちについて" at bounding box center [300, 116] width 165 height 17
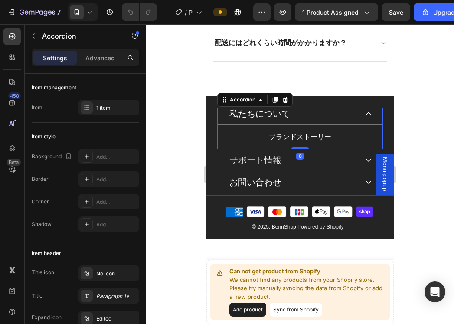
click at [363, 115] on div "私たちについて" at bounding box center [300, 116] width 165 height 17
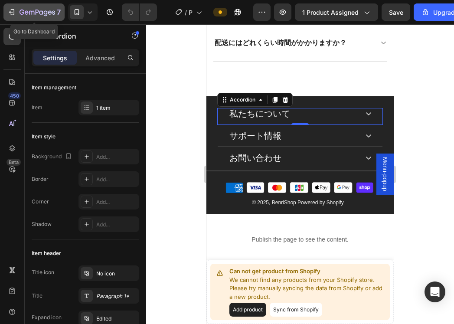
click at [42, 6] on button "7" at bounding box center [33, 11] width 61 height 17
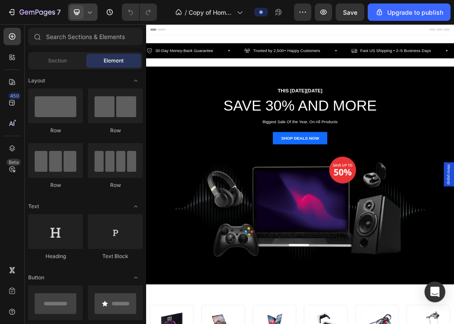
click at [93, 13] on icon at bounding box center [89, 12] width 9 height 9
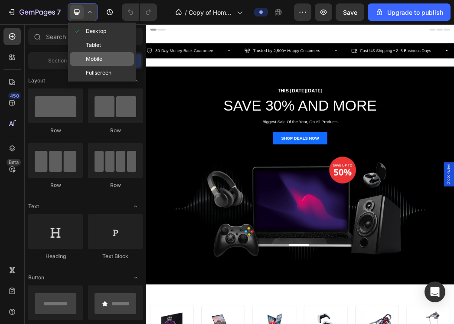
click at [102, 60] on span "Mobile" at bounding box center [94, 59] width 16 height 9
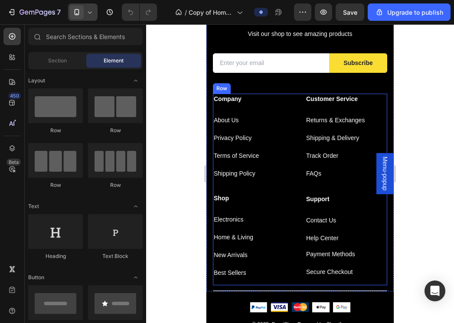
scroll to position [1651, 0]
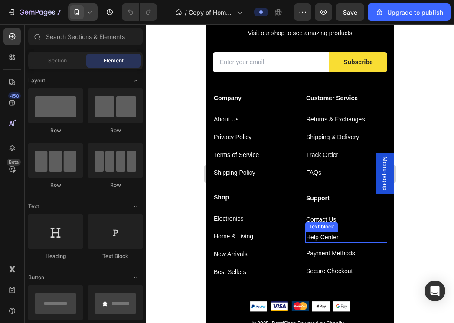
click at [434, 220] on div at bounding box center [300, 173] width 308 height 299
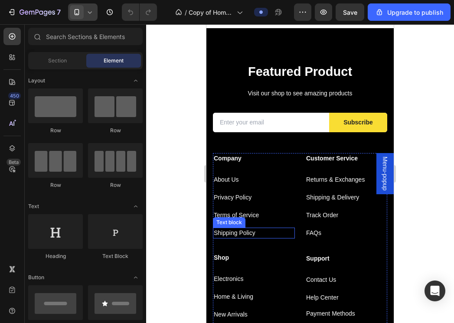
scroll to position [1571, 0]
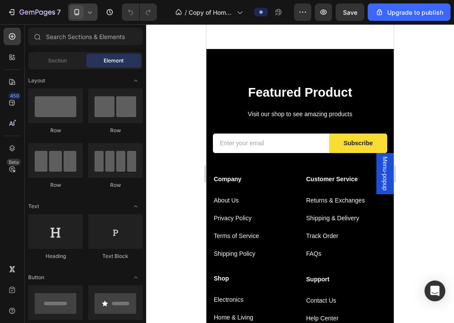
click at [408, 117] on div at bounding box center [300, 173] width 308 height 299
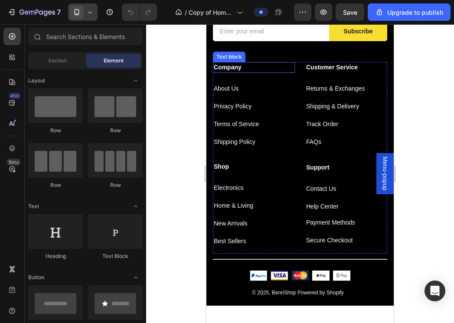
scroll to position [1683, 0]
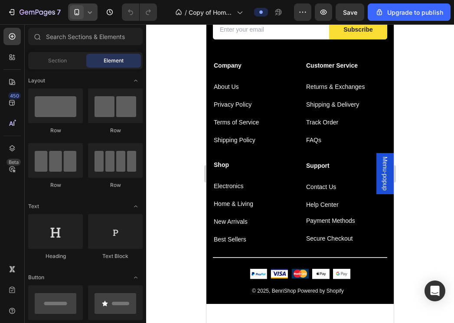
click at [418, 204] on div at bounding box center [300, 173] width 308 height 299
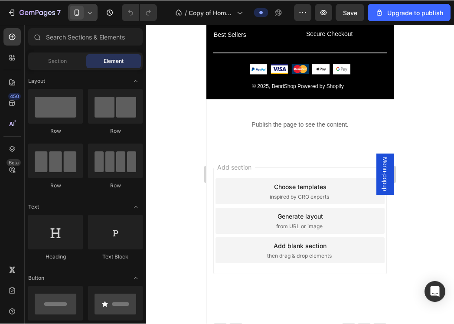
scroll to position [1888, 0]
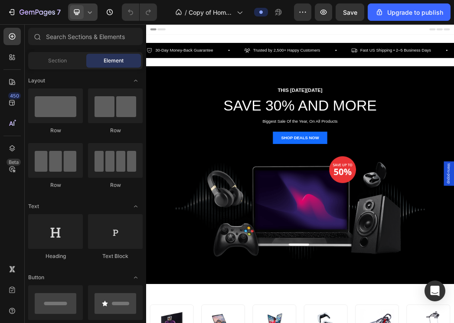
click at [75, 13] on icon at bounding box center [77, 13] width 6 height 6
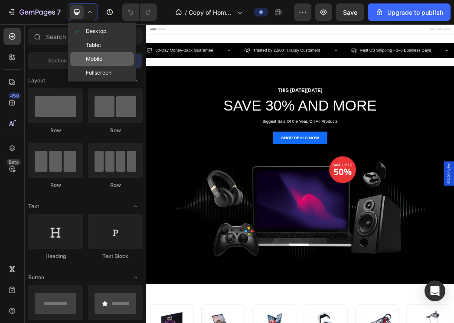
click at [97, 55] on span "Mobile" at bounding box center [94, 59] width 16 height 9
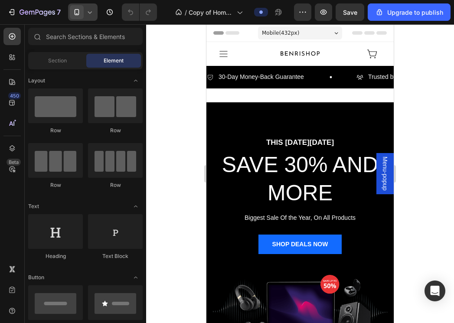
click at [94, 20] on div at bounding box center [83, 11] width 30 height 17
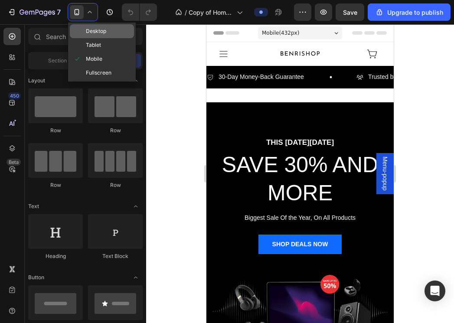
click at [94, 33] on span "Desktop" at bounding box center [96, 31] width 20 height 9
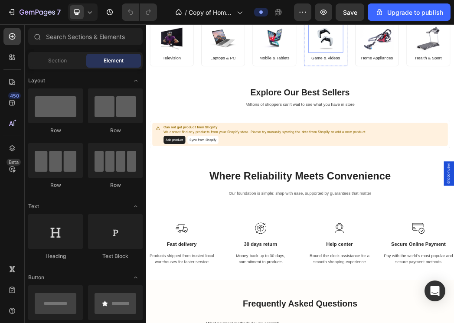
scroll to position [481, 0]
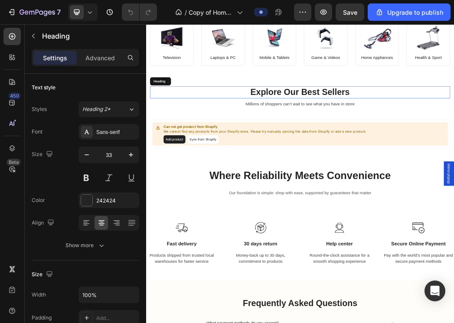
click at [445, 144] on p "Explore Our Best Sellers" at bounding box center [407, 139] width 506 height 19
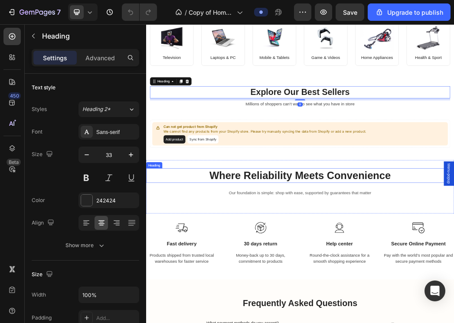
click at [384, 279] on h2 "Where Reliability Meets Convenience" at bounding box center [406, 280] width 521 height 24
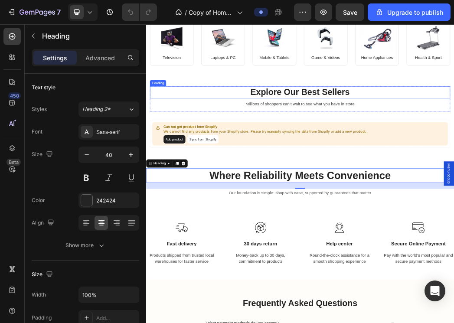
click at [426, 147] on p "Explore Our Best Sellers" at bounding box center [407, 139] width 506 height 19
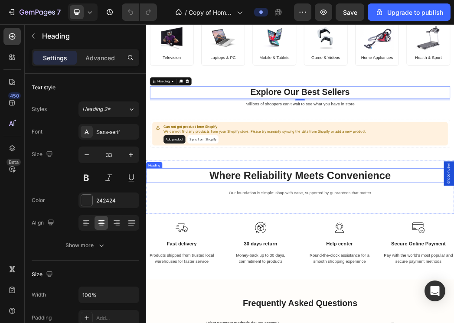
click at [312, 274] on h2 "Where Reliability Meets Convenience" at bounding box center [406, 280] width 521 height 24
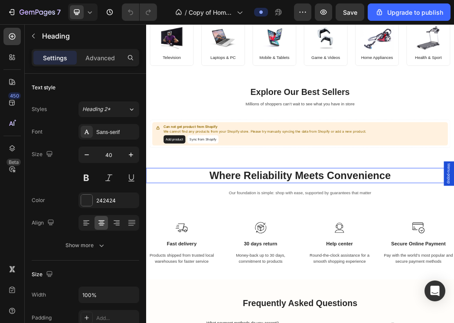
click at [312, 274] on p "Where Reliability Meets Convenience" at bounding box center [406, 280] width 519 height 23
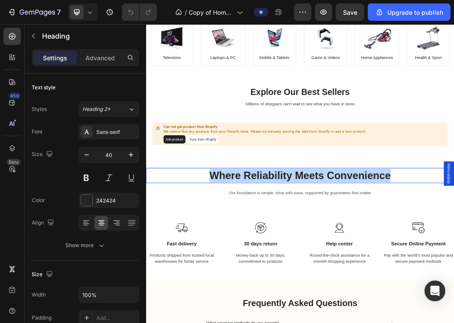
click at [312, 274] on p "Where Reliability Meets Convenience" at bounding box center [406, 280] width 519 height 23
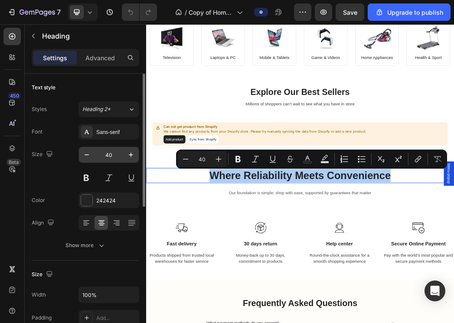
click at [114, 157] on input "40" at bounding box center [109, 155] width 29 height 16
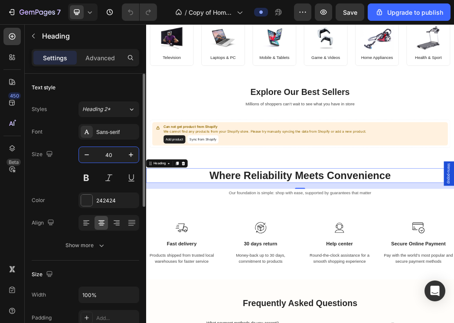
click at [114, 157] on input "40" at bounding box center [109, 155] width 29 height 16
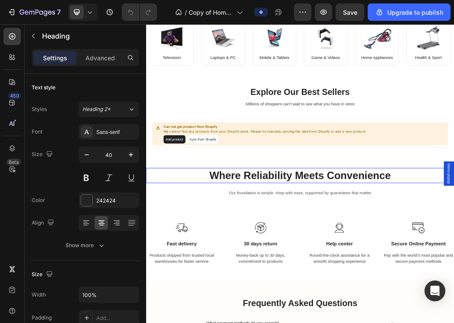
click at [297, 285] on p "Where Reliability Meets Convenience" at bounding box center [406, 280] width 519 height 23
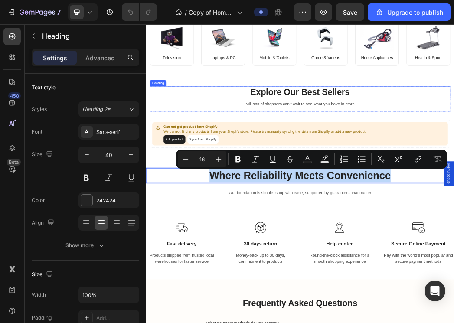
click at [413, 135] on p "Explore Our Best Sellers" at bounding box center [407, 139] width 506 height 19
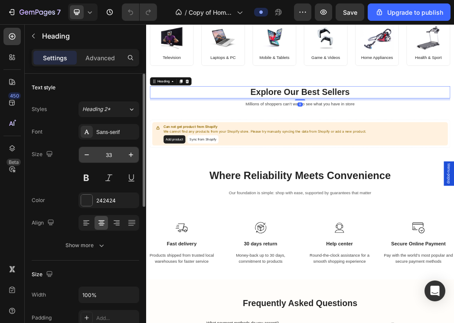
click at [112, 157] on input "33" at bounding box center [109, 155] width 29 height 16
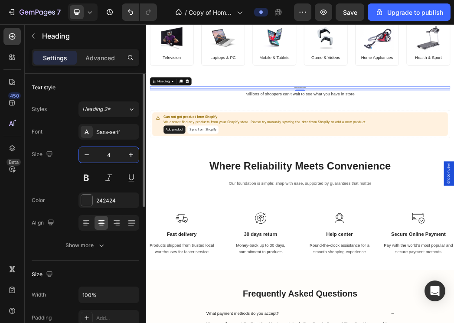
type input "40"
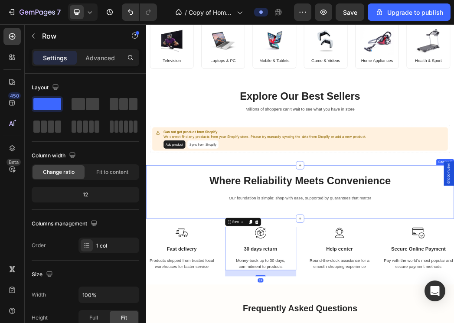
scroll to position [475, 0]
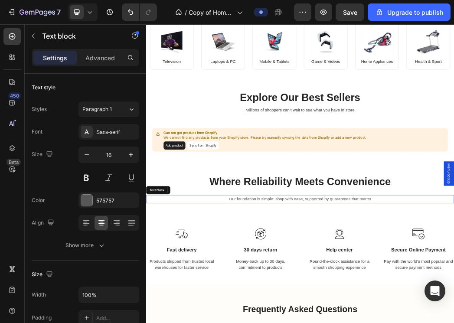
click at [439, 313] on div "Our foundation is simple: shop with ease, supported by guarantees that matter" at bounding box center [406, 320] width 521 height 14
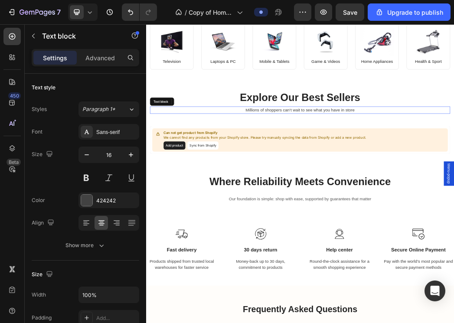
click at [381, 167] on p "Millions of shoppers can’t wait to see what you have in store" at bounding box center [407, 169] width 506 height 10
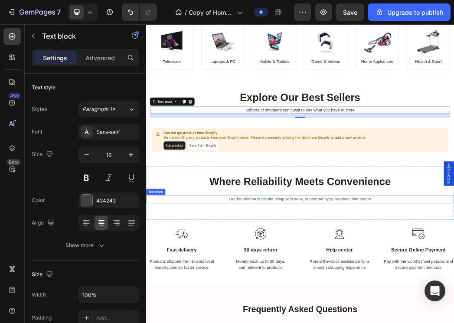
click at [373, 323] on p "Our foundation is simple: shop with ease, supported by guarantees that matter" at bounding box center [406, 320] width 519 height 13
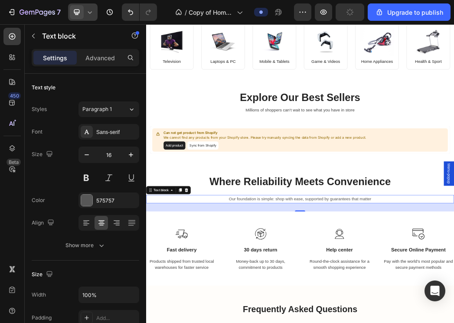
click at [87, 10] on icon at bounding box center [89, 12] width 9 height 9
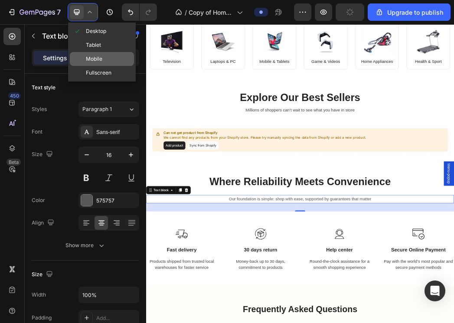
click at [115, 66] on div "Mobile" at bounding box center [102, 73] width 64 height 14
type input "14"
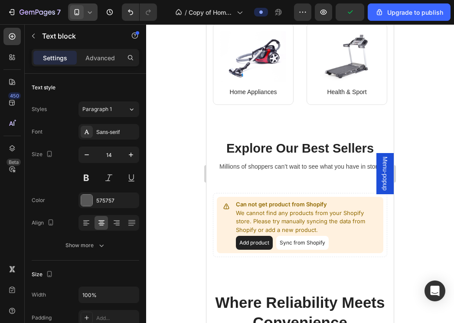
scroll to position [571, 0]
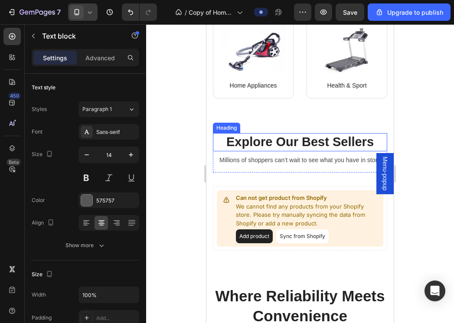
click at [289, 143] on p "Explore Our Best Sellers" at bounding box center [300, 142] width 173 height 16
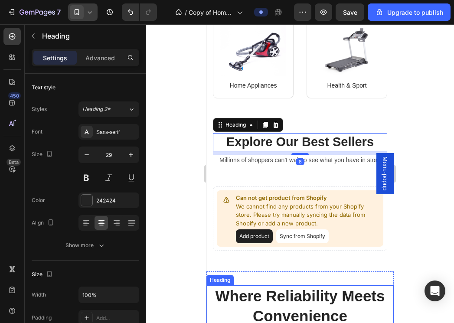
click at [291, 301] on h2 "Where Reliability Meets Convenience" at bounding box center [300, 305] width 187 height 41
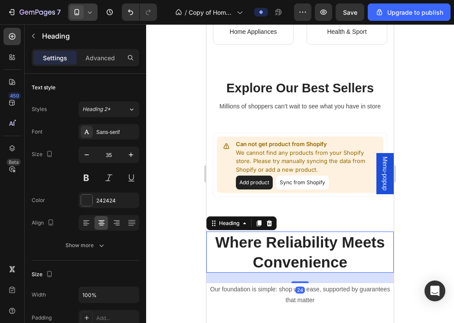
scroll to position [626, 0]
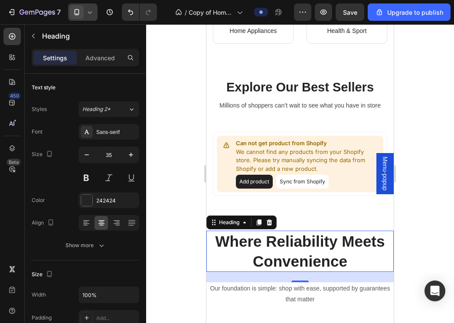
click at [310, 250] on h2 "Where Reliability Meets Convenience" at bounding box center [300, 251] width 187 height 41
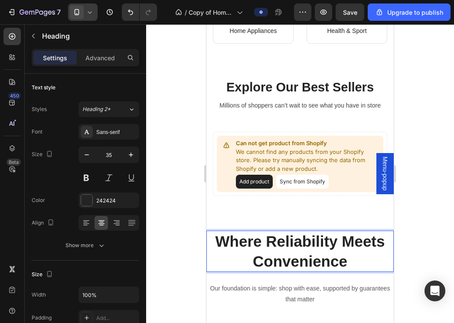
click at [310, 250] on p "Where Reliability Meets Convenience" at bounding box center [300, 251] width 186 height 39
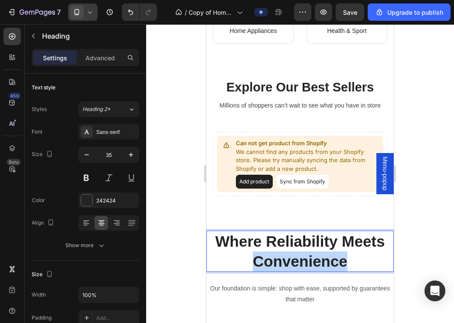
click at [310, 250] on p "Where Reliability Meets Convenience" at bounding box center [300, 251] width 186 height 39
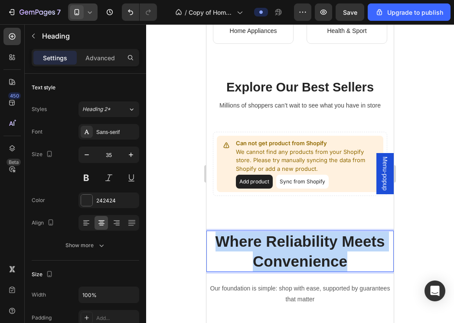
click at [310, 250] on p "Where Reliability Meets Convenience" at bounding box center [300, 251] width 186 height 39
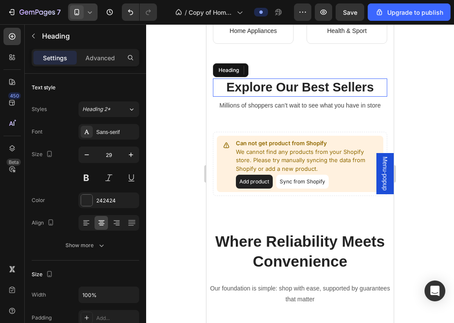
click at [252, 89] on p "Explore Our Best Sellers" at bounding box center [300, 87] width 173 height 16
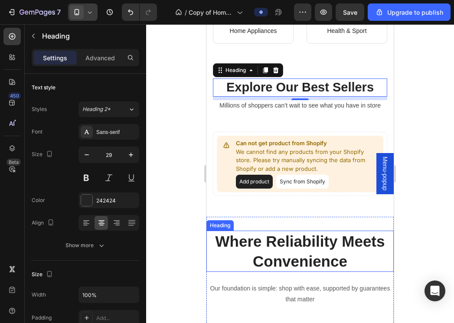
click at [287, 246] on p "Where Reliability Meets Convenience" at bounding box center [300, 251] width 186 height 39
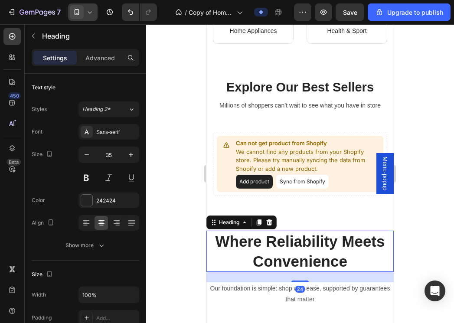
click at [287, 246] on p "Where Reliability Meets Convenience" at bounding box center [300, 251] width 186 height 39
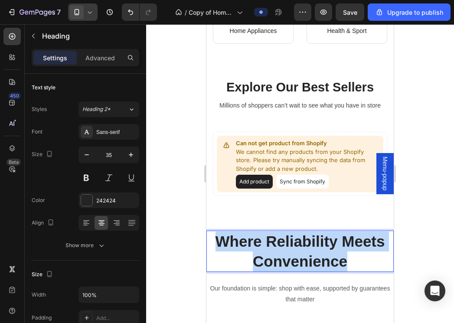
click at [287, 246] on p "Where Reliability Meets Convenience" at bounding box center [300, 251] width 186 height 39
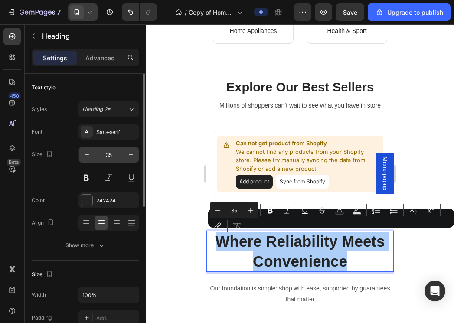
click at [108, 157] on input "35" at bounding box center [109, 155] width 29 height 16
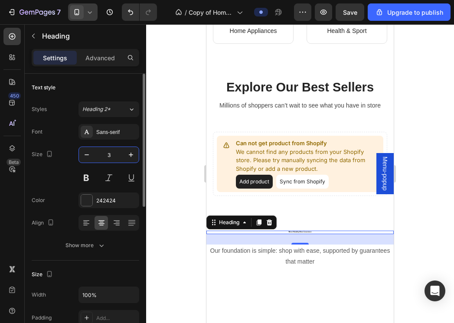
type input "30"
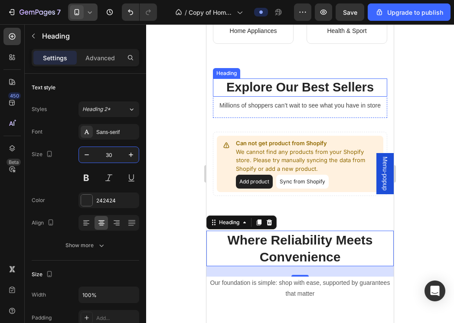
click at [284, 91] on p "Explore Our Best Sellers" at bounding box center [300, 87] width 173 height 16
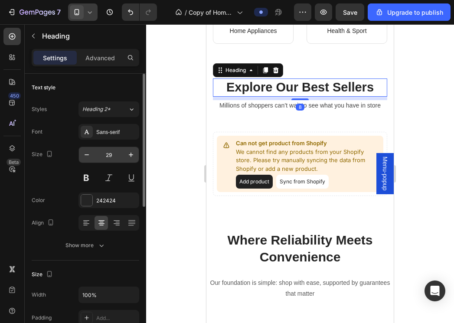
click at [122, 153] on input "29" at bounding box center [109, 155] width 29 height 16
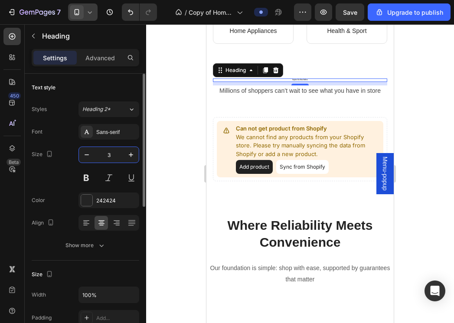
type input "30"
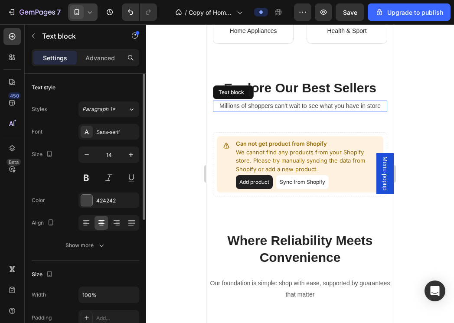
click at [293, 107] on p "Millions of shoppers can’t wait to see what you have in store" at bounding box center [300, 106] width 173 height 9
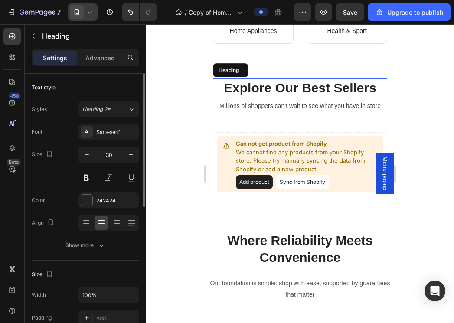
click at [315, 89] on p "Explore Our Best Sellers" at bounding box center [300, 87] width 173 height 17
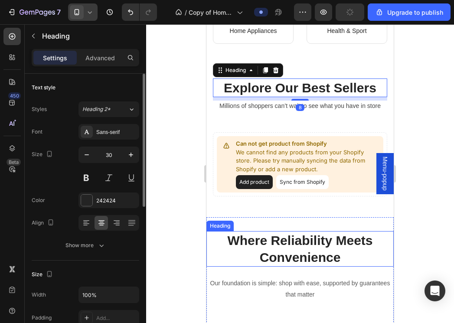
click at [303, 242] on p "Where Reliability Meets Convenience" at bounding box center [300, 249] width 186 height 34
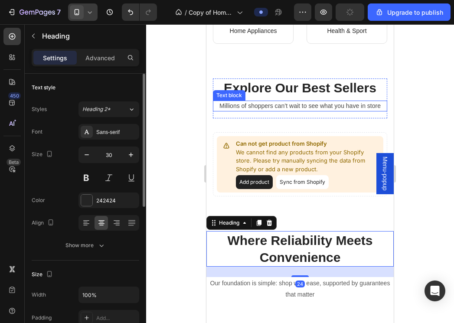
click at [299, 107] on p "Millions of shoppers can’t wait to see what you have in store" at bounding box center [300, 106] width 173 height 9
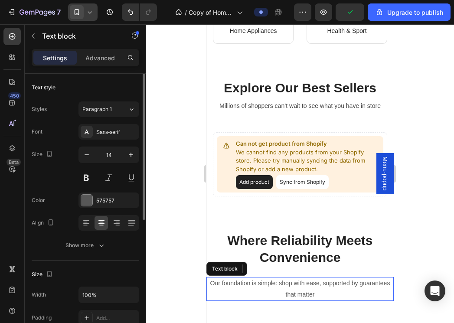
click at [302, 284] on p "Our foundation is simple: shop with ease, supported by guarantees that matter" at bounding box center [300, 289] width 186 height 22
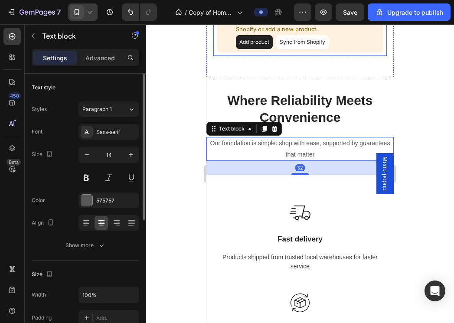
scroll to position [770, 0]
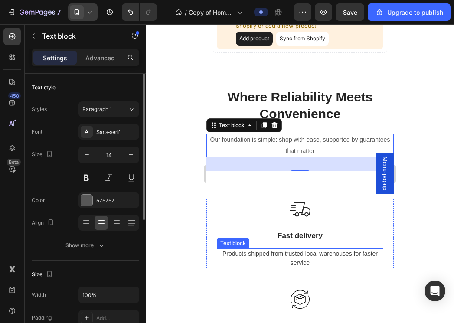
click at [306, 253] on p "Products shipped from trusted local warehouses for faster service" at bounding box center [300, 258] width 165 height 18
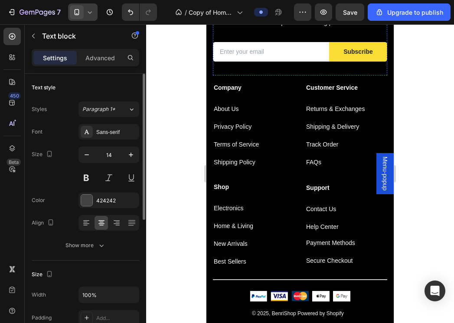
scroll to position [1797, 0]
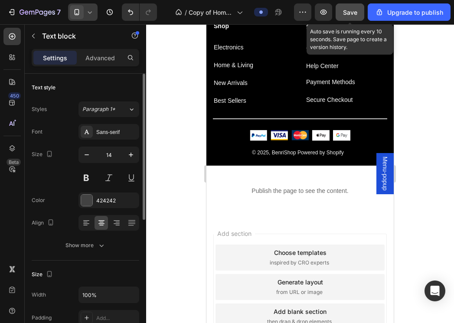
click at [348, 19] on button "Save" at bounding box center [350, 11] width 29 height 17
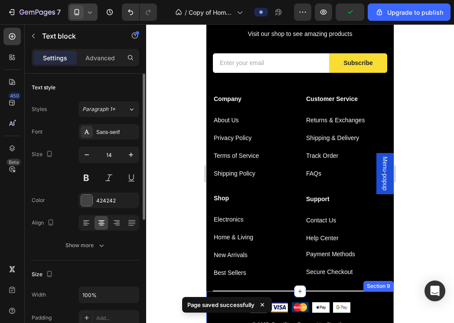
scroll to position [1623, 0]
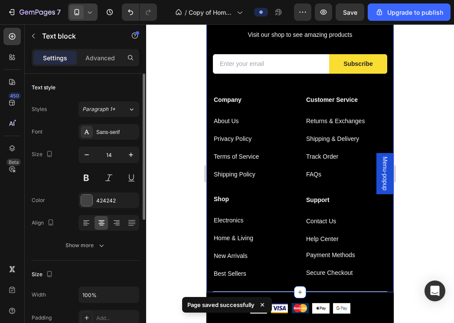
click at [405, 151] on div at bounding box center [300, 173] width 308 height 299
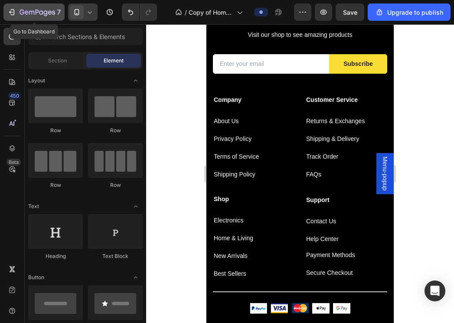
click at [29, 12] on icon "button" at bounding box center [38, 12] width 36 height 7
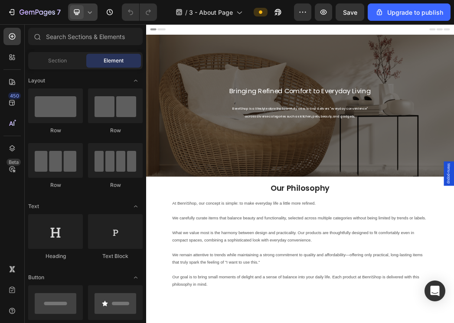
click at [94, 9] on icon at bounding box center [89, 12] width 9 height 9
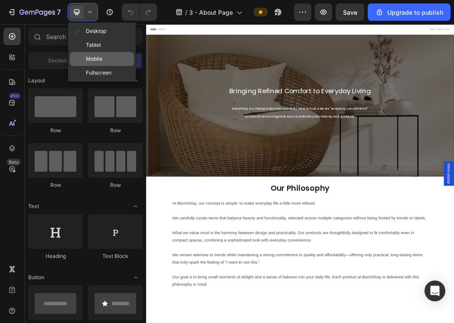
click at [97, 59] on span "Mobile" at bounding box center [94, 59] width 16 height 9
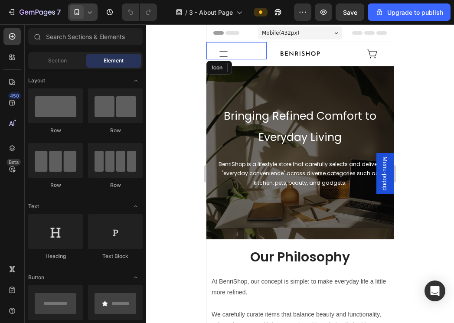
click at [254, 54] on div "Icon" at bounding box center [237, 50] width 60 height 17
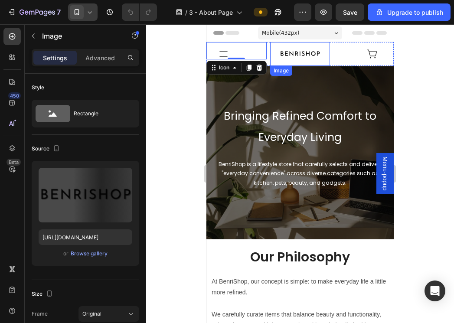
click at [273, 62] on img at bounding box center [300, 54] width 60 height 24
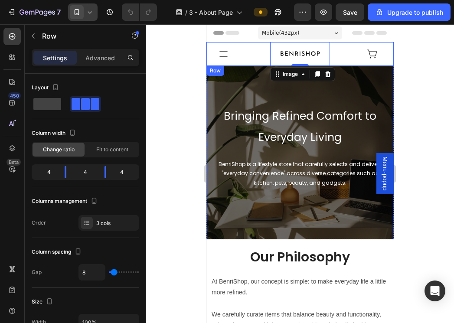
click at [263, 62] on div "Icon" at bounding box center [237, 54] width 60 height 24
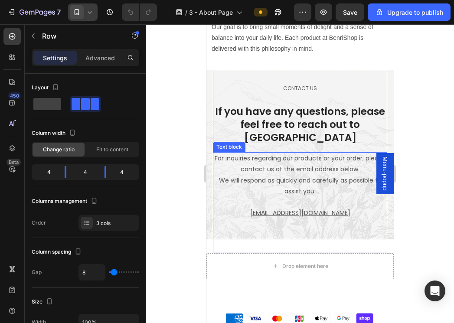
scroll to position [441, 0]
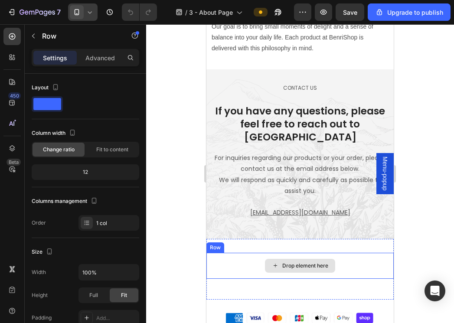
click at [336, 253] on div "Drop element here" at bounding box center [300, 266] width 187 height 26
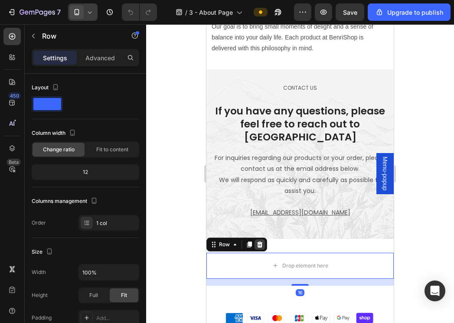
click at [259, 242] on icon at bounding box center [260, 245] width 6 height 6
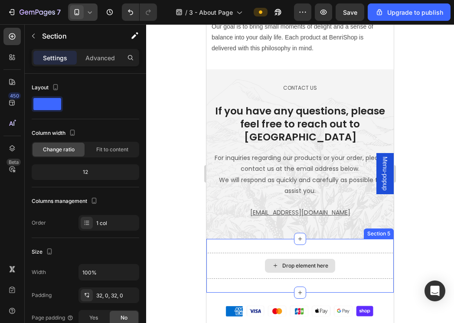
click at [349, 254] on div "Drop element here" at bounding box center [300, 266] width 187 height 26
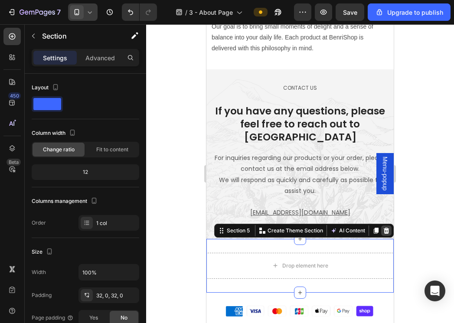
click at [386, 228] on icon at bounding box center [387, 231] width 6 height 6
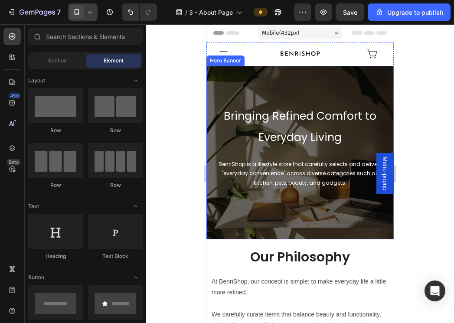
scroll to position [0, 0]
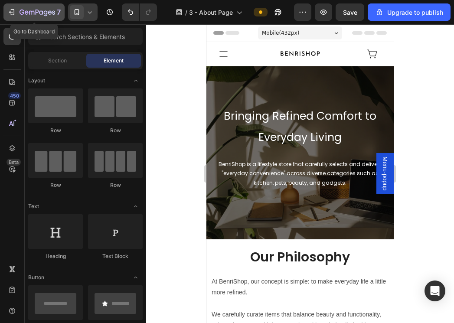
click at [46, 4] on button "7" at bounding box center [33, 11] width 61 height 17
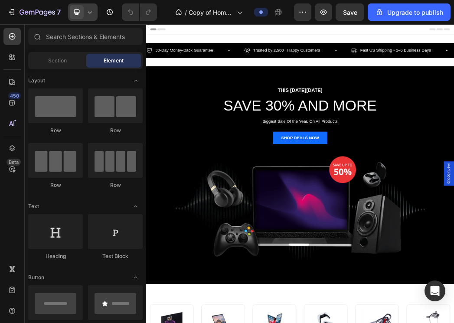
click at [77, 7] on span at bounding box center [77, 12] width 14 height 14
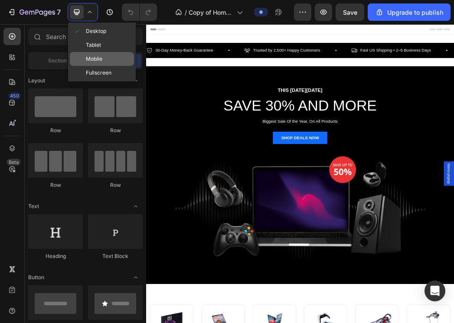
click at [105, 66] on div "Mobile" at bounding box center [102, 73] width 64 height 14
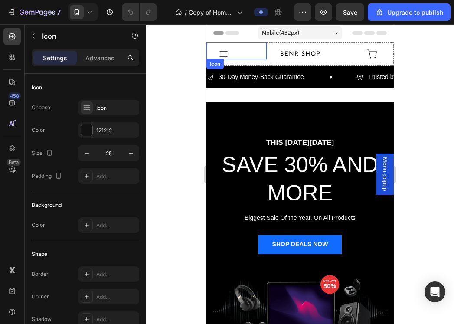
click at [222, 56] on icon "Dialog" at bounding box center [223, 54] width 11 height 11
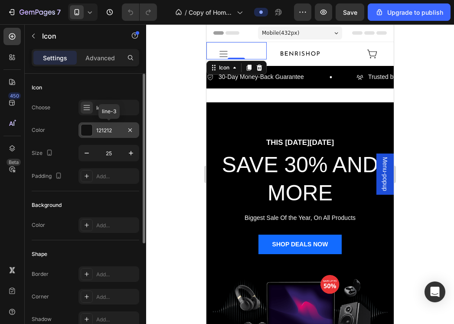
click at [89, 131] on div at bounding box center [86, 130] width 11 height 11
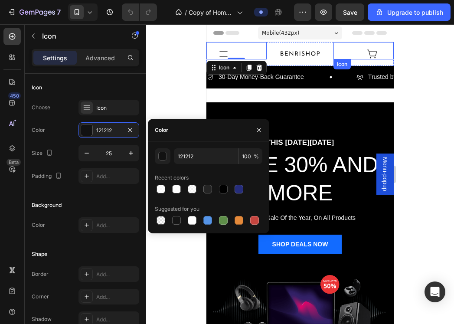
click at [371, 59] on icon at bounding box center [372, 54] width 11 height 11
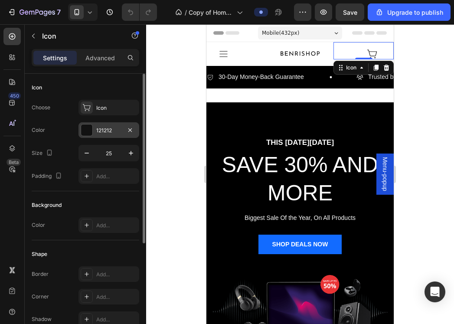
click at [89, 129] on div at bounding box center [86, 130] width 11 height 11
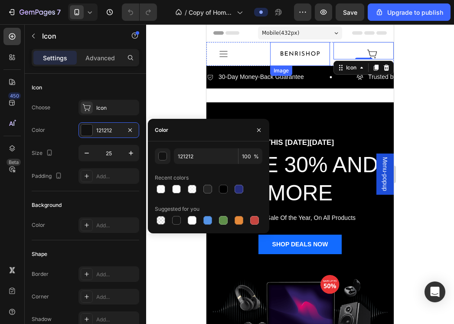
click at [311, 56] on img at bounding box center [300, 54] width 60 height 24
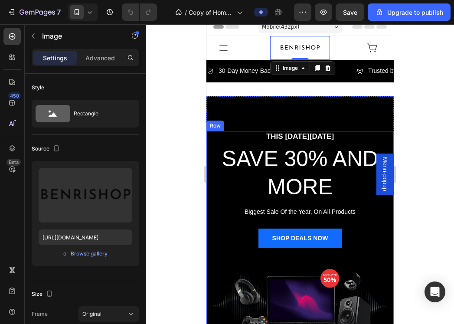
scroll to position [4, 0]
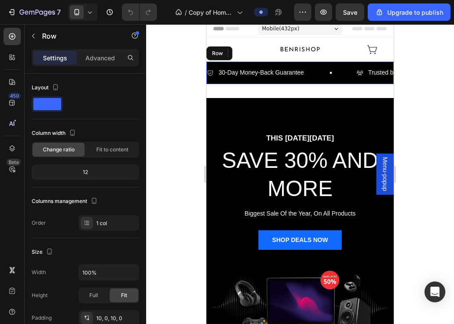
click at [349, 81] on div "30-Day Money-Back Guarantee Item List Trusted by 2,500+ Happy Customers Item Li…" at bounding box center [300, 73] width 187 height 22
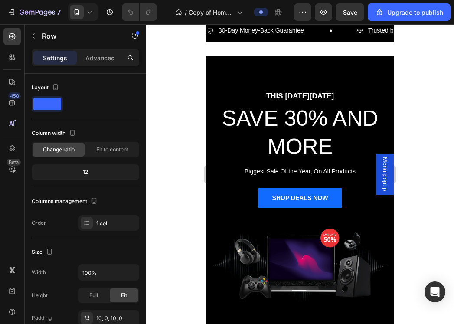
scroll to position [0, 0]
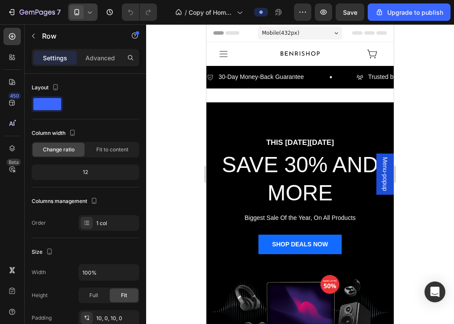
click at [83, 10] on span at bounding box center [77, 12] width 14 height 14
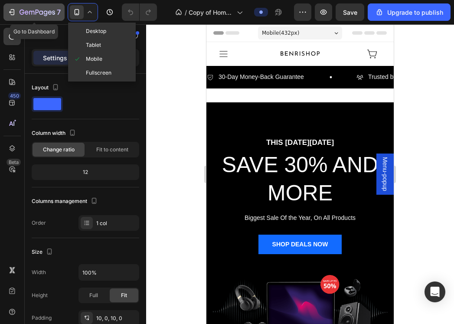
click at [55, 13] on icon "button" at bounding box center [53, 12] width 3 height 4
